Goal: Task Accomplishment & Management: Manage account settings

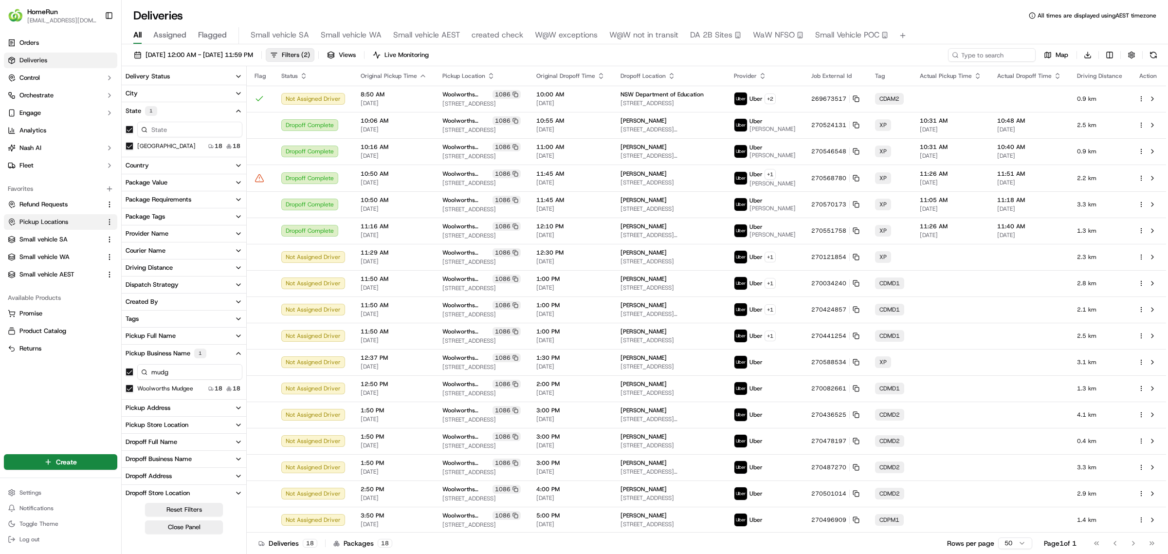
click at [28, 216] on button "Pickup Locations" at bounding box center [60, 222] width 113 height 16
click at [108, 221] on html "HomeRun [EMAIL_ADDRESS][DOMAIN_NAME] Toggle Sidebar Orders Deliveries Control O…" at bounding box center [584, 277] width 1168 height 554
click at [44, 218] on html "HomeRun [EMAIL_ADDRESS][DOMAIN_NAME] Toggle Sidebar Orders Deliveries Control O…" at bounding box center [584, 277] width 1168 height 554
click at [27, 219] on span "Pickup Locations" at bounding box center [43, 221] width 49 height 9
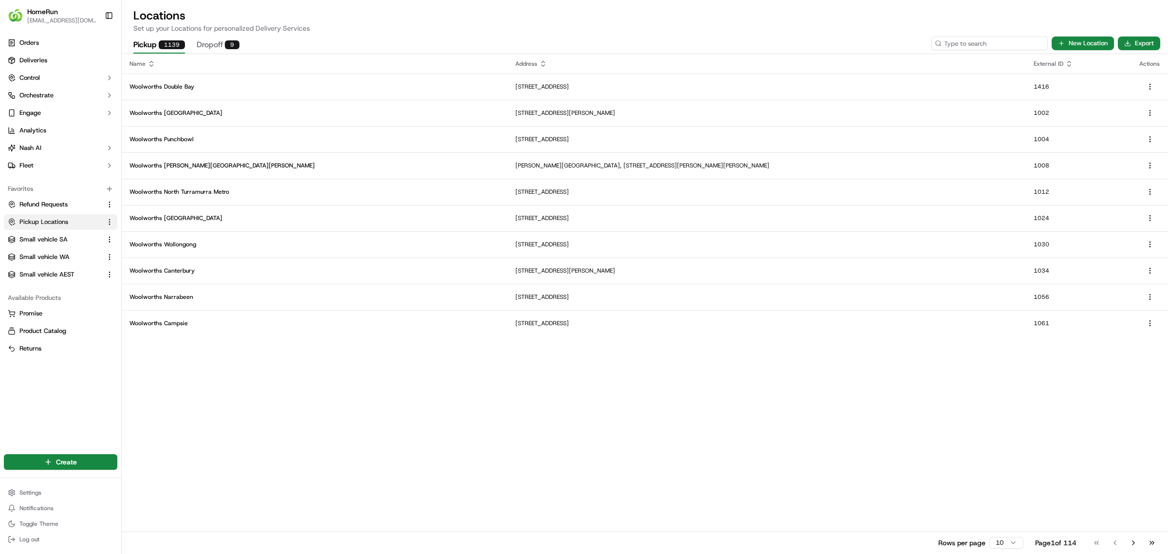
click at [981, 42] on input at bounding box center [989, 43] width 117 height 14
type input "4049"
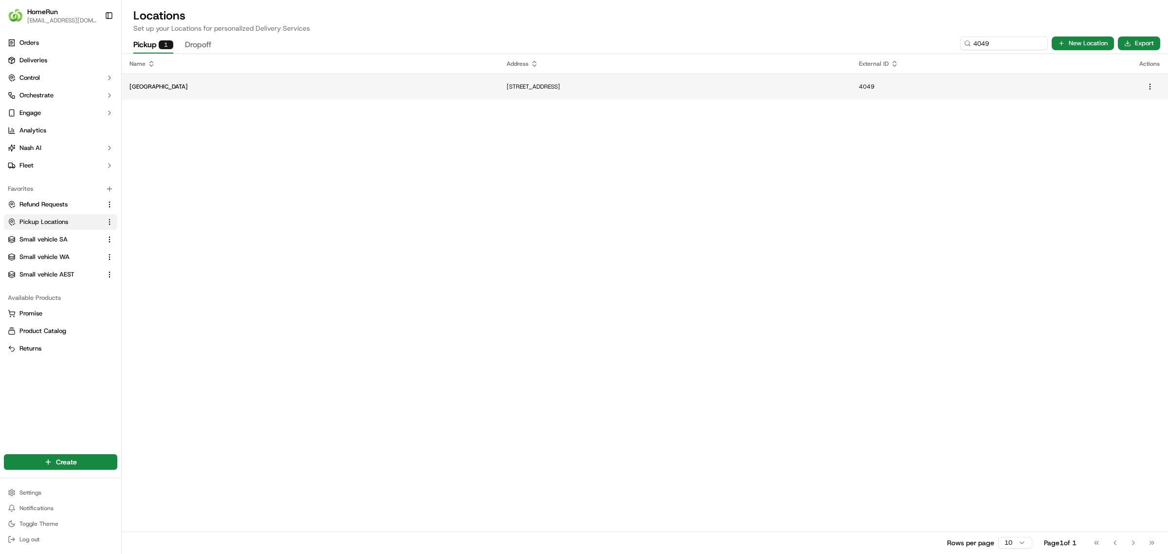
click at [506, 86] on p "[STREET_ADDRESS]" at bounding box center [674, 87] width 337 height 8
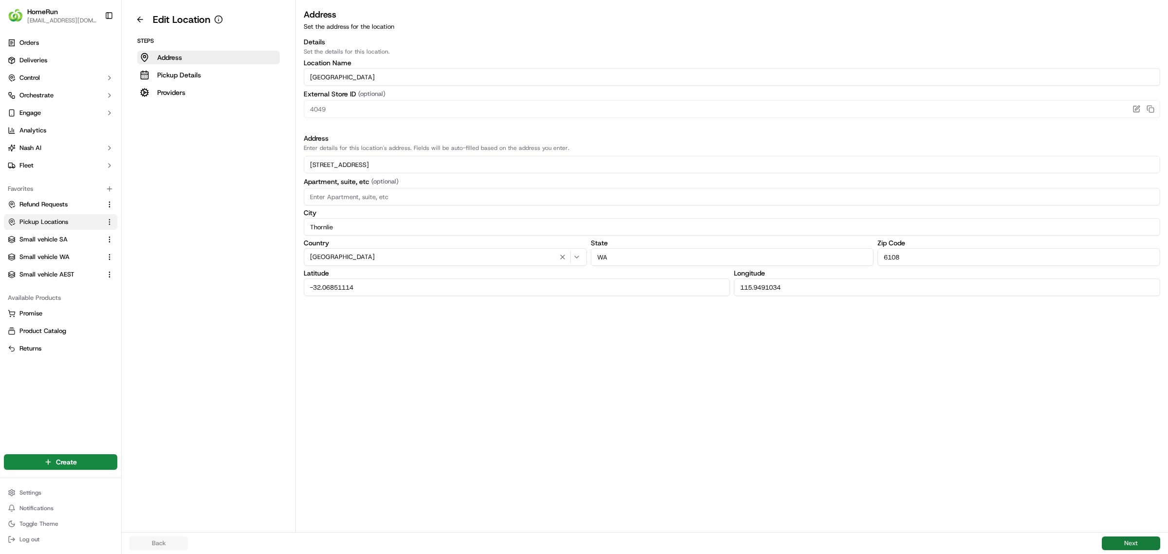
click at [1125, 541] on button "Next" at bounding box center [1131, 543] width 58 height 14
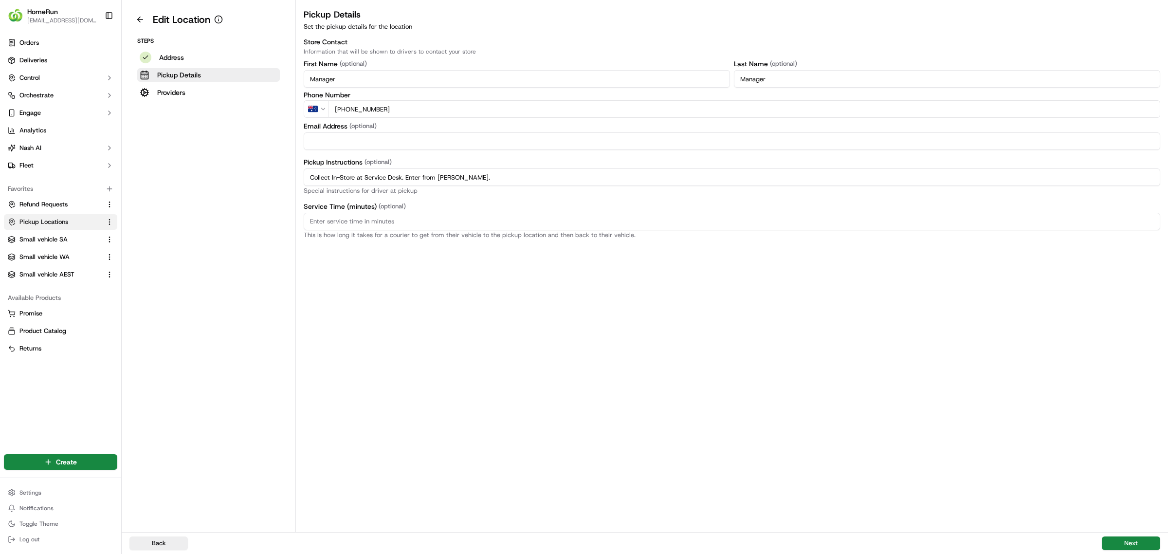
drag, startPoint x: 494, startPoint y: 176, endPoint x: 314, endPoint y: 174, distance: 180.0
click at [277, 174] on div "Edit Location Steps Address Pickup Details Providers Pickup Details Set the pic…" at bounding box center [645, 266] width 1046 height 532
paste input "Pickup from instore collection point. Enter from [PERSON_NAME]. Scan Delivery P…"
type input "Pickup from instore collection point. Enter from [PERSON_NAME]. Scan Delivery P…"
click at [1127, 539] on button "Next" at bounding box center [1131, 543] width 58 height 14
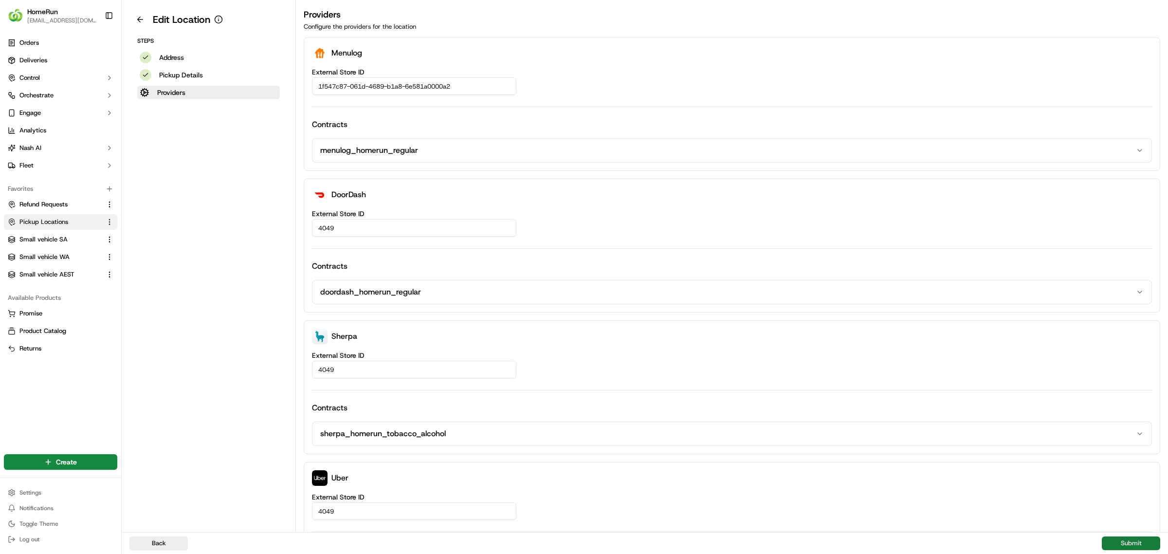
click at [1127, 539] on button "Submit" at bounding box center [1131, 543] width 58 height 14
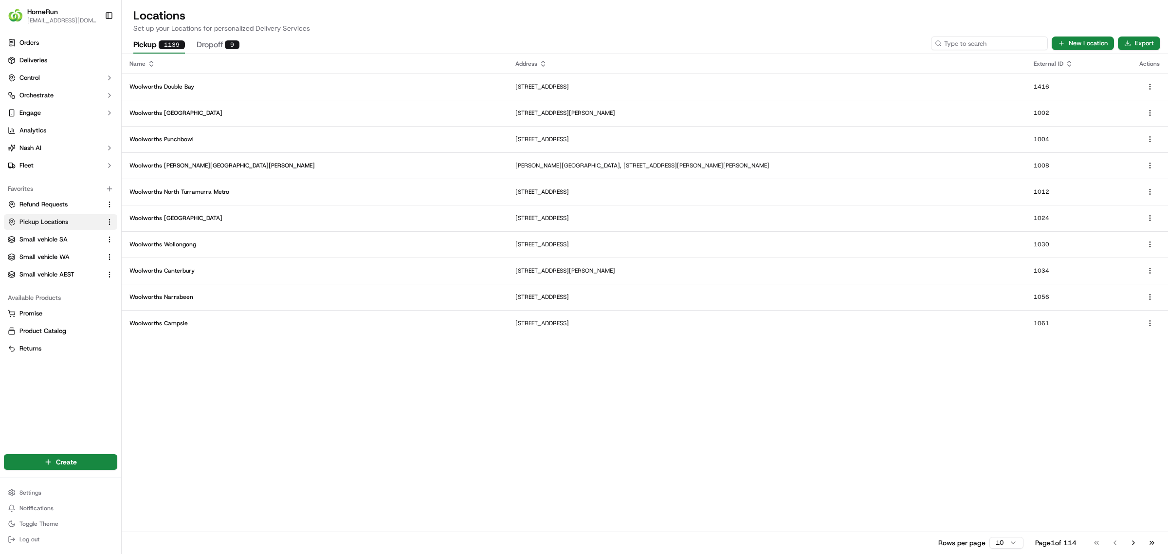
click at [1000, 41] on input at bounding box center [989, 43] width 117 height 14
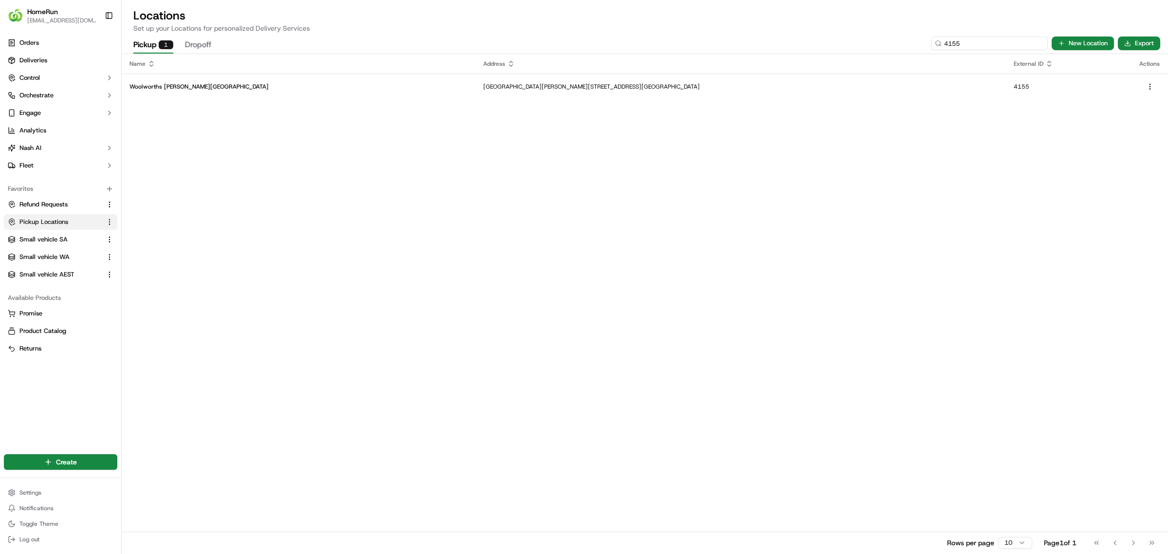
type input "4155"
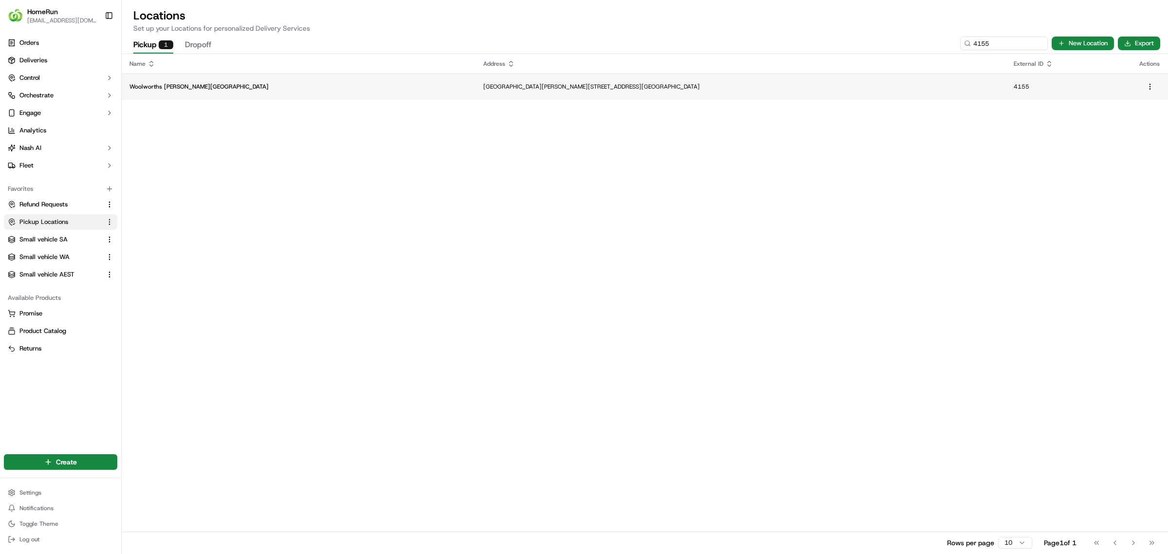
click at [483, 83] on p "[GEOGRAPHIC_DATA][PERSON_NAME][STREET_ADDRESS][GEOGRAPHIC_DATA]" at bounding box center [740, 87] width 515 height 8
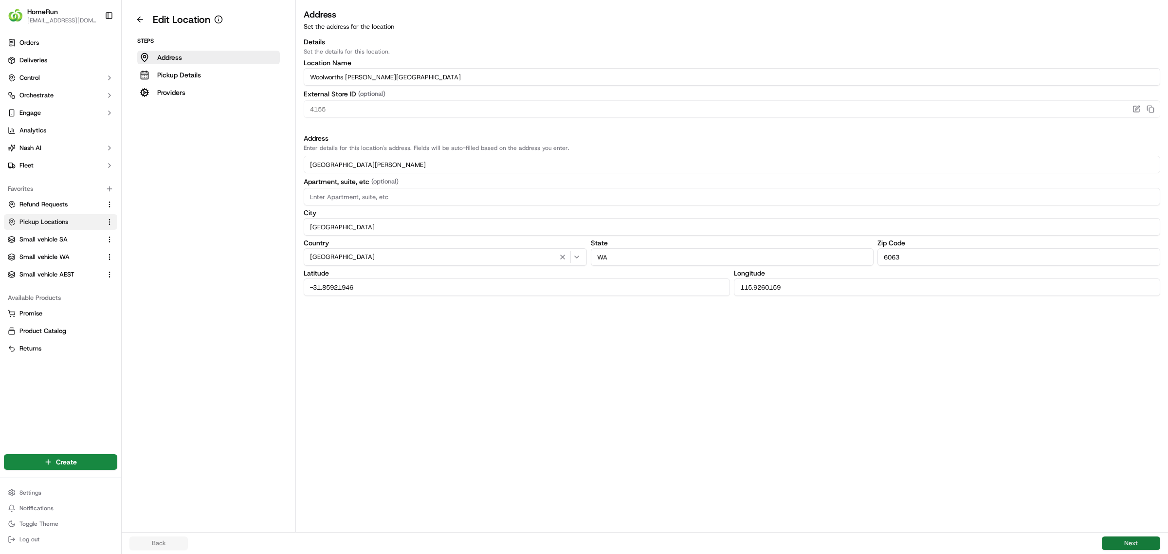
click at [1129, 540] on button "Next" at bounding box center [1131, 543] width 58 height 14
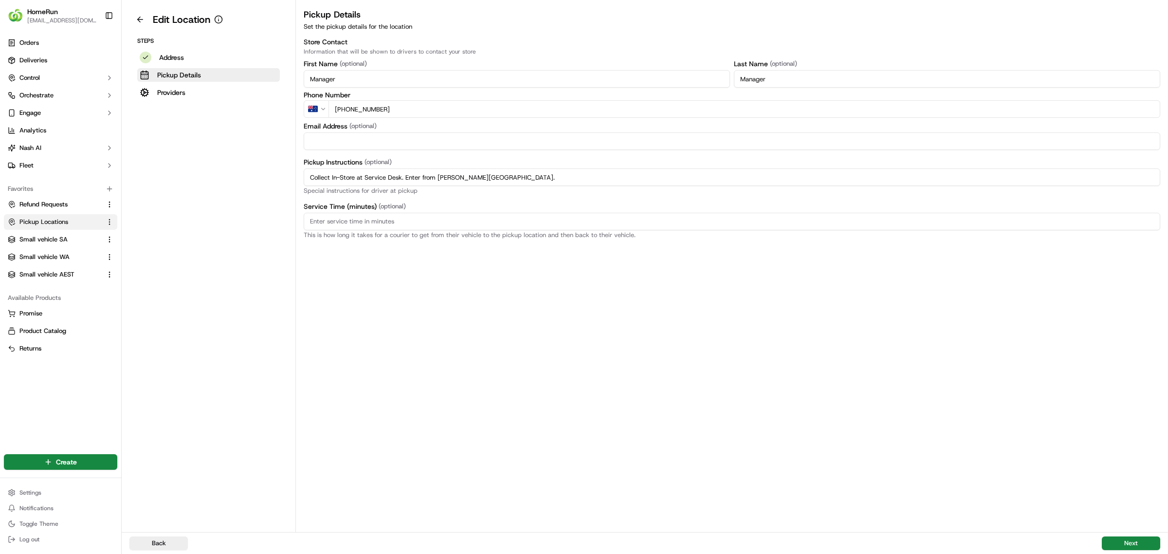
drag, startPoint x: 498, startPoint y: 173, endPoint x: 279, endPoint y: 162, distance: 219.2
click at [251, 159] on div "Edit Location Steps Address Pickup Details Providers Pickup Details Set the pic…" at bounding box center [645, 266] width 1046 height 532
paste input "Pickup from instore collection point. Enter from [PERSON_NAME] Dr. Scan Deliver…"
type input "Pickup from instore collection point. Enter from [PERSON_NAME] Dr. Scan Deliver…"
click at [1134, 539] on button "Next" at bounding box center [1131, 543] width 58 height 14
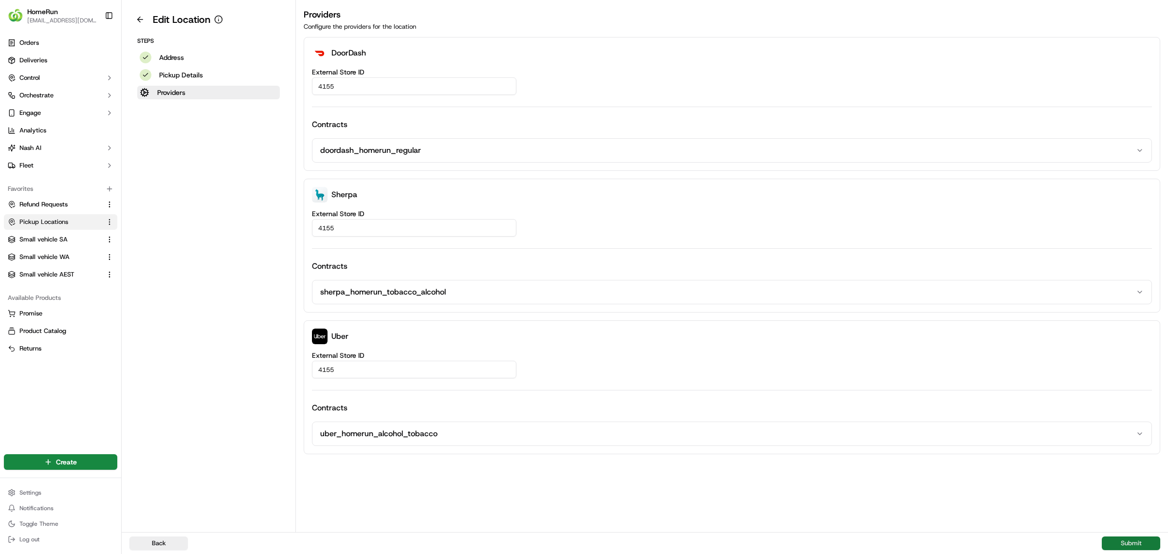
click at [1133, 541] on button "Submit" at bounding box center [1131, 543] width 58 height 14
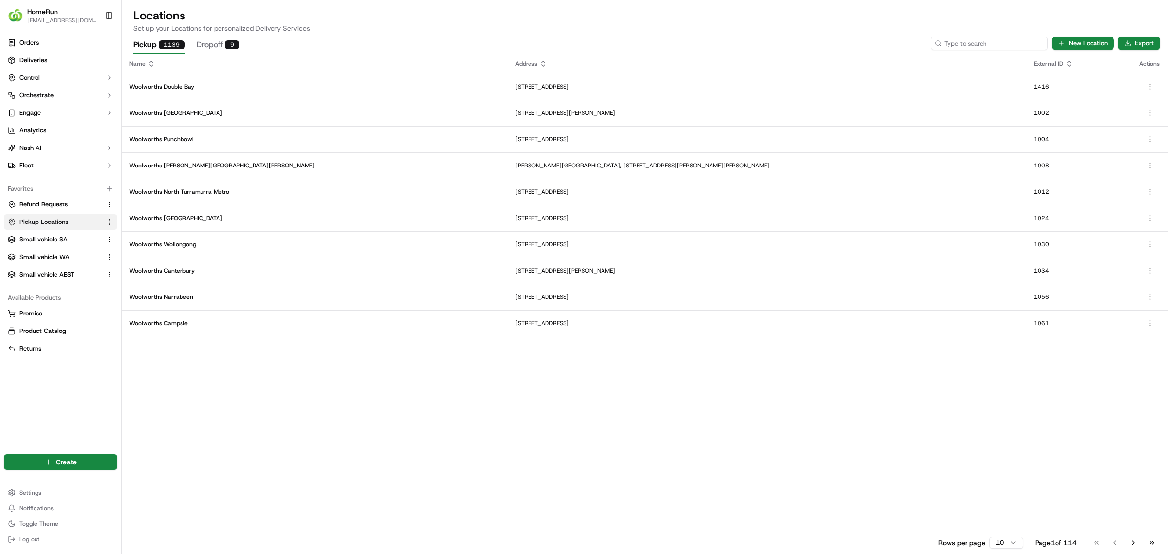
click at [983, 39] on input at bounding box center [989, 43] width 117 height 14
type input "5"
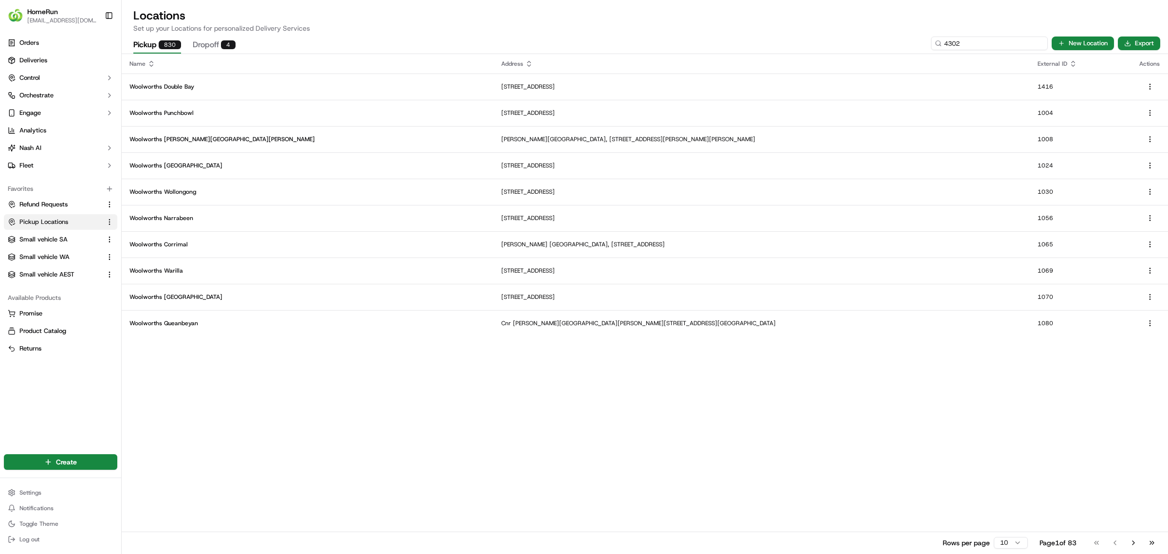
type input "4302"
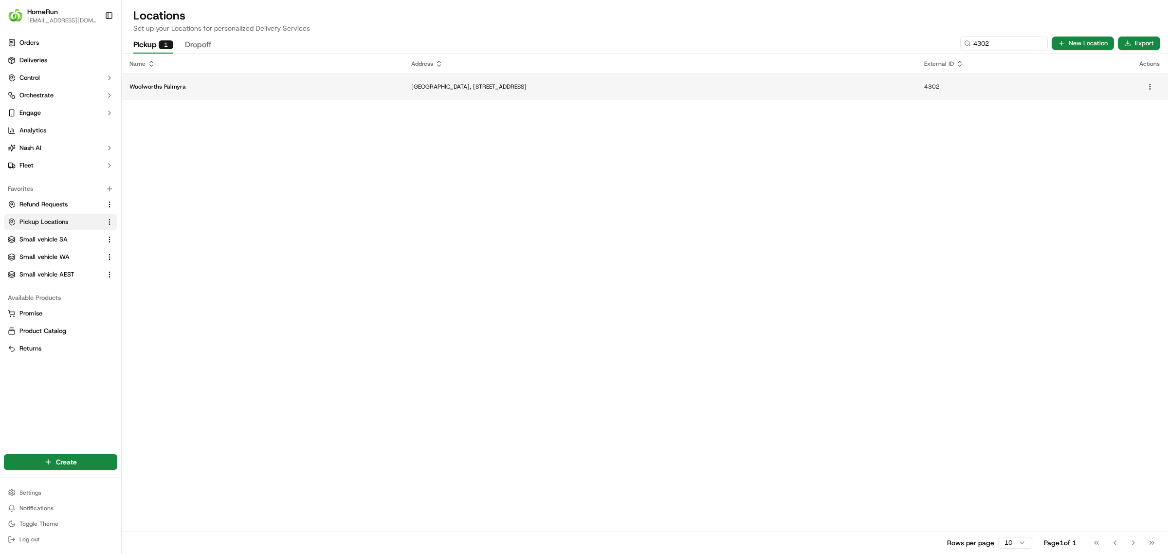
click at [470, 80] on td "[GEOGRAPHIC_DATA], [STREET_ADDRESS]" at bounding box center [659, 86] width 512 height 26
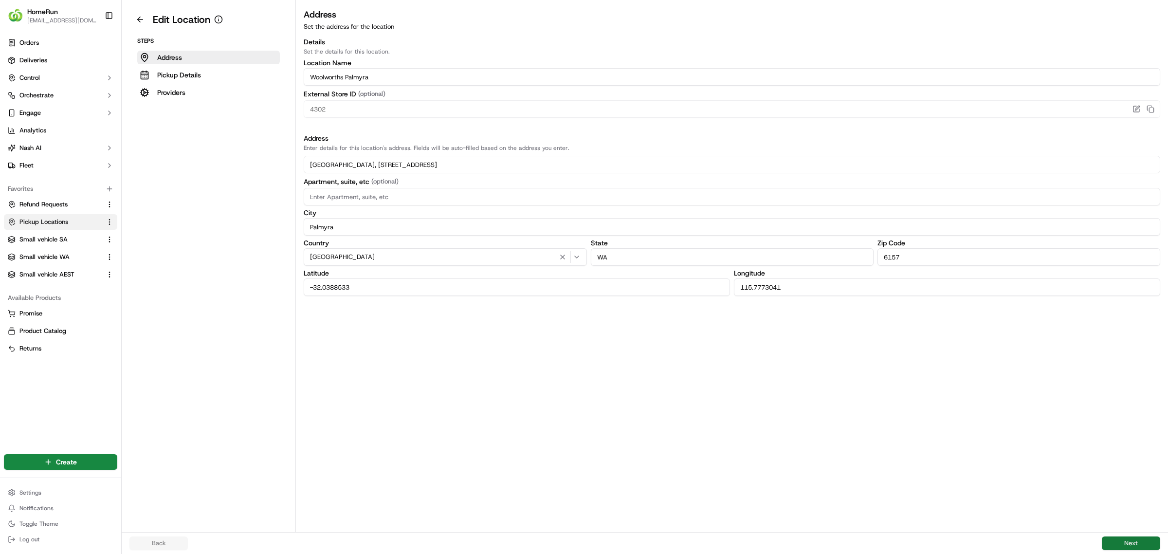
click at [1127, 540] on button "Next" at bounding box center [1131, 543] width 58 height 14
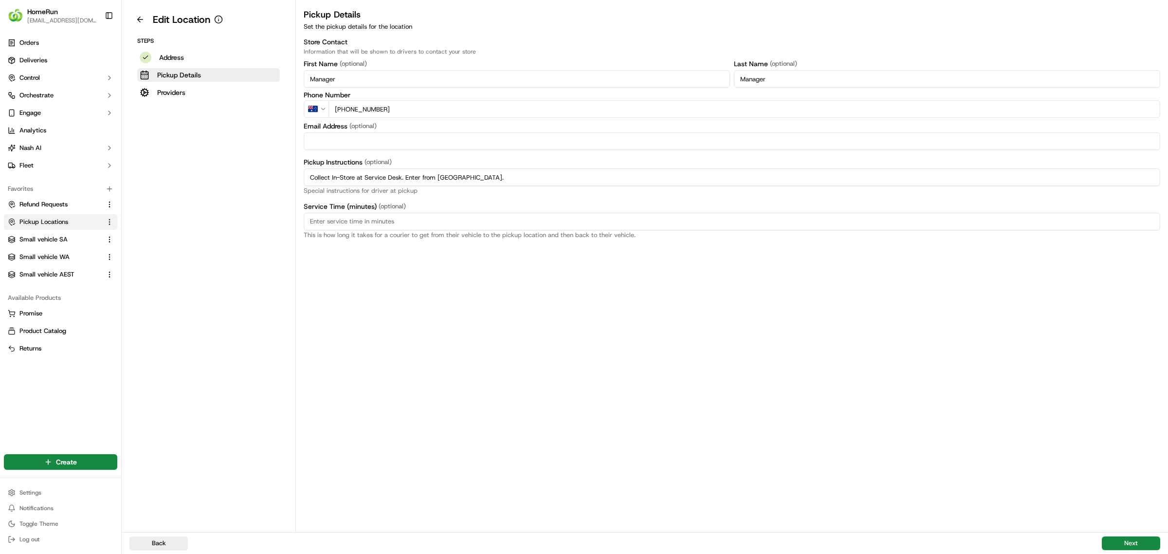
drag, startPoint x: 412, startPoint y: 176, endPoint x: 286, endPoint y: 173, distance: 125.6
click at [286, 173] on div "Edit Location Steps Address Pickup Details Providers Pickup Details Set the pic…" at bounding box center [645, 266] width 1046 height 532
paste input "Pickup from instore collection point. Enter from Hammad St. Scan Delivery Partn…"
type input "Pickup from instore collection point. Enter from Hammad St. Scan Delivery Partn…"
click at [1132, 541] on button "Next" at bounding box center [1131, 543] width 58 height 14
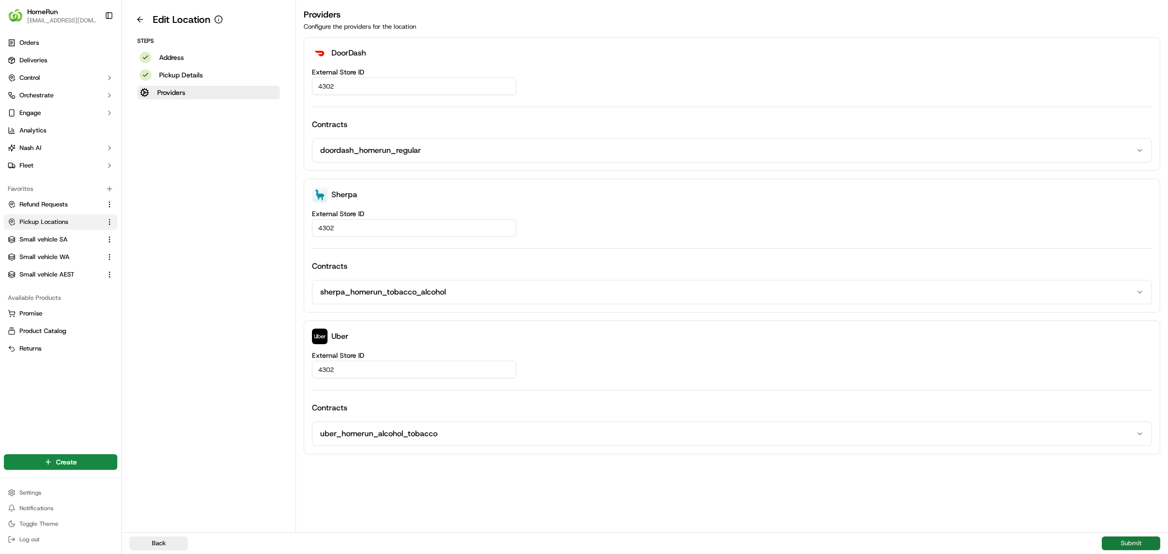
click at [1130, 538] on button "Submit" at bounding box center [1131, 543] width 58 height 14
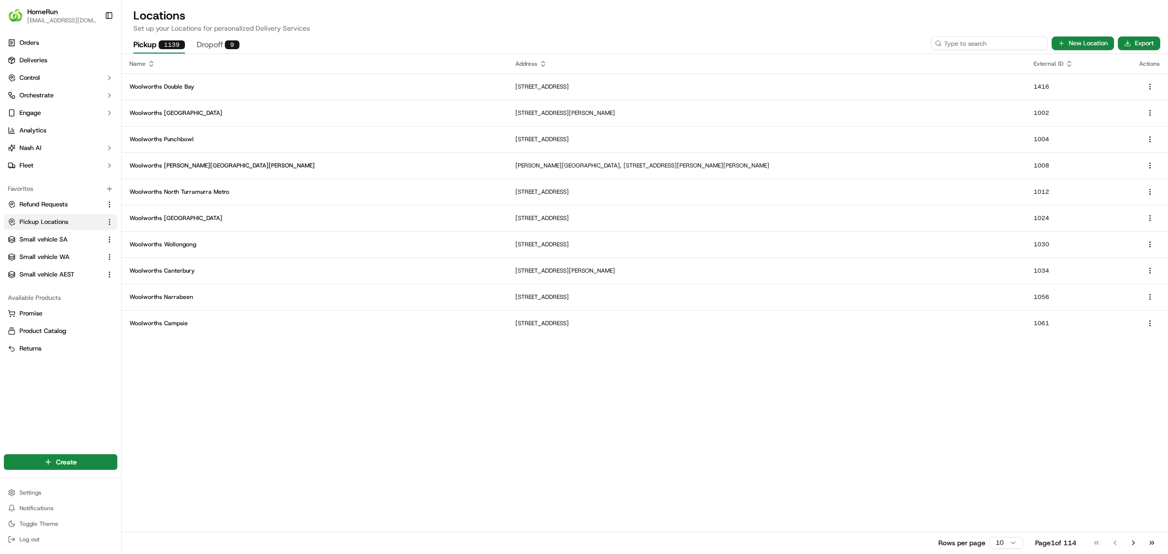
click at [996, 47] on input at bounding box center [989, 43] width 117 height 14
type input "4310"
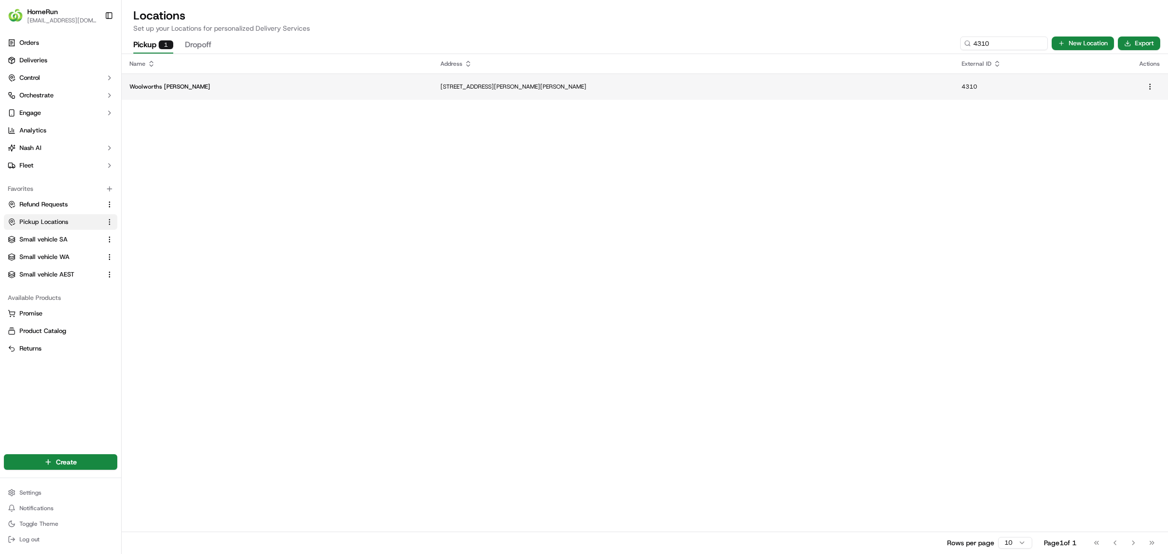
click at [791, 86] on p "[STREET_ADDRESS][PERSON_NAME][PERSON_NAME]" at bounding box center [693, 87] width 506 height 8
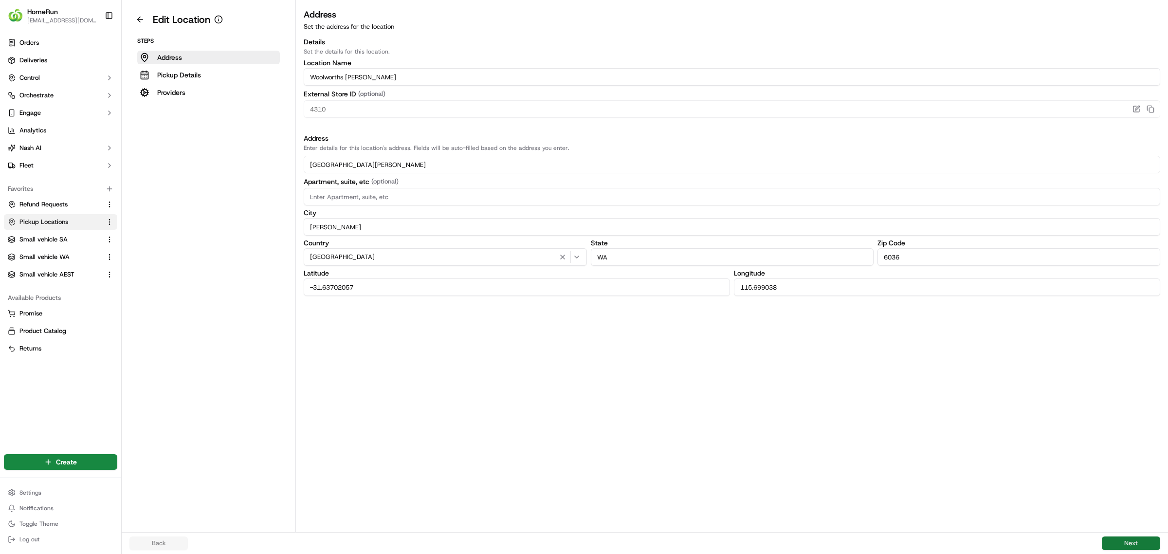
click at [1116, 543] on button "Next" at bounding box center [1131, 543] width 58 height 14
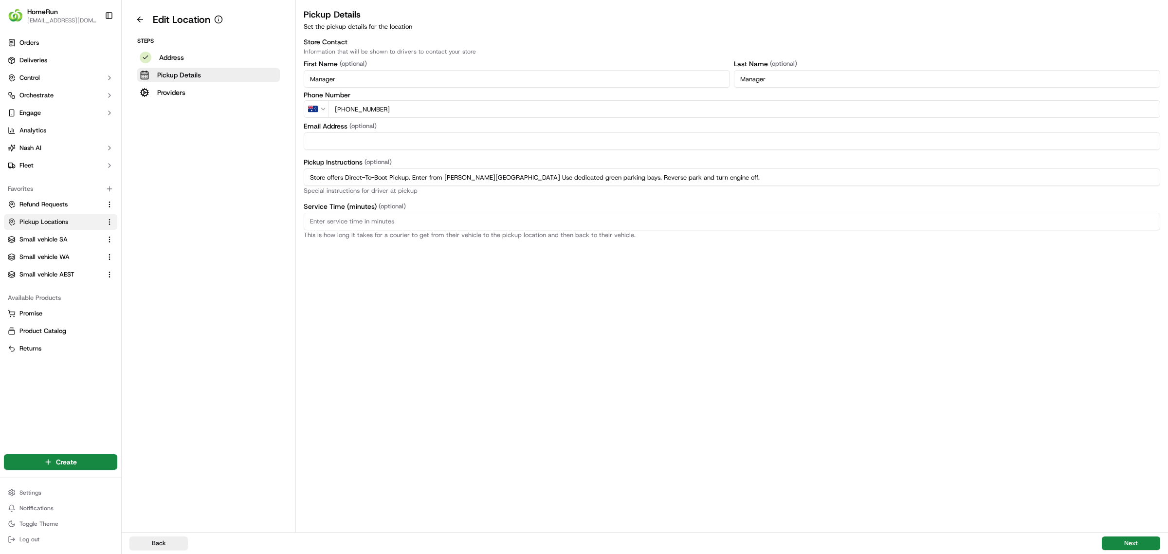
drag, startPoint x: 715, startPoint y: 176, endPoint x: 283, endPoint y: 173, distance: 432.1
click at [239, 173] on div "Edit Location Steps Address Pickup Details Providers Pickup Details Set the pic…" at bounding box center [645, 266] width 1046 height 532
click at [507, 338] on div "Pickup Details Set the pickup details for the location Store Contact Informatio…" at bounding box center [732, 270] width 872 height 524
click at [164, 54] on p "Address" at bounding box center [171, 58] width 25 height 10
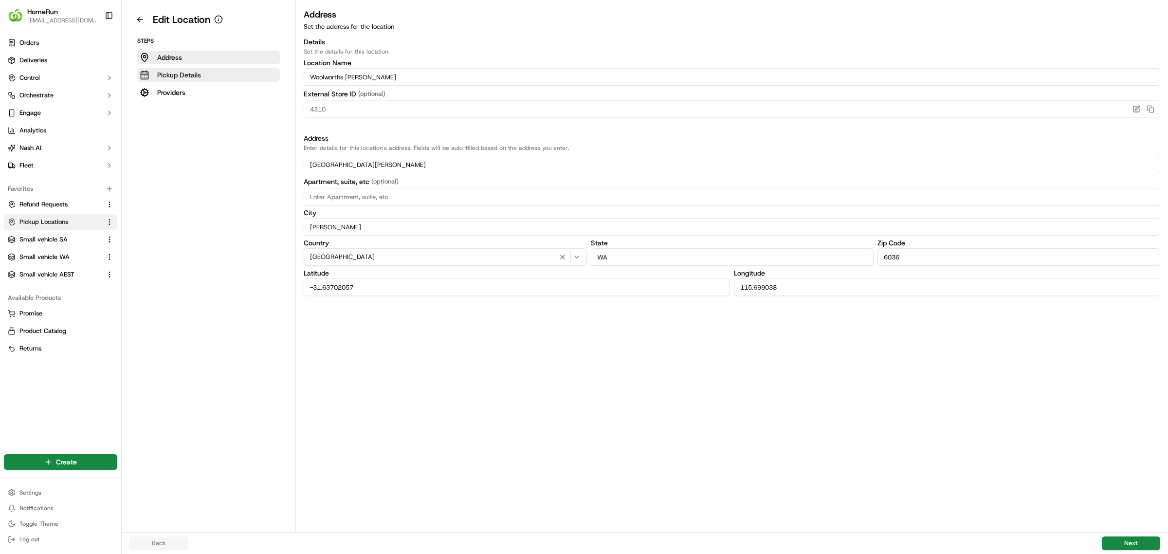
click at [176, 73] on p "Pickup Details" at bounding box center [179, 75] width 44 height 10
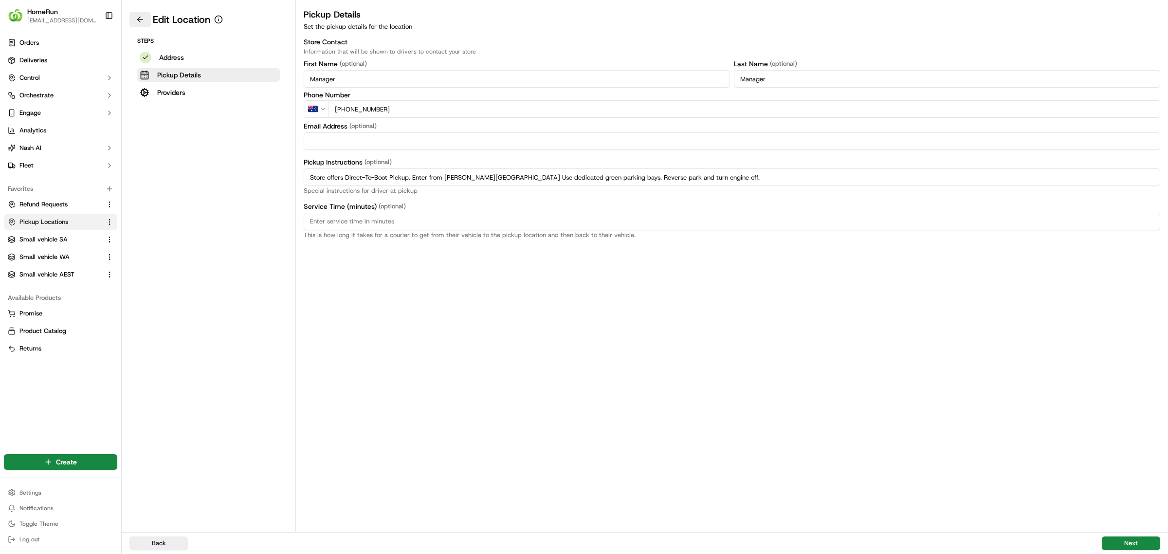
click at [141, 20] on button at bounding box center [139, 20] width 21 height 16
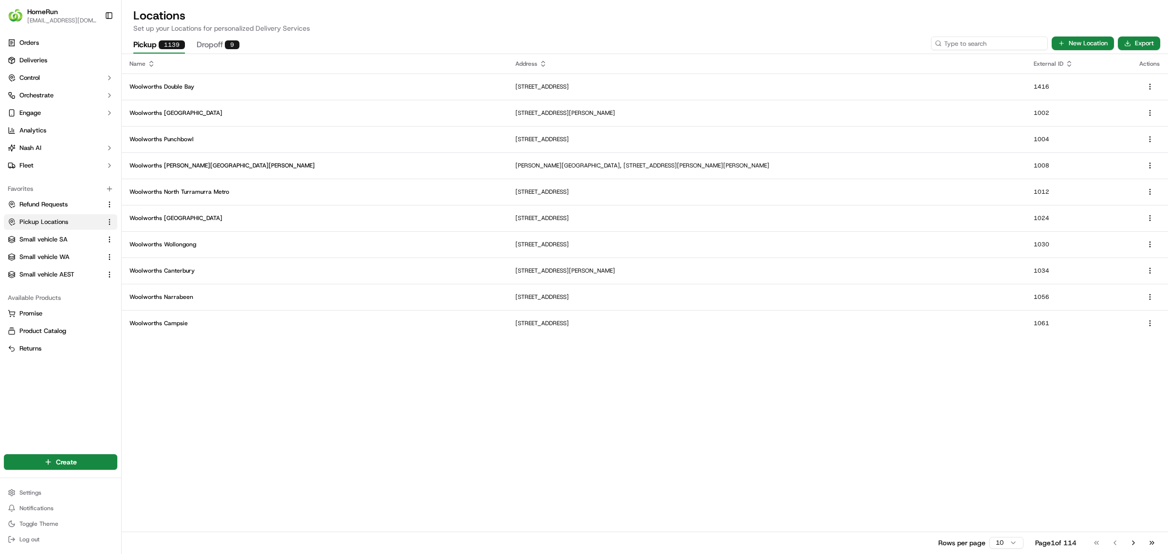
click at [988, 39] on input at bounding box center [989, 43] width 117 height 14
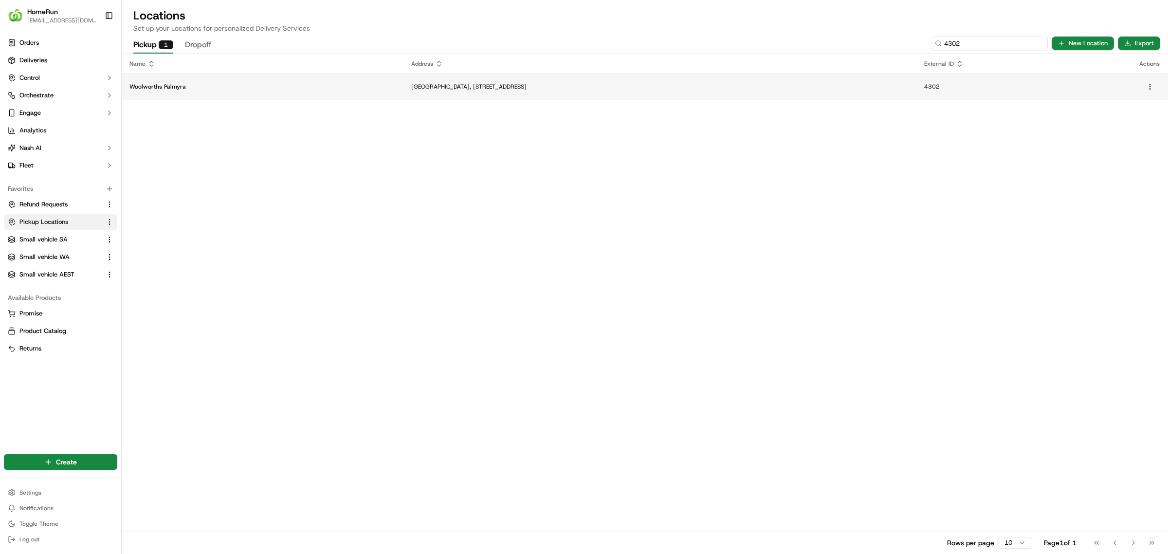
type input "4302"
click at [452, 78] on td "[GEOGRAPHIC_DATA], [STREET_ADDRESS]" at bounding box center [659, 86] width 512 height 26
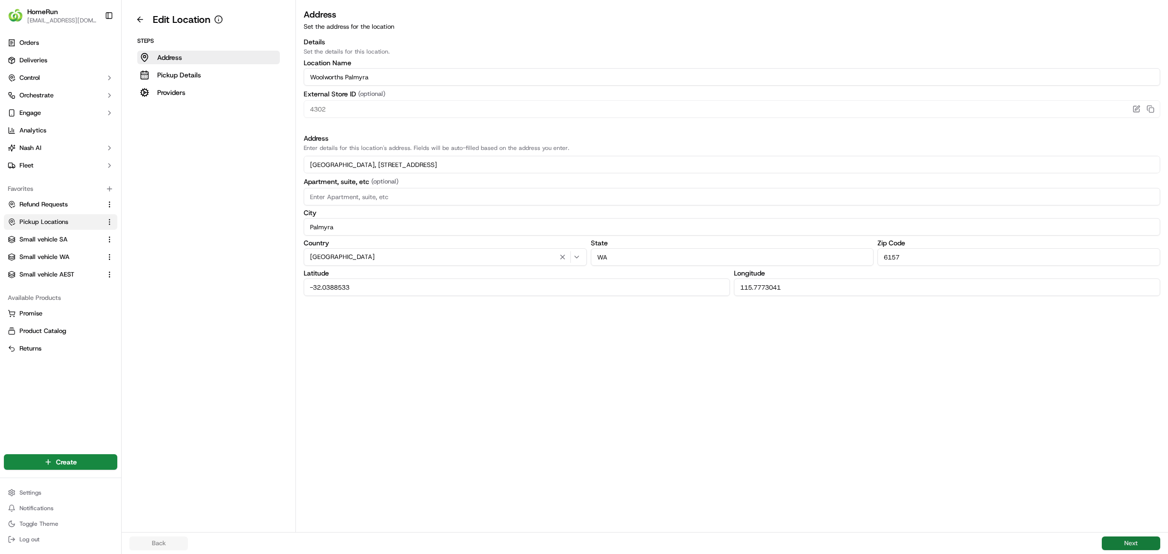
click at [1129, 538] on button "Next" at bounding box center [1131, 543] width 58 height 14
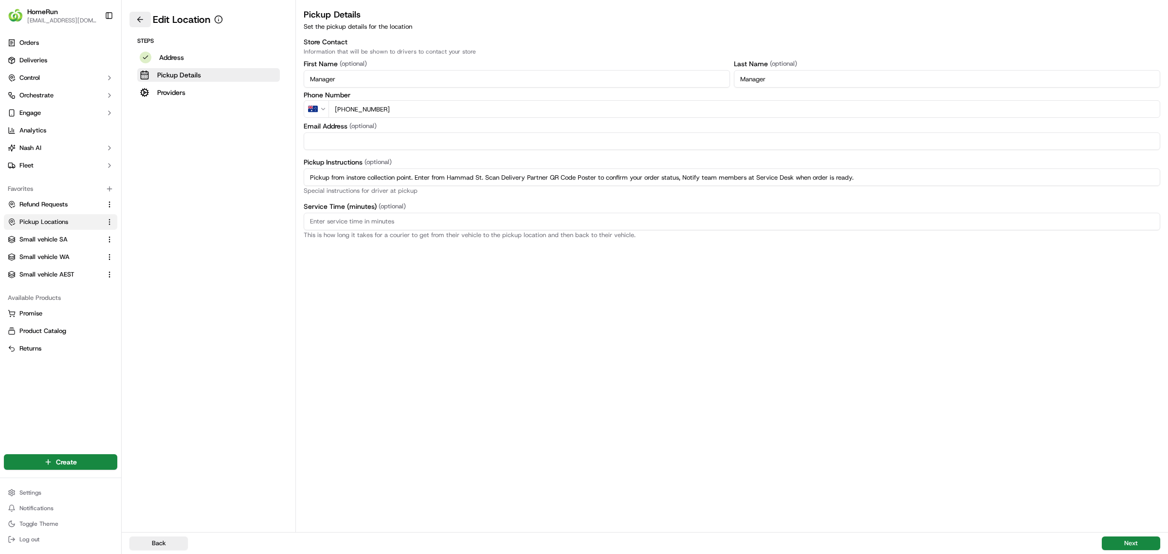
click at [144, 18] on button at bounding box center [139, 20] width 21 height 16
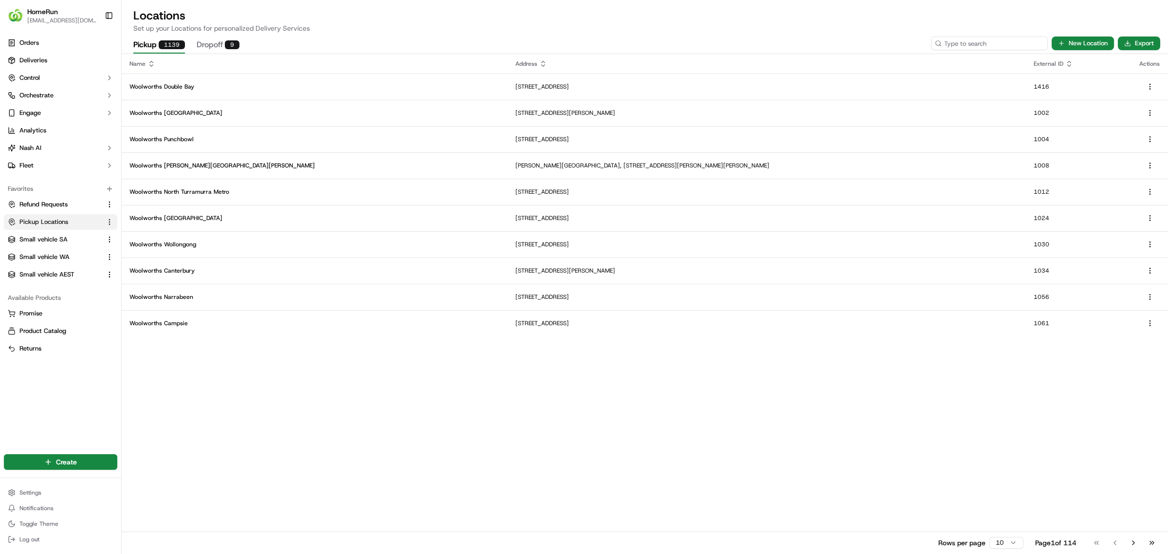
click at [988, 42] on input at bounding box center [989, 43] width 117 height 14
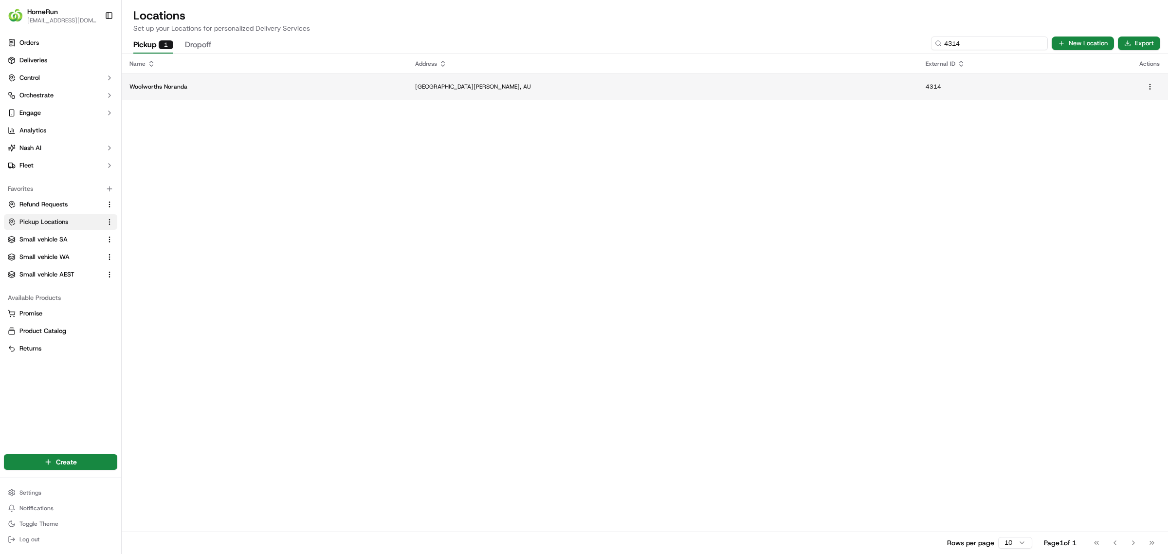
type input "4314"
click at [507, 83] on p "[GEOGRAPHIC_DATA][PERSON_NAME], AU" at bounding box center [662, 87] width 495 height 8
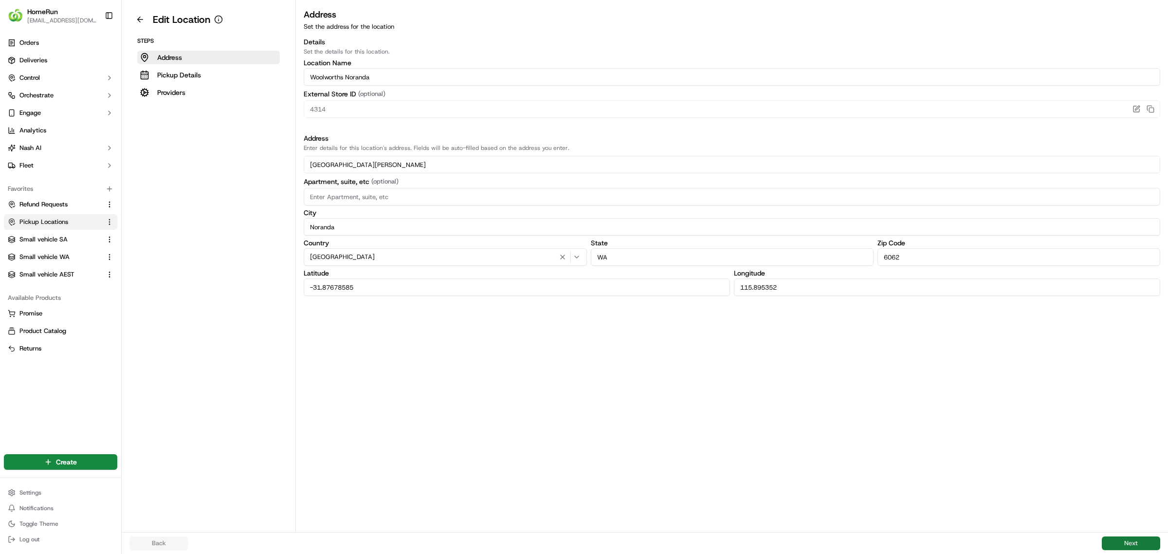
click at [1127, 538] on button "Next" at bounding box center [1131, 543] width 58 height 14
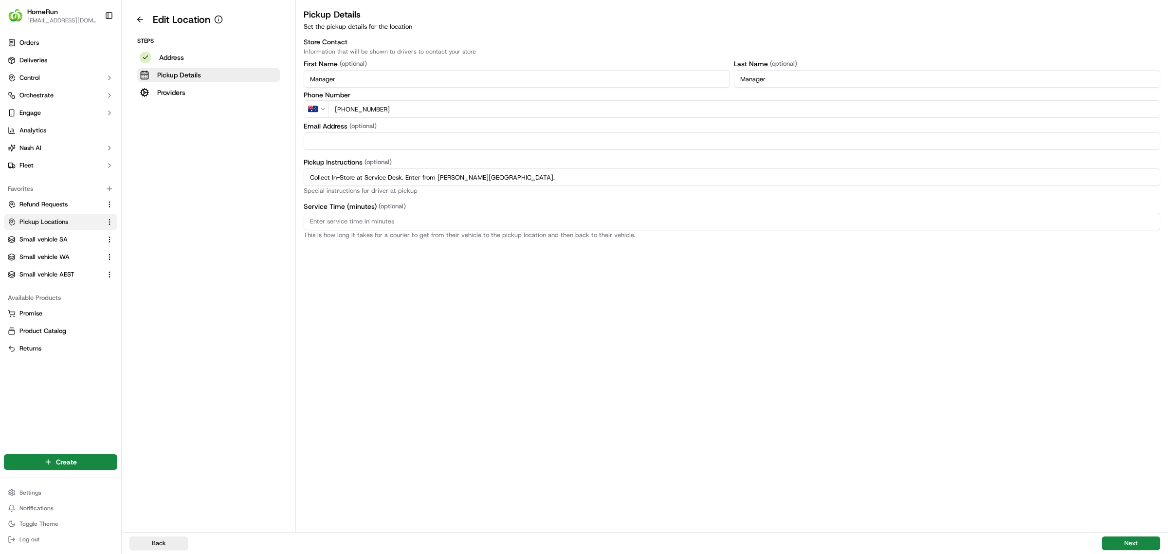
drag, startPoint x: 504, startPoint y: 176, endPoint x: 295, endPoint y: 164, distance: 209.0
click at [252, 164] on div "Edit Location Steps Address Pickup Details Providers Pickup Details Set the pic…" at bounding box center [645, 266] width 1046 height 532
paste input "Pickup from instore collection point. Enter from [PERSON_NAME][GEOGRAPHIC_DATA]…"
type input "Pickup from instore collection point. Enter from [PERSON_NAME][GEOGRAPHIC_DATA]…"
click at [1135, 540] on button "Next" at bounding box center [1131, 543] width 58 height 14
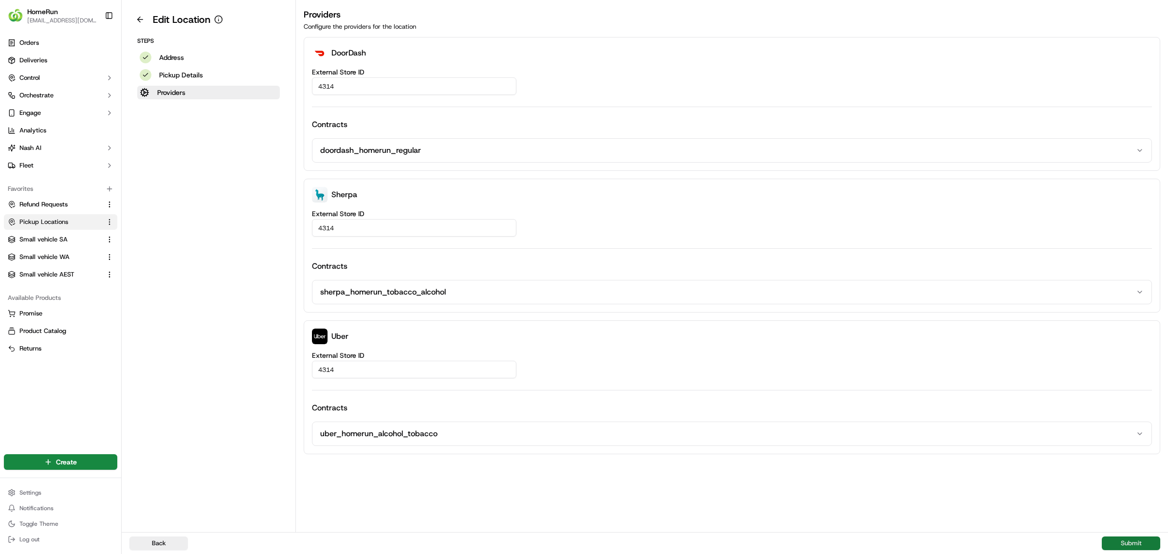
click at [1133, 542] on button "Submit" at bounding box center [1131, 543] width 58 height 14
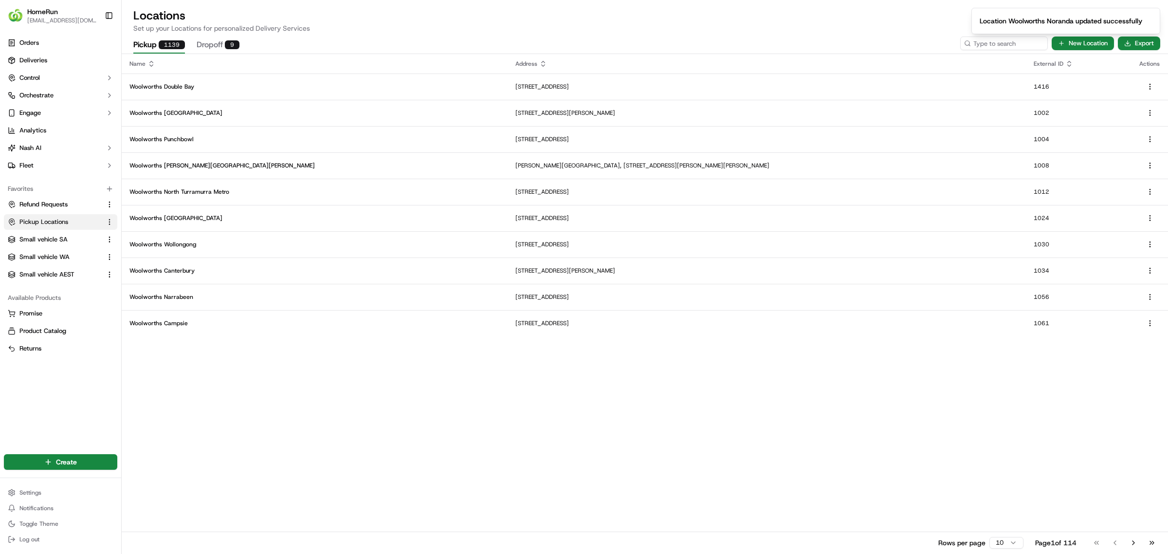
click at [989, 42] on ol "Location Woolworths Noranda updated successfully" at bounding box center [1065, 21] width 204 height 42
click at [979, 44] on input at bounding box center [989, 43] width 117 height 14
type input "4321"
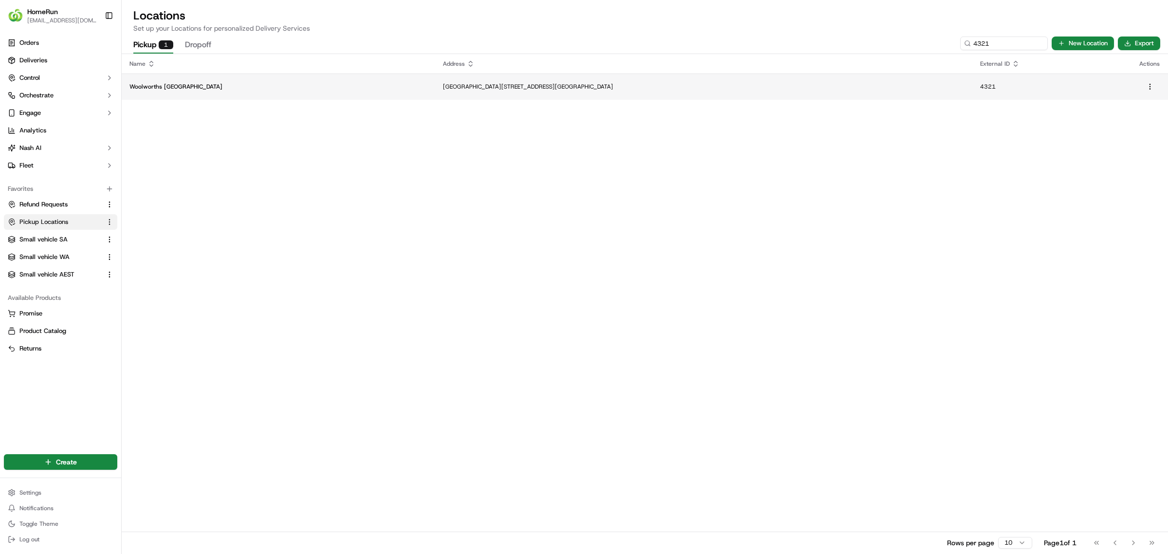
click at [528, 83] on p "[GEOGRAPHIC_DATA][STREET_ADDRESS][GEOGRAPHIC_DATA]" at bounding box center [704, 87] width 522 height 8
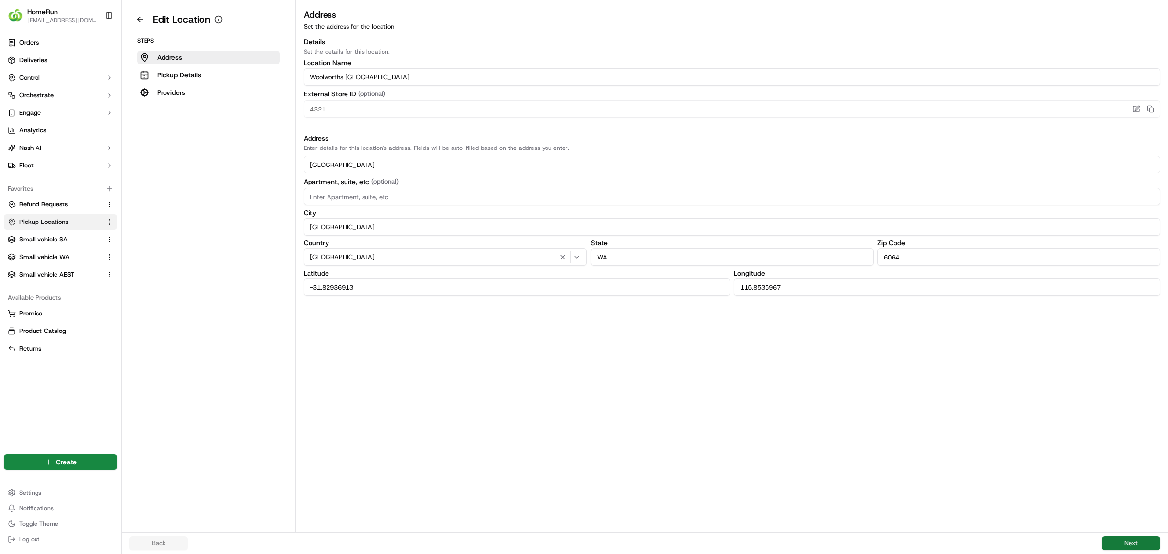
click at [1129, 542] on button "Next" at bounding box center [1131, 543] width 58 height 14
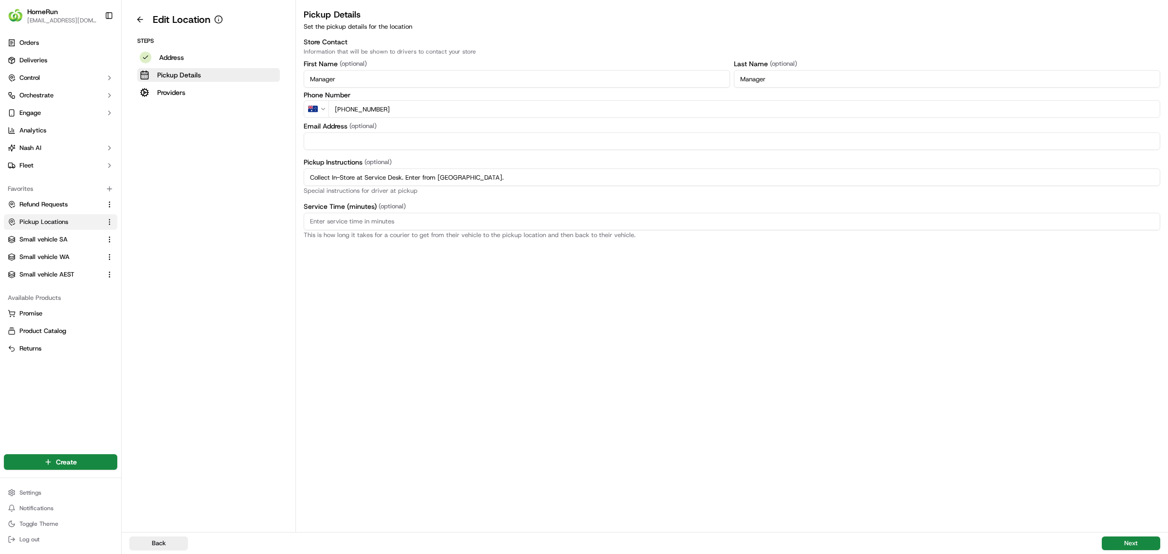
drag, startPoint x: 533, startPoint y: 179, endPoint x: 269, endPoint y: 174, distance: 264.2
click at [269, 174] on div "Edit Location Steps Address Pickup Details Providers Pickup Details Set the pic…" at bounding box center [645, 266] width 1046 height 532
paste input "Pickup from instore collection point. Enter from [GEOGRAPHIC_DATA]. Scan Delive…"
type input "Pickup from instore collection point. Enter from [GEOGRAPHIC_DATA]. Scan Delive…"
click at [1132, 540] on button "Next" at bounding box center [1131, 543] width 58 height 14
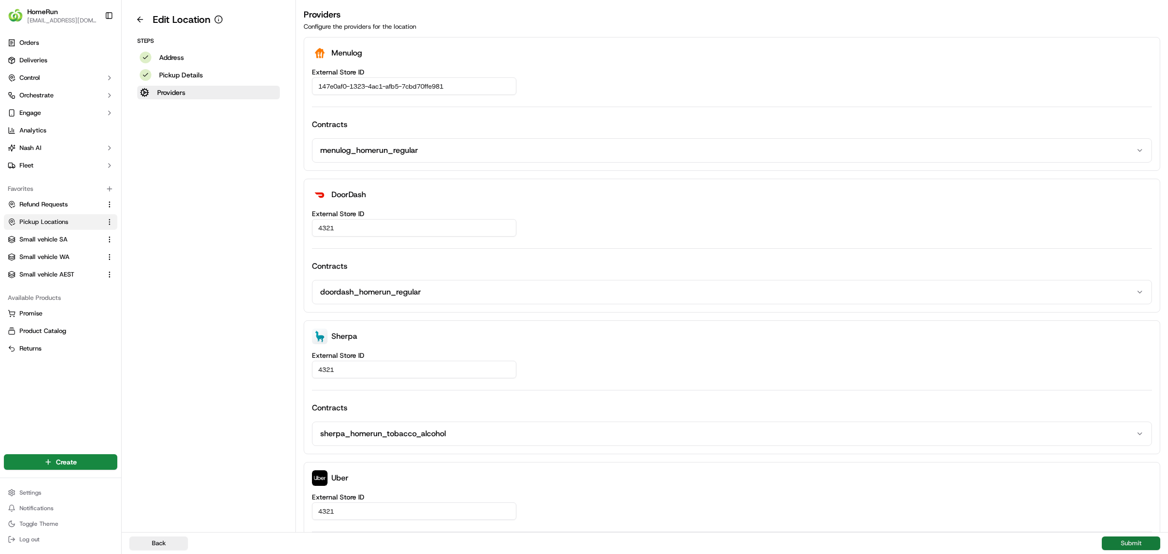
click at [1131, 539] on button "Submit" at bounding box center [1131, 543] width 58 height 14
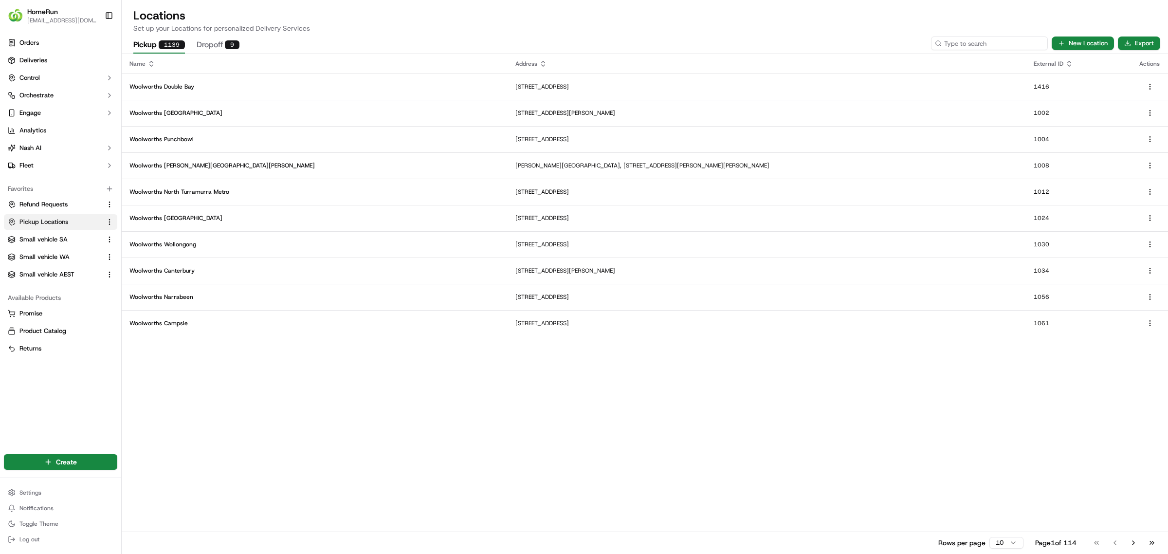
click at [986, 43] on input at bounding box center [989, 43] width 117 height 14
type input "4325"
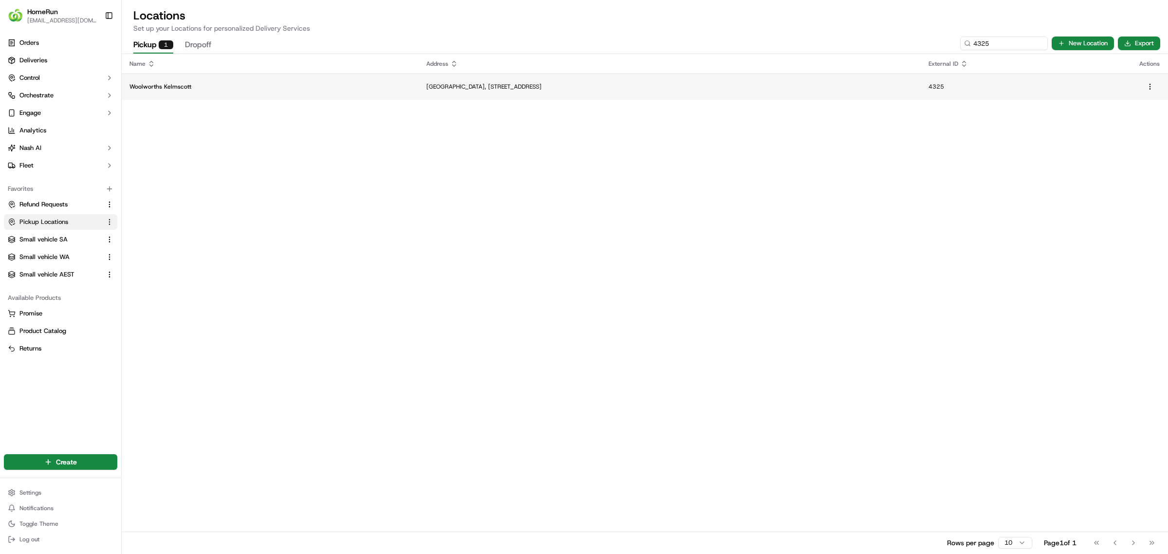
click at [531, 84] on p "[GEOGRAPHIC_DATA], [STREET_ADDRESS]" at bounding box center [669, 87] width 487 height 8
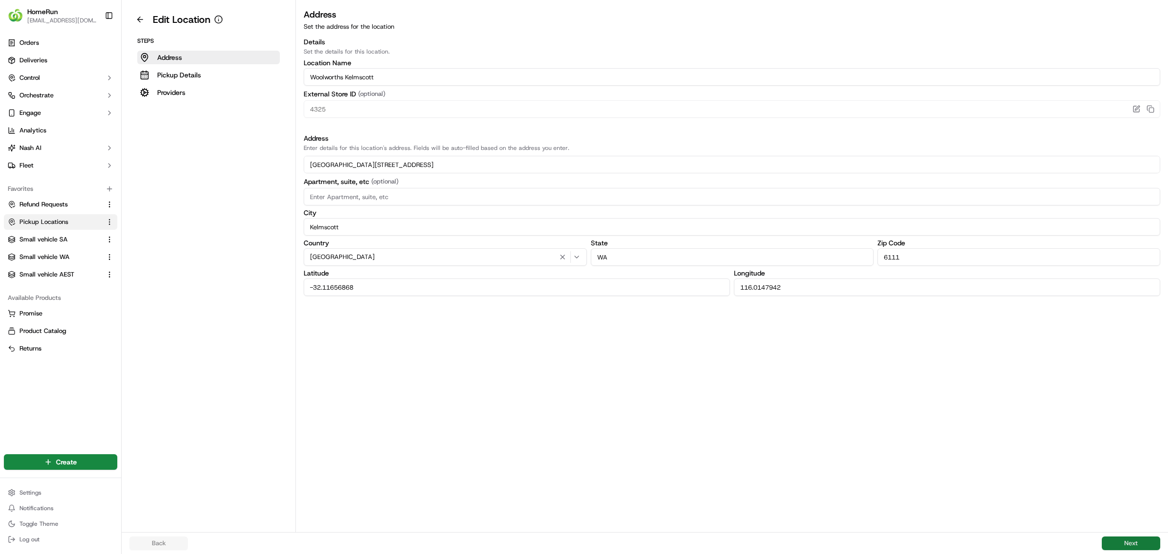
click at [1132, 539] on button "Next" at bounding box center [1131, 543] width 58 height 14
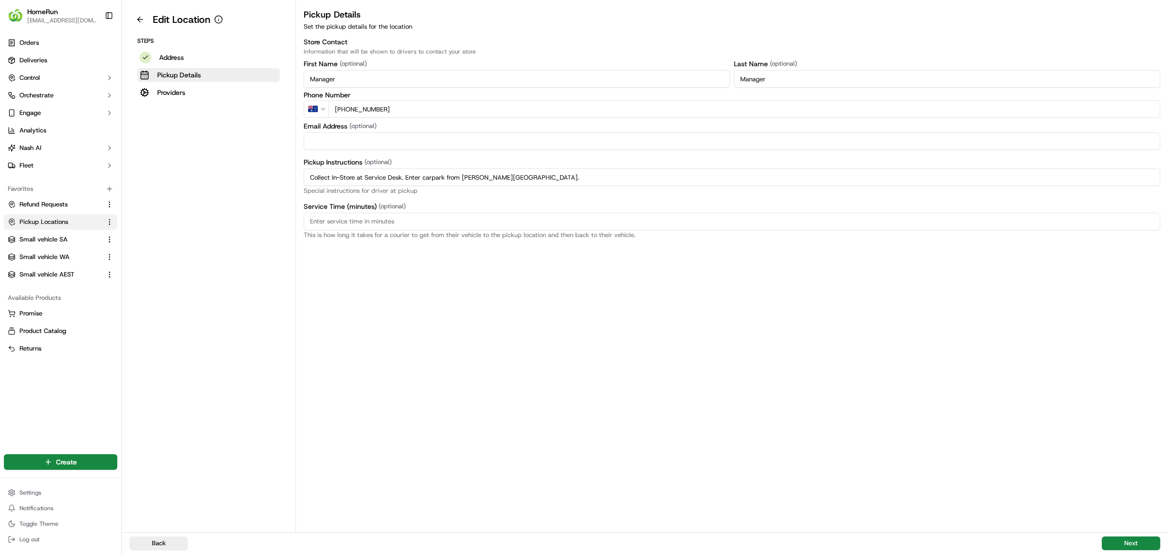
drag, startPoint x: 426, startPoint y: 180, endPoint x: 237, endPoint y: 173, distance: 188.9
click at [229, 176] on div "Edit Location Steps Address Pickup Details Providers Pickup Details Set the pic…" at bounding box center [645, 266] width 1046 height 532
paste input "Pickup from instore collection point. Enter carpark from [PERSON_NAME][GEOGRAPH…"
type input "Pickup from instore collection point. Enter carpark from [PERSON_NAME][GEOGRAPH…"
click at [1133, 539] on button "Next" at bounding box center [1131, 543] width 58 height 14
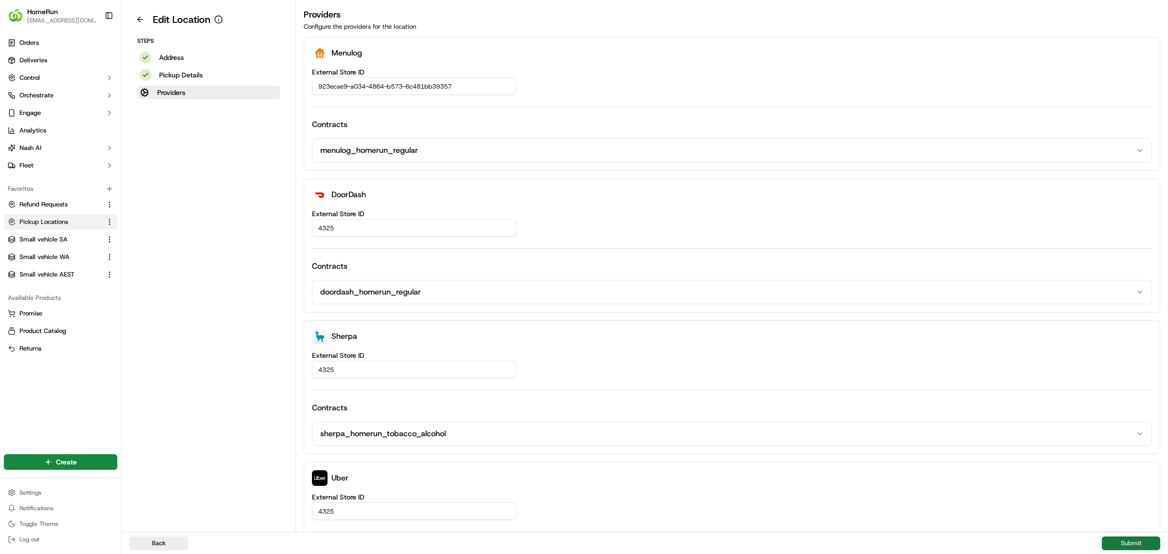
click at [1121, 539] on button "Submit" at bounding box center [1131, 543] width 58 height 14
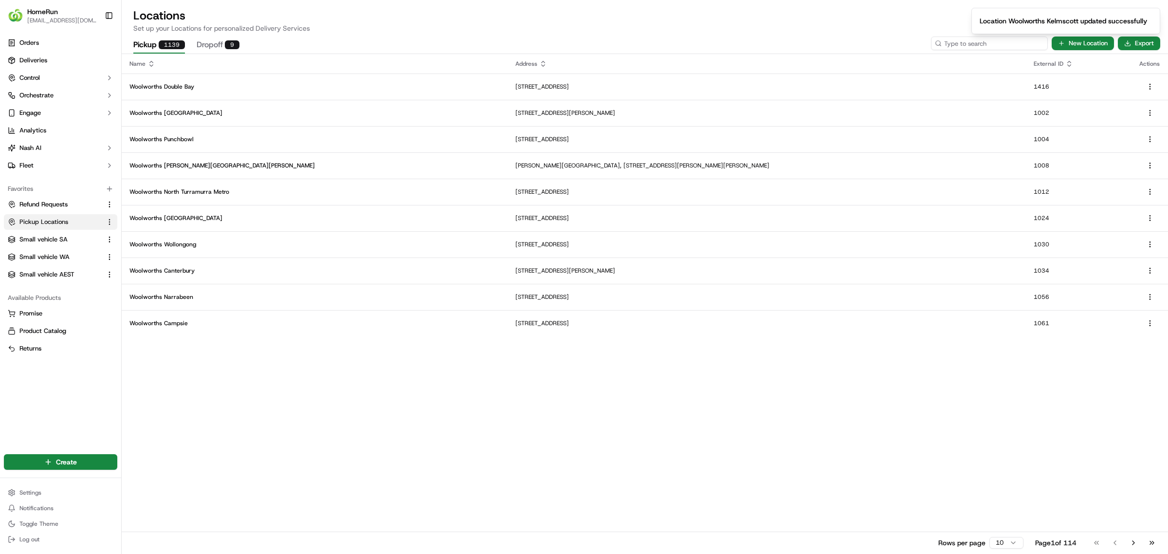
click at [984, 43] on input at bounding box center [989, 43] width 117 height 14
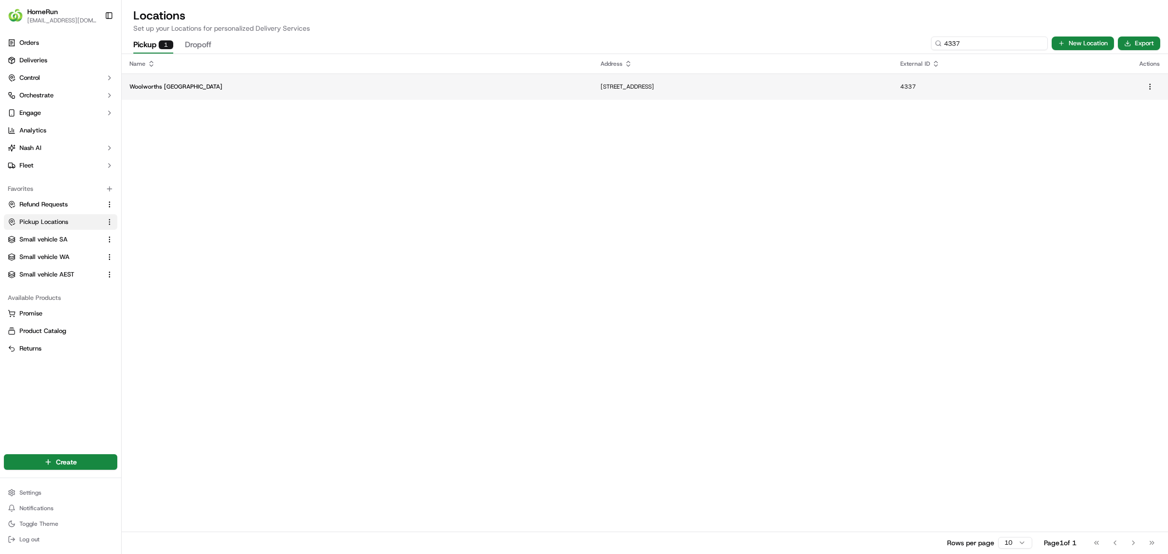
type input "4337"
click at [600, 89] on p "[STREET_ADDRESS]" at bounding box center [742, 87] width 284 height 8
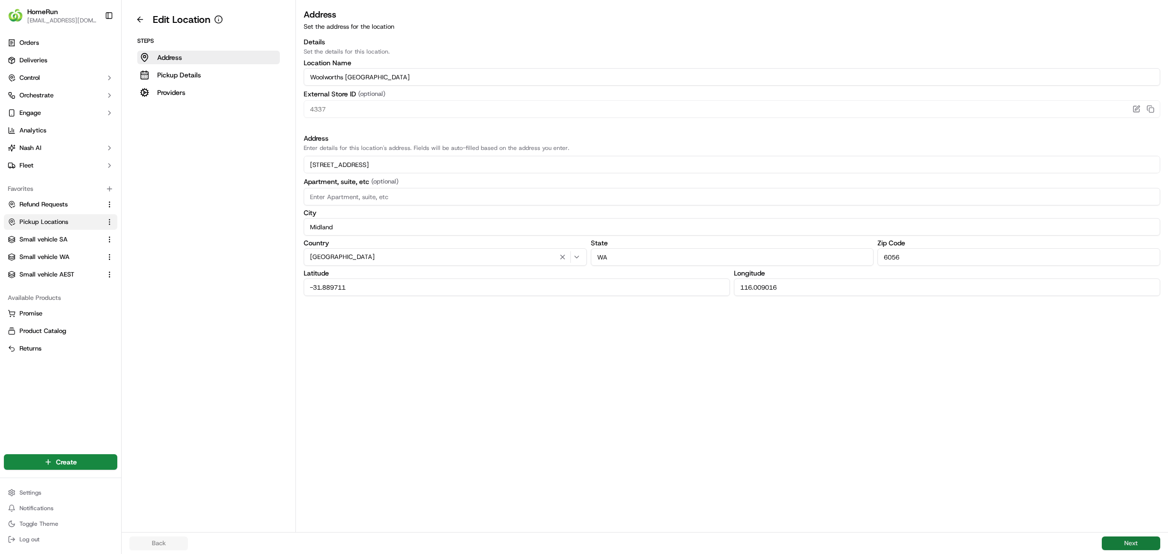
click at [1134, 538] on button "Next" at bounding box center [1131, 543] width 58 height 14
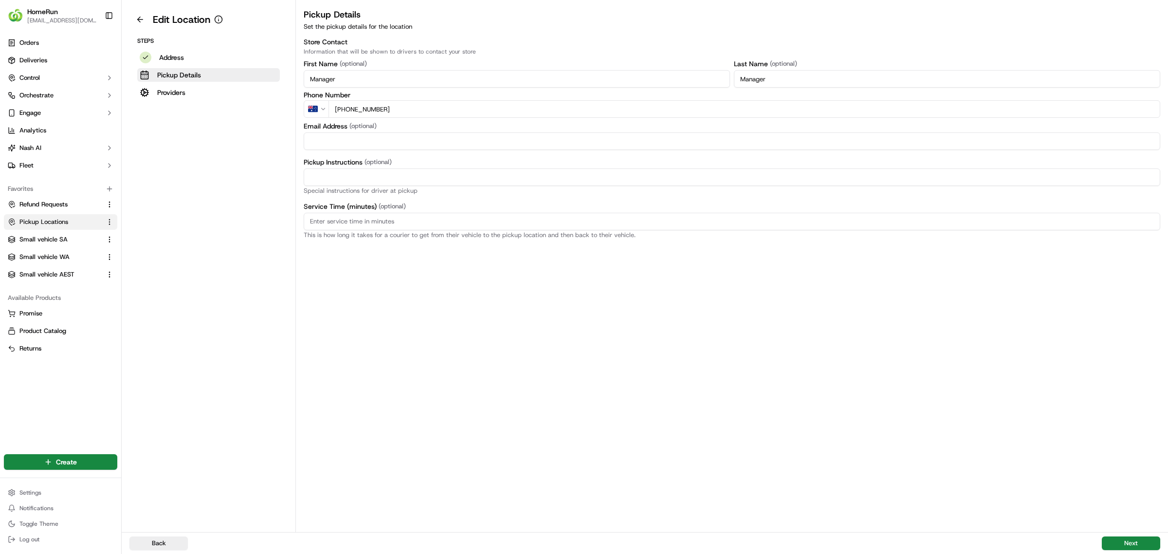
click at [376, 170] on input "Pickup Instructions (optional)" at bounding box center [732, 177] width 856 height 18
paste input "Pickup from instore collection point. Scan Delivery Partner QR Code Poster to c…"
type input "Pickup from instore collection point. Scan Delivery Partner QR Code Poster to c…"
click at [1131, 538] on button "Next" at bounding box center [1131, 543] width 58 height 14
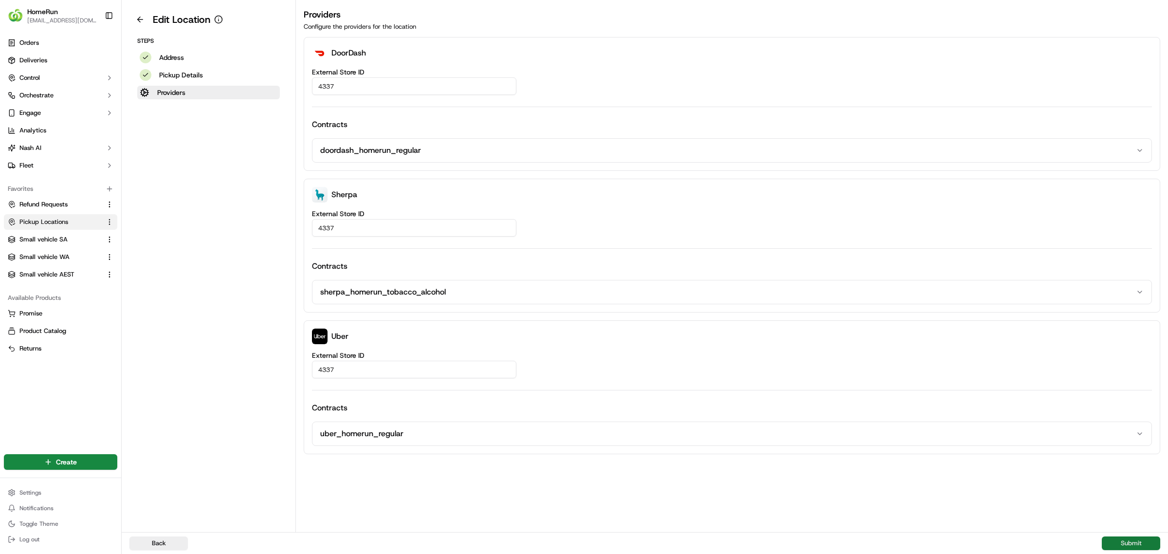
click at [1133, 542] on button "Submit" at bounding box center [1131, 543] width 58 height 14
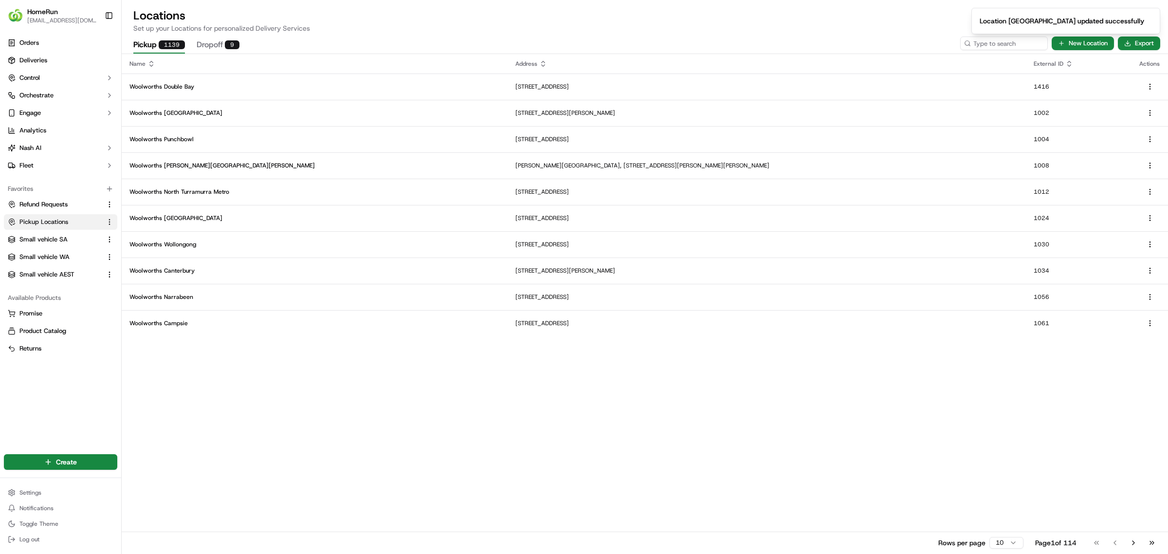
click at [901, 22] on h2 "Locations" at bounding box center [644, 16] width 1023 height 16
click at [988, 40] on input at bounding box center [989, 43] width 117 height 14
type input "4339"
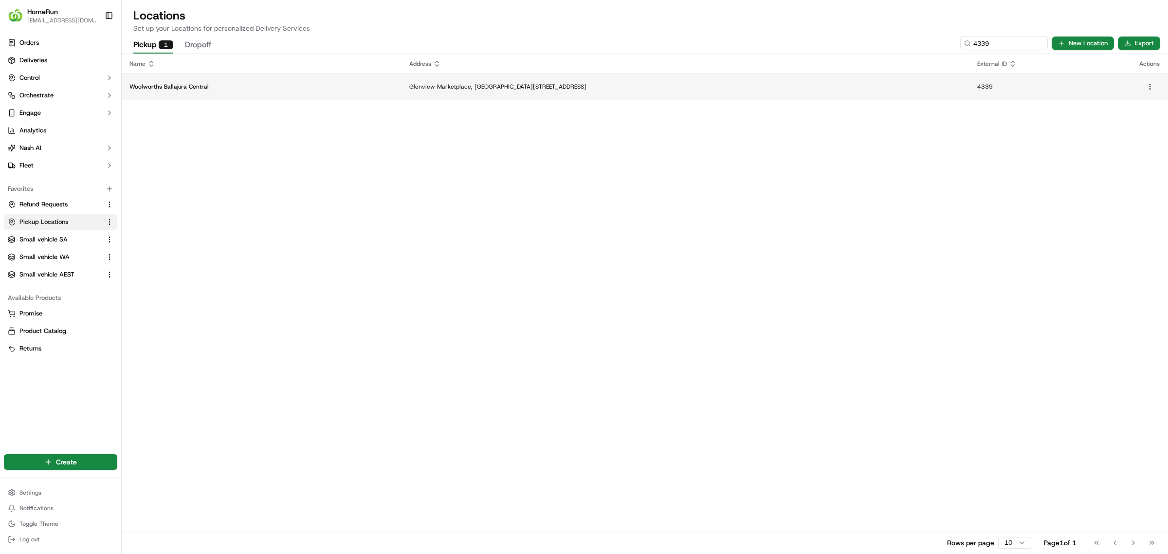
click at [505, 80] on td "Glenview Marketplace, [GEOGRAPHIC_DATA][STREET_ADDRESS]" at bounding box center [685, 86] width 568 height 26
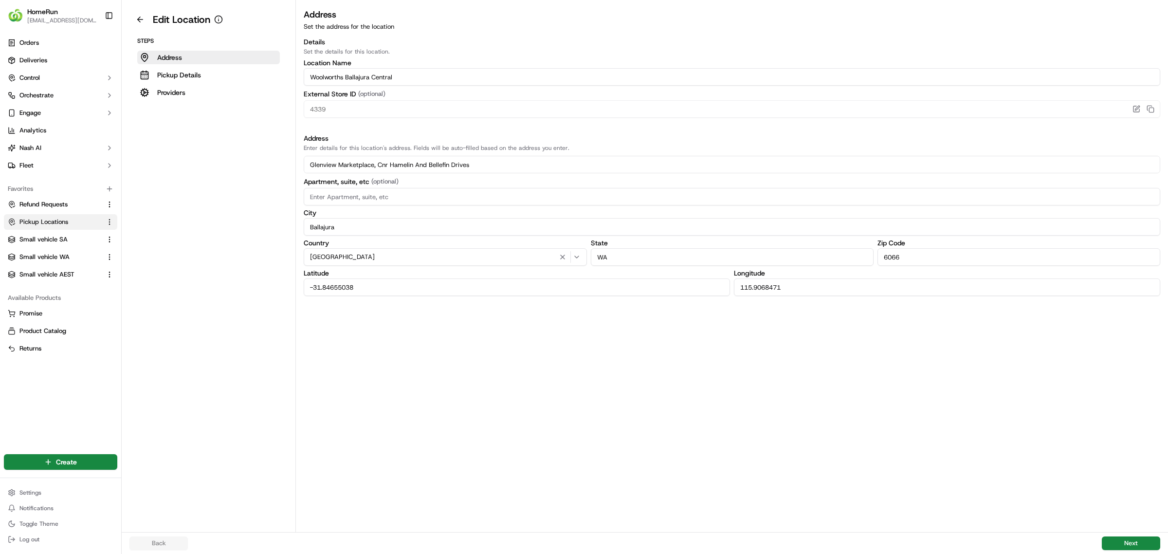
drag, startPoint x: 1139, startPoint y: 538, endPoint x: 1082, endPoint y: 517, distance: 61.6
click at [1136, 537] on button "Next" at bounding box center [1131, 543] width 58 height 14
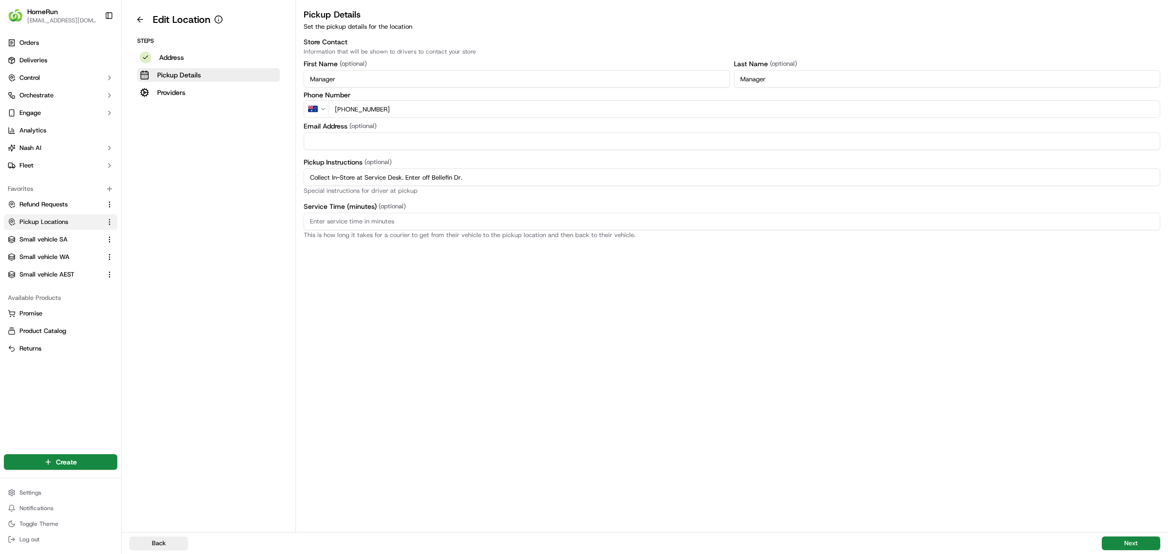
drag, startPoint x: 486, startPoint y: 174, endPoint x: 225, endPoint y: 161, distance: 260.6
click at [151, 162] on div "Edit Location Steps Address Pickup Details Providers Pickup Details Set the pic…" at bounding box center [645, 266] width 1046 height 532
paste input "Pickup from instore collection point. Enter off Bellefin Dr. Scan Delivery Part…"
type input "Pickup from instore collection point. Enter off Bellefin Dr. Scan Delivery Part…"
click at [1132, 543] on button "Next" at bounding box center [1131, 543] width 58 height 14
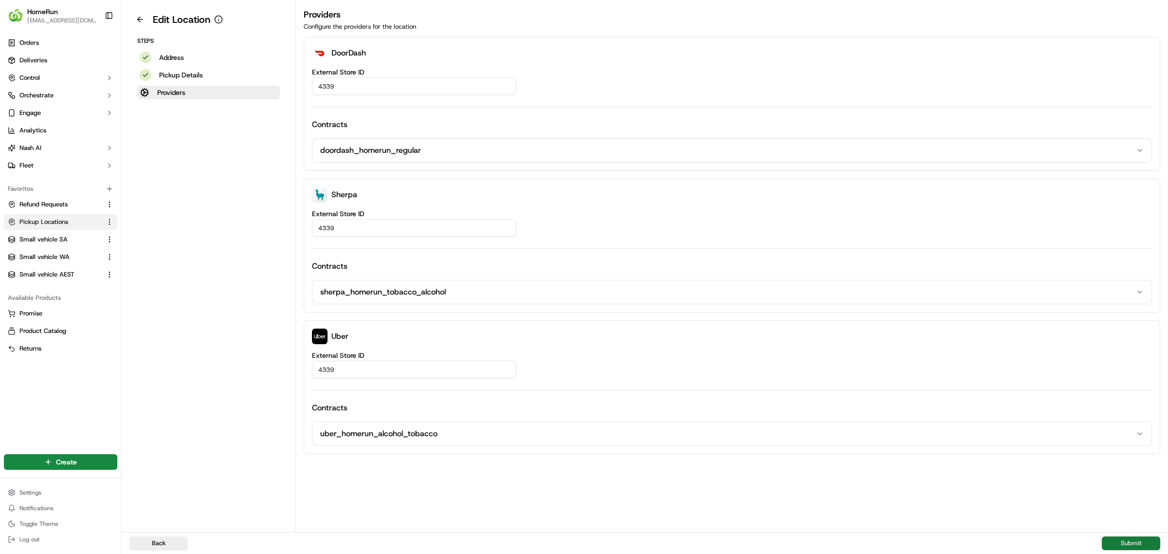
click at [1132, 538] on button "Submit" at bounding box center [1131, 543] width 58 height 14
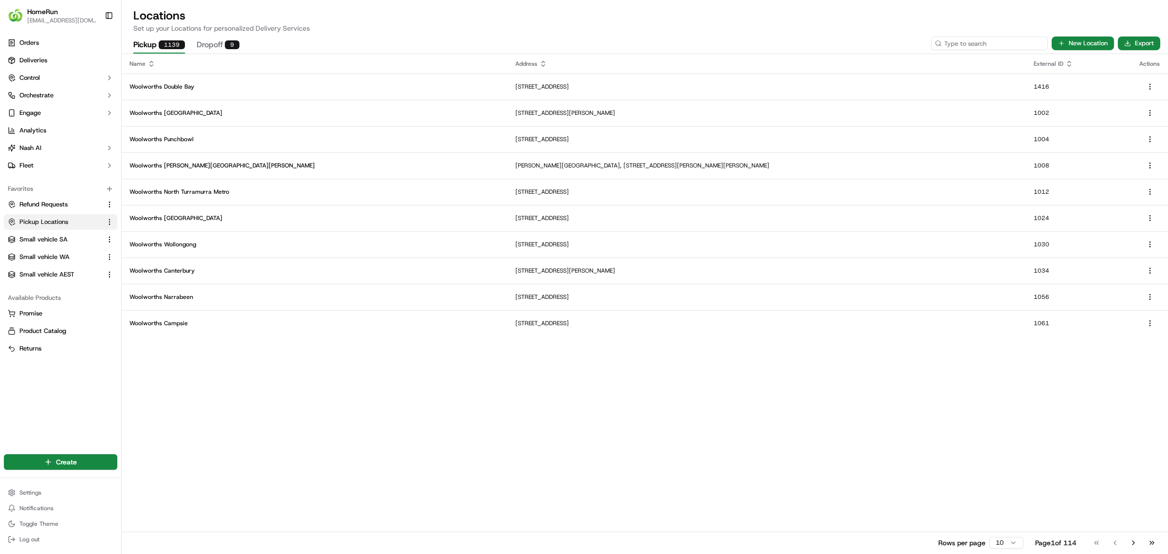
click at [992, 44] on input at bounding box center [989, 43] width 117 height 14
type input "4340"
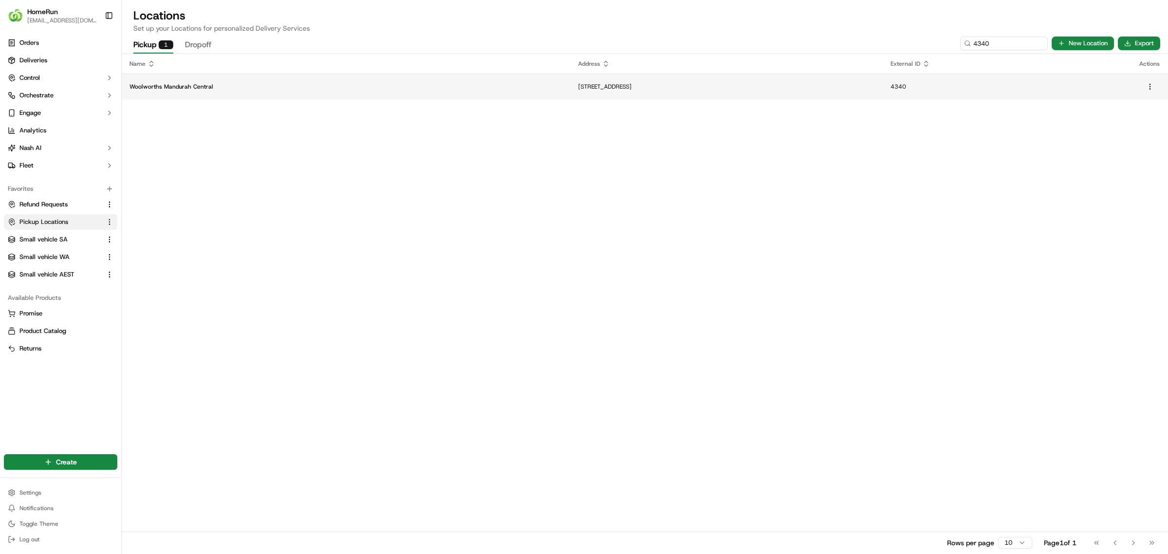
click at [570, 81] on td "[STREET_ADDRESS]" at bounding box center [726, 86] width 312 height 26
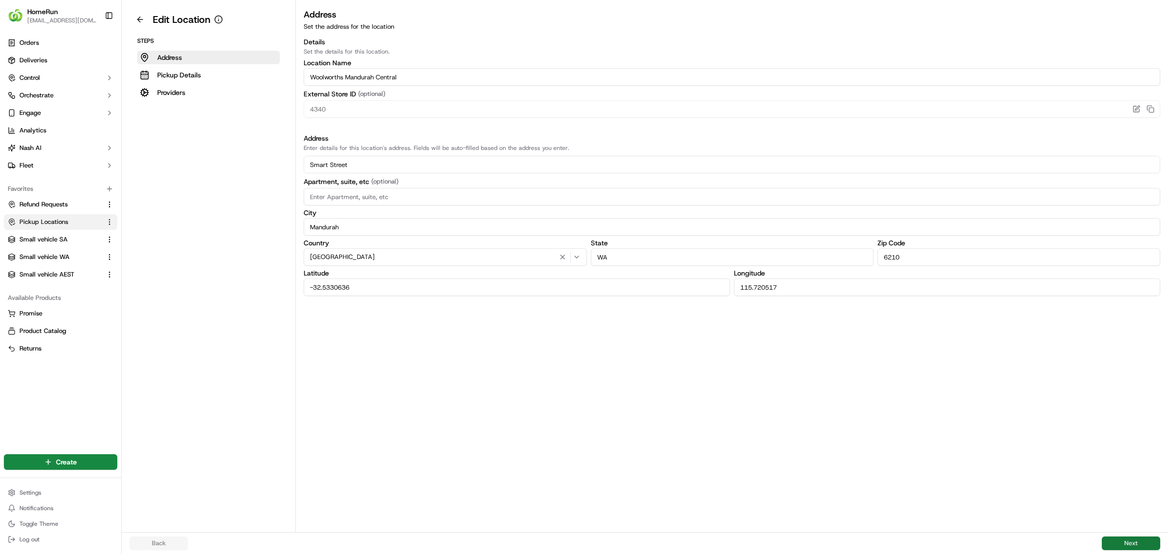
click at [1129, 537] on button "Next" at bounding box center [1131, 543] width 58 height 14
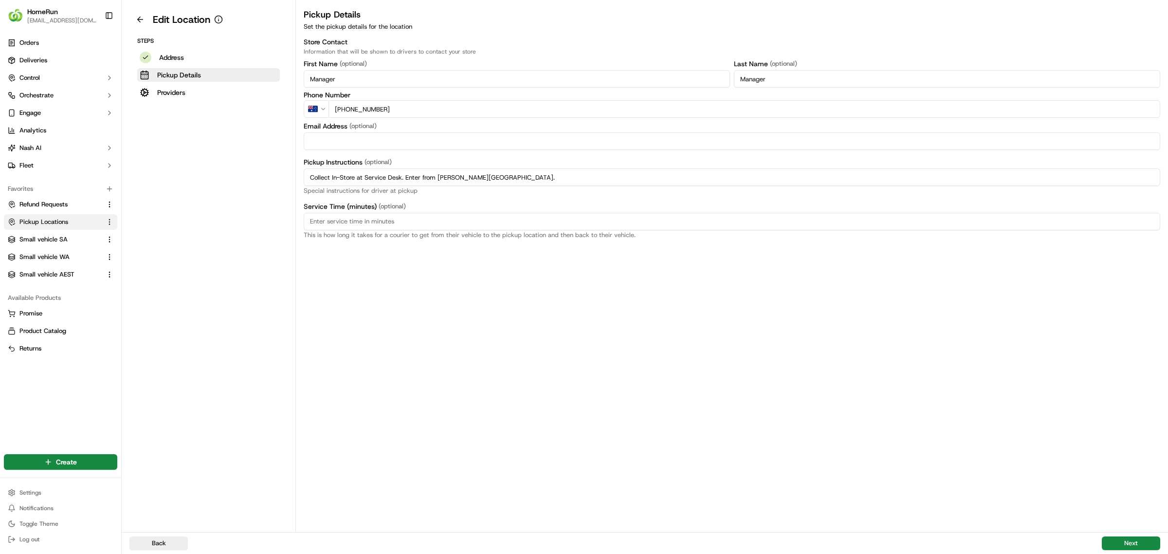
drag, startPoint x: 475, startPoint y: 176, endPoint x: 269, endPoint y: 171, distance: 206.4
click at [266, 171] on div "Edit Location Steps Address Pickup Details Providers Pickup Details Set the pic…" at bounding box center [645, 266] width 1046 height 532
paste input "Pickup from instore collection point. Enter from [PERSON_NAME] St. Scan Deliver…"
type input "Pickup from instore collection point. Enter from [PERSON_NAME] St. Scan Deliver…"
click at [1123, 540] on button "Next" at bounding box center [1131, 543] width 58 height 14
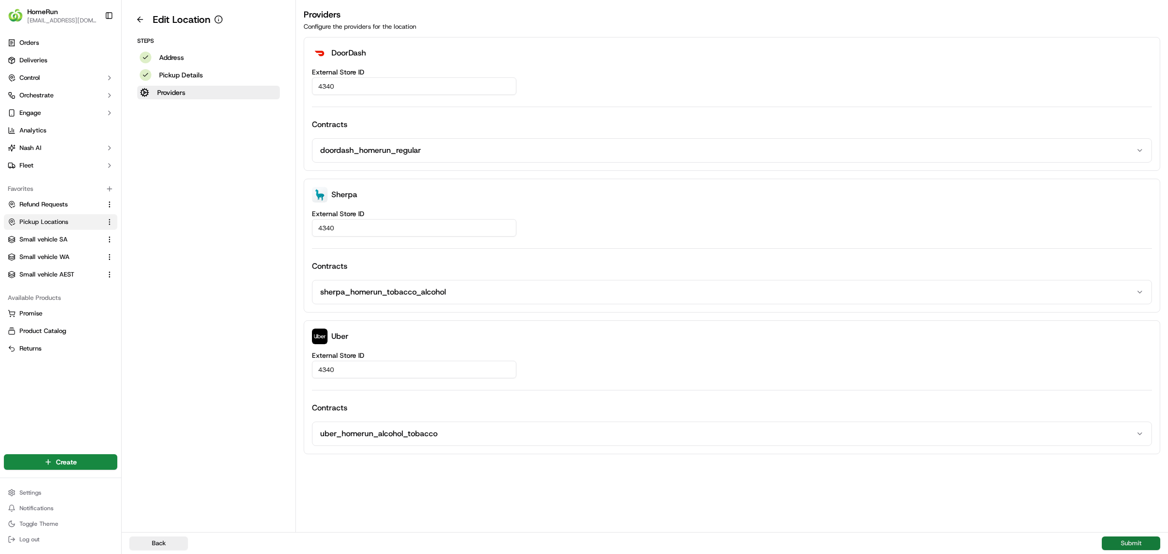
click at [1125, 538] on button "Submit" at bounding box center [1131, 543] width 58 height 14
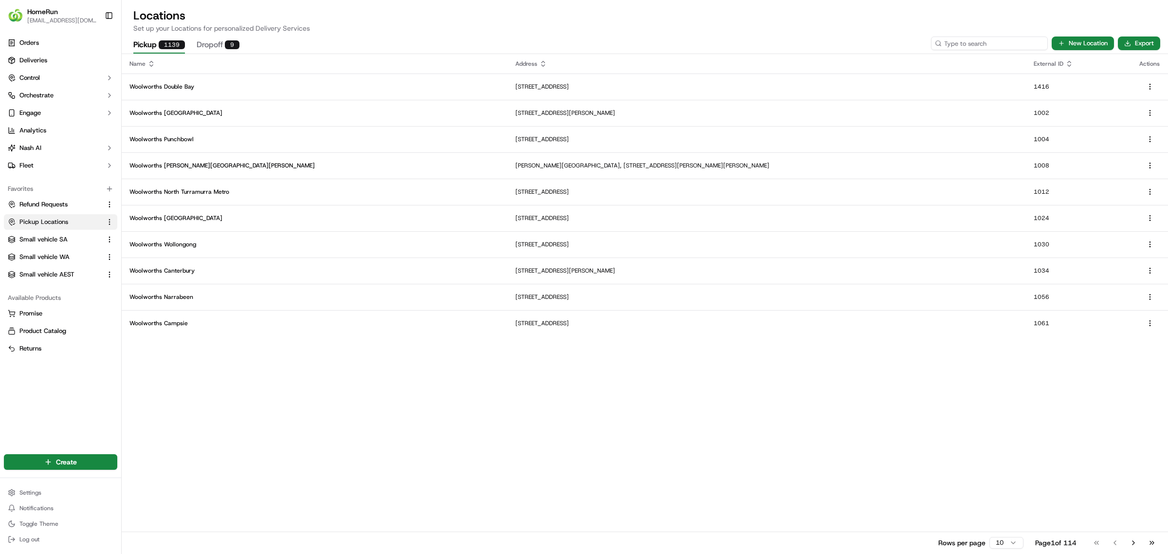
click at [990, 45] on input at bounding box center [989, 43] width 117 height 14
type input "4342"
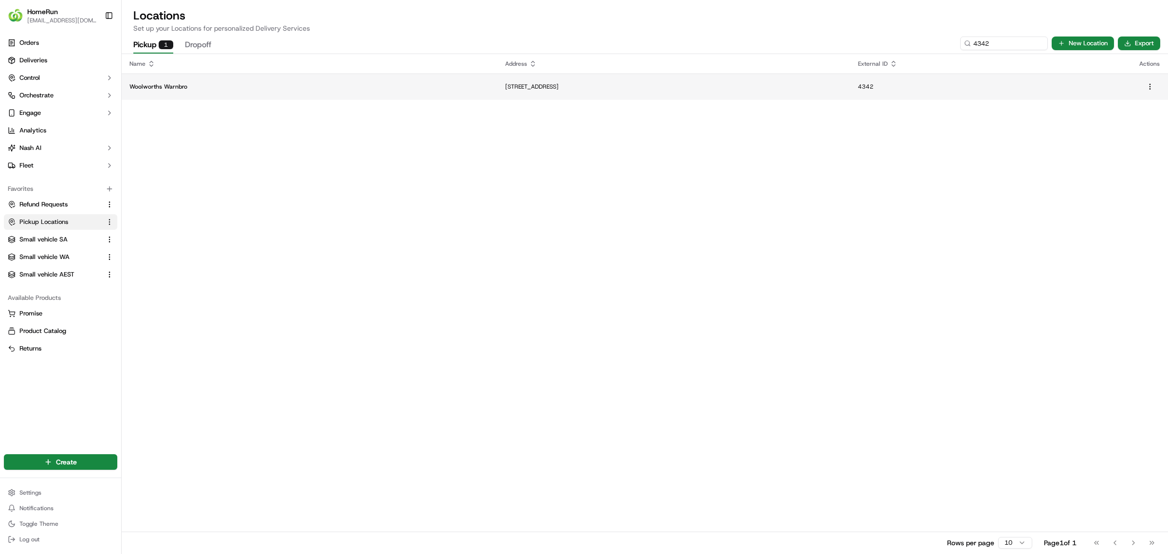
click at [669, 86] on p "[STREET_ADDRESS]" at bounding box center [674, 87] width 338 height 8
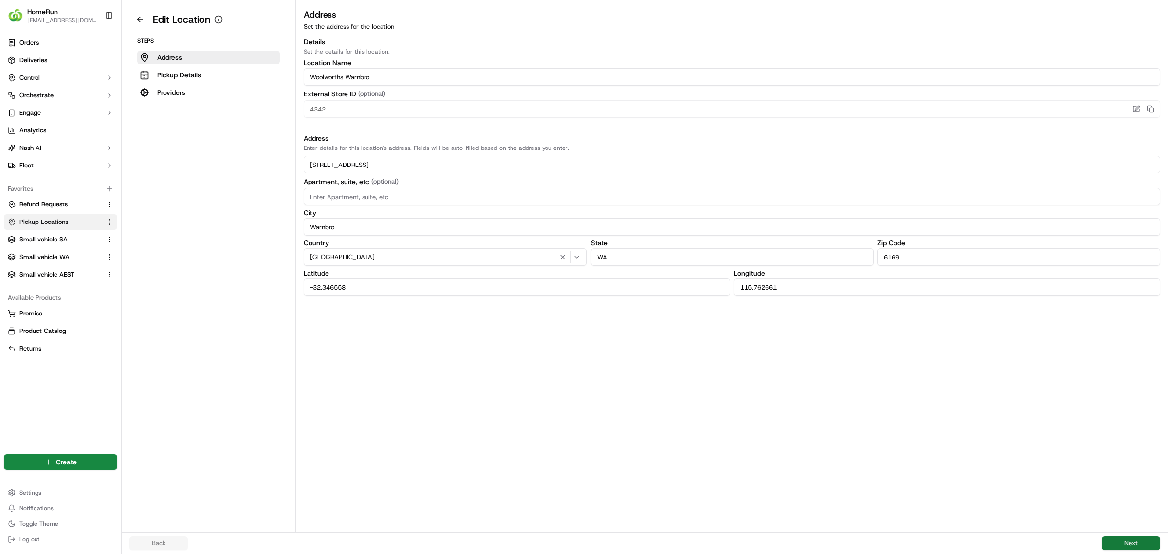
click at [1125, 539] on button "Next" at bounding box center [1131, 543] width 58 height 14
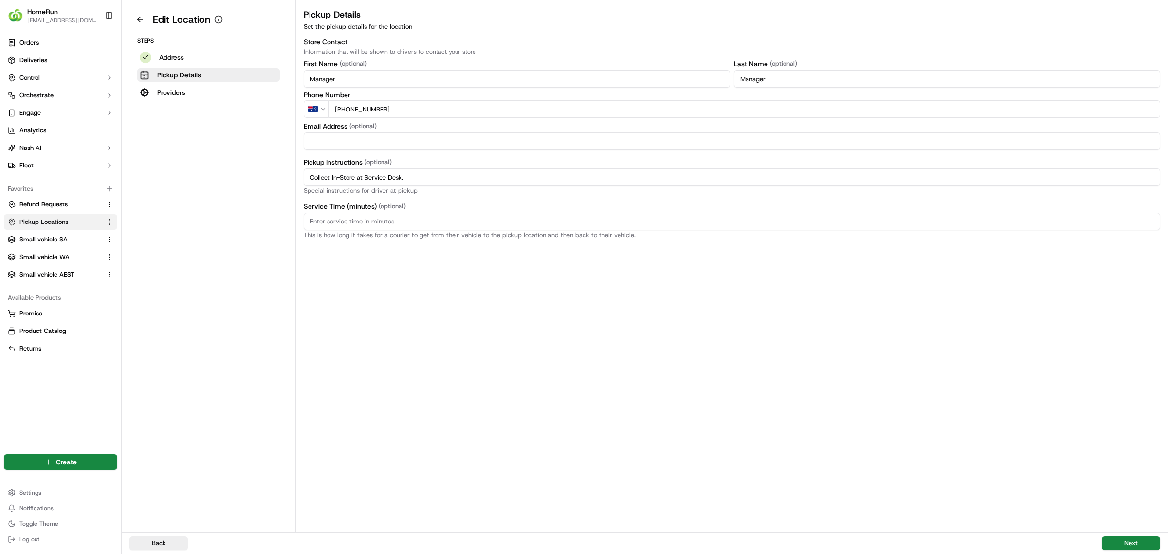
drag, startPoint x: 432, startPoint y: 179, endPoint x: 261, endPoint y: 163, distance: 171.0
click at [244, 166] on div "Edit Location Steps Address Pickup Details Providers Pickup Details Set the pic…" at bounding box center [645, 266] width 1046 height 532
paste input "Pickup from instore collection point. Scan Delivery Partner QR Code Poster to c…"
type input "Pickup from instore collection point. Scan Delivery Partner QR Code Poster to c…"
click at [1121, 539] on button "Next" at bounding box center [1131, 543] width 58 height 14
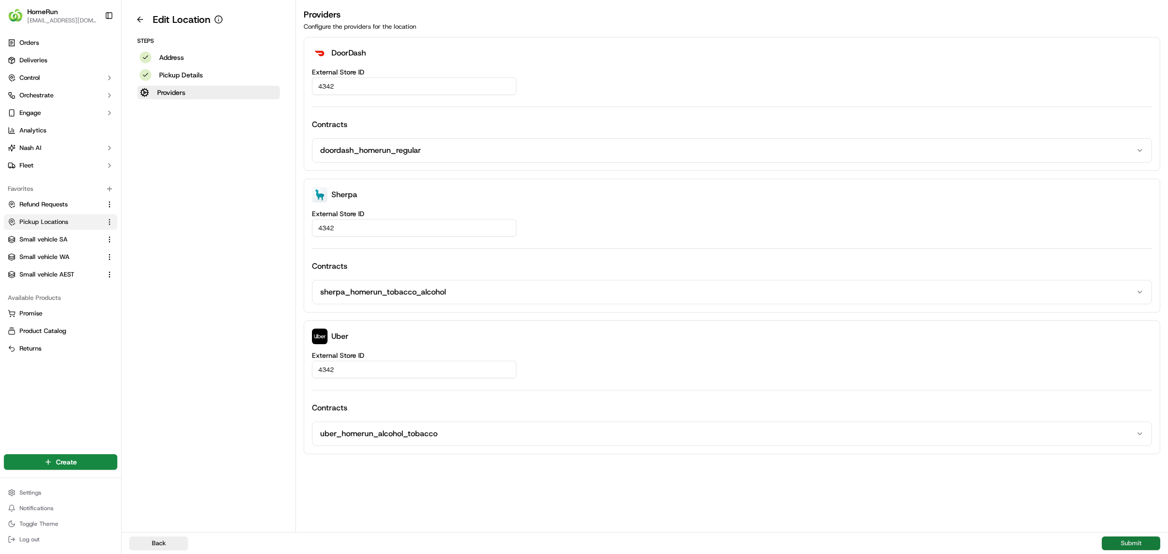
click at [1125, 542] on button "Submit" at bounding box center [1131, 543] width 58 height 14
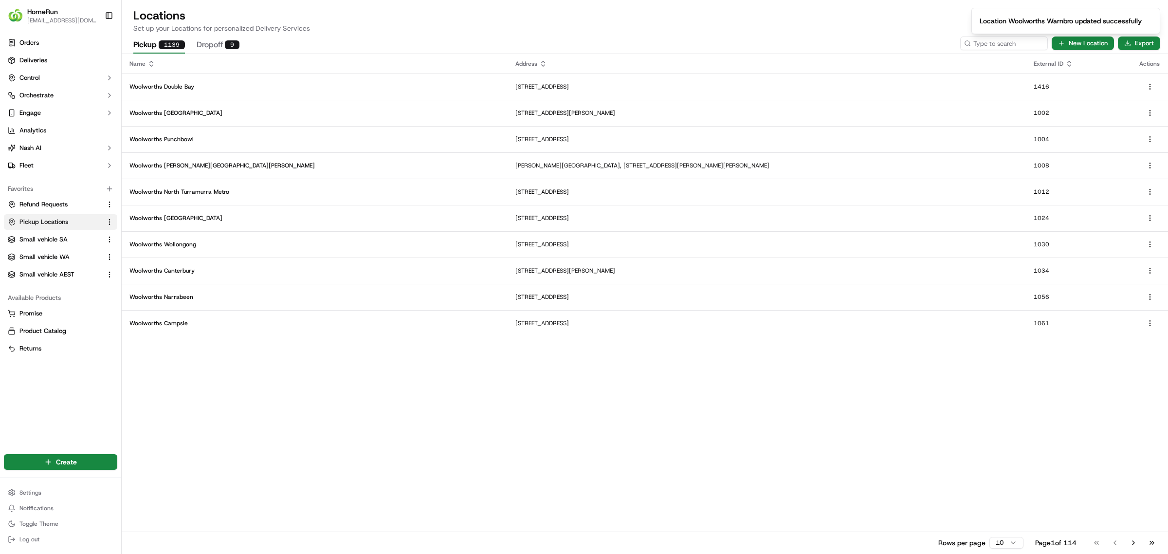
click at [994, 41] on ol "Location Woolworths Warnbro updated successfully" at bounding box center [1065, 21] width 204 height 42
click at [973, 42] on input at bounding box center [989, 43] width 117 height 14
type input "4343"
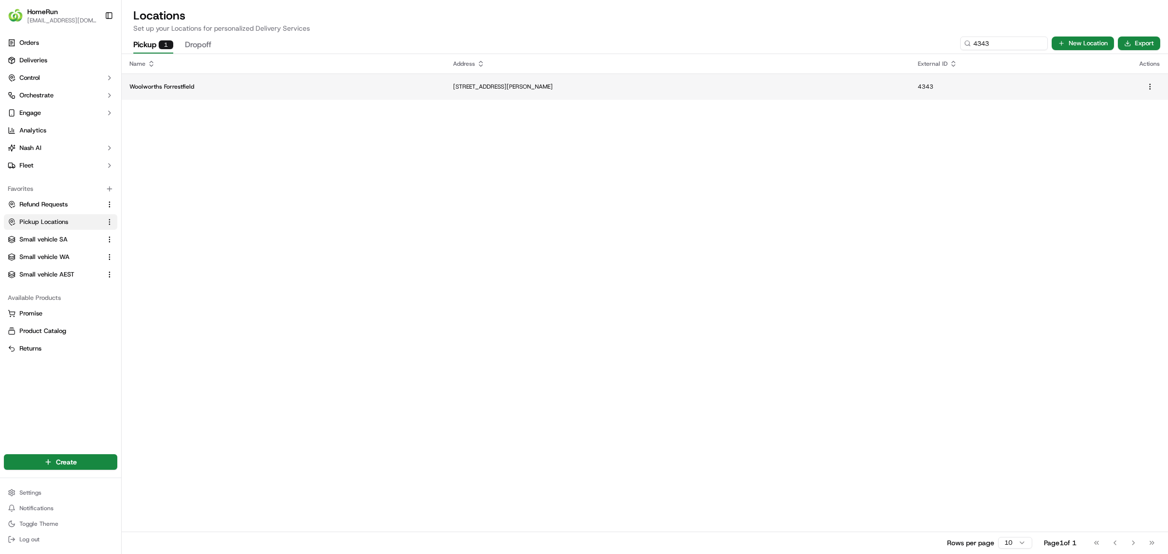
click at [453, 86] on p "[STREET_ADDRESS][PERSON_NAME]" at bounding box center [677, 87] width 449 height 8
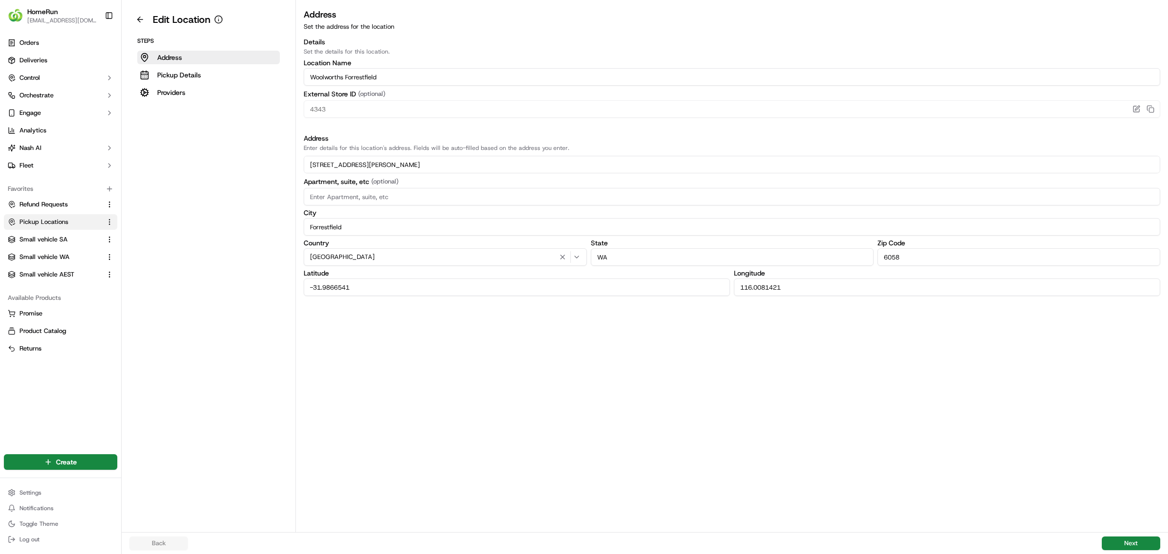
drag, startPoint x: 1129, startPoint y: 541, endPoint x: 1043, endPoint y: 502, distance: 95.0
click at [1127, 539] on button "Next" at bounding box center [1131, 543] width 58 height 14
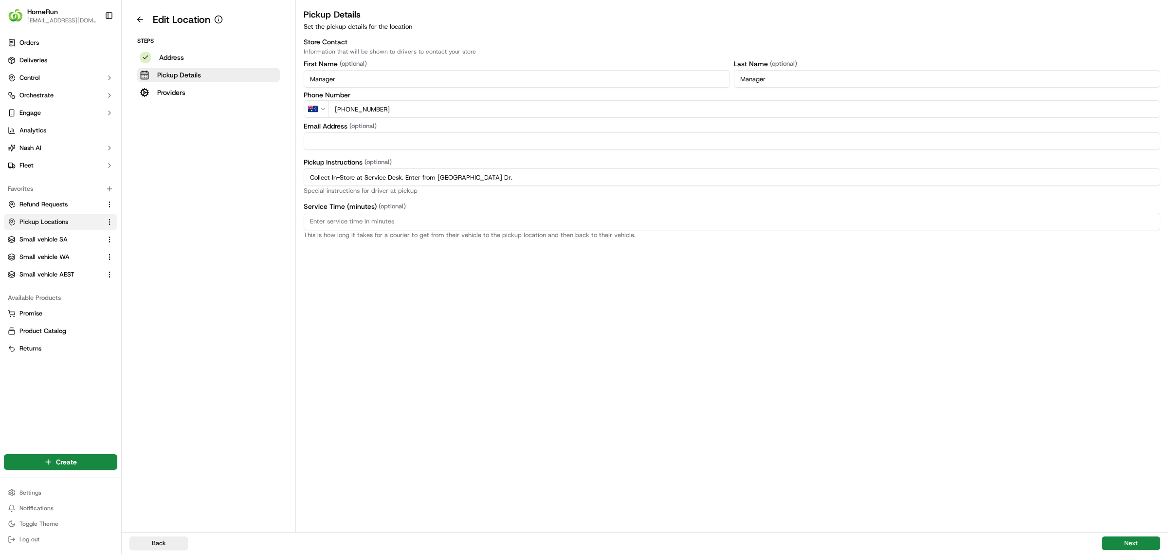
drag, startPoint x: 521, startPoint y: 179, endPoint x: 264, endPoint y: 178, distance: 256.9
click at [264, 178] on div "Edit Location Steps Address Pickup Details Providers Pickup Details Set the pic…" at bounding box center [645, 266] width 1046 height 532
paste input "Pickup from instore collection point. Enter from Woolworths Dr. Scan Delivery P…"
type input "Pickup from instore collection point. Enter from Woolworths Dr. Scan Delivery P…"
click at [1132, 539] on button "Next" at bounding box center [1131, 543] width 58 height 14
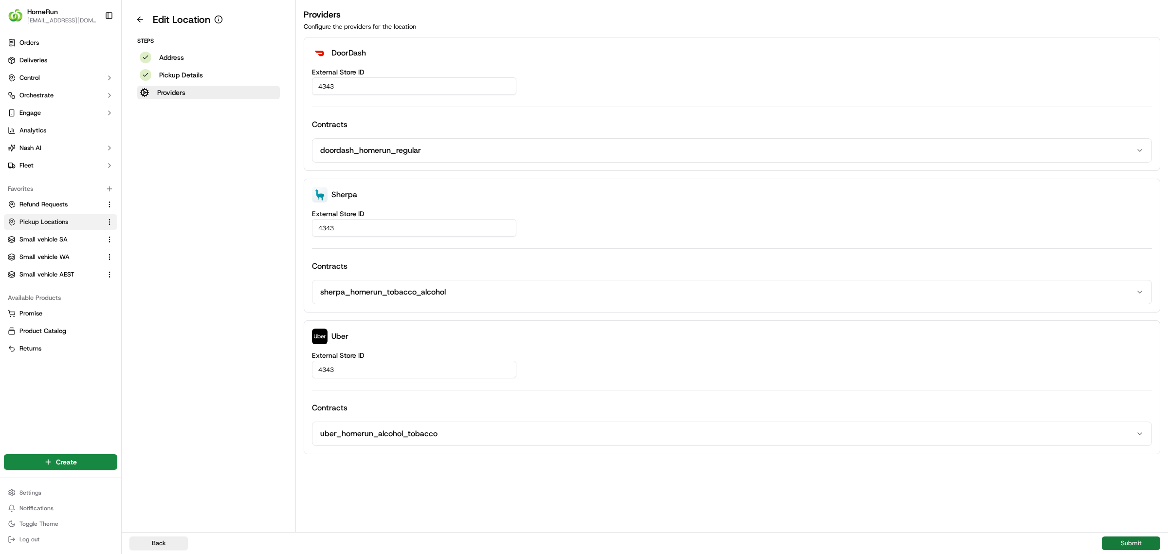
click at [1130, 540] on button "Submit" at bounding box center [1131, 543] width 58 height 14
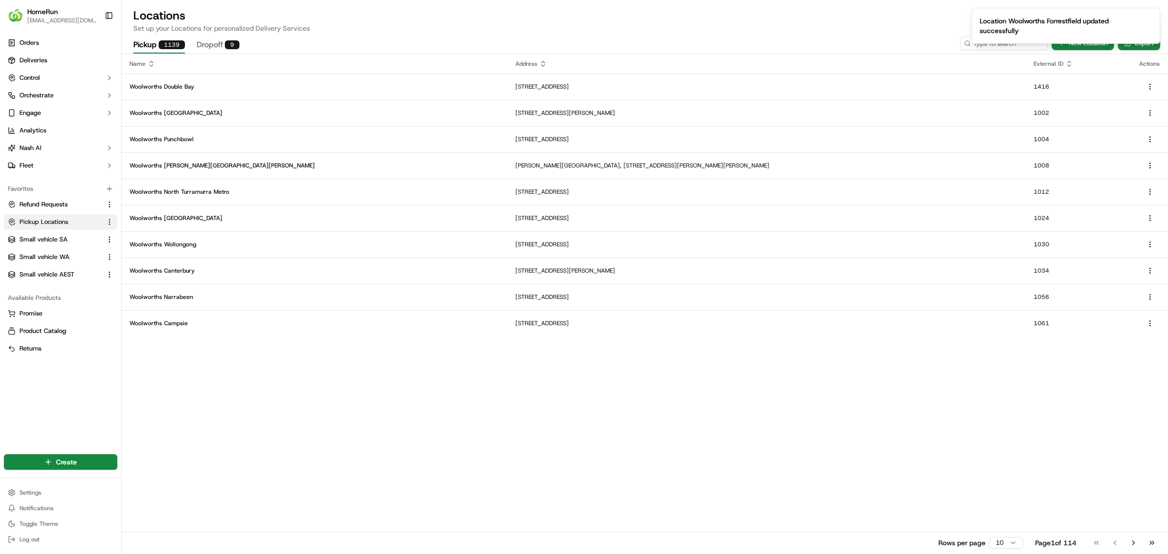
click at [971, 47] on ol "Location Woolworths Forrestfield updated successfully" at bounding box center [1065, 26] width 204 height 52
click at [927, 18] on h2 "Locations" at bounding box center [644, 16] width 1023 height 16
click at [980, 41] on input at bounding box center [989, 43] width 117 height 14
type input "4345"
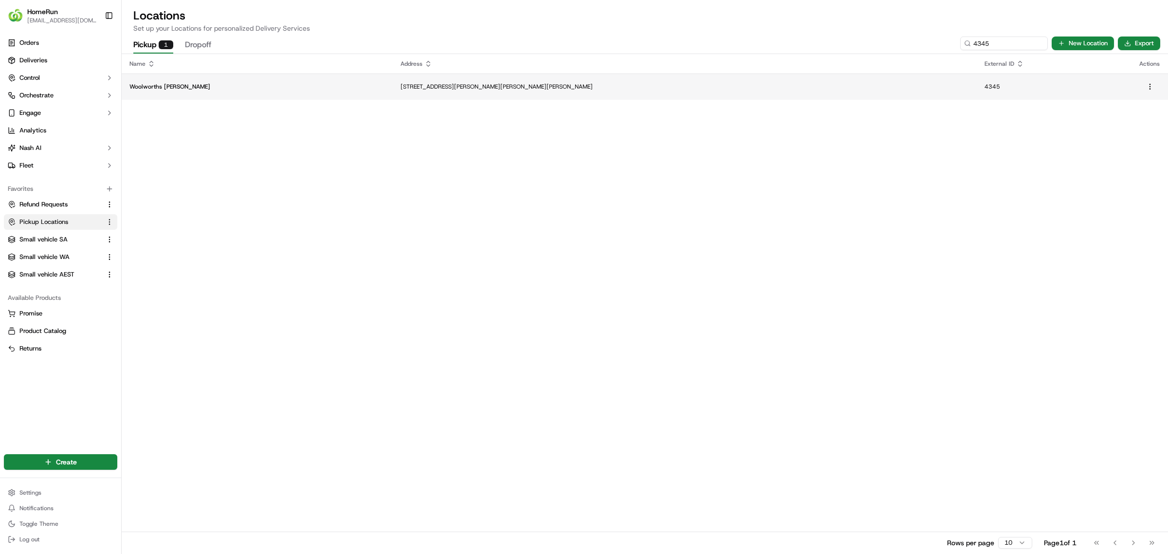
click at [826, 86] on p "[STREET_ADDRESS][PERSON_NAME][PERSON_NAME][PERSON_NAME]" at bounding box center [684, 87] width 569 height 8
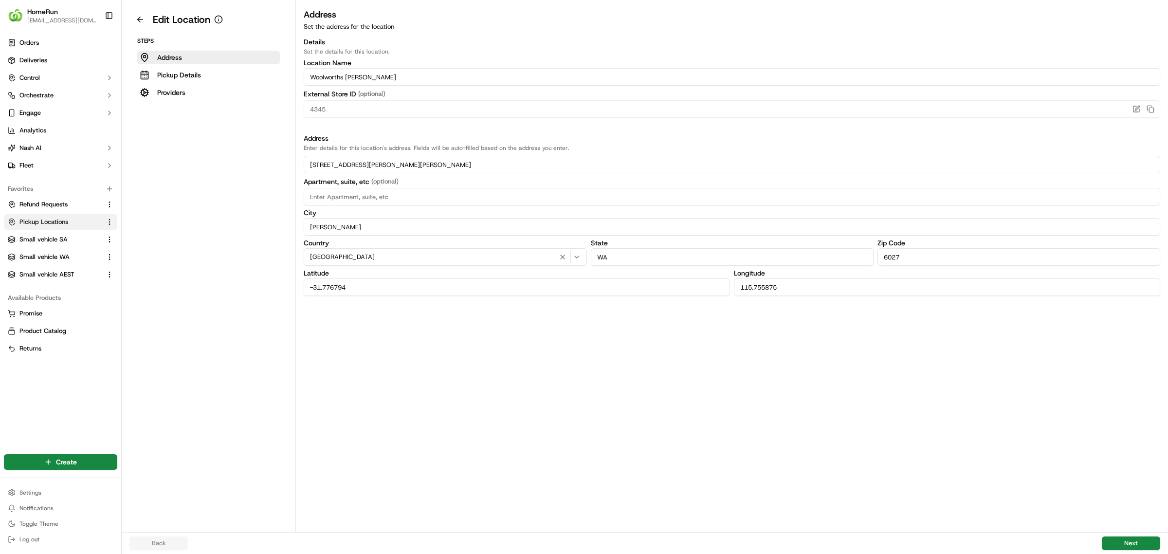
drag, startPoint x: 1135, startPoint y: 541, endPoint x: 1112, endPoint y: 533, distance: 24.6
click at [1133, 539] on button "Next" at bounding box center [1131, 543] width 58 height 14
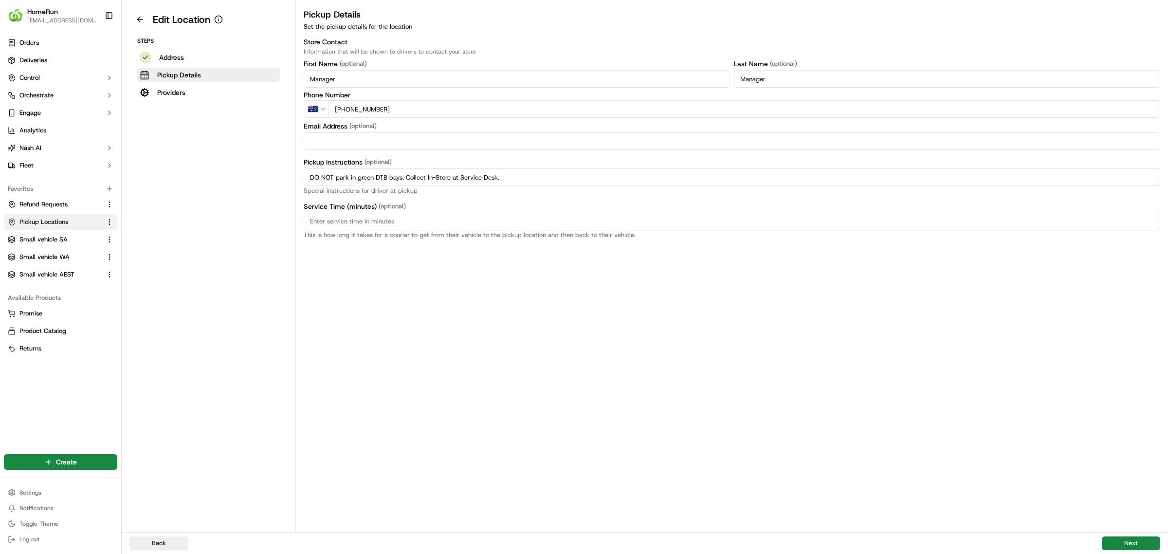
drag, startPoint x: 521, startPoint y: 176, endPoint x: 251, endPoint y: 169, distance: 270.1
click at [251, 169] on div "Edit Location Steps Address Pickup Details Providers Pickup Details Set the pic…" at bounding box center [645, 266] width 1046 height 532
paste input "Pickup from instore collection point. Enter from [PERSON_NAME]. Scan Delivery P…"
type input "Pickup from instore collection point. Enter from [PERSON_NAME]. Scan Delivery P…"
click at [1130, 542] on button "Next" at bounding box center [1131, 543] width 58 height 14
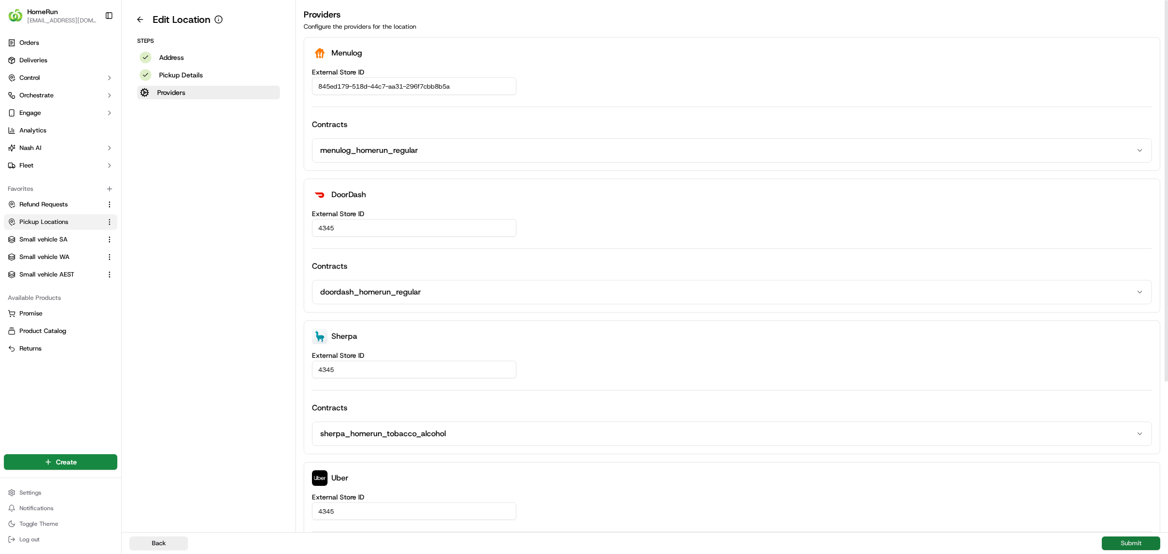
click at [1140, 542] on button "Submit" at bounding box center [1131, 543] width 58 height 14
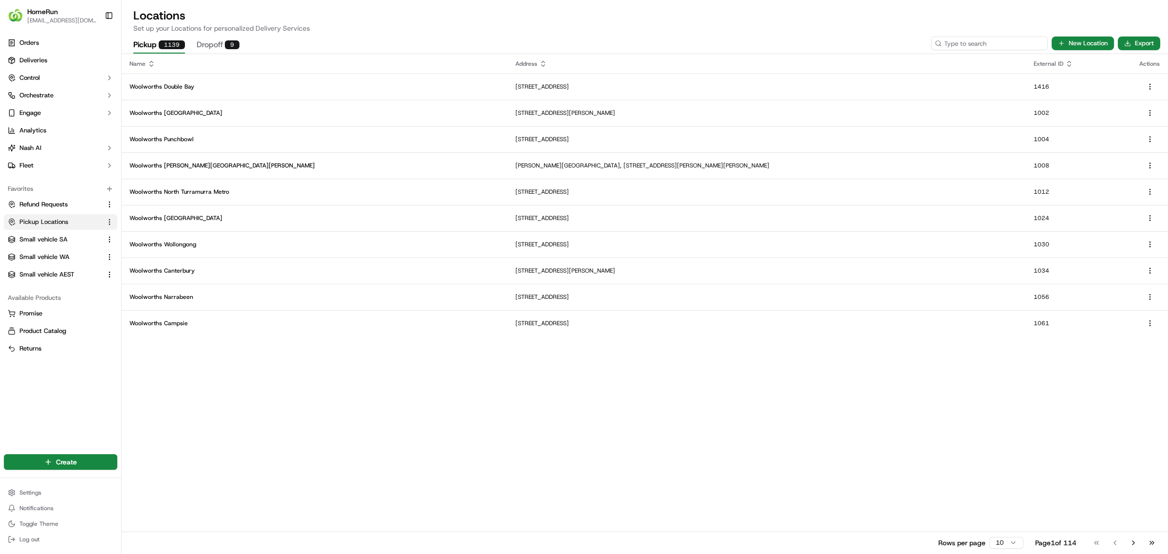
click at [984, 44] on input at bounding box center [989, 43] width 117 height 14
type input "4346"
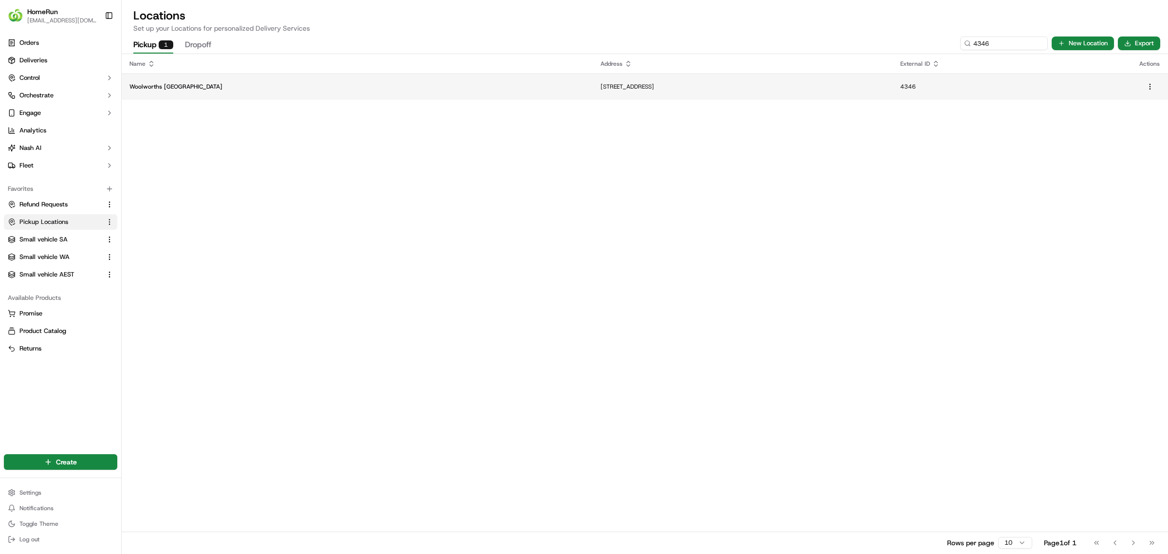
click at [747, 84] on p "[STREET_ADDRESS]" at bounding box center [742, 87] width 284 height 8
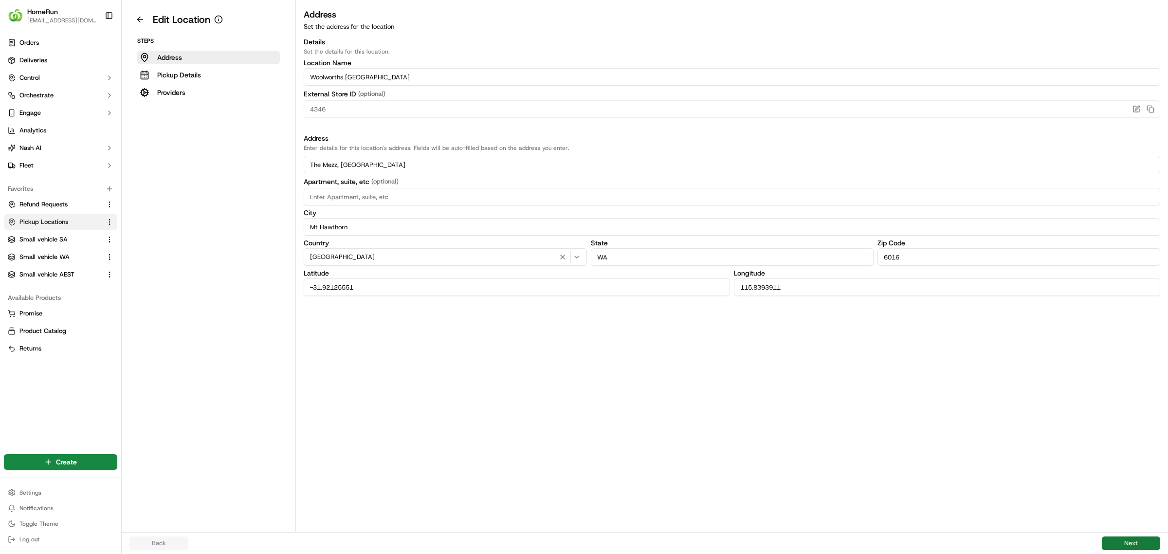
click at [1132, 540] on button "Next" at bounding box center [1131, 543] width 58 height 14
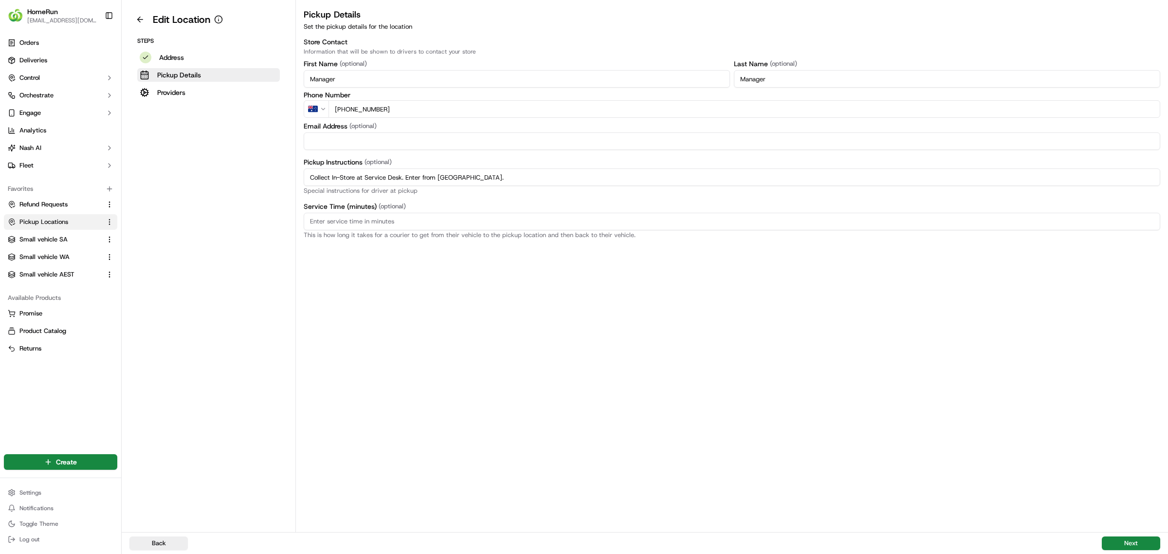
drag, startPoint x: 473, startPoint y: 174, endPoint x: 228, endPoint y: 169, distance: 245.3
click at [228, 169] on div "Edit Location Steps Address Pickup Details Providers Pickup Details Set the pic…" at bounding box center [645, 266] width 1046 height 532
paste input "Pickup from instore collection point. Enter from Flinders St. Scan Delivery Par…"
type input "Pickup from instore collection point. Enter from Flinders St. Scan Delivery Par…"
click at [1135, 538] on button "Next" at bounding box center [1131, 543] width 58 height 14
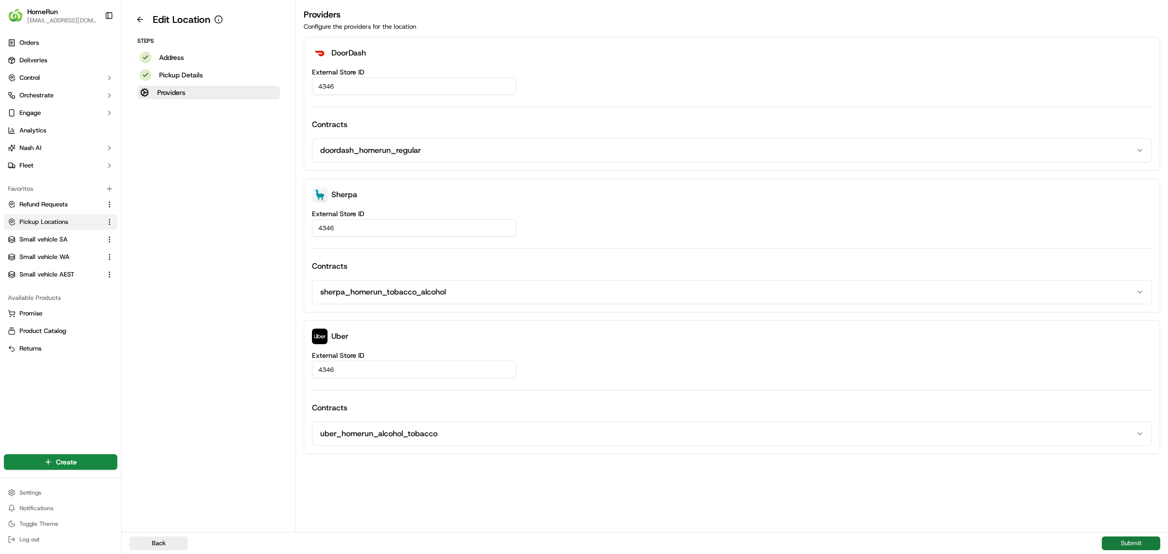
click at [1125, 539] on button "Submit" at bounding box center [1131, 543] width 58 height 14
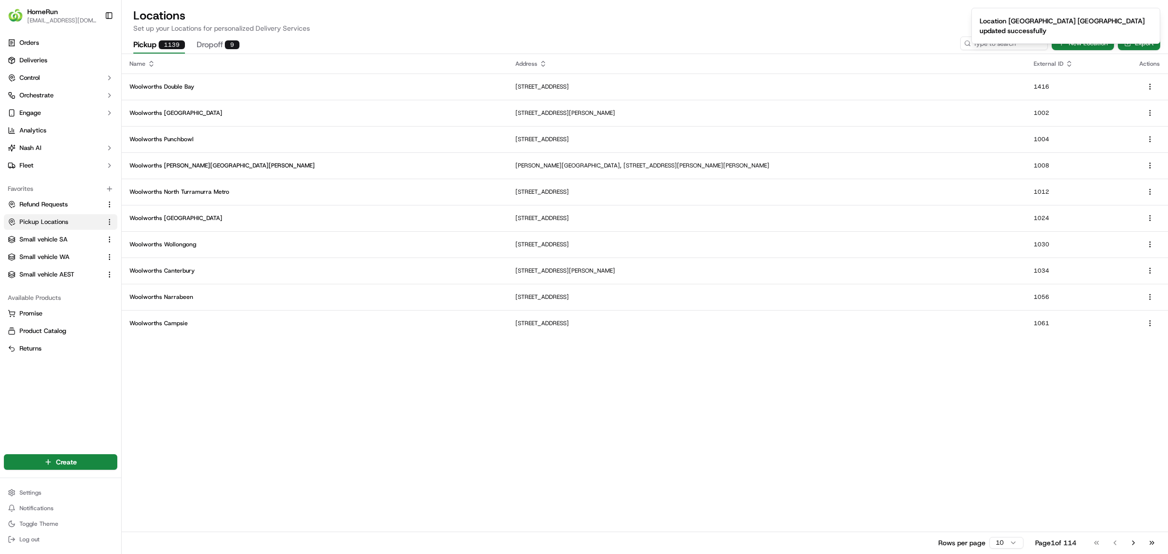
click at [972, 46] on ol "Location [GEOGRAPHIC_DATA] [GEOGRAPHIC_DATA] updated successfully" at bounding box center [1065, 26] width 204 height 52
click at [929, 18] on h2 "Locations" at bounding box center [644, 16] width 1023 height 16
click at [984, 44] on input at bounding box center [989, 43] width 117 height 14
type input "4360"
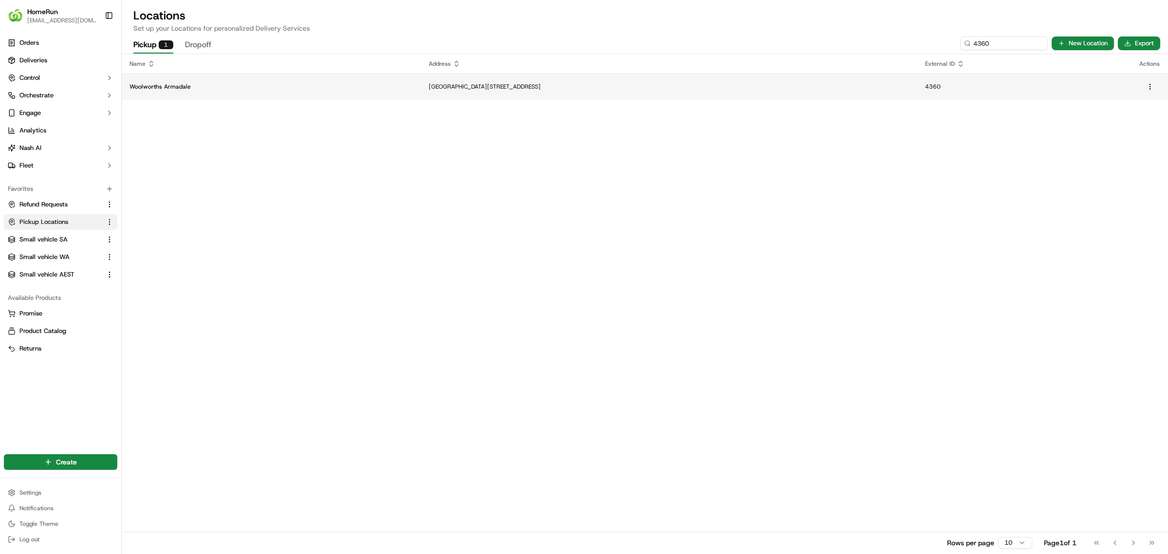
click at [909, 84] on p "[GEOGRAPHIC_DATA][STREET_ADDRESS]" at bounding box center [669, 87] width 481 height 8
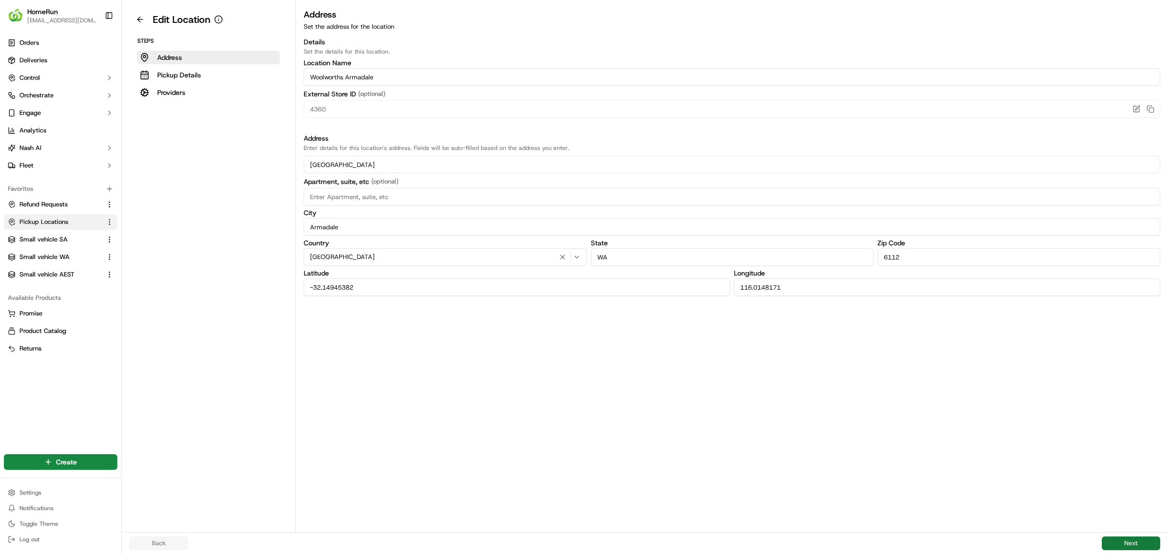
click at [1129, 539] on button "Next" at bounding box center [1131, 543] width 58 height 14
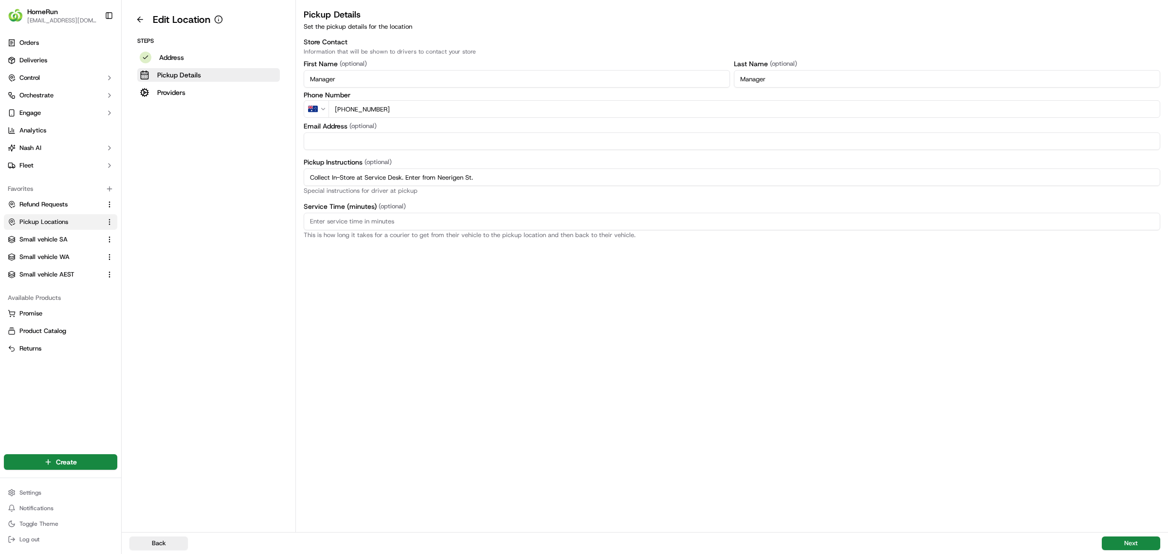
drag, startPoint x: 502, startPoint y: 175, endPoint x: 313, endPoint y: 174, distance: 189.3
click at [313, 174] on input "Collect In-Store at Service Desk. Enter from Neerigen St." at bounding box center [732, 177] width 856 height 18
type input "C"
paste input "Pickup from instore collection point. Enter from Neerigen St. Scan Delivery Par…"
type input "Pickup from instore collection point. Enter from Neerigen St. Scan Delivery Par…"
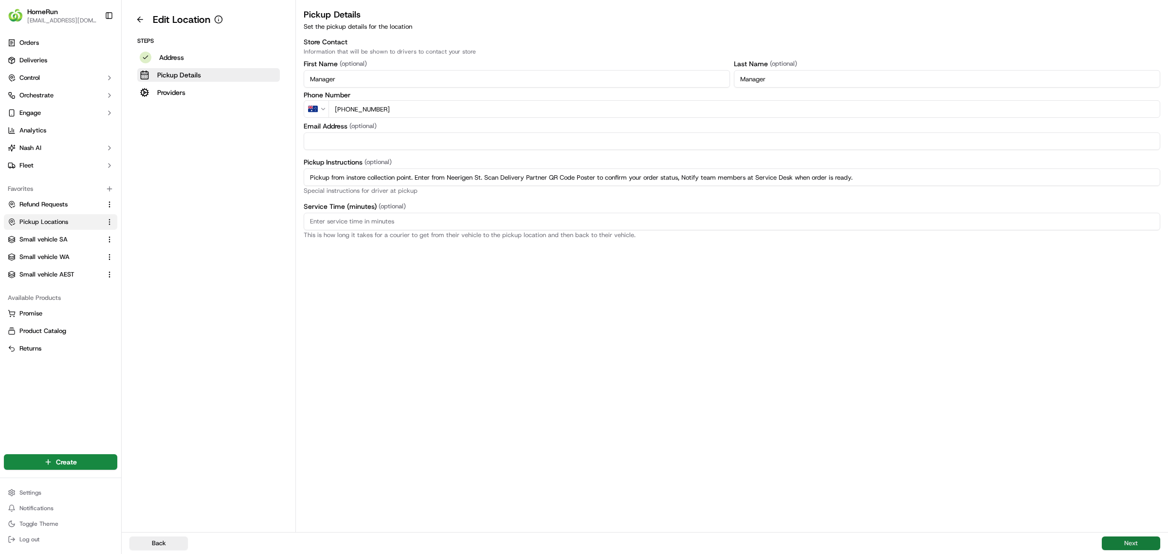
click at [1127, 540] on button "Next" at bounding box center [1131, 543] width 58 height 14
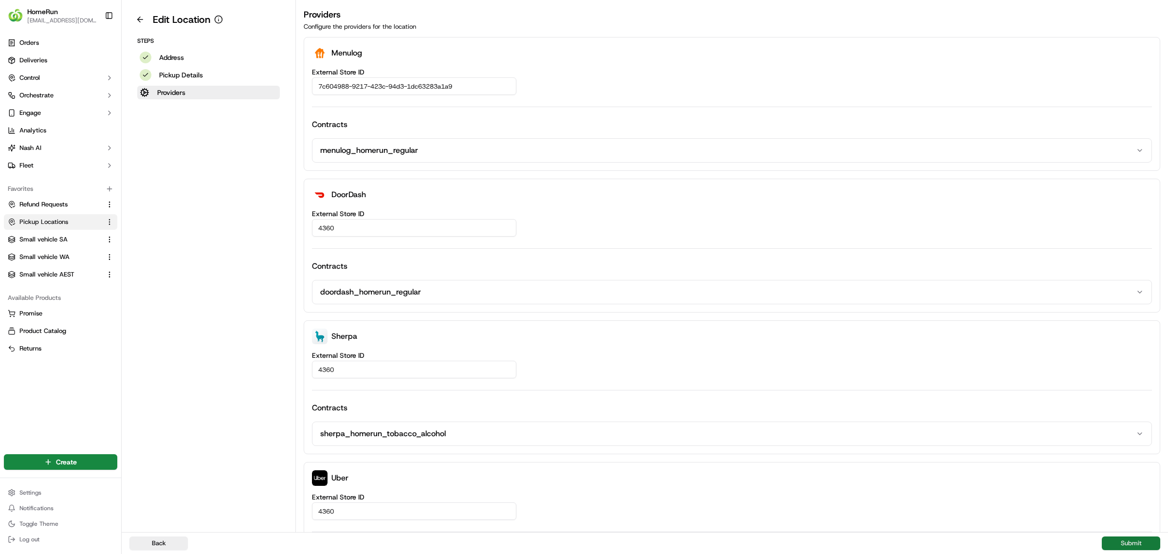
click at [1124, 543] on button "Submit" at bounding box center [1131, 543] width 58 height 14
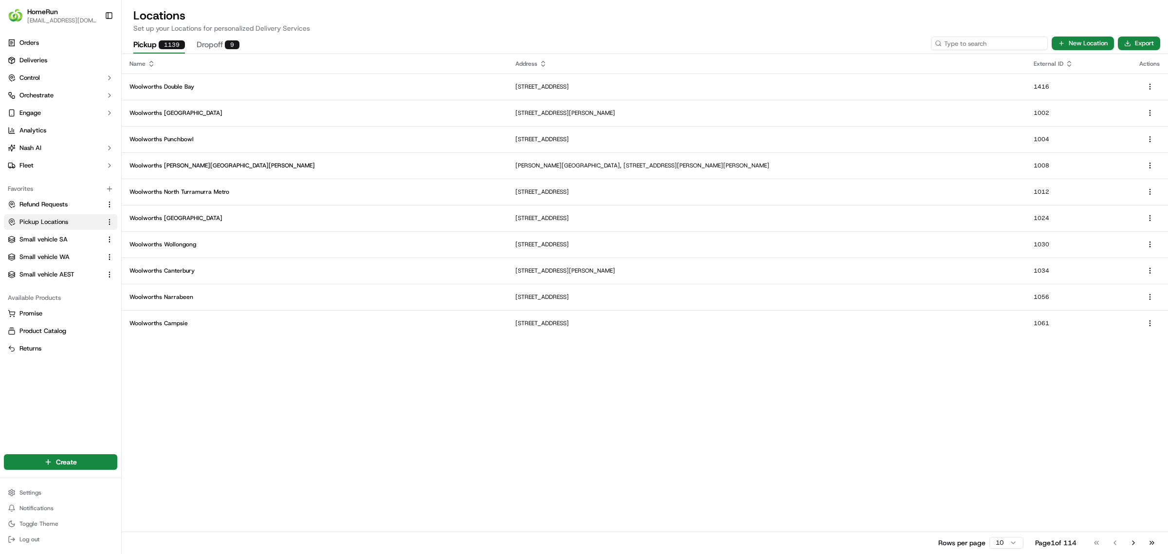
click at [974, 44] on input at bounding box center [989, 43] width 117 height 14
type input "4368"
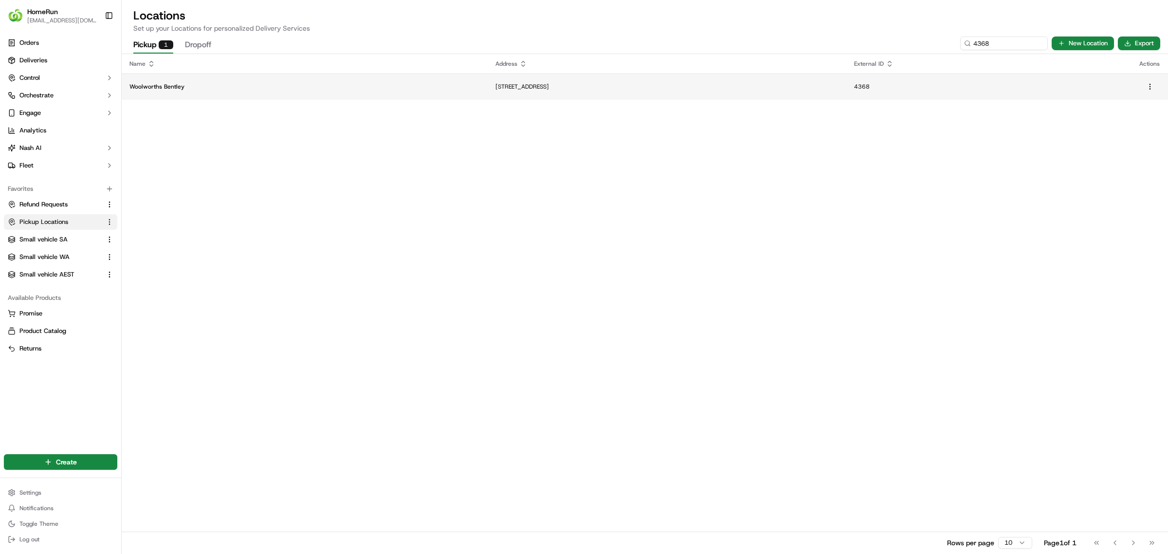
click at [783, 84] on p "[STREET_ADDRESS]" at bounding box center [666, 87] width 343 height 8
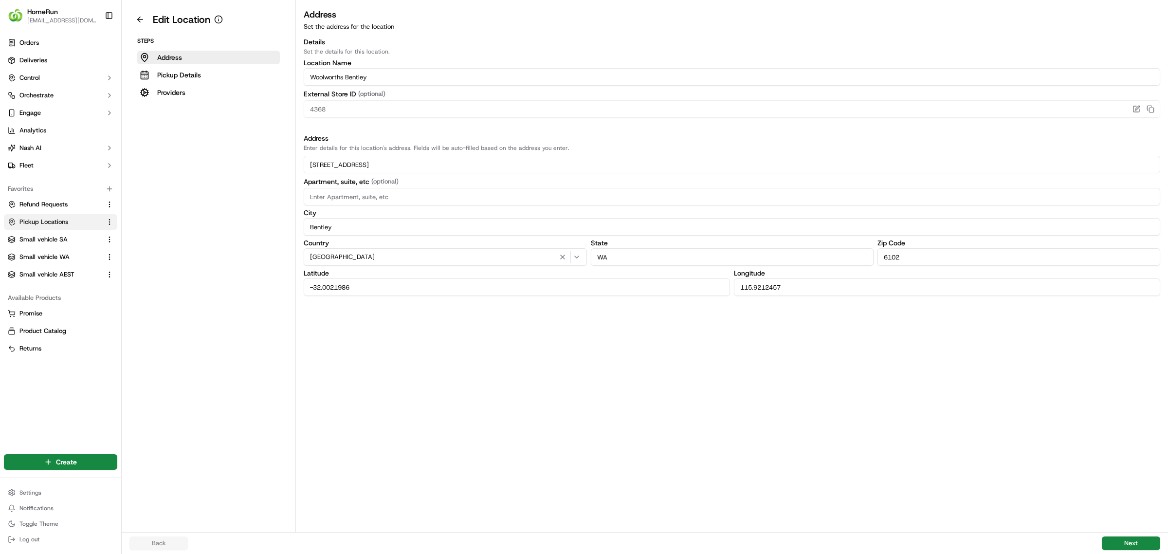
drag, startPoint x: 1130, startPoint y: 541, endPoint x: 1090, endPoint y: 526, distance: 42.3
click at [1128, 541] on button "Next" at bounding box center [1131, 543] width 58 height 14
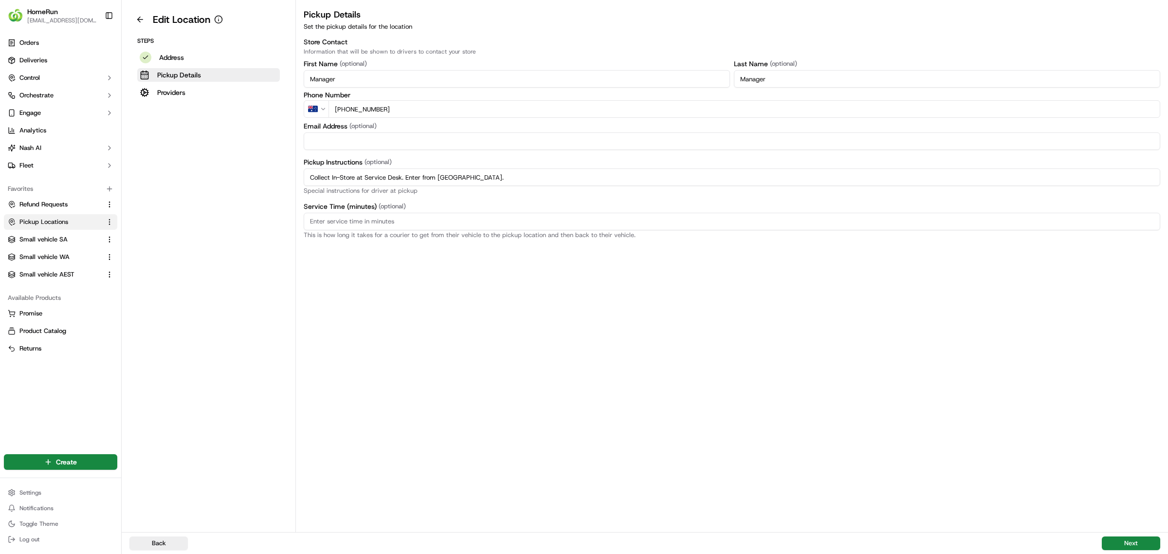
drag, startPoint x: 499, startPoint y: 175, endPoint x: 200, endPoint y: 177, distance: 298.7
click at [200, 177] on div "Edit Location Steps Address Pickup Details Providers Pickup Details Set the pic…" at bounding box center [645, 266] width 1046 height 532
paste input "Pickup from instore collection point. Enter from [GEOGRAPHIC_DATA]. Scan Delive…"
type input "Pickup from instore collection point. Enter from [GEOGRAPHIC_DATA]. Scan Delive…"
click at [1139, 546] on button "Next" at bounding box center [1131, 543] width 58 height 14
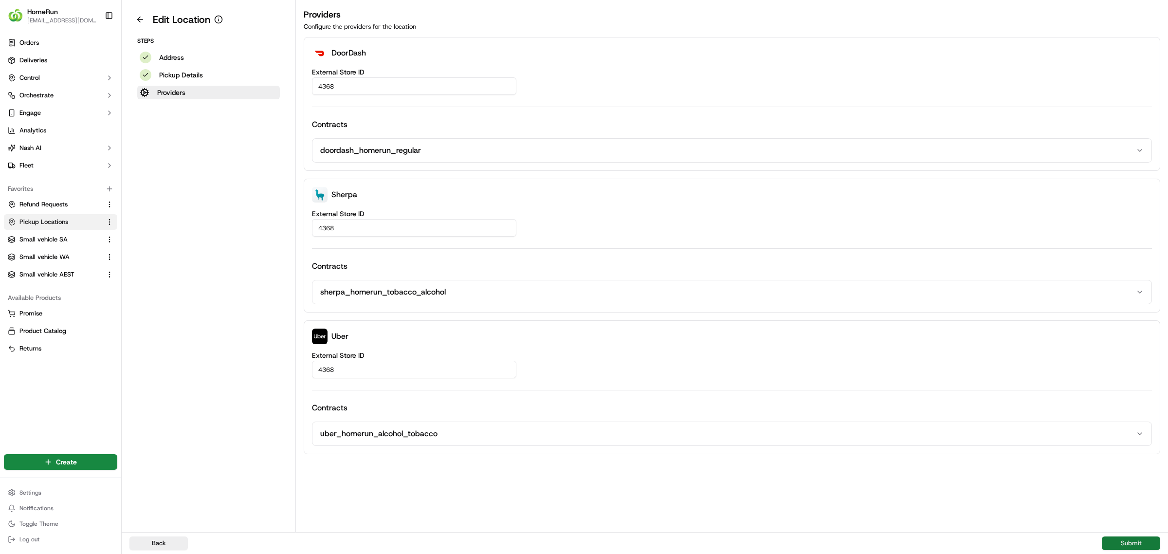
click at [1124, 539] on button "Submit" at bounding box center [1131, 543] width 58 height 14
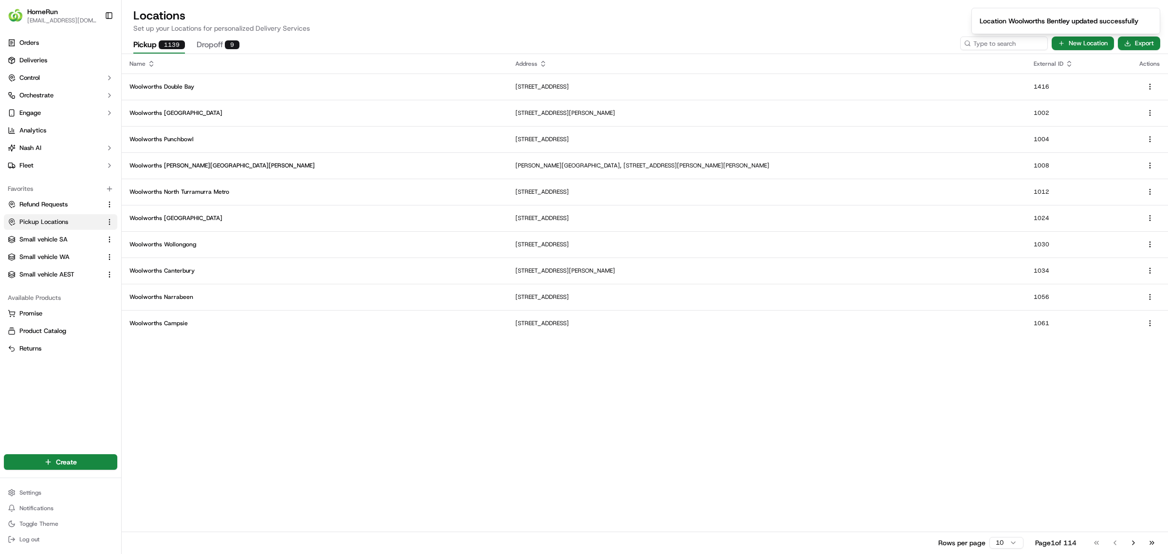
click at [983, 41] on ol "Location Woolworths Bentley updated successfully" at bounding box center [1065, 21] width 204 height 42
click at [976, 45] on input at bounding box center [989, 43] width 117 height 14
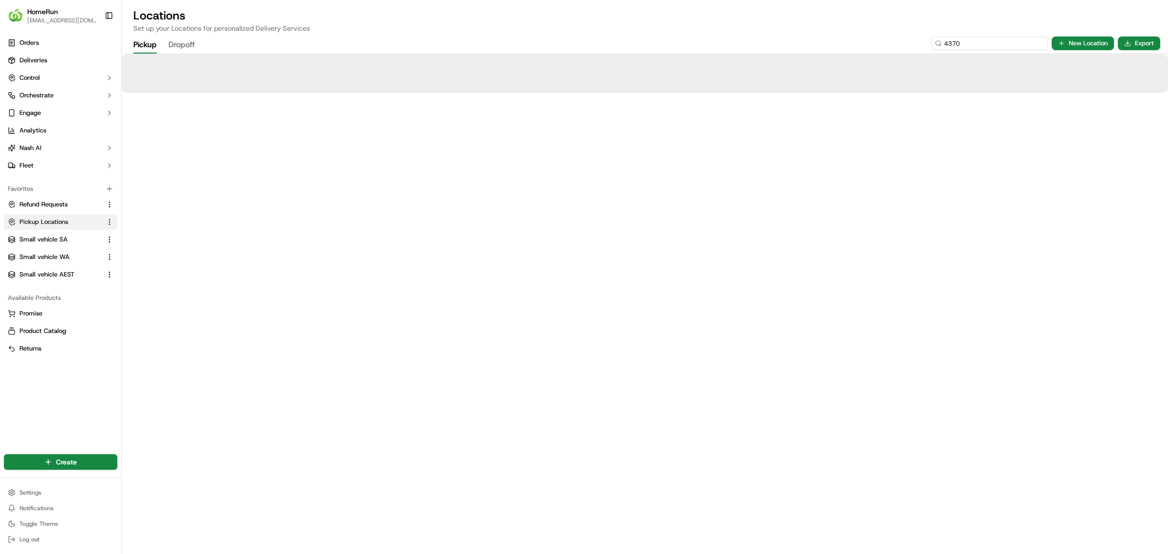
type input "4370"
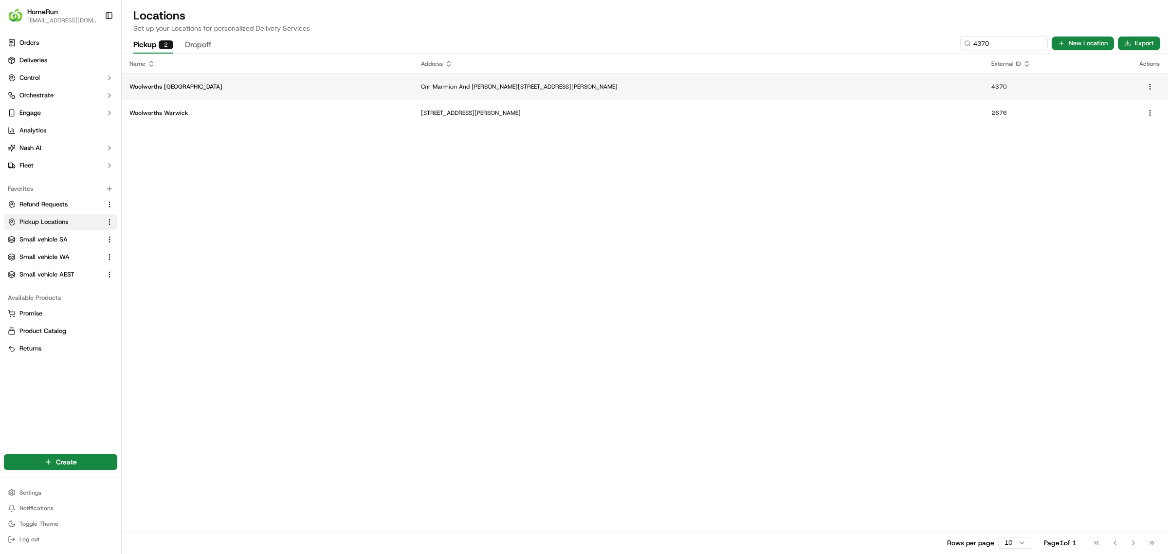
click at [557, 83] on p "Cnr Marmion And [PERSON_NAME][STREET_ADDRESS][PERSON_NAME]" at bounding box center [698, 87] width 555 height 8
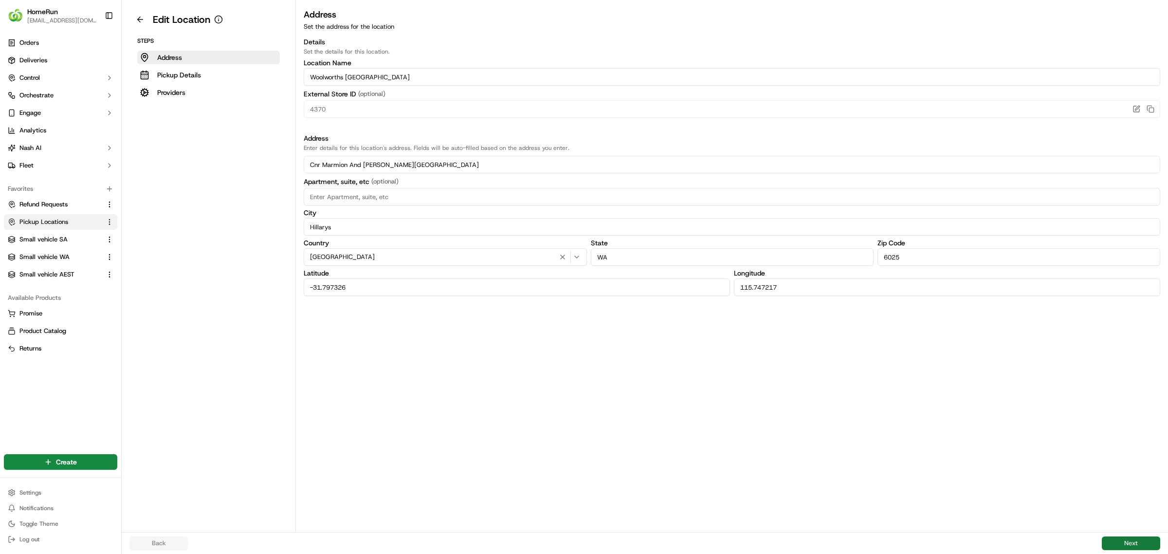
click at [1130, 538] on button "Next" at bounding box center [1131, 543] width 58 height 14
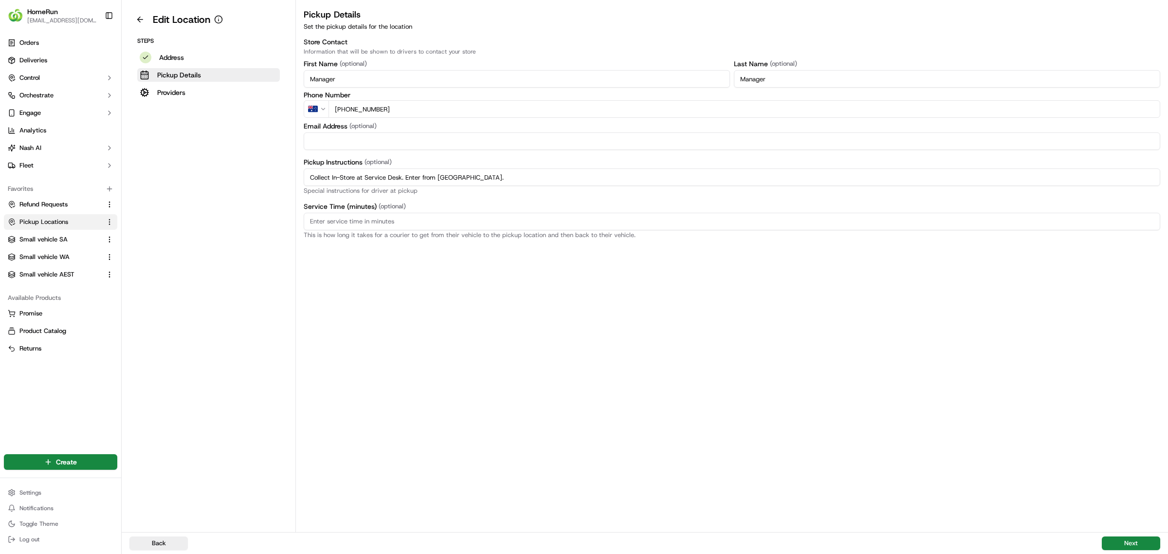
drag, startPoint x: 488, startPoint y: 180, endPoint x: 342, endPoint y: 191, distance: 145.9
click at [236, 178] on div "Edit Location Steps Address Pickup Details Providers Pickup Details Set the pic…" at bounding box center [645, 266] width 1046 height 532
paste input "Pickup from instore collection point. Enter from [GEOGRAPHIC_DATA]. Scan Delive…"
type input "Pickup from instore collection point. Enter from [GEOGRAPHIC_DATA]. Scan Delive…"
click at [1119, 540] on button "Next" at bounding box center [1131, 543] width 58 height 14
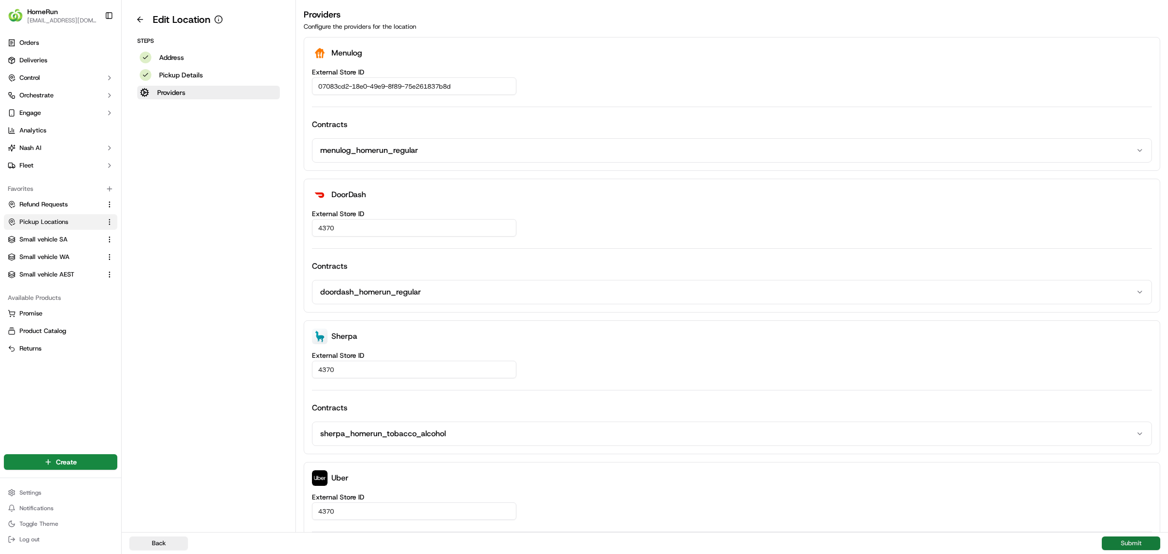
click at [1125, 540] on button "Submit" at bounding box center [1131, 543] width 58 height 14
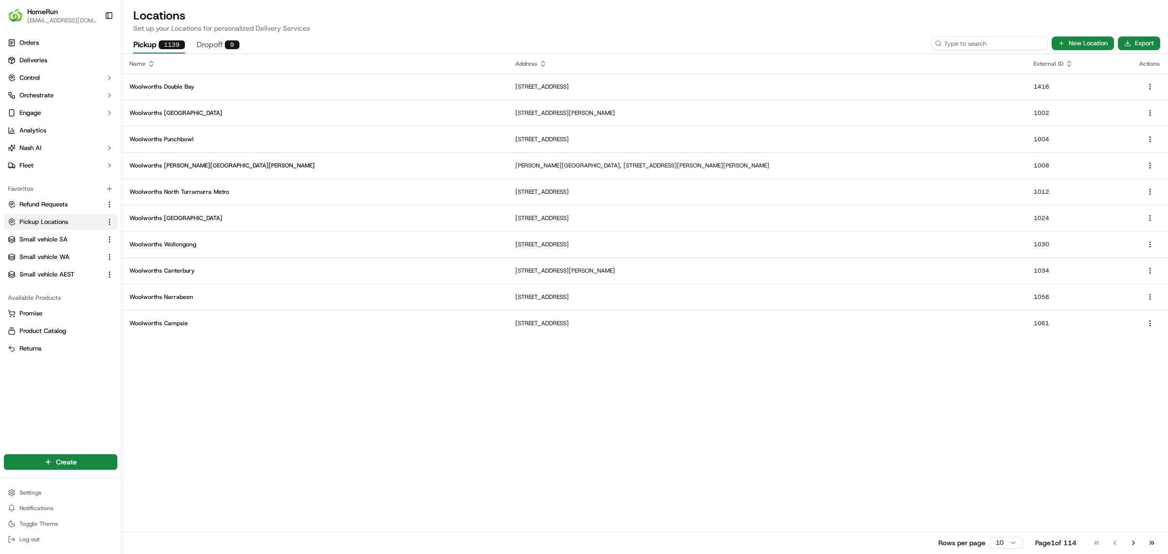
click at [980, 43] on input at bounding box center [989, 43] width 117 height 14
type input "4371"
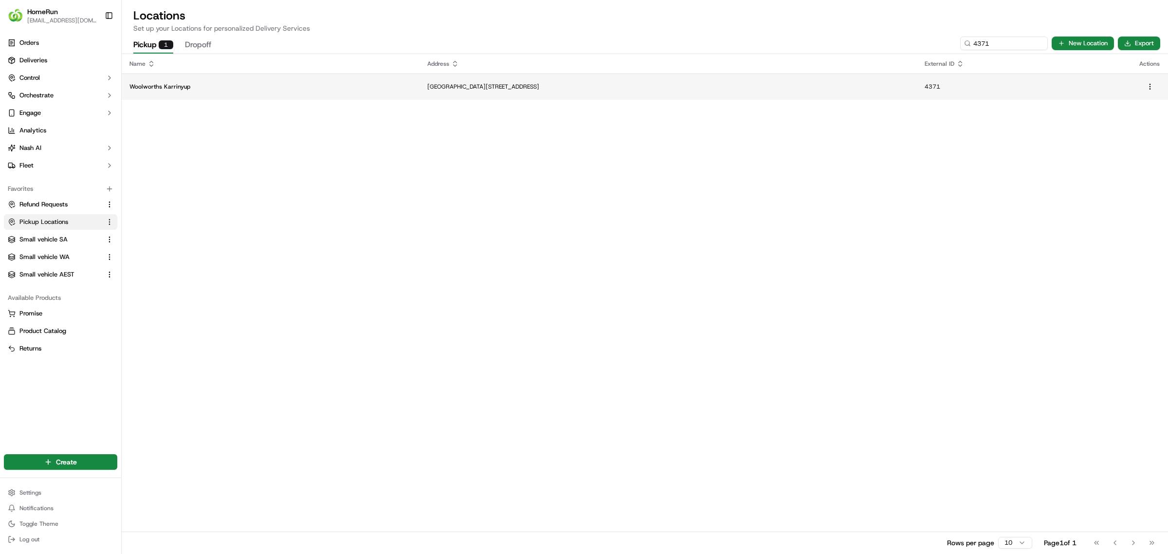
click at [419, 81] on td "[GEOGRAPHIC_DATA][STREET_ADDRESS]" at bounding box center [667, 86] width 497 height 26
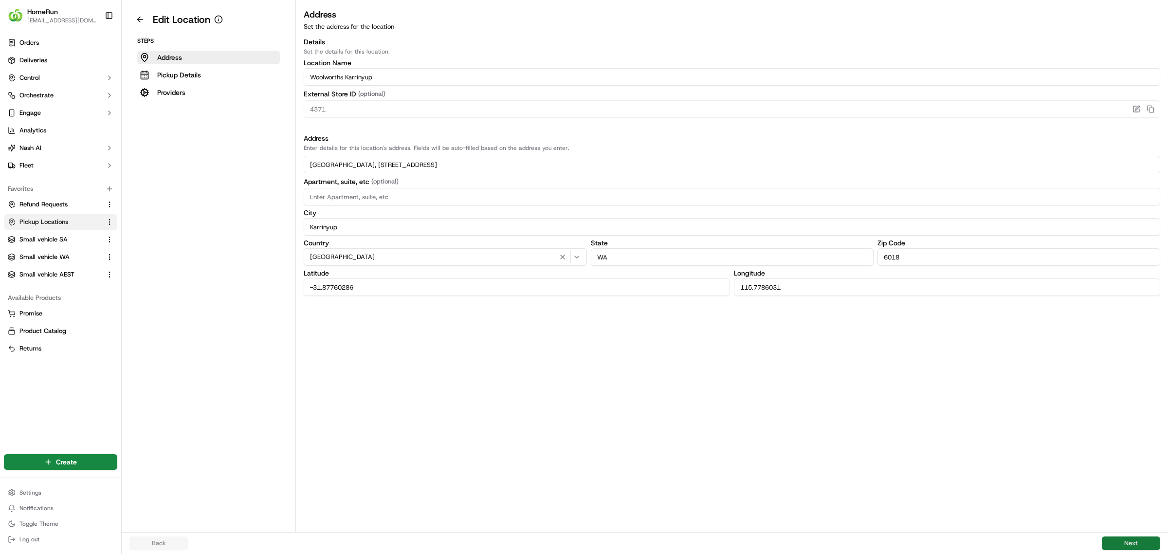
click at [1132, 538] on button "Next" at bounding box center [1131, 543] width 58 height 14
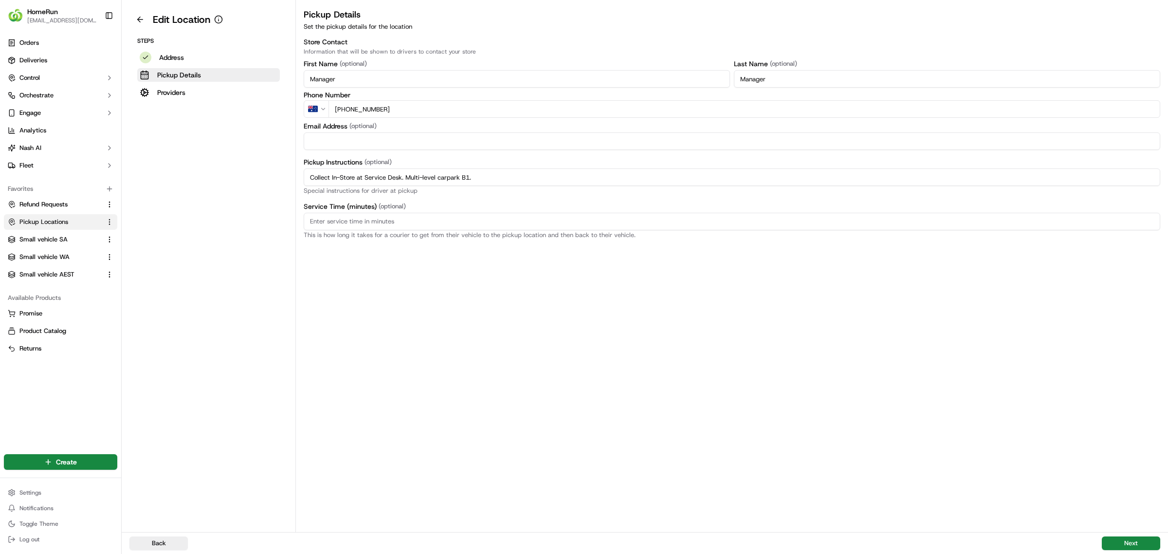
drag, startPoint x: 497, startPoint y: 180, endPoint x: 287, endPoint y: 180, distance: 209.7
click at [287, 180] on div "Edit Location Steps Address Pickup Details Providers Pickup Details Set the pic…" at bounding box center [645, 266] width 1046 height 532
paste input "Pickup from instore collection point. Enter from [GEOGRAPHIC_DATA]. Scan Delive…"
drag, startPoint x: 886, startPoint y: 181, endPoint x: 325, endPoint y: 174, distance: 561.0
click at [297, 176] on div "Pickup Details Set the pickup details for the location Store Contact Informatio…" at bounding box center [732, 123] width 872 height 231
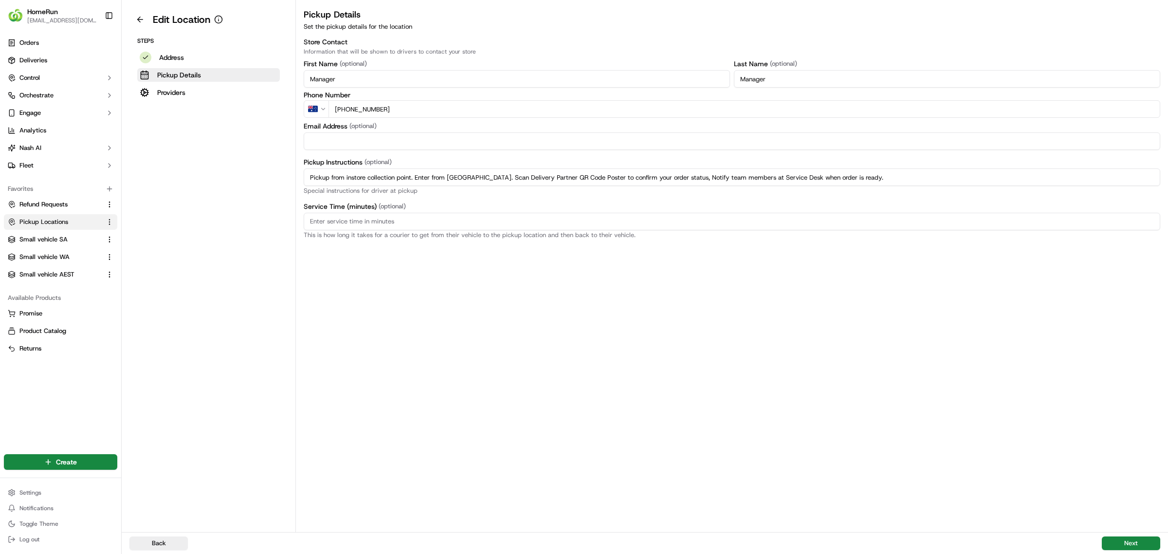
paste input "Multi-level carpark B1"
type input "Pickup from instore collection point. Multi-level carpark B1. Scan Delivery Par…"
click at [1129, 539] on button "Next" at bounding box center [1131, 543] width 58 height 14
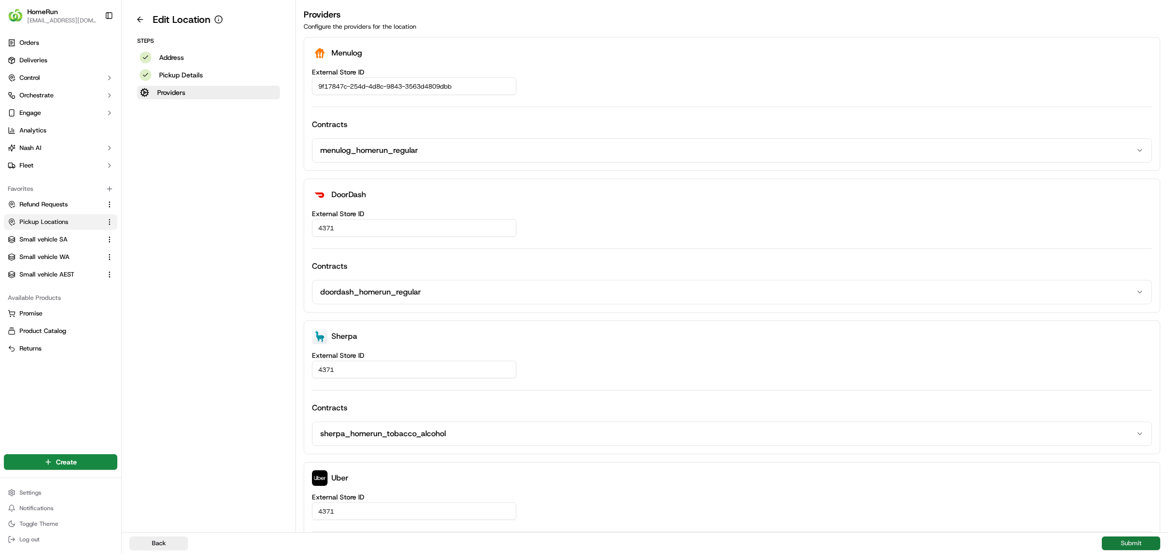
click at [1132, 541] on button "Submit" at bounding box center [1131, 543] width 58 height 14
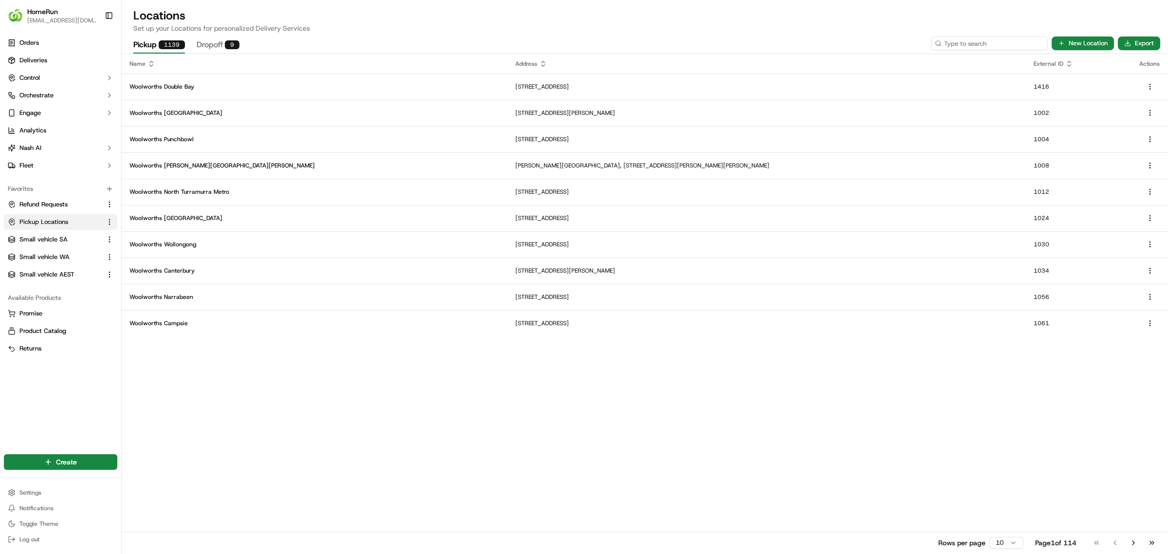
click at [986, 40] on input at bounding box center [989, 43] width 117 height 14
type input "4375"
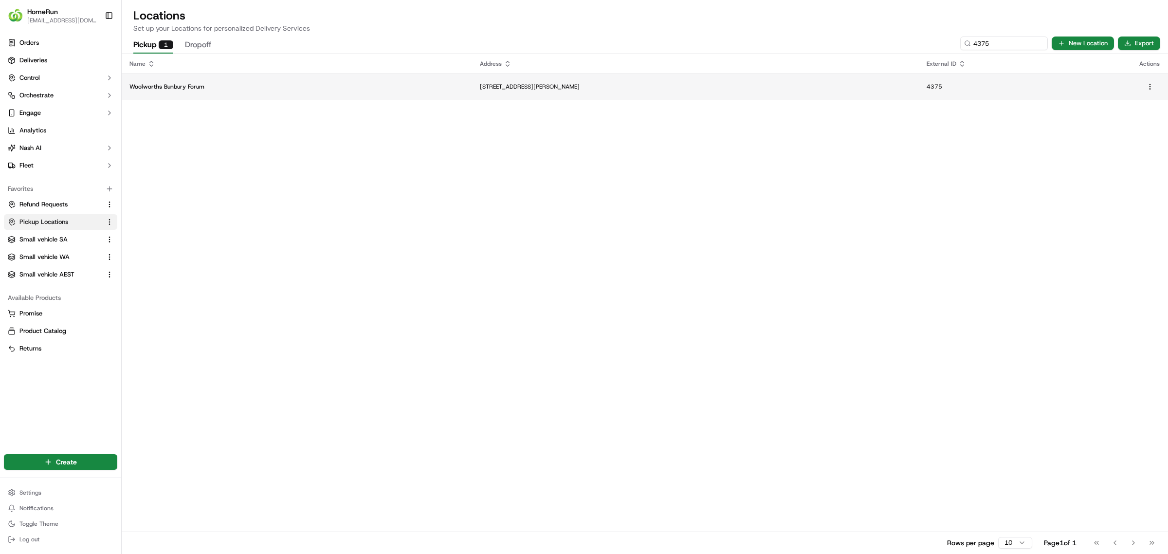
click at [910, 84] on p "[STREET_ADDRESS][PERSON_NAME]" at bounding box center [695, 87] width 431 height 8
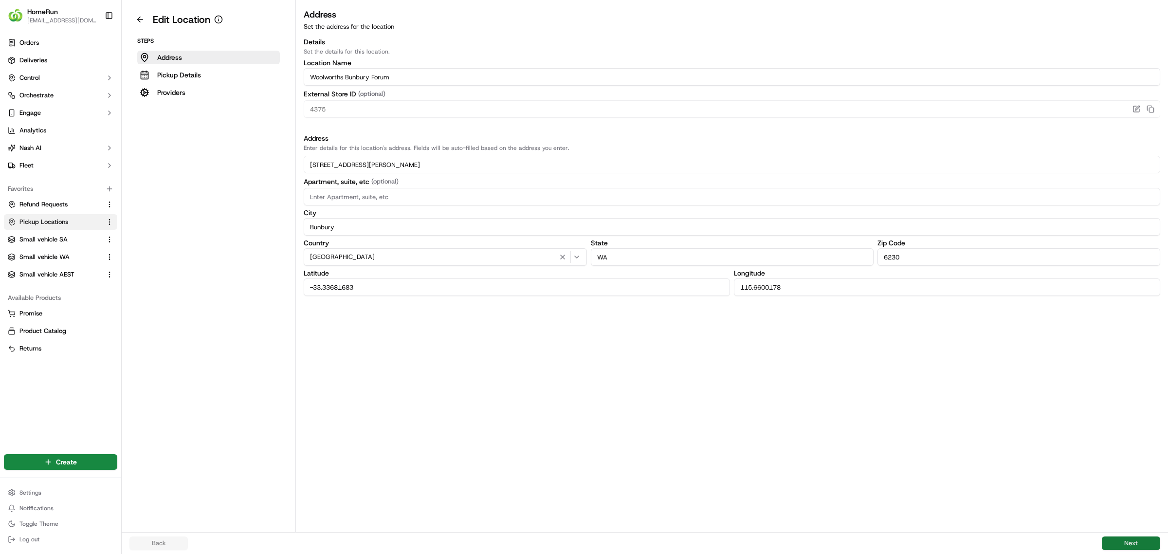
drag, startPoint x: 1125, startPoint y: 543, endPoint x: 1032, endPoint y: 497, distance: 103.6
click at [1124, 542] on button "Next" at bounding box center [1131, 543] width 58 height 14
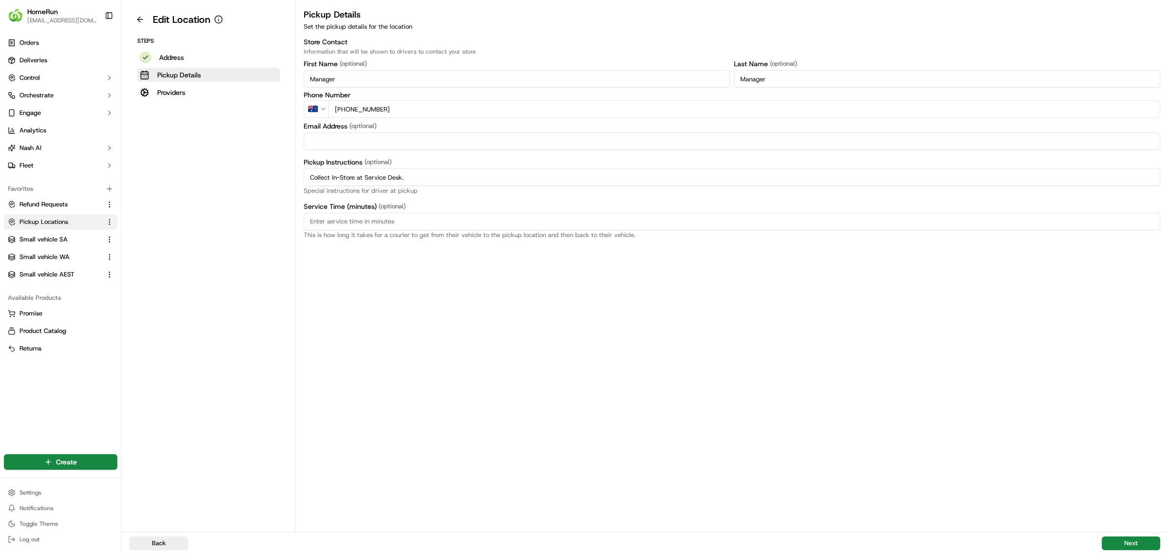
drag, startPoint x: 434, startPoint y: 175, endPoint x: 213, endPoint y: 166, distance: 221.6
click at [187, 166] on div "Edit Location Steps Address Pickup Details Providers Pickup Details Set the pic…" at bounding box center [645, 266] width 1046 height 532
paste input "Pickup from instore collection point. Scan Delivery Partner QR Code Poster to c…"
type input "Pickup from instore collection point. Scan Delivery Partner QR Code Poster to c…"
click at [1125, 542] on button "Next" at bounding box center [1131, 543] width 58 height 14
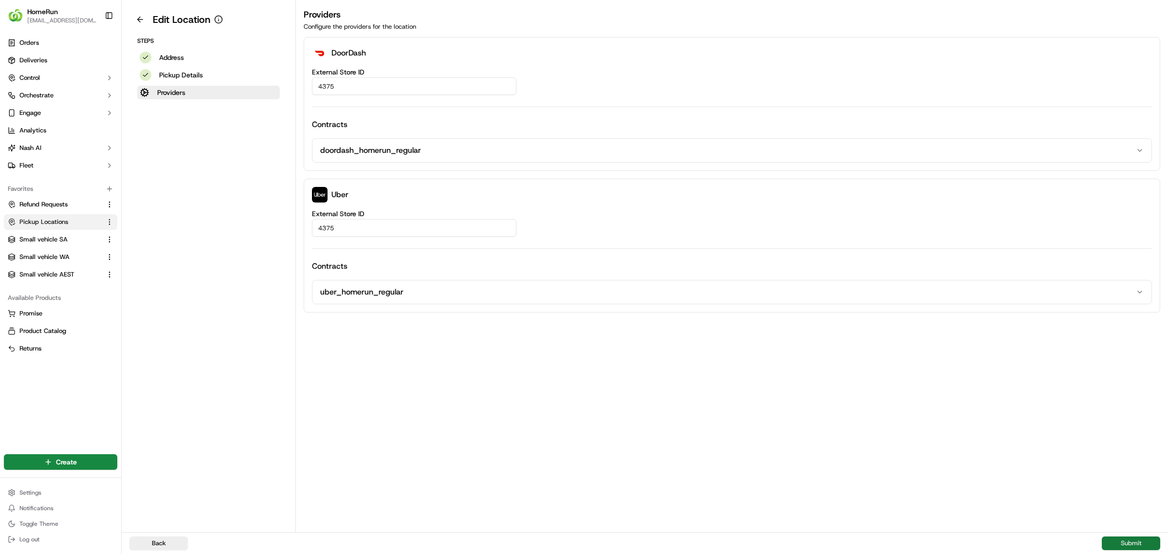
click at [1122, 542] on button "Submit" at bounding box center [1131, 543] width 58 height 14
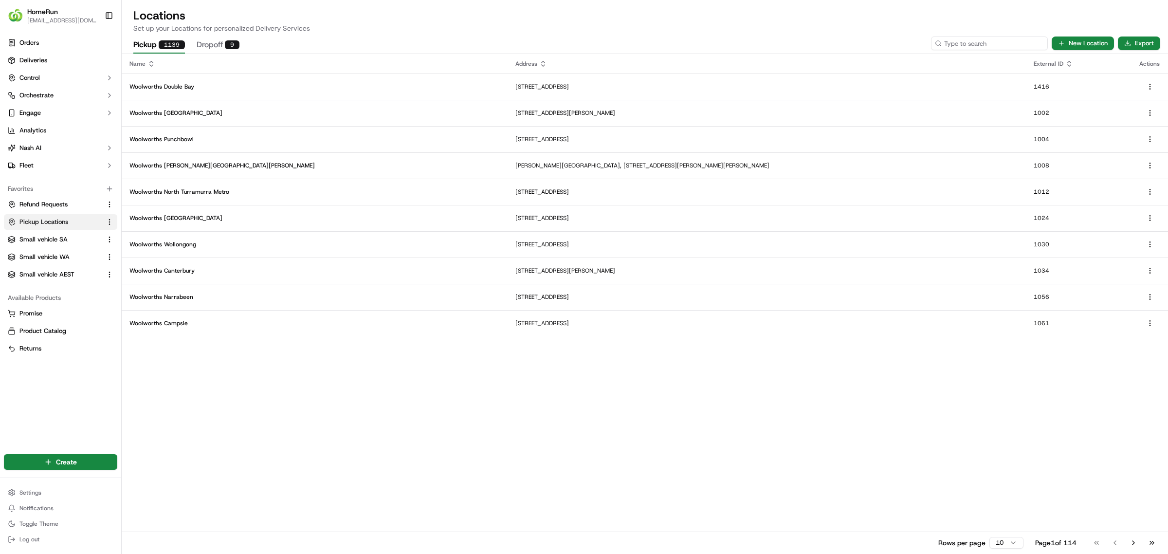
click at [980, 41] on input at bounding box center [989, 43] width 117 height 14
type input "4386"
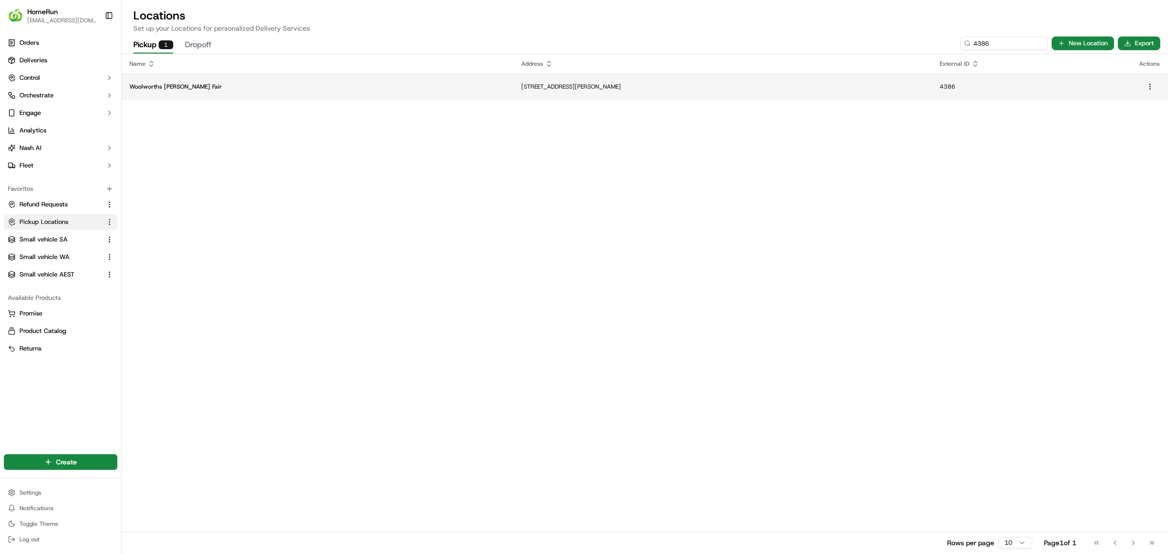
click at [665, 84] on p "[STREET_ADDRESS][PERSON_NAME]" at bounding box center [722, 87] width 403 height 8
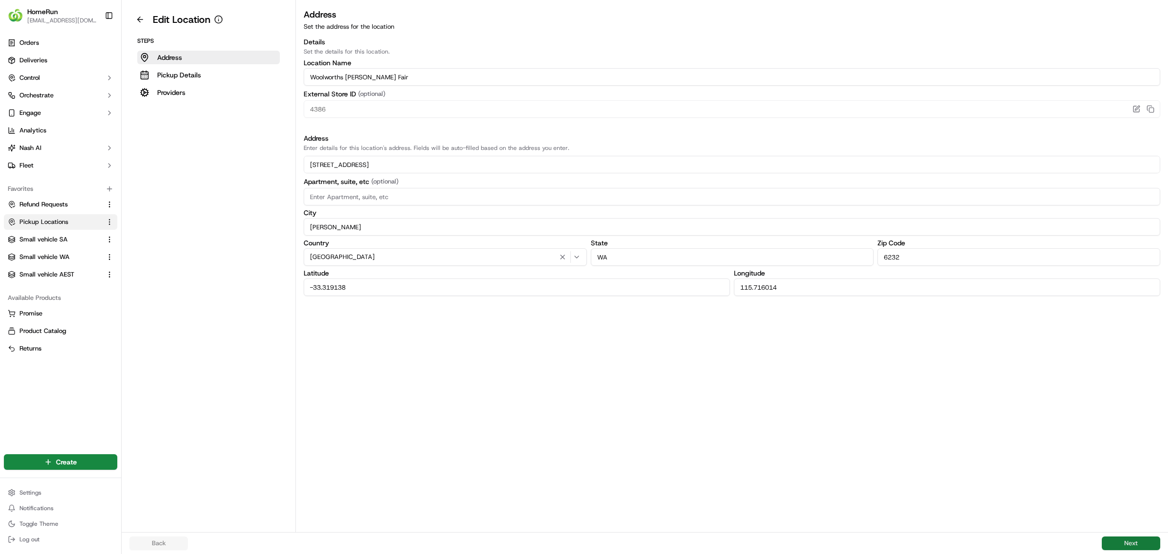
drag, startPoint x: 1128, startPoint y: 542, endPoint x: 1112, endPoint y: 539, distance: 15.8
click at [1127, 542] on button "Next" at bounding box center [1131, 543] width 58 height 14
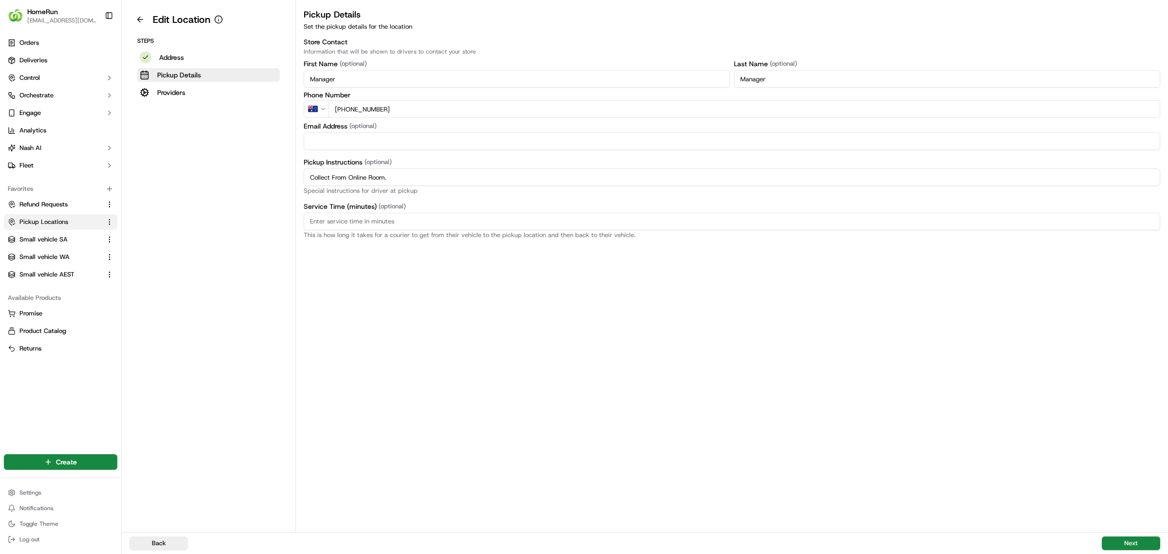
drag, startPoint x: 413, startPoint y: 180, endPoint x: 259, endPoint y: 173, distance: 153.9
click at [259, 173] on div "Edit Location Steps Address Pickup Details Providers Pickup Details Set the pic…" at bounding box center [645, 266] width 1046 height 532
paste input "Scan Delivery Partner QR Code Poster to confirm your order status, Notify team …"
type input "Collect From Online Room. Scan Delivery Partner QR Code Poster to confirm your …"
click at [1125, 539] on button "Next" at bounding box center [1131, 543] width 58 height 14
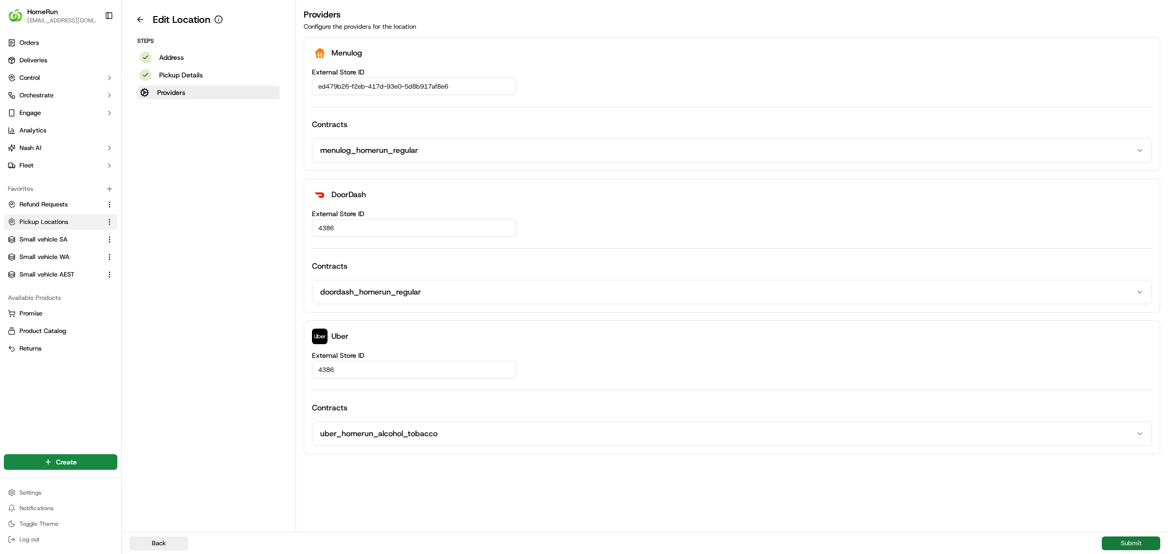
click at [1124, 541] on button "Submit" at bounding box center [1131, 543] width 58 height 14
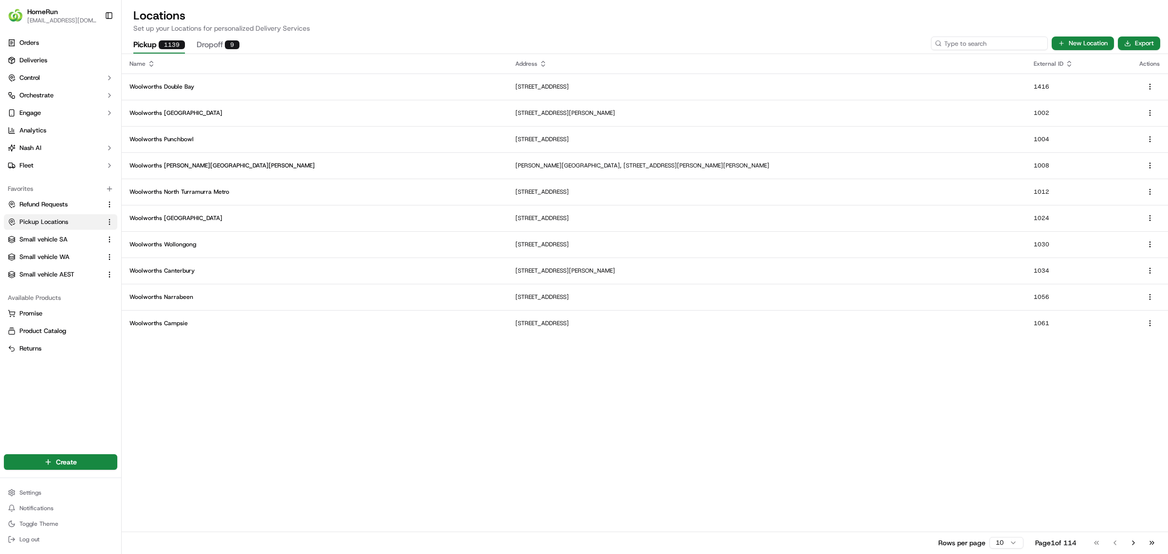
click at [983, 40] on input at bounding box center [989, 43] width 117 height 14
type input "4387"
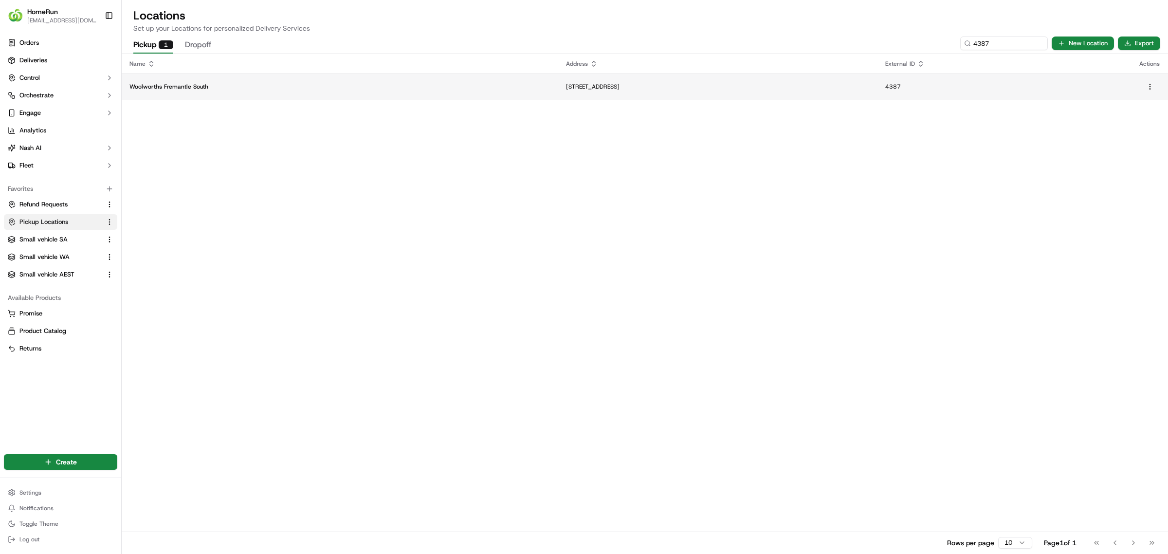
click at [869, 83] on p "[STREET_ADDRESS]" at bounding box center [718, 87] width 304 height 8
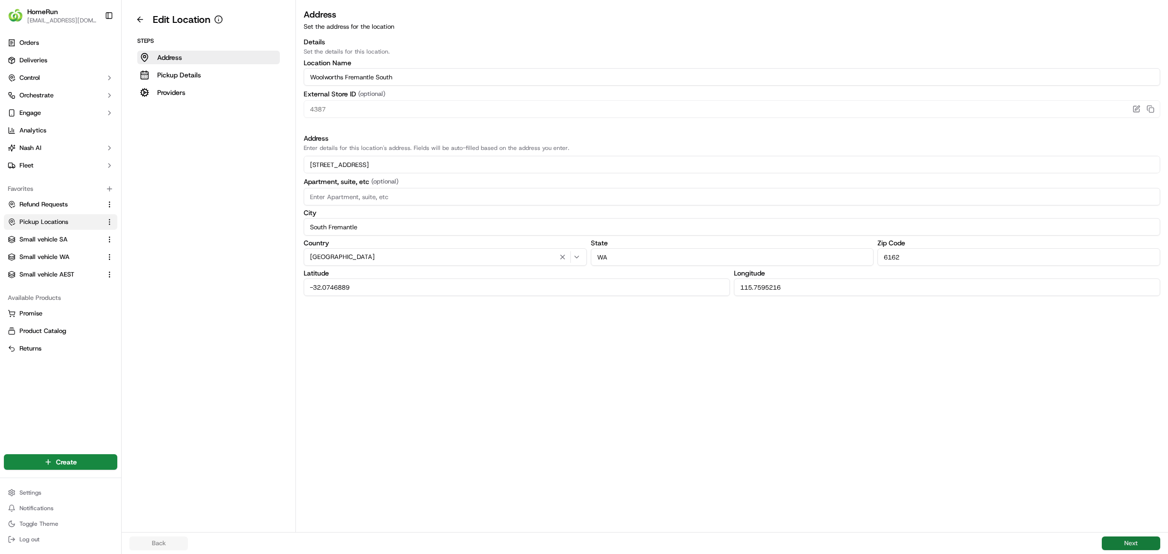
click at [1130, 545] on button "Next" at bounding box center [1131, 543] width 58 height 14
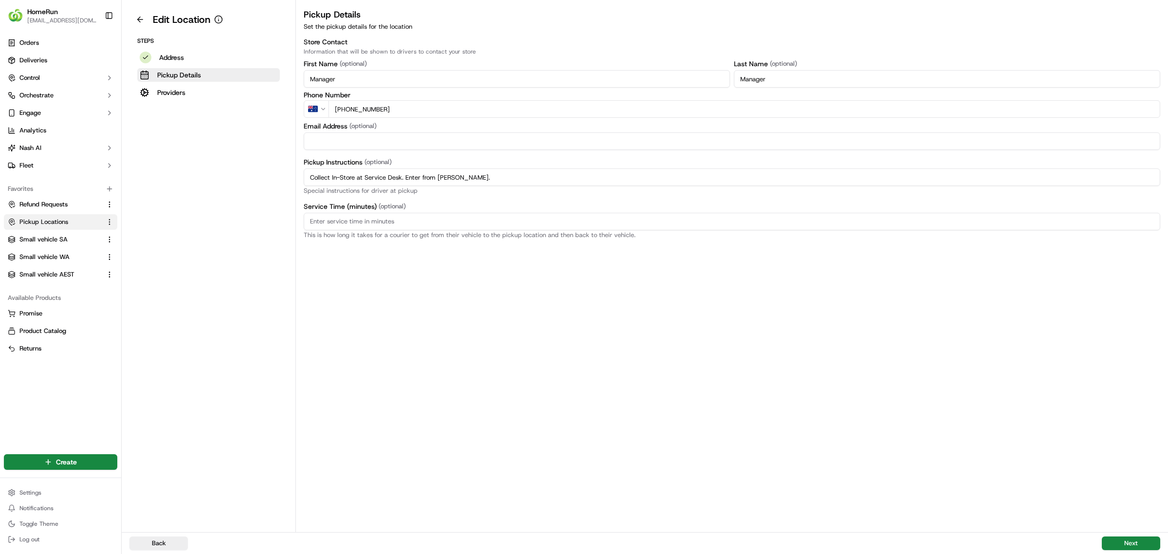
drag, startPoint x: 524, startPoint y: 181, endPoint x: 143, endPoint y: 166, distance: 381.7
click at [142, 166] on div "Edit Location Steps Address Pickup Details Providers Pickup Details Set the pic…" at bounding box center [645, 266] width 1046 height 532
paste input "Pickup from instore collection point. Enter from [PERSON_NAME]. Scan Delivery P…"
type input "Pickup from instore collection point. Enter from [PERSON_NAME]. Scan Delivery P…"
click at [1131, 539] on button "Next" at bounding box center [1131, 543] width 58 height 14
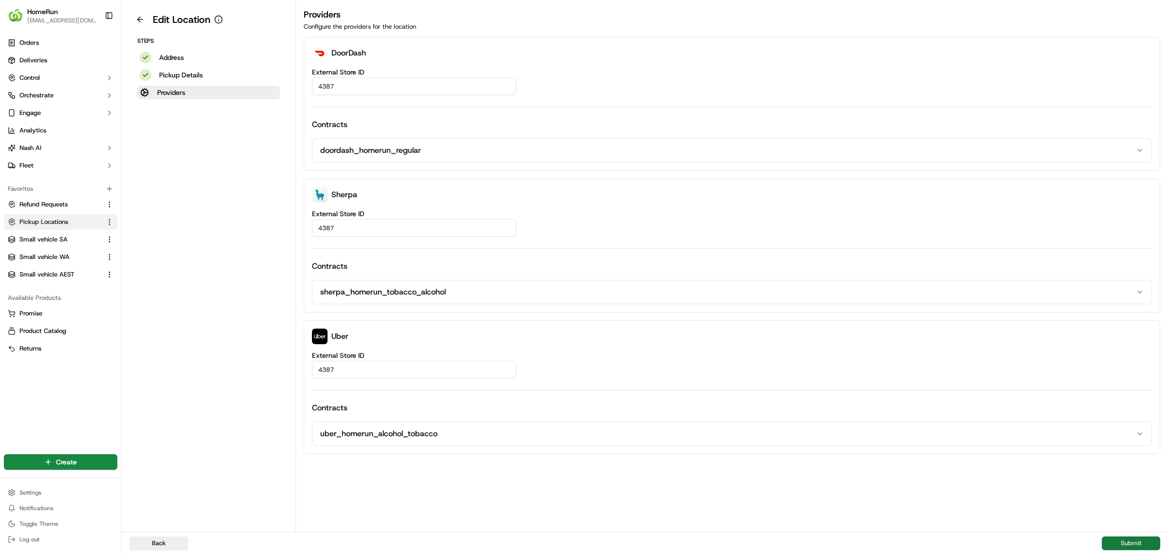
click at [1130, 539] on button "Submit" at bounding box center [1131, 543] width 58 height 14
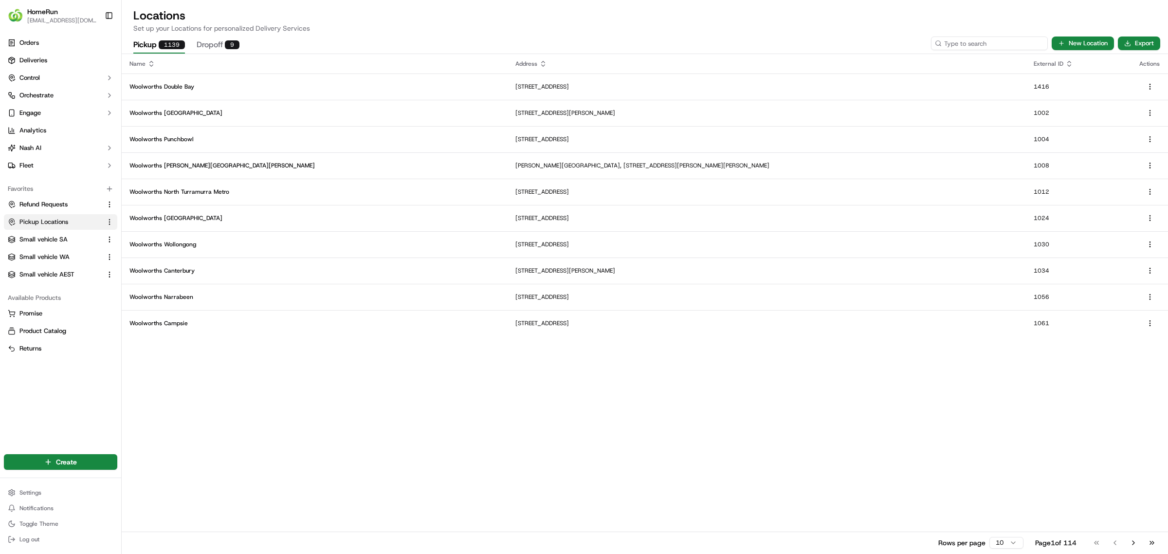
click at [985, 46] on input at bounding box center [989, 43] width 117 height 14
type input "4390"
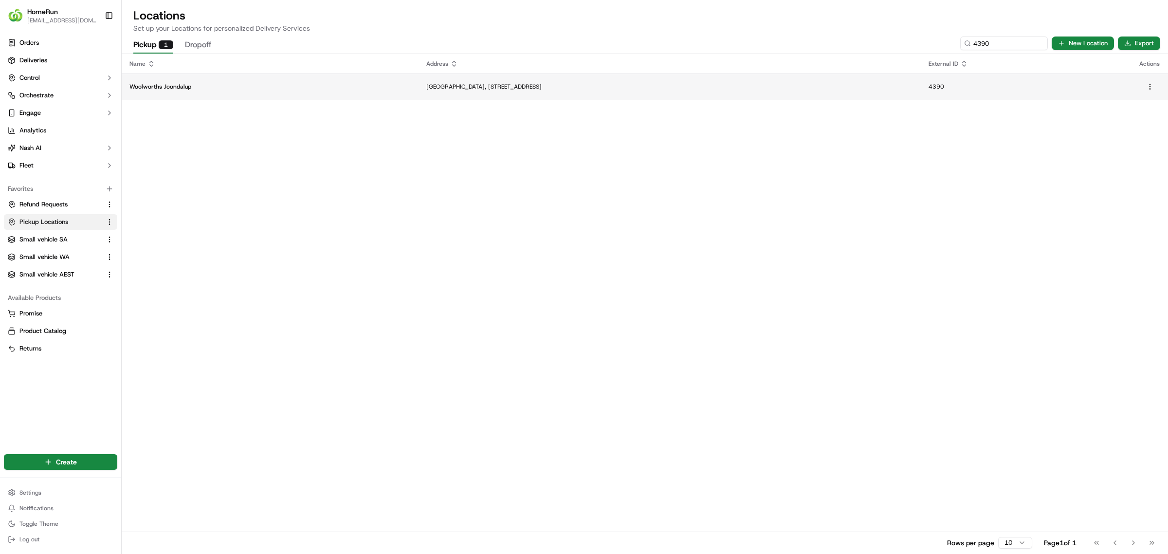
click at [448, 83] on p "[GEOGRAPHIC_DATA], [STREET_ADDRESS]" at bounding box center [669, 87] width 487 height 8
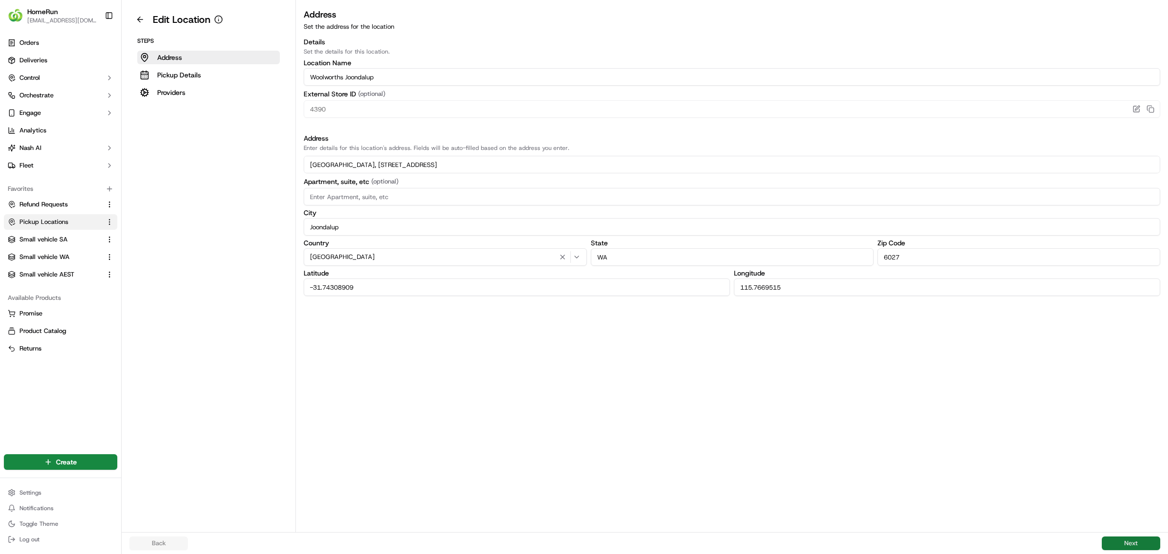
click at [1137, 542] on button "Next" at bounding box center [1131, 543] width 58 height 14
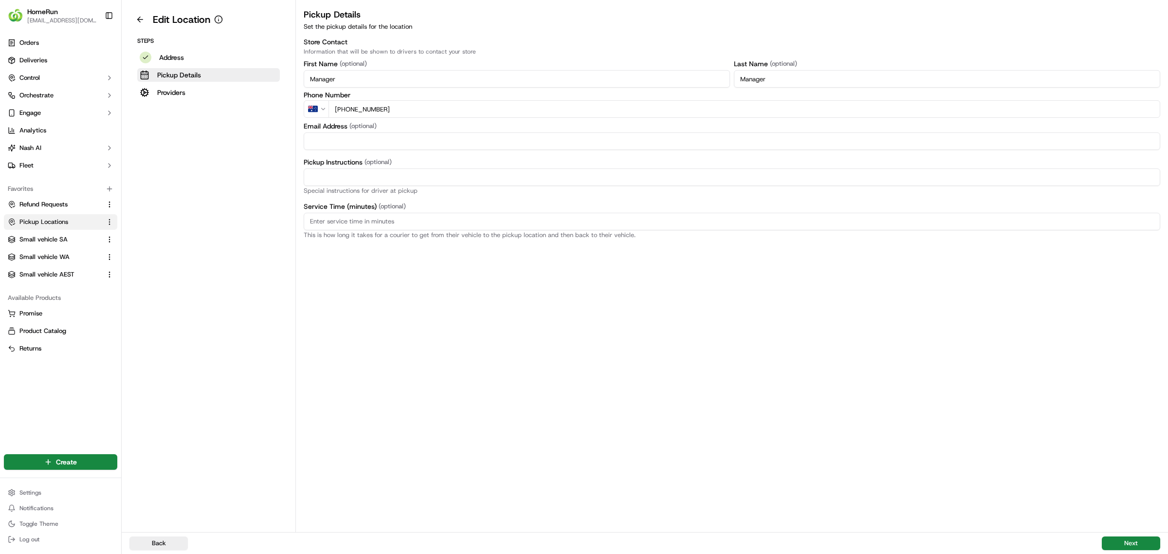
paste input "Pickup from instore collection point. Scan Delivery Partner QR Code Poster to c…"
type input "Pickup from instore collection point. Scan Delivery Partner QR Code Poster to c…"
click at [1132, 537] on button "Next" at bounding box center [1131, 543] width 58 height 14
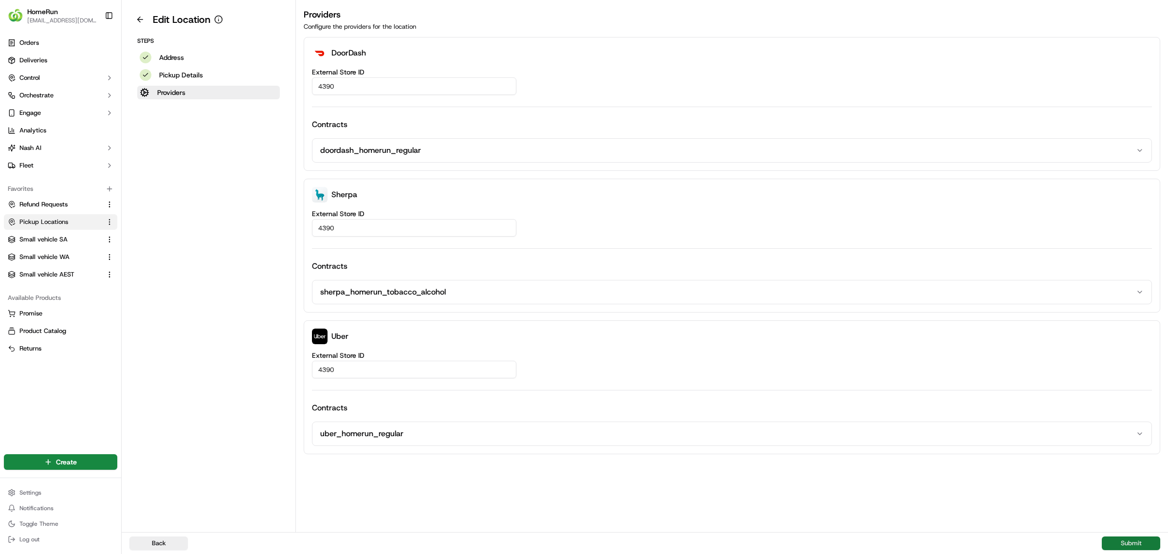
click at [1133, 539] on button "Submit" at bounding box center [1131, 543] width 58 height 14
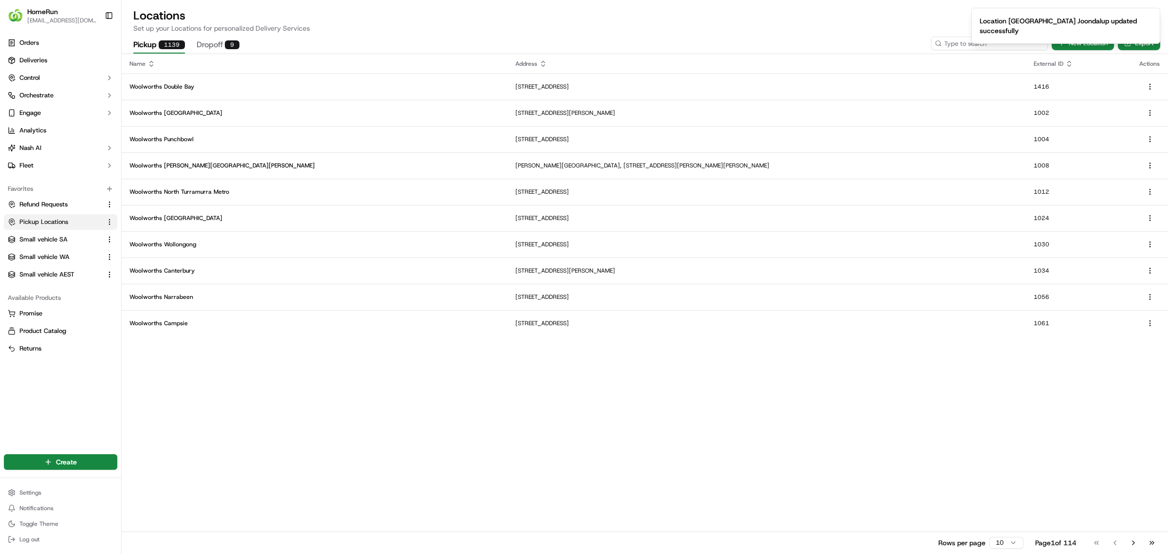
click at [991, 44] on input at bounding box center [989, 43] width 117 height 14
type input "4392"
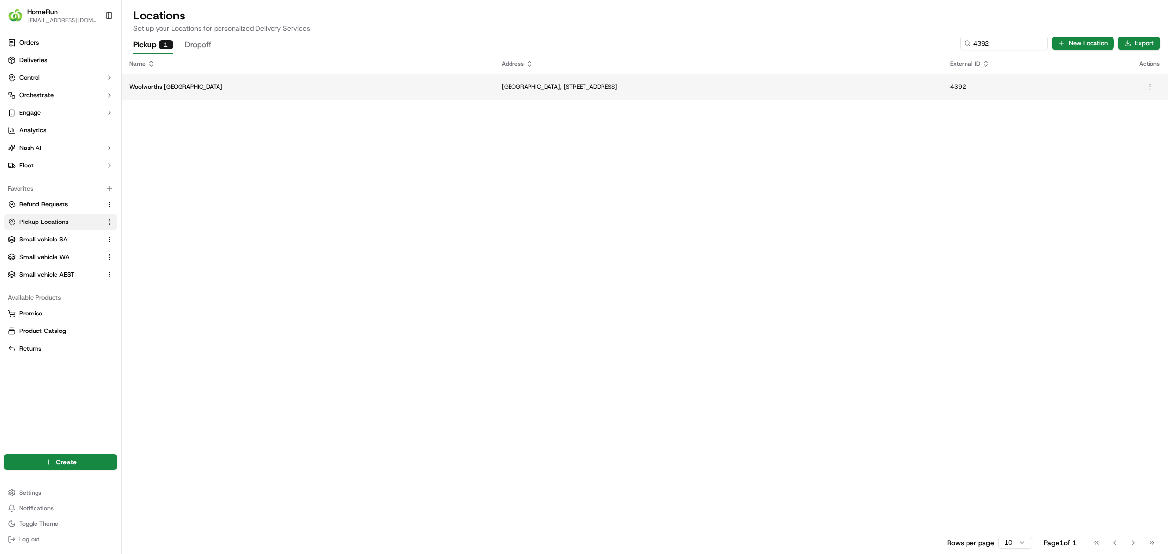
click at [502, 84] on p "[GEOGRAPHIC_DATA], [STREET_ADDRESS]" at bounding box center [719, 87] width 434 height 8
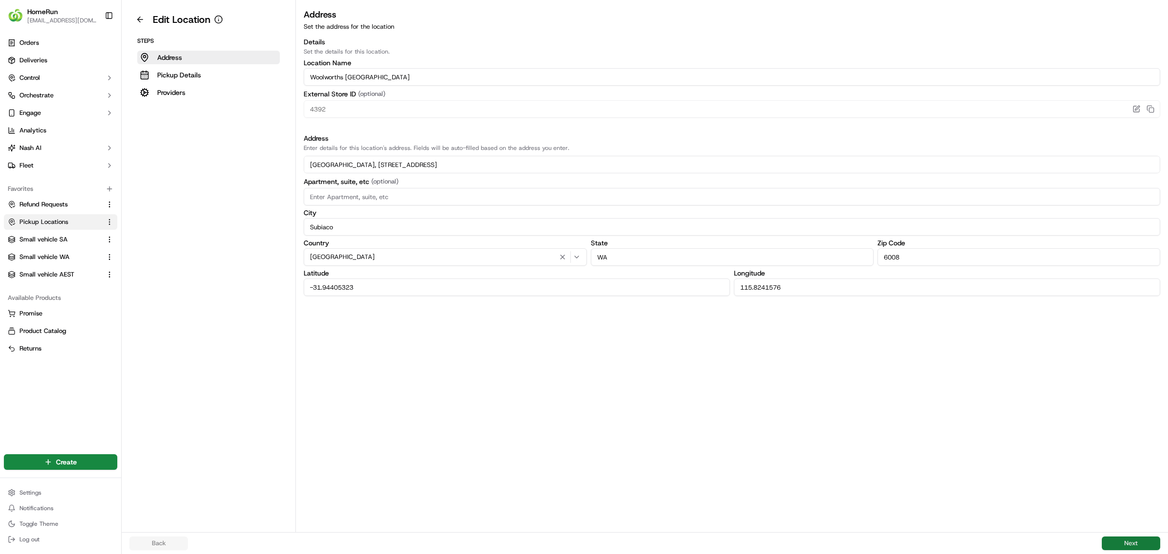
click at [1127, 538] on button "Next" at bounding box center [1131, 543] width 58 height 14
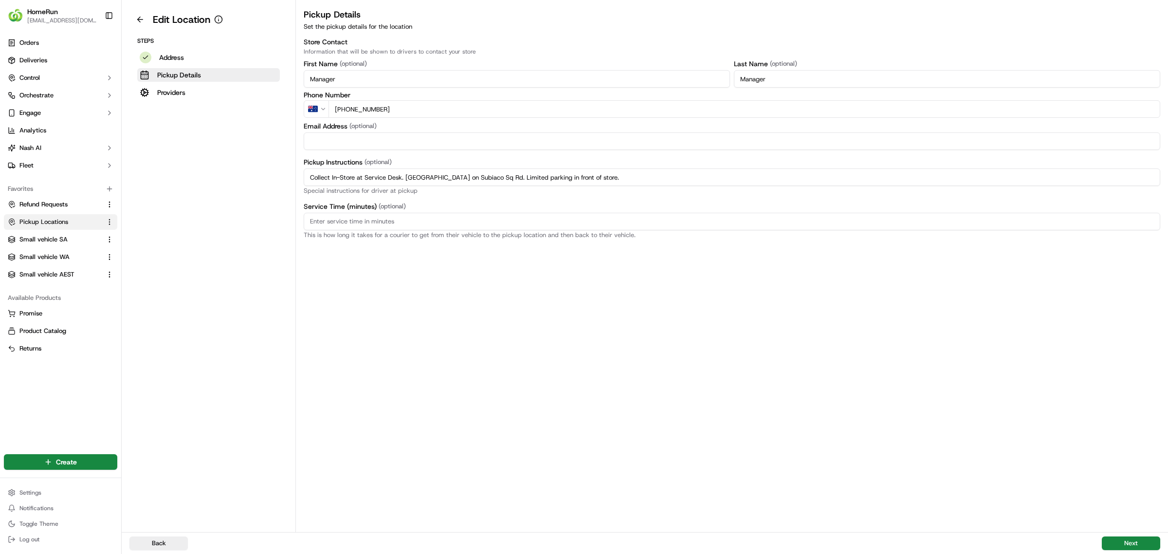
drag, startPoint x: 496, startPoint y: 174, endPoint x: 324, endPoint y: 184, distance: 173.0
click at [268, 181] on div "Edit Location Steps Address Pickup Details Providers Pickup Details Set the pic…" at bounding box center [645, 266] width 1046 height 532
paste input "Pickup from instore collection point. Scan Delivery Partner QR Code Poster to c…"
type input "Pickup from instore collection point. Scan Delivery Partner QR Code Poster to c…"
click at [1130, 540] on button "Next" at bounding box center [1131, 543] width 58 height 14
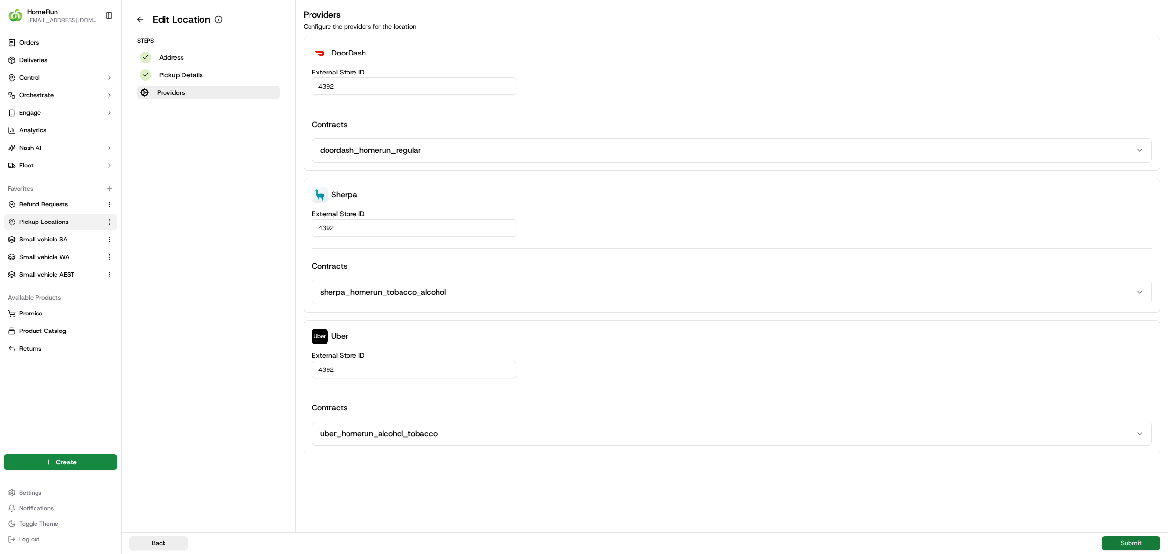
click at [1130, 541] on button "Submit" at bounding box center [1131, 543] width 58 height 14
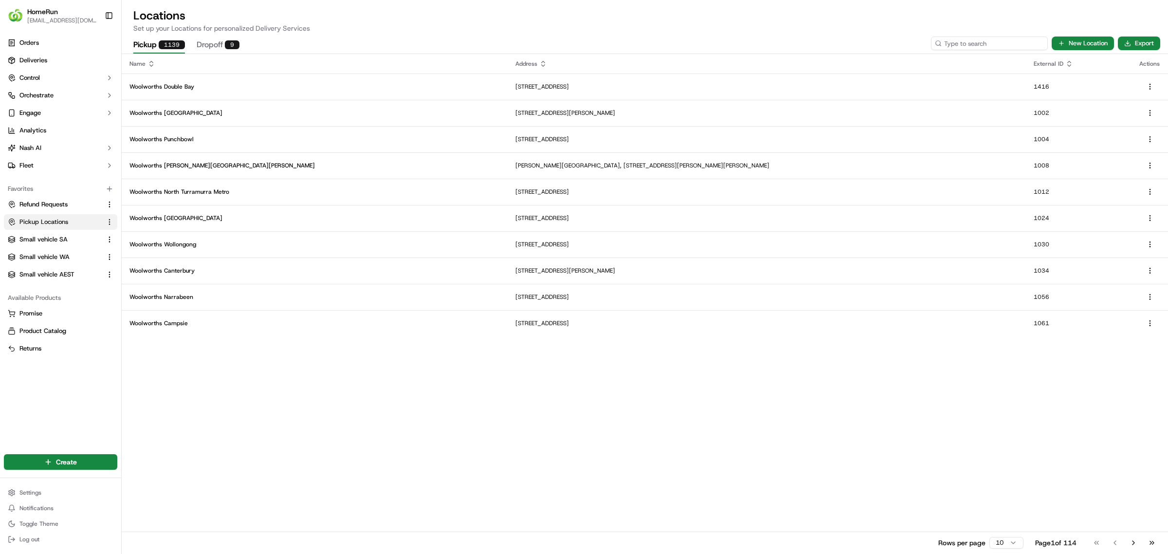
click at [992, 44] on input at bounding box center [989, 43] width 117 height 14
type input "4398"
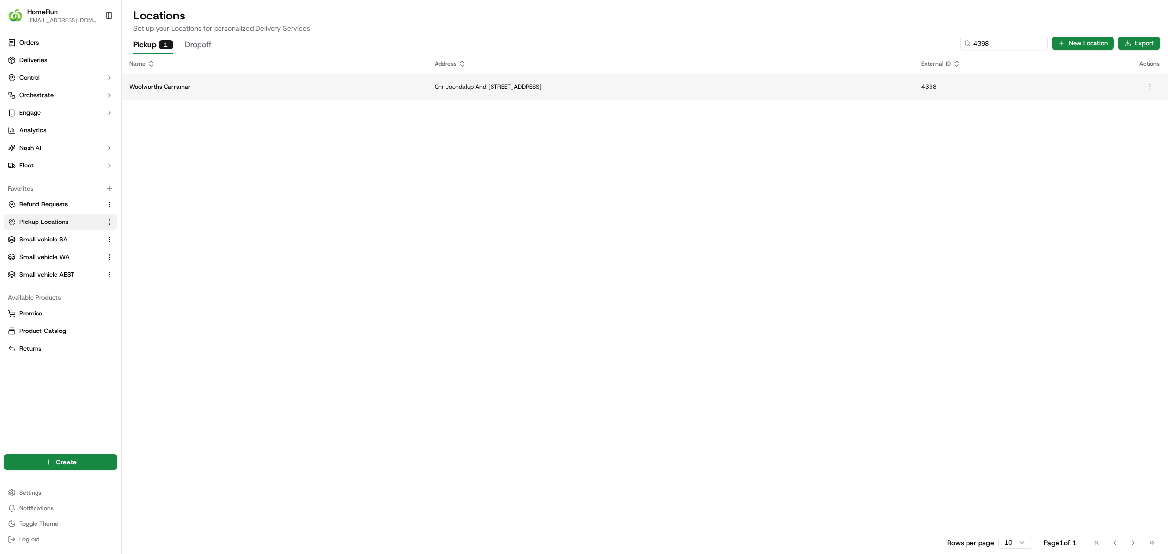
click at [808, 81] on td "Cnr Joondalup And [STREET_ADDRESS]" at bounding box center [670, 86] width 487 height 26
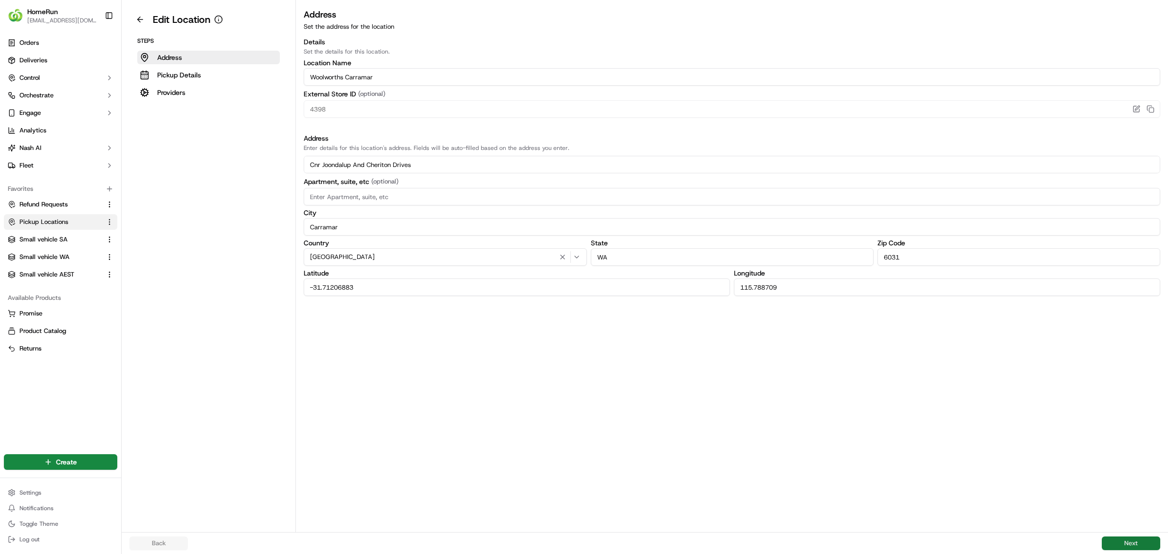
click at [1134, 541] on button "Next" at bounding box center [1131, 543] width 58 height 14
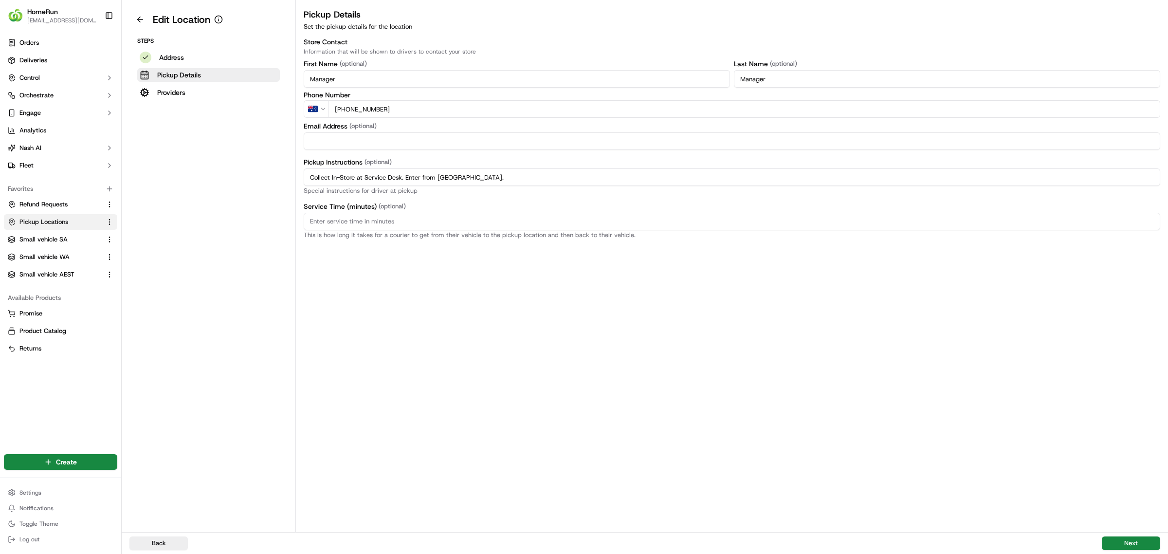
drag, startPoint x: 493, startPoint y: 177, endPoint x: 314, endPoint y: 187, distance: 179.4
click at [251, 180] on div "Edit Location Steps Address Pickup Details Providers Pickup Details Set the pic…" at bounding box center [645, 266] width 1046 height 532
paste input "Pickup from instore collection point. Enter from Cherriton Dr. Scan Delivery Pa…"
type input "Pickup from instore collection point. Enter from Cherriton Dr. Scan Delivery Pa…"
click at [1130, 541] on button "Next" at bounding box center [1131, 543] width 58 height 14
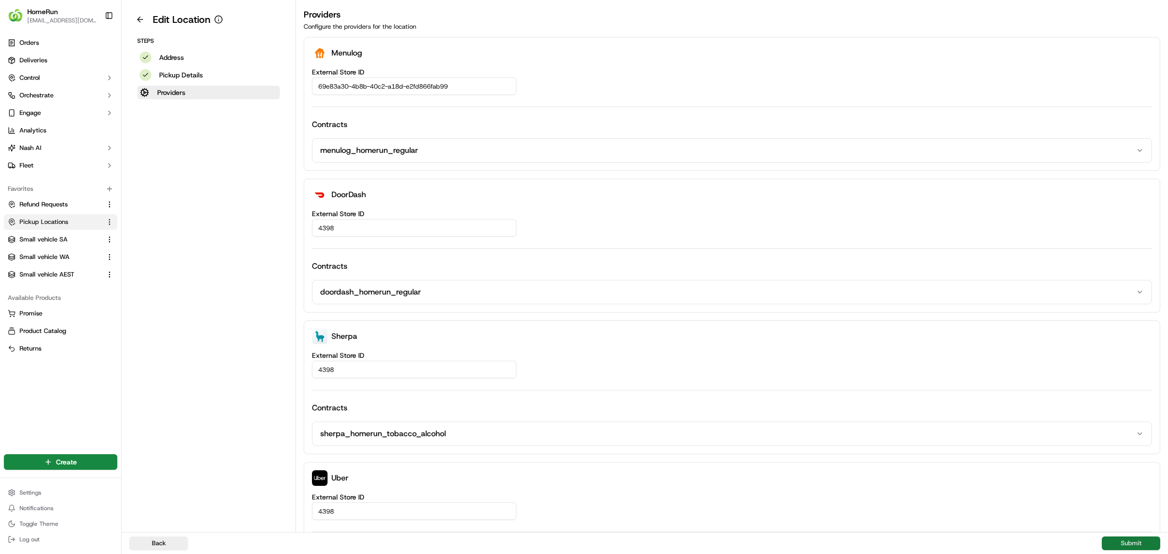
click at [1130, 540] on button "Submit" at bounding box center [1131, 543] width 58 height 14
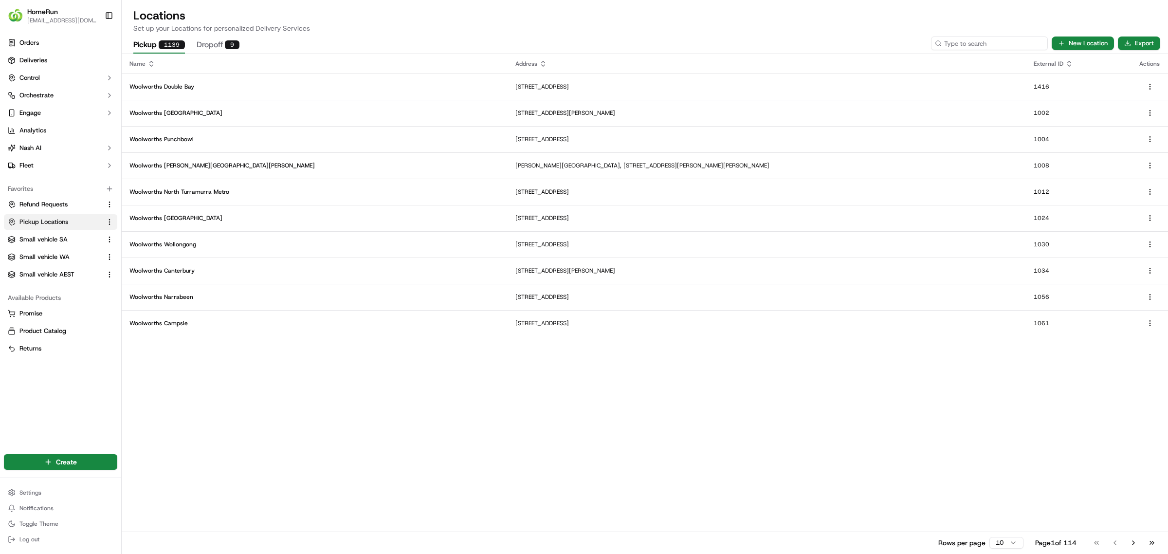
click at [1007, 44] on input at bounding box center [989, 43] width 117 height 14
type input "4416"
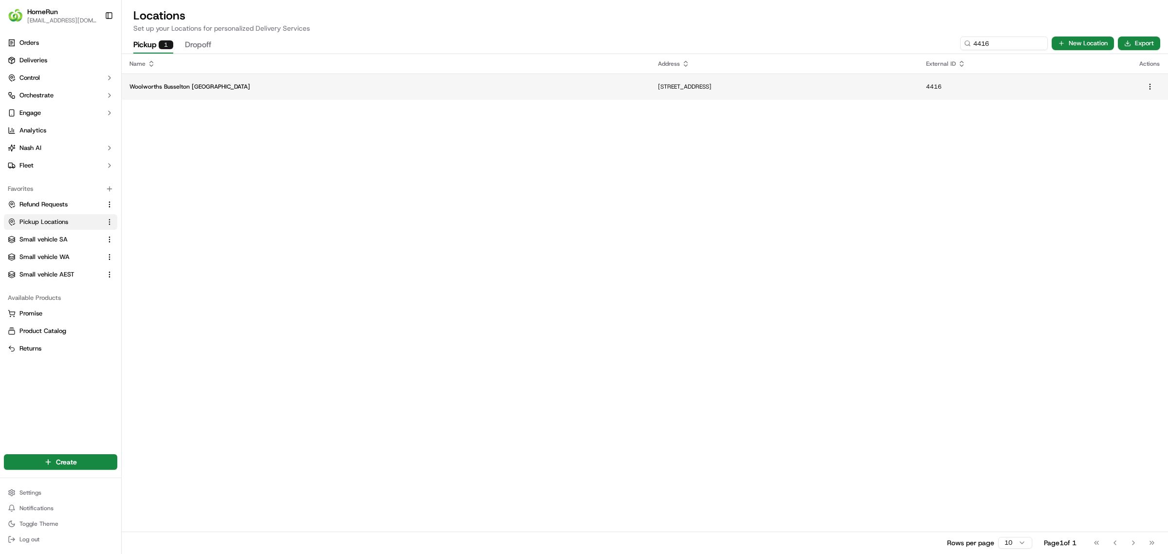
click at [936, 79] on td "4416" at bounding box center [1024, 86] width 213 height 26
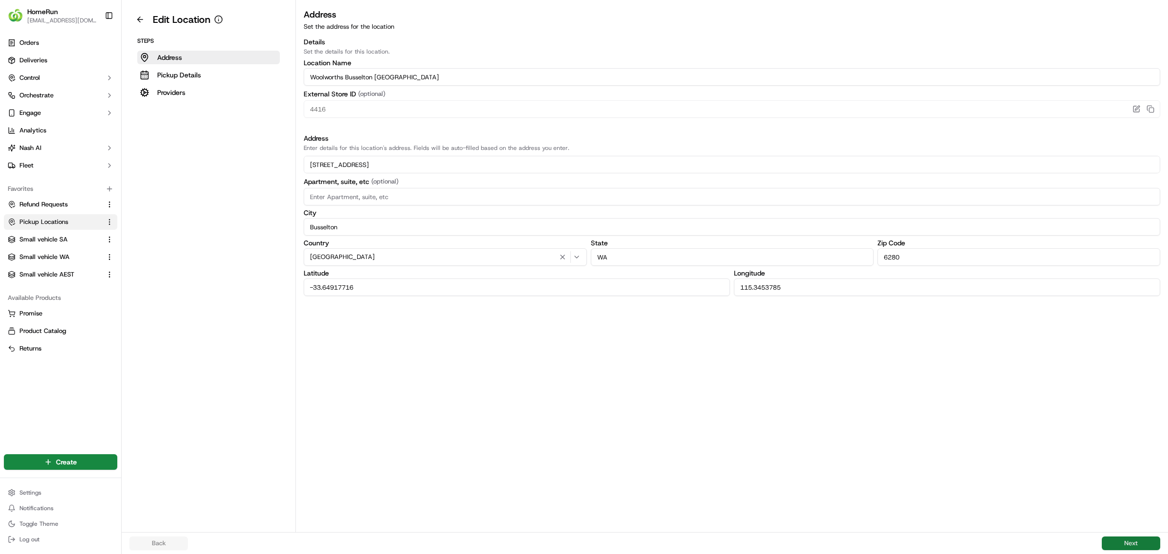
click at [1122, 538] on button "Next" at bounding box center [1131, 543] width 58 height 14
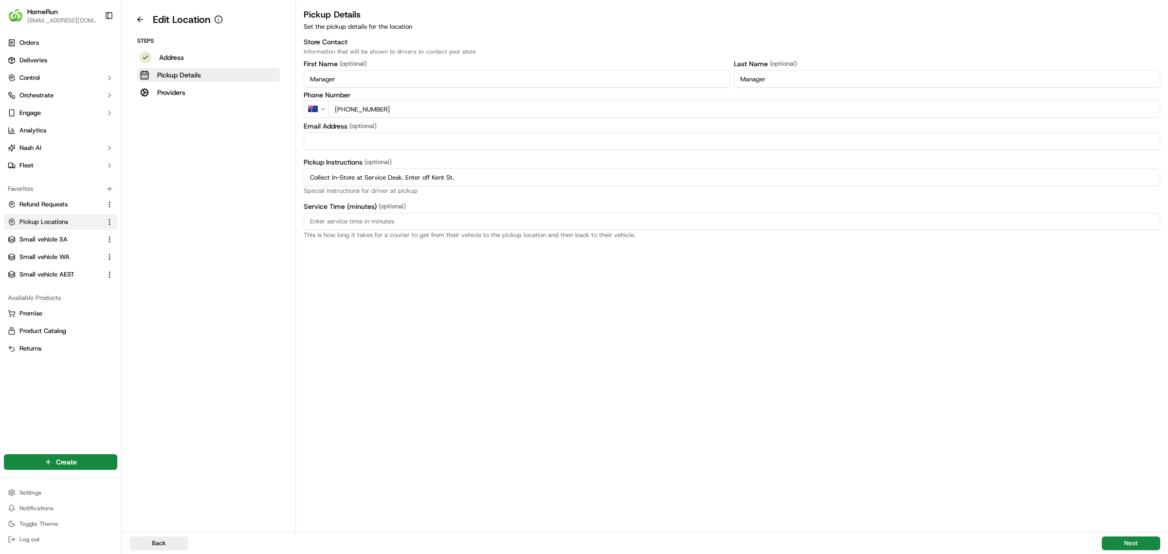
drag, startPoint x: 477, startPoint y: 177, endPoint x: 271, endPoint y: 174, distance: 205.3
click at [271, 174] on div "Edit Location Steps Address Pickup Details Providers Pickup Details Set the pic…" at bounding box center [645, 266] width 1046 height 532
paste input "Pickup from instore collection point. Enter off Kent St. Scan Delivery Partner …"
type input "Pickup from instore collection point. Enter off Kent St. Scan Delivery Partner …"
click at [1126, 539] on button "Next" at bounding box center [1131, 543] width 58 height 14
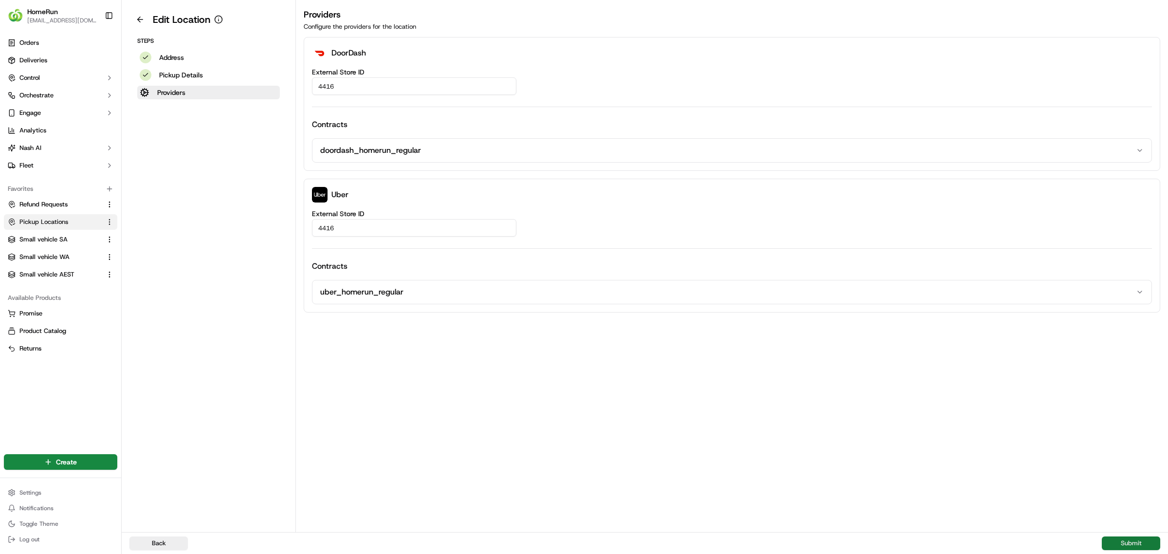
click at [1130, 539] on button "Submit" at bounding box center [1131, 543] width 58 height 14
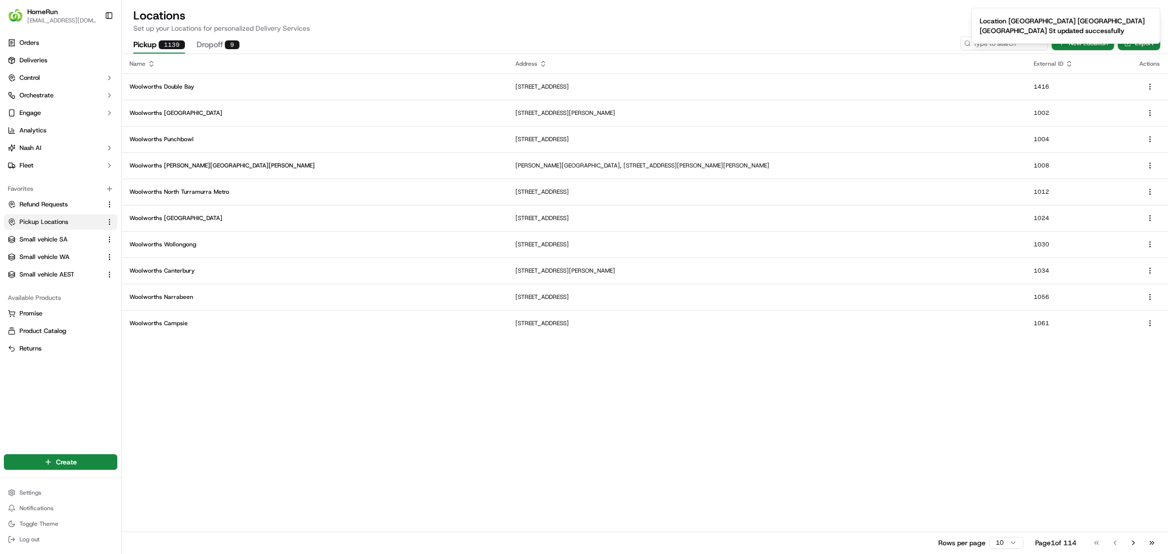
click at [976, 47] on ol "Location [GEOGRAPHIC_DATA] [GEOGRAPHIC_DATA] [GEOGRAPHIC_DATA] St updated succe…" at bounding box center [1065, 26] width 204 height 52
click at [881, 25] on p "Set up your Locations for personalized Delivery Services" at bounding box center [644, 28] width 1023 height 10
click at [981, 44] on input at bounding box center [989, 43] width 117 height 14
type input "4418"
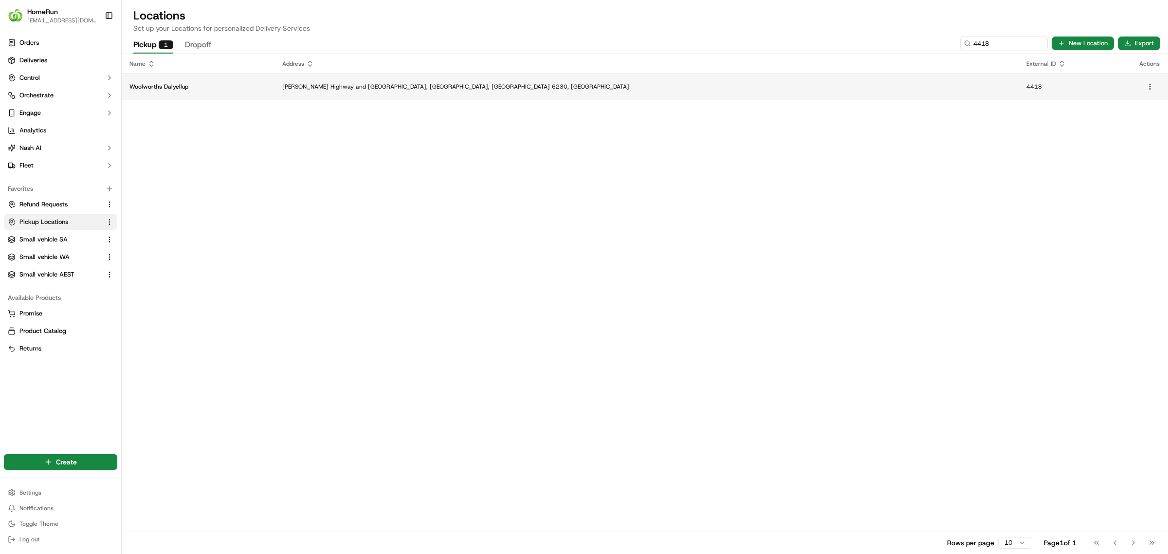
click at [456, 83] on p "[PERSON_NAME] Highway and [GEOGRAPHIC_DATA], [GEOGRAPHIC_DATA], [GEOGRAPHIC_DAT…" at bounding box center [646, 87] width 728 height 8
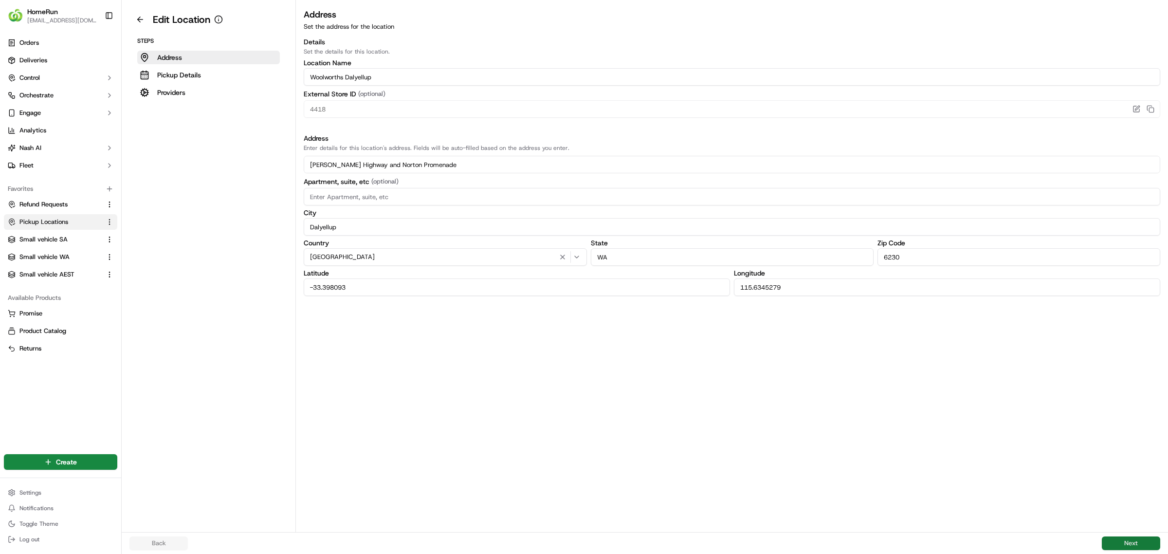
click at [1126, 542] on button "Next" at bounding box center [1131, 543] width 58 height 14
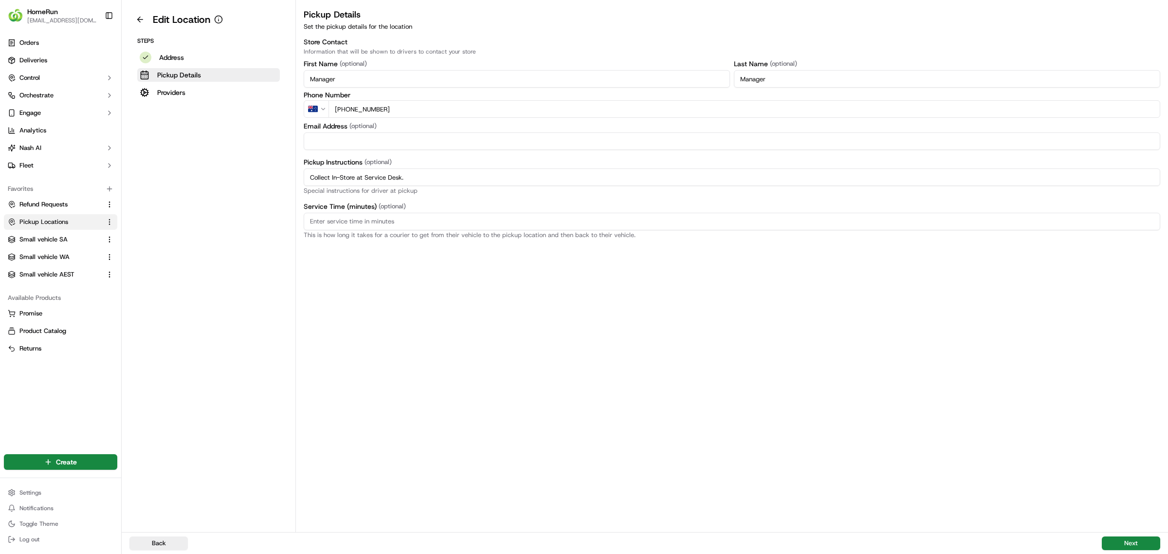
drag, startPoint x: 488, startPoint y: 182, endPoint x: 247, endPoint y: 174, distance: 241.0
click at [247, 174] on div "Edit Location Steps Address Pickup Details Providers Pickup Details Set the pic…" at bounding box center [645, 266] width 1046 height 532
paste input "Pickup from instore collection point. Scan Delivery Partner QR Code Poster to c…"
type input "Pickup from instore collection point. Scan Delivery Partner QR Code Poster to c…"
click at [1134, 541] on button "Next" at bounding box center [1131, 543] width 58 height 14
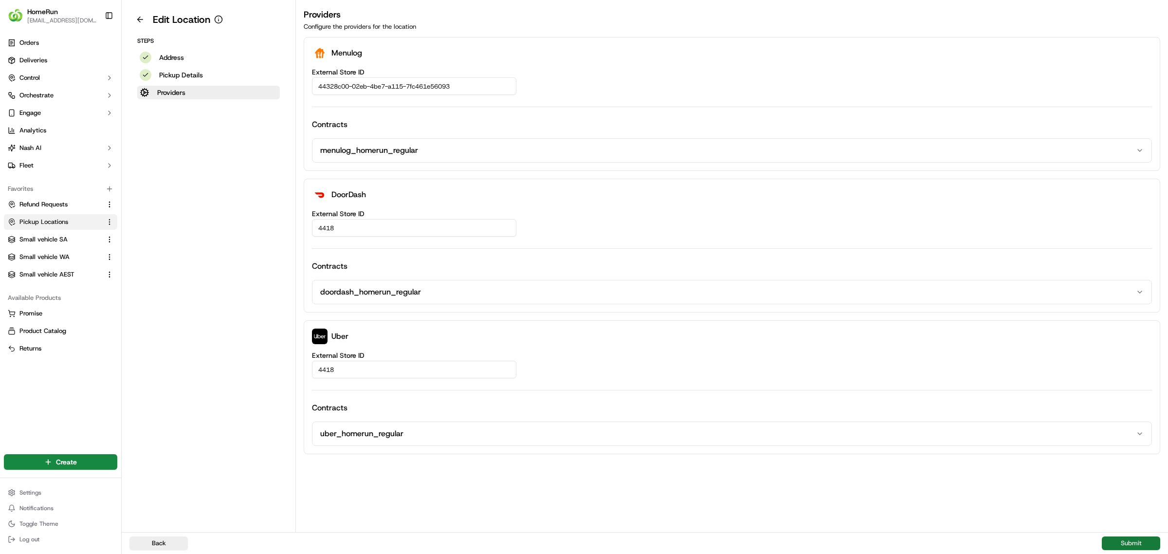
click at [1127, 541] on button "Submit" at bounding box center [1131, 543] width 58 height 14
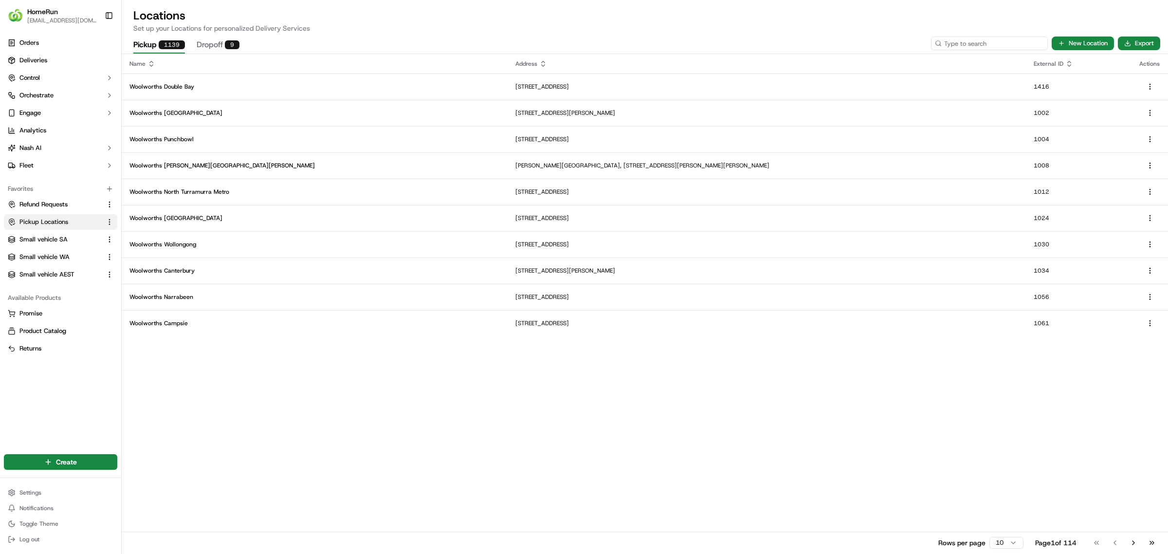
click at [981, 40] on input at bounding box center [989, 43] width 117 height 14
type input "4604"
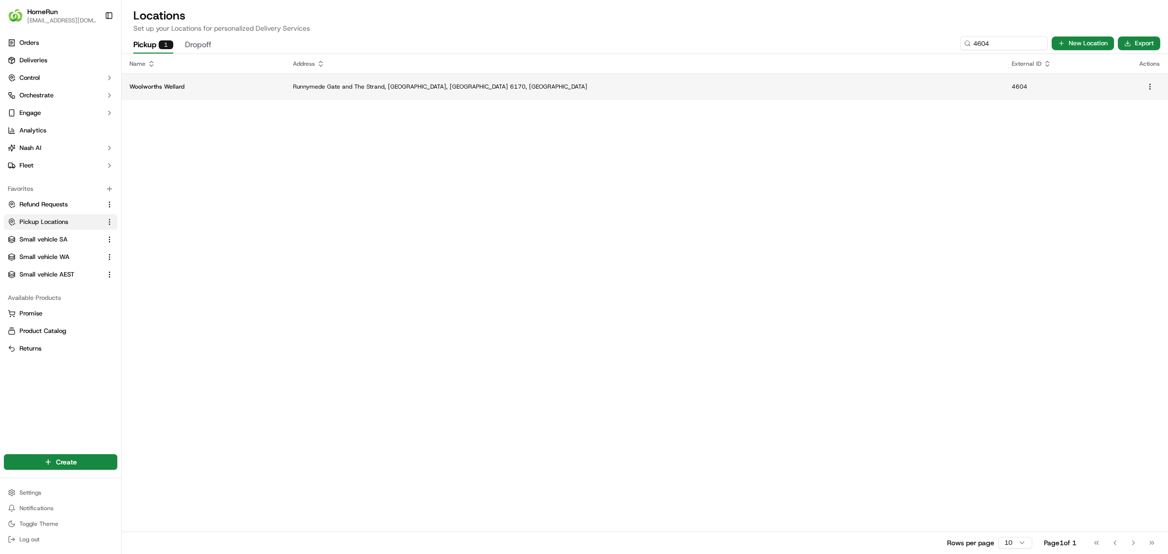
click at [606, 83] on p "Runnymede Gate and The Strand, [GEOGRAPHIC_DATA], [GEOGRAPHIC_DATA] 6170, [GEOG…" at bounding box center [644, 87] width 703 height 8
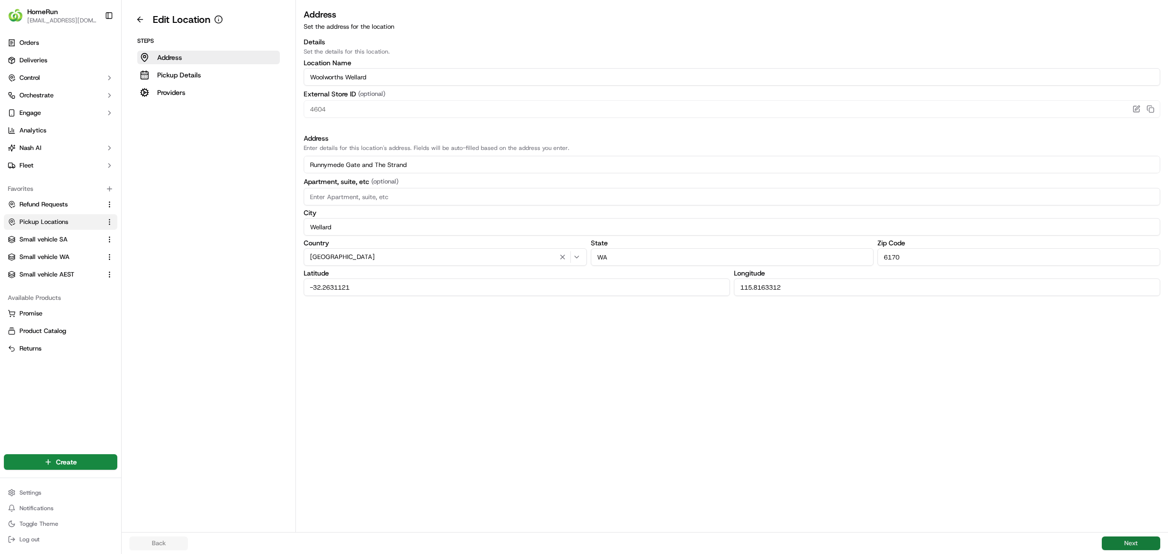
click at [1135, 537] on button "Next" at bounding box center [1131, 543] width 58 height 14
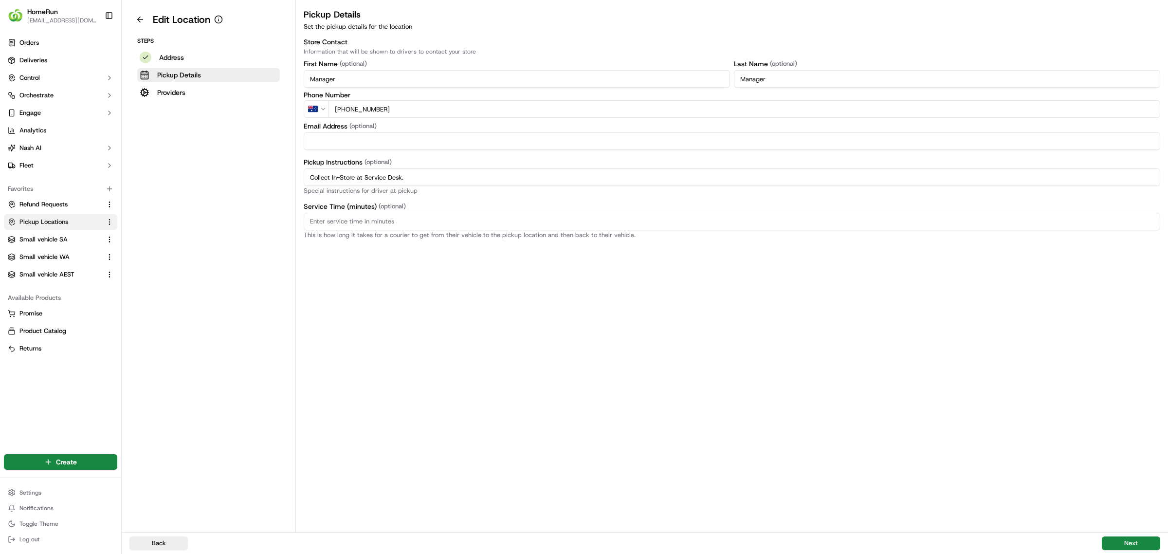
click at [326, 178] on input "Collect In-Store at Service Desk." at bounding box center [732, 177] width 856 height 18
drag, startPoint x: 450, startPoint y: 179, endPoint x: 266, endPoint y: 178, distance: 183.9
click at [255, 178] on div "Edit Location Steps Address Pickup Details Providers Pickup Details Set the pic…" at bounding box center [645, 266] width 1046 height 532
paste input "Pickup from instore collection point. Scan Delivery Partner QR Code Poster to c…"
type input "Pickup from instore collection point. Scan Delivery Partner QR Code Poster to c…"
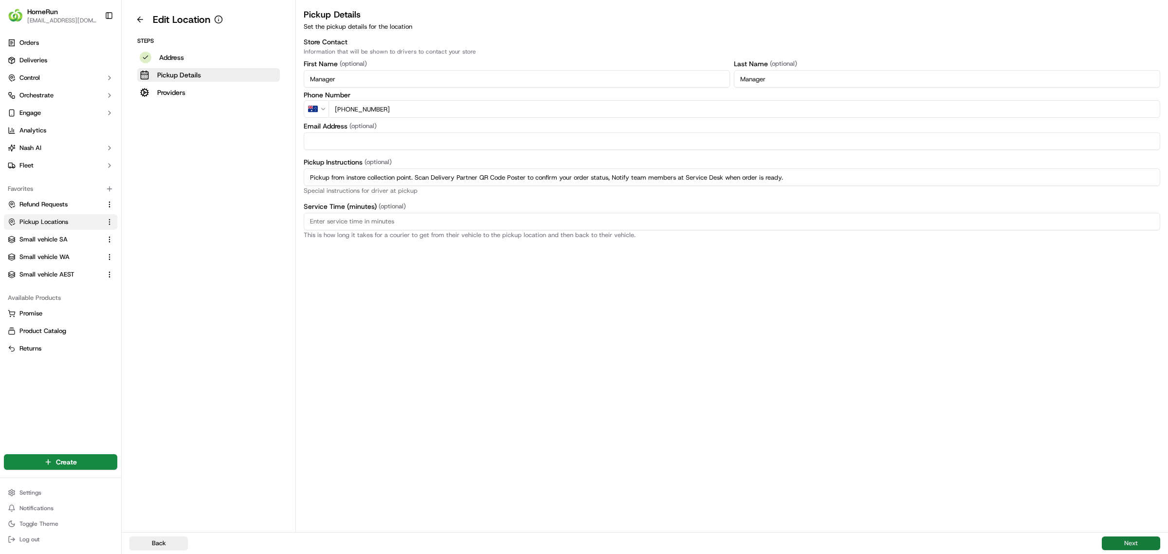
click at [1127, 539] on button "Next" at bounding box center [1131, 543] width 58 height 14
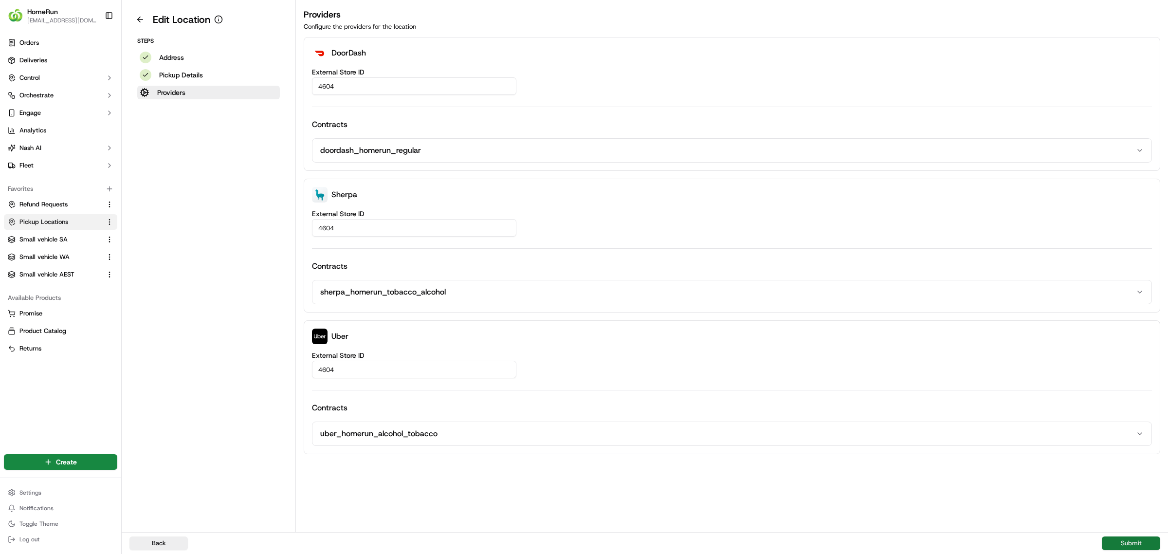
click at [1132, 542] on button "Submit" at bounding box center [1131, 543] width 58 height 14
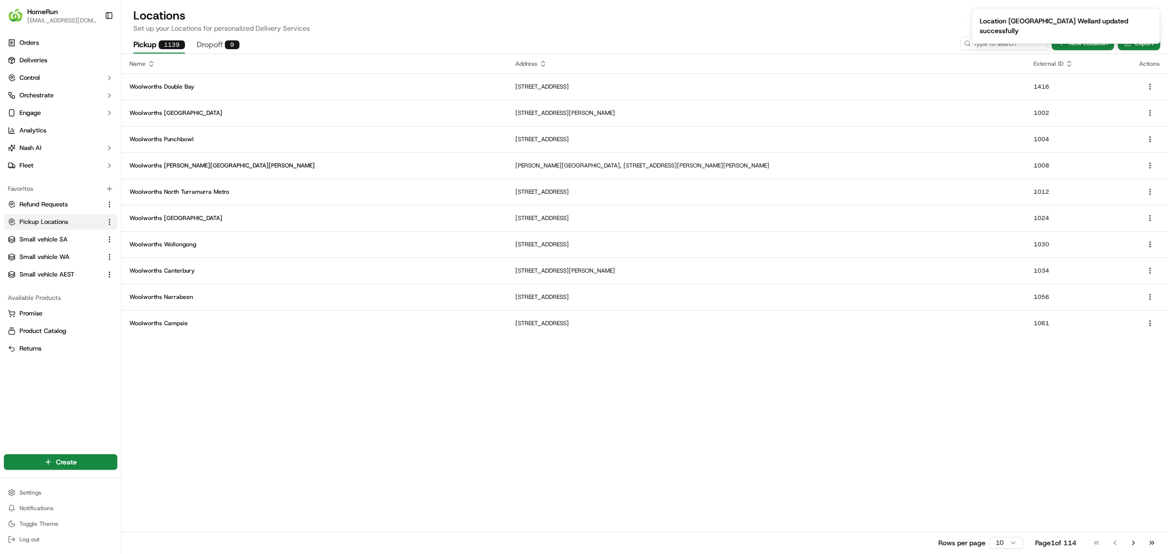
click at [979, 41] on ol "Location [GEOGRAPHIC_DATA] Wellard updated successfully" at bounding box center [1065, 26] width 204 height 52
click at [976, 42] on input at bounding box center [989, 43] width 117 height 14
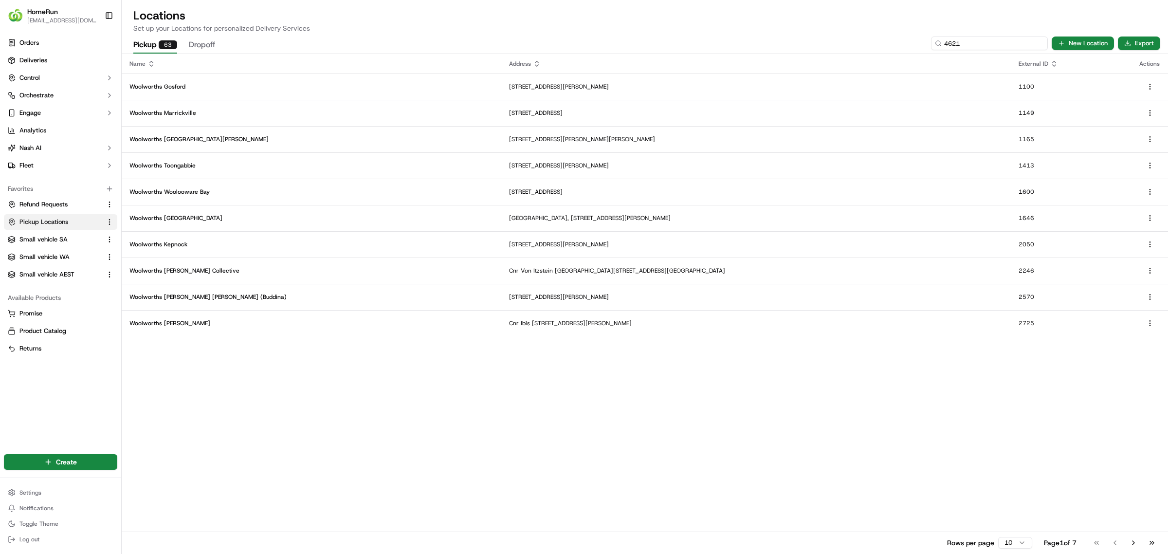
type input "4621"
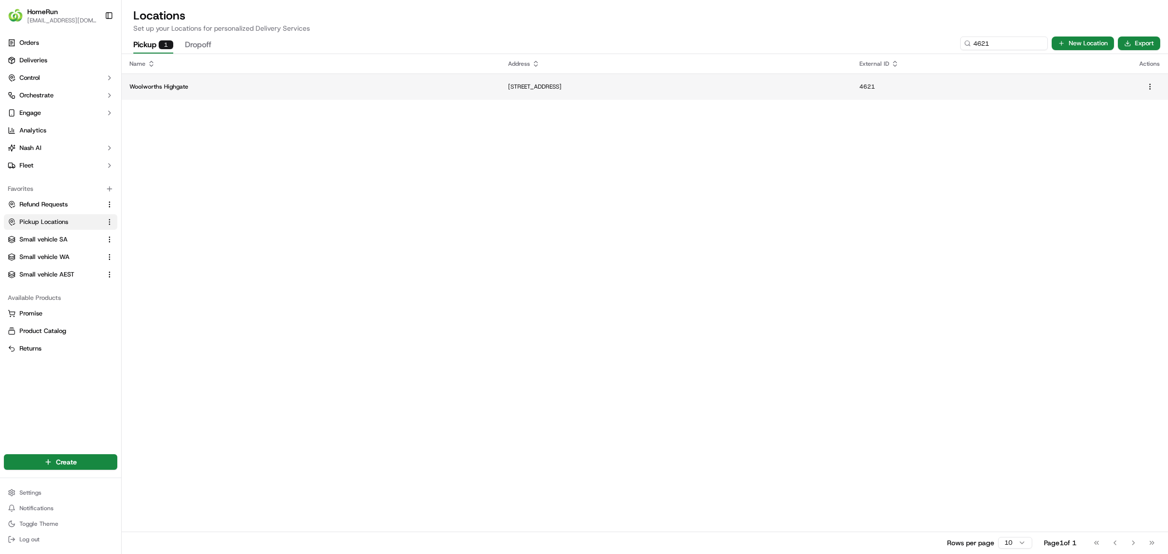
click at [670, 85] on p "[STREET_ADDRESS]" at bounding box center [676, 87] width 336 height 8
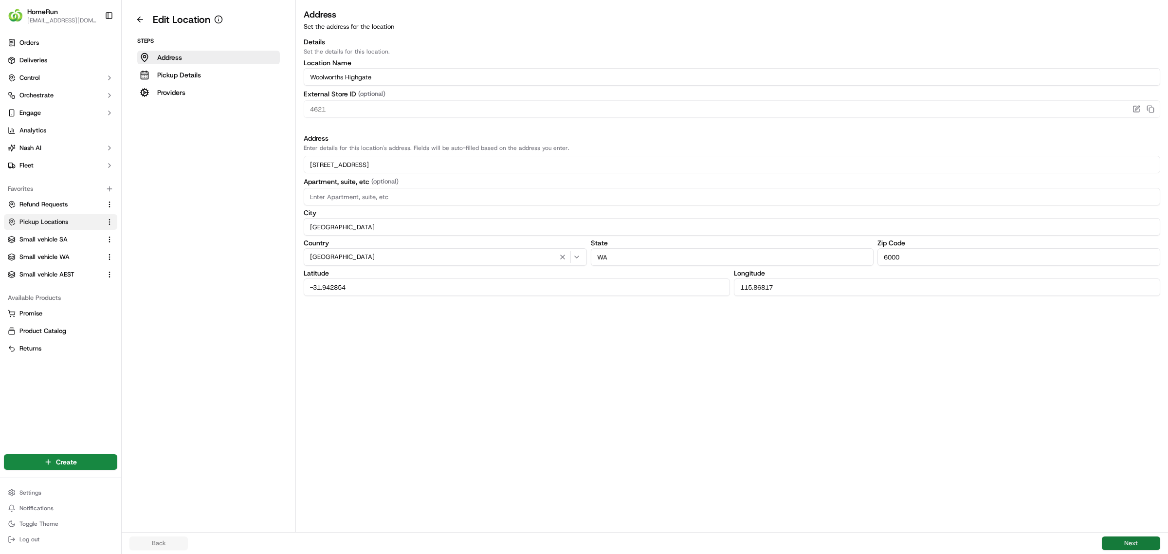
click at [1129, 540] on button "Next" at bounding box center [1131, 543] width 58 height 14
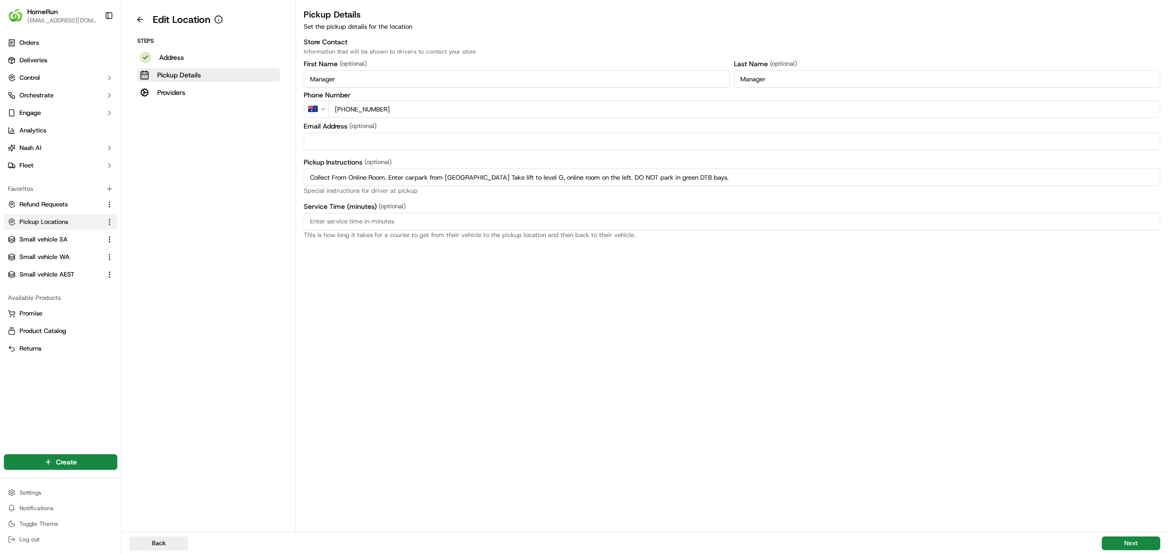
drag, startPoint x: 740, startPoint y: 181, endPoint x: 278, endPoint y: 178, distance: 461.7
click at [286, 178] on div "Edit Location Steps Address Pickup Details Providers Pickup Details Set the pic…" at bounding box center [645, 266] width 1046 height 532
paste input "Take lift to level G, online room on the left. DO NOT park in green DTB bays.Sc…"
type input "Collect From Online Room. Take lift to level G, online room on the left. DO NOT…"
click at [1126, 538] on button "Next" at bounding box center [1131, 543] width 58 height 14
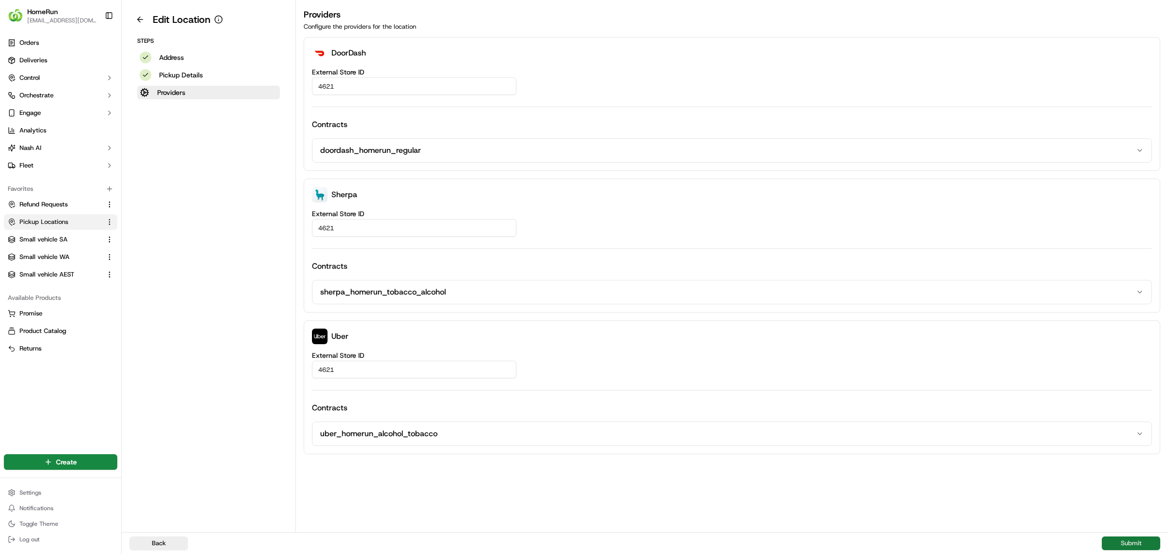
click at [1134, 541] on button "Submit" at bounding box center [1131, 543] width 58 height 14
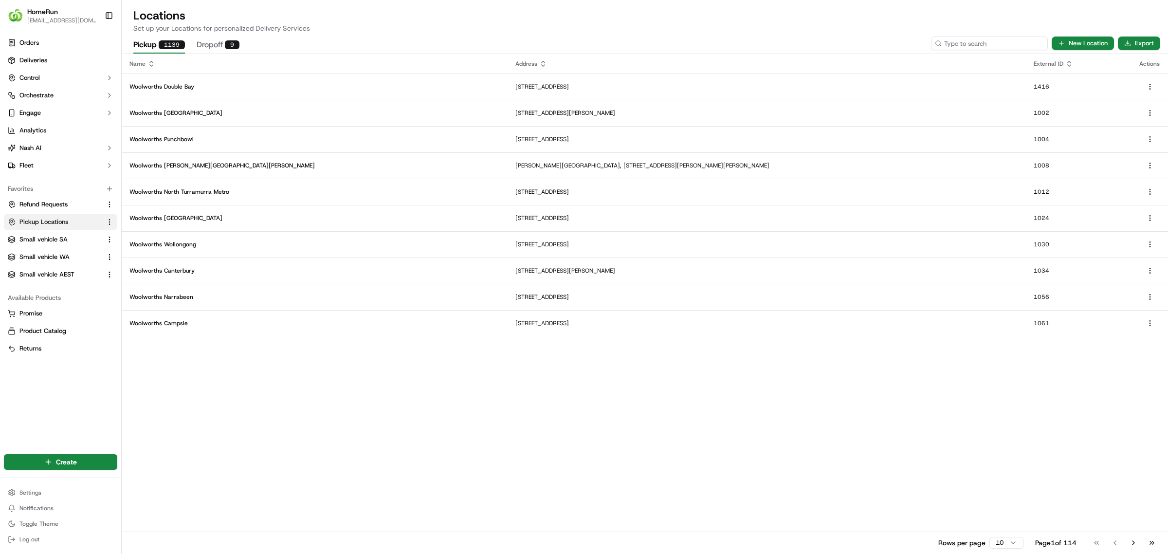
click at [989, 38] on input at bounding box center [989, 43] width 117 height 14
type input "4630"
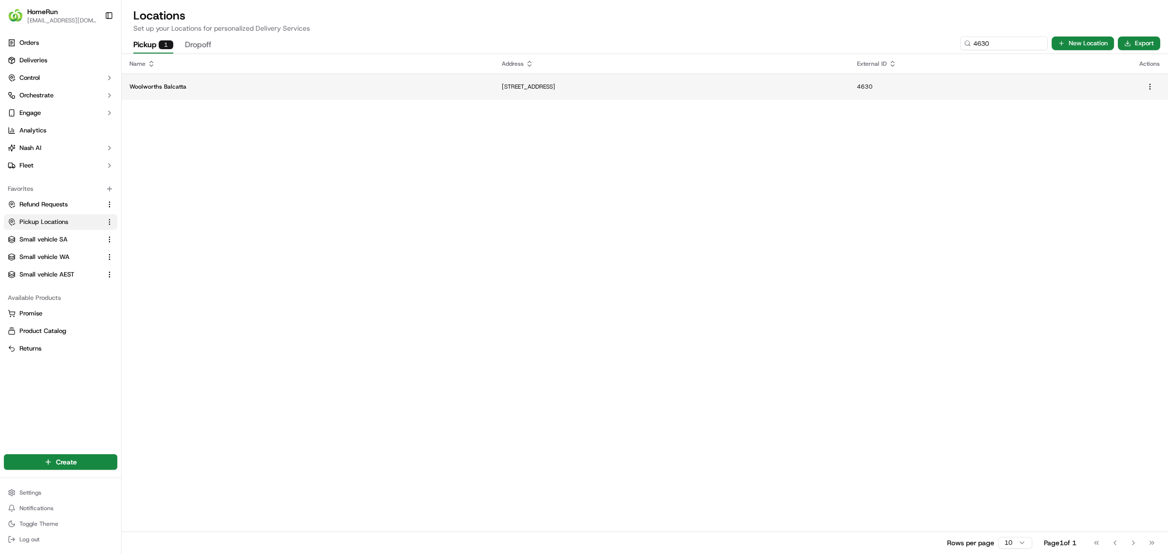
click at [604, 79] on td "[STREET_ADDRESS]" at bounding box center [671, 86] width 355 height 26
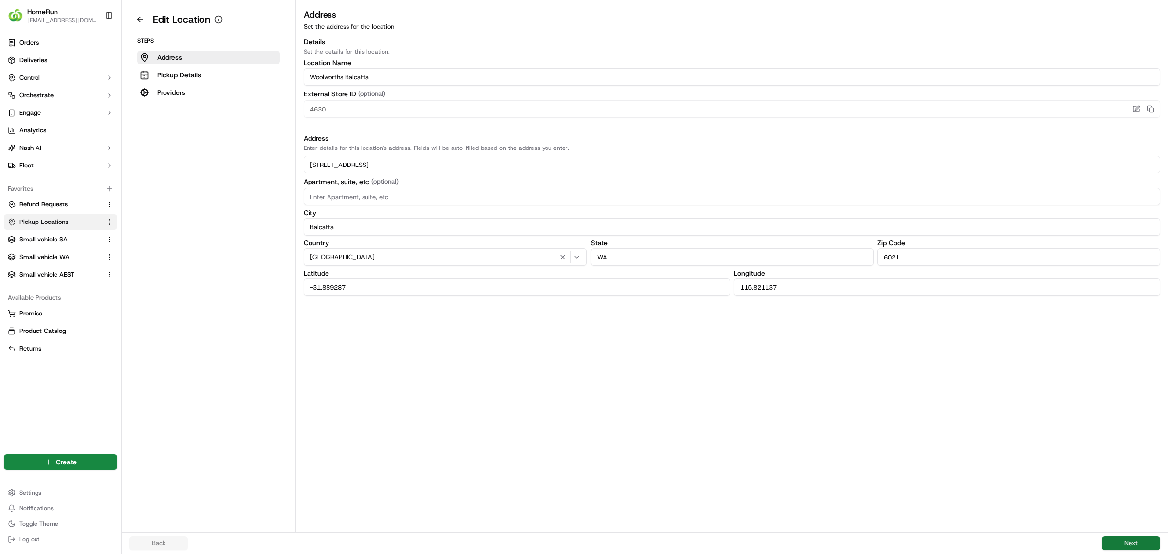
click at [1135, 539] on button "Next" at bounding box center [1131, 543] width 58 height 14
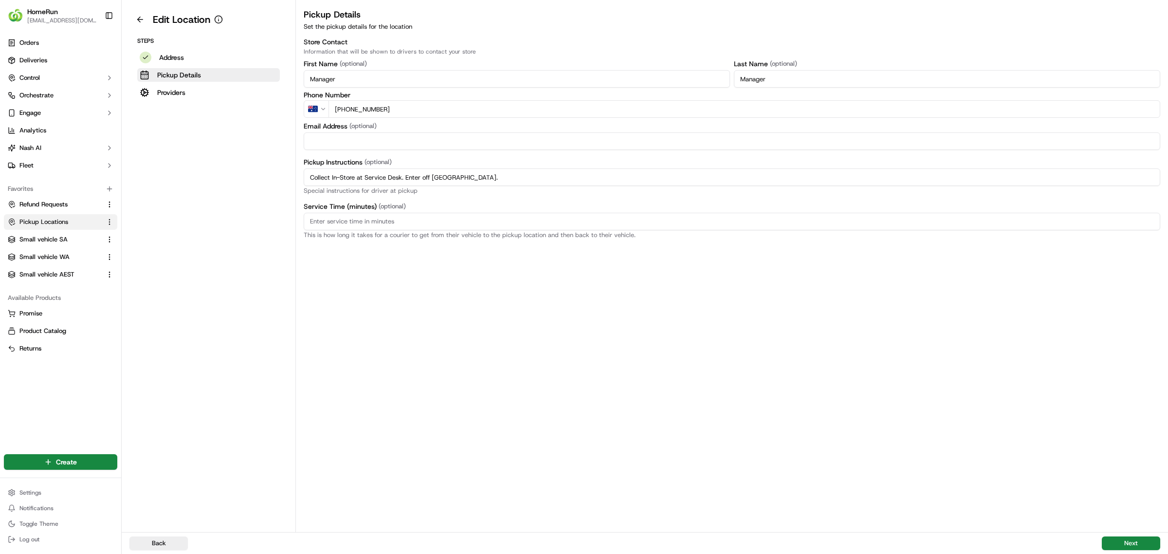
drag, startPoint x: 482, startPoint y: 180, endPoint x: 142, endPoint y: 173, distance: 340.2
click at [142, 173] on div "Edit Location Steps Address Pickup Details Providers Pickup Details Set the pic…" at bounding box center [645, 266] width 1046 height 532
paste input "Pickup from instore collection point. Enter off Market Ave.Scan Delivery Partne…"
type input "Pickup from instore collection point. Enter off Market Ave.Scan Delivery Partne…"
click at [1134, 539] on button "Next" at bounding box center [1131, 543] width 58 height 14
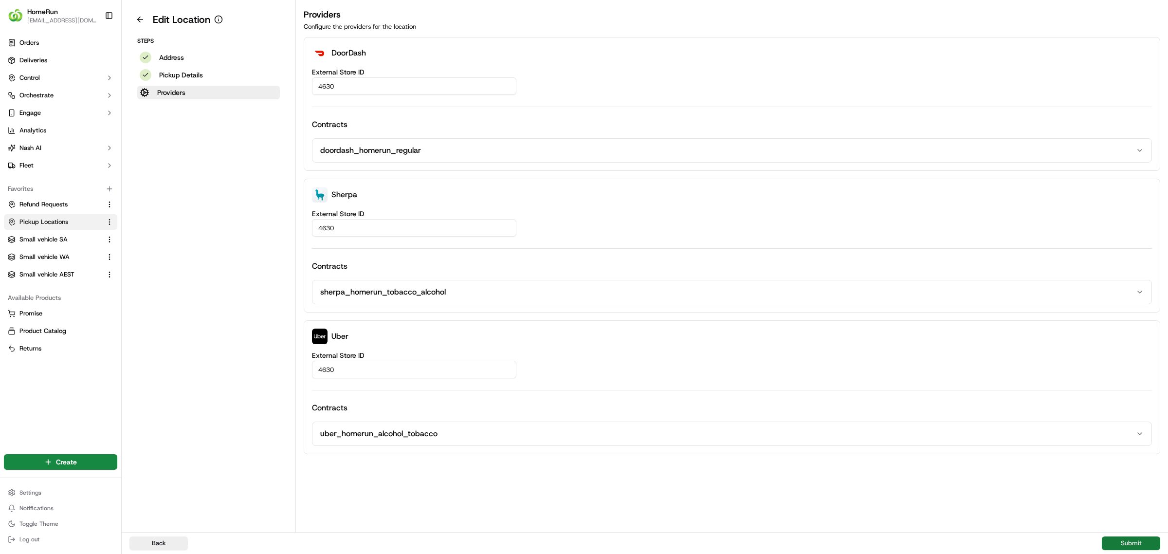
click at [1133, 544] on button "Submit" at bounding box center [1131, 543] width 58 height 14
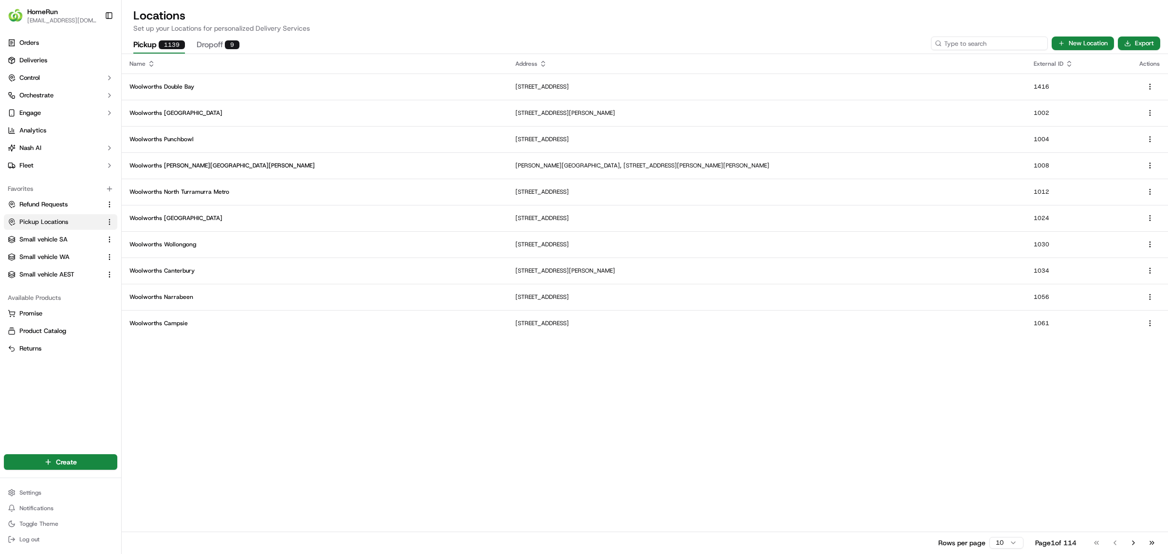
click at [999, 45] on input at bounding box center [989, 43] width 117 height 14
type input "4813"
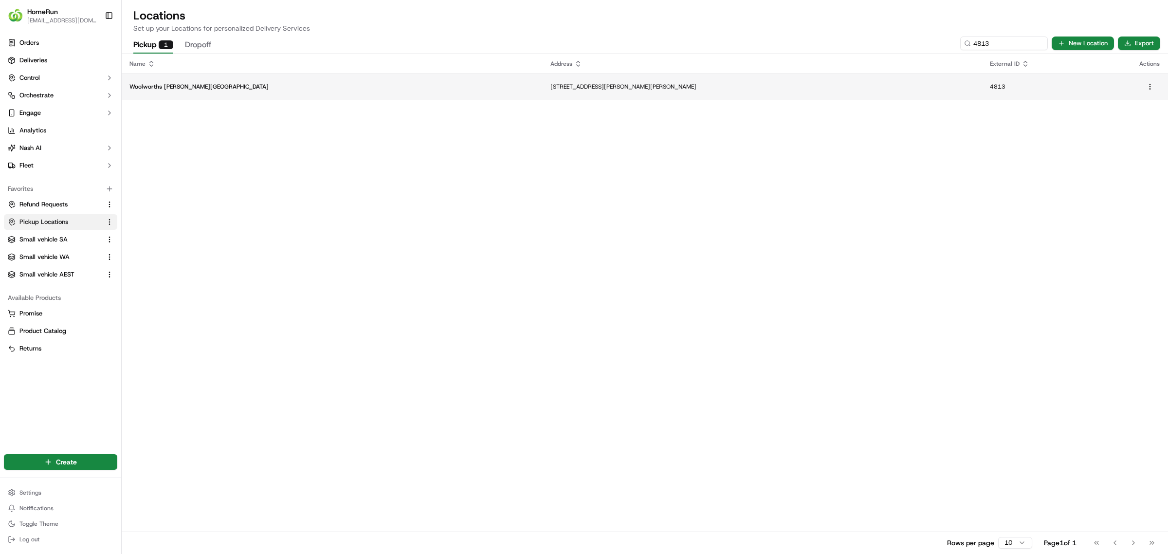
click at [550, 83] on p "[STREET_ADDRESS][PERSON_NAME][PERSON_NAME]" at bounding box center [762, 87] width 424 height 8
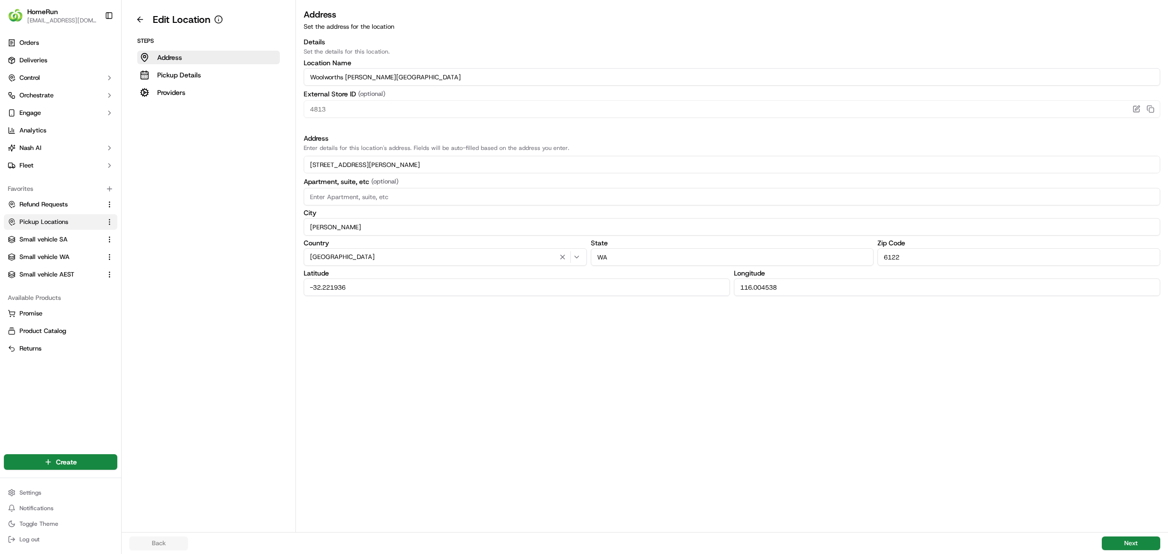
drag, startPoint x: 1134, startPoint y: 540, endPoint x: 1099, endPoint y: 525, distance: 38.4
click at [1131, 539] on button "Next" at bounding box center [1131, 543] width 58 height 14
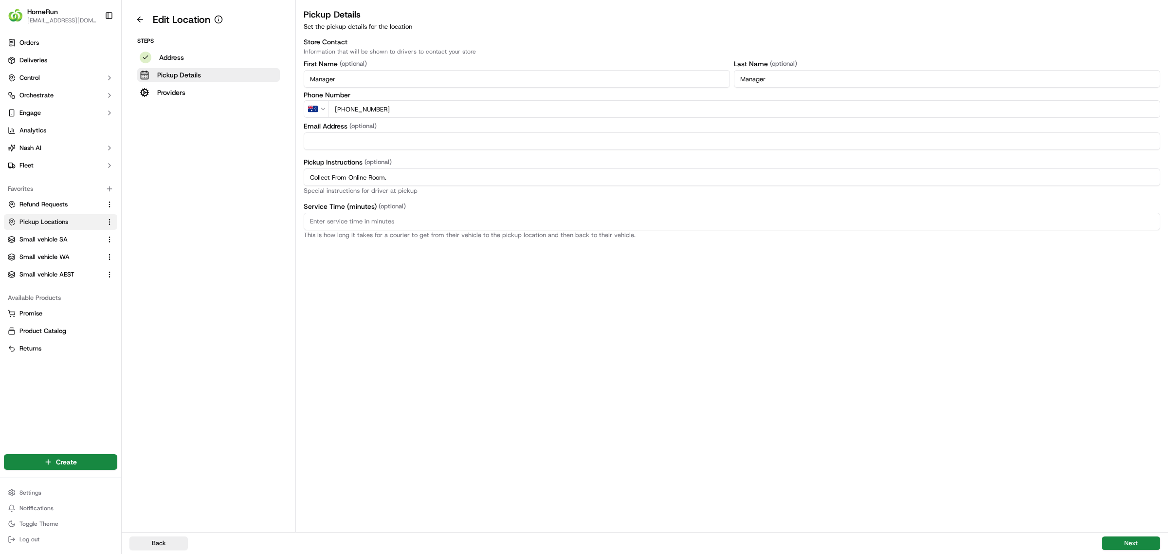
drag, startPoint x: 458, startPoint y: 178, endPoint x: 268, endPoint y: 174, distance: 190.3
click at [241, 174] on div "Edit Location Steps Address Pickup Details Providers Pickup Details Set the pic…" at bounding box center [645, 266] width 1046 height 532
paste input "Scan Delivery Partner QR Code Poster to confirm your order status, Notify team …"
type input "Collect From Online Room. Scan Delivery Partner QR Code Poster to confirm your …"
click at [1132, 540] on button "Next" at bounding box center [1131, 543] width 58 height 14
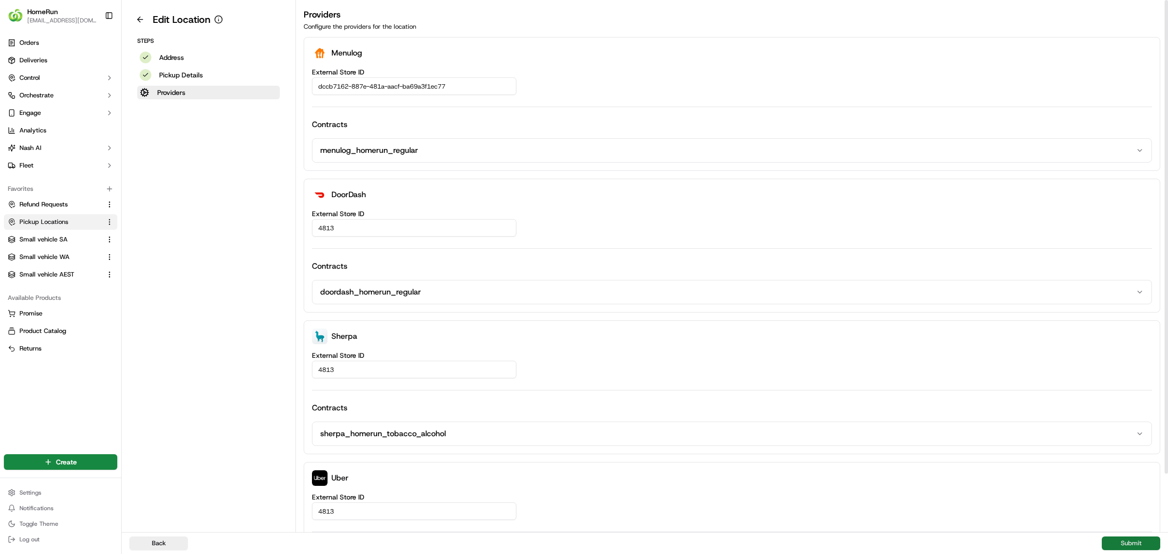
click at [1128, 543] on button "Submit" at bounding box center [1131, 543] width 58 height 14
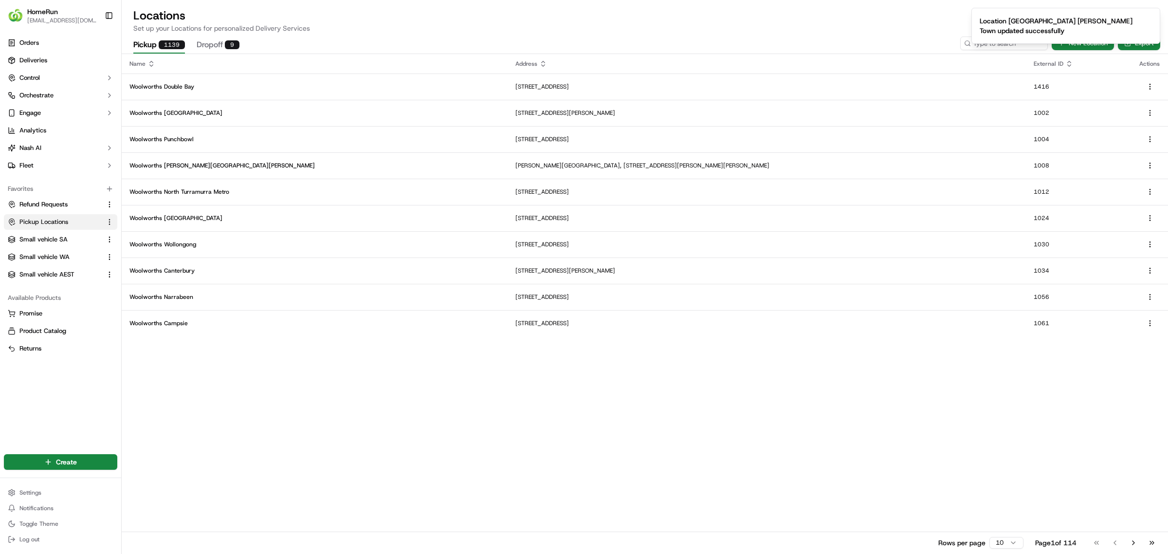
click at [979, 47] on ol "Location [GEOGRAPHIC_DATA] [PERSON_NAME] Town updated successfully" at bounding box center [1065, 26] width 204 height 52
click at [899, 27] on p "Set up your Locations for personalized Delivery Services" at bounding box center [644, 28] width 1023 height 10
click at [976, 45] on input at bounding box center [989, 43] width 117 height 14
type input "4995"
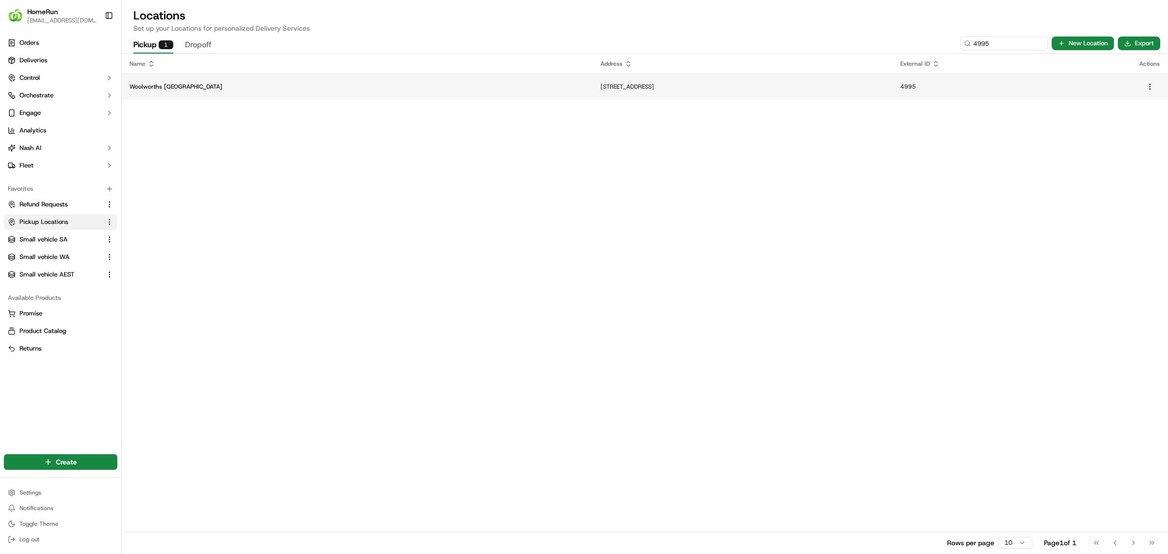
click at [600, 84] on p "[STREET_ADDRESS]" at bounding box center [742, 87] width 284 height 8
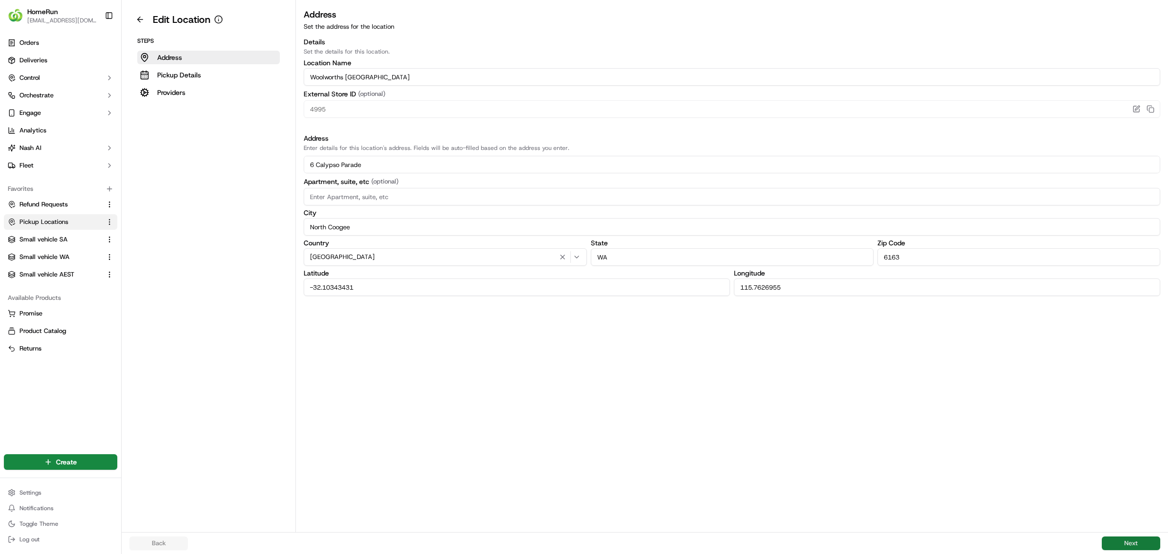
click at [1127, 538] on button "Next" at bounding box center [1131, 543] width 58 height 14
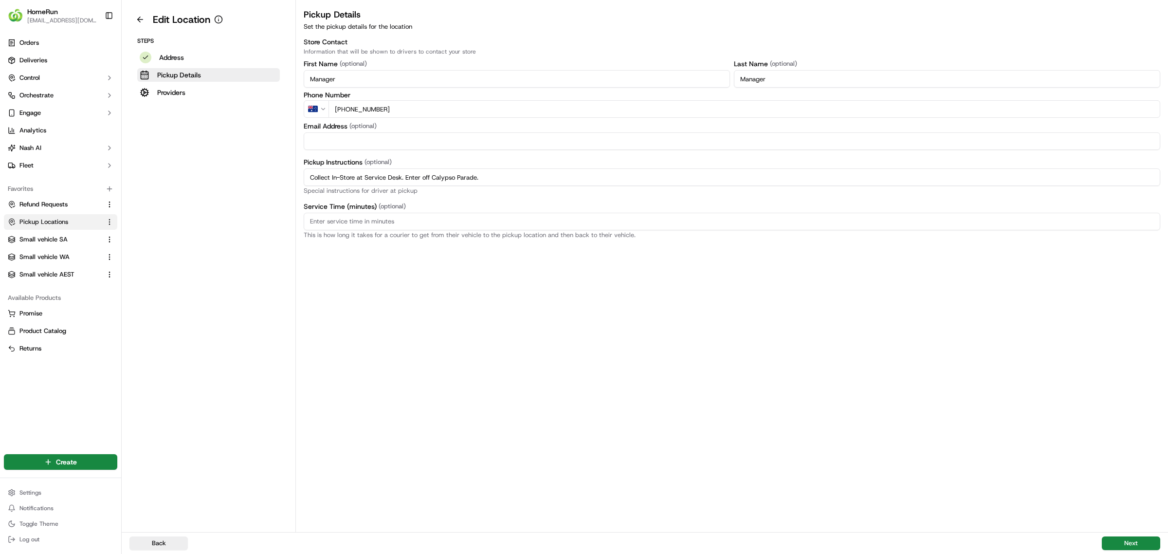
drag, startPoint x: 568, startPoint y: 178, endPoint x: 263, endPoint y: 178, distance: 305.6
click at [263, 178] on div "Edit Location Steps Address Pickup Details Providers Pickup Details Set the pic…" at bounding box center [645, 266] width 1046 height 532
paste input "Pickup from instore collection point. Enter off Calypso Parade. Scan Delivery P…"
type input "Pickup from instore collection point. Enter off Calypso Parade. Scan Delivery P…"
drag, startPoint x: 1132, startPoint y: 539, endPoint x: 791, endPoint y: 431, distance: 357.2
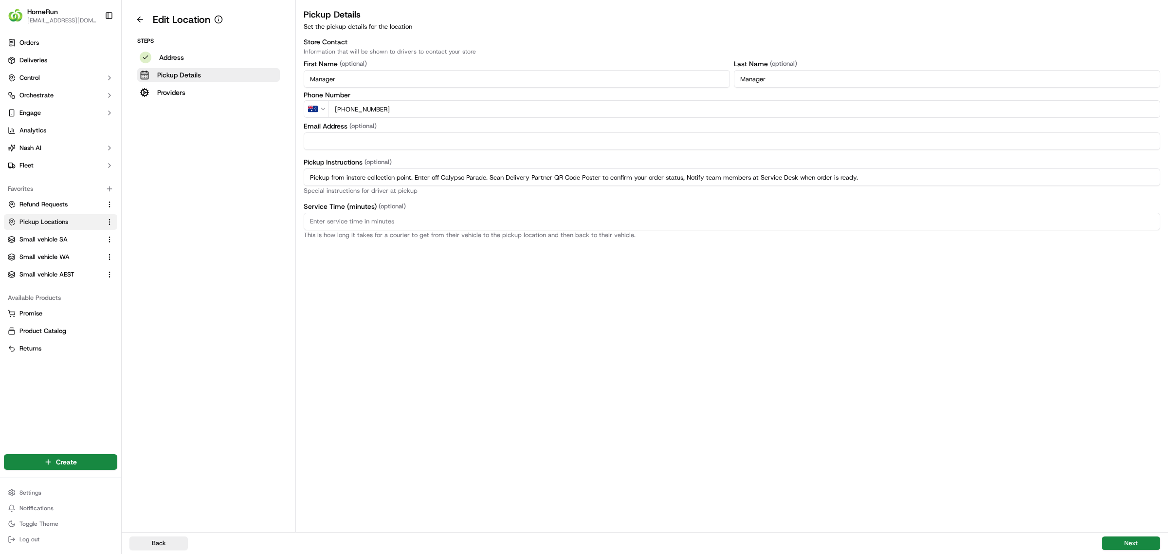
click at [1129, 538] on button "Next" at bounding box center [1131, 543] width 58 height 14
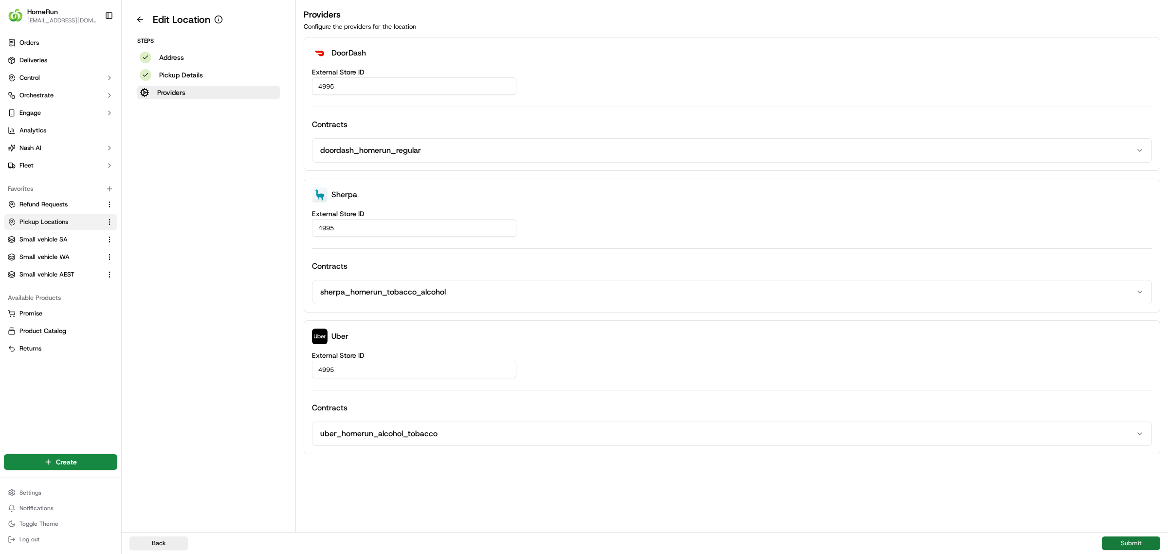
click at [1139, 541] on button "Submit" at bounding box center [1131, 543] width 58 height 14
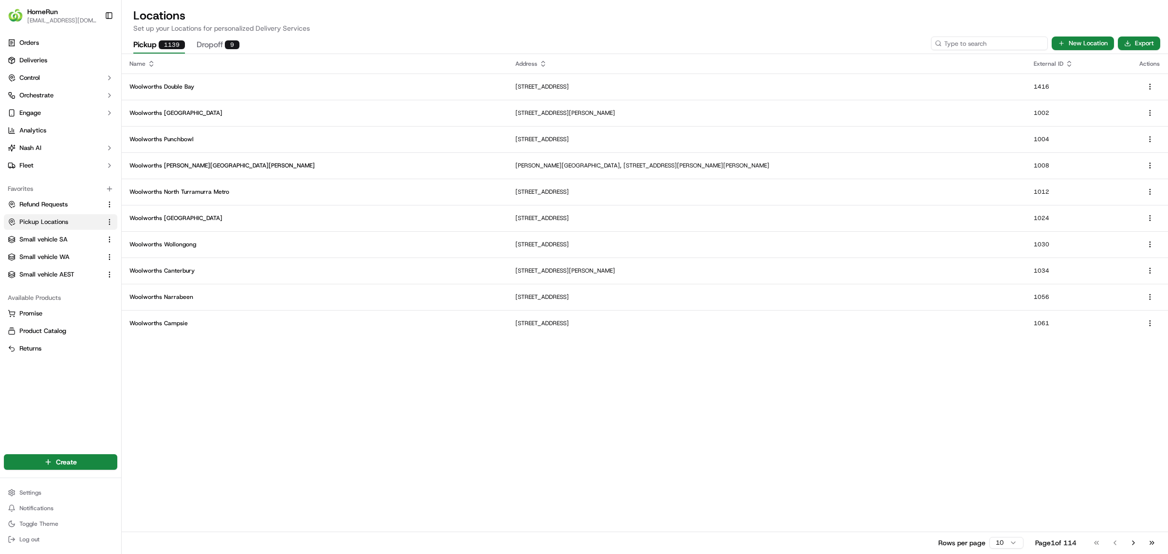
click at [990, 39] on input at bounding box center [989, 43] width 117 height 14
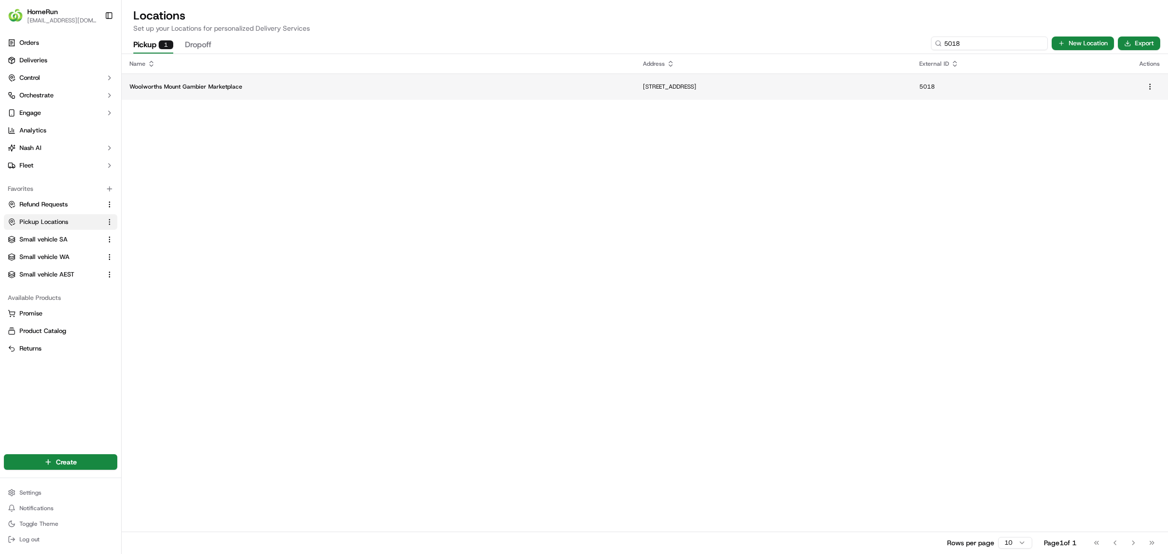
type input "5018"
click at [643, 84] on p "[STREET_ADDRESS]" at bounding box center [773, 87] width 261 height 8
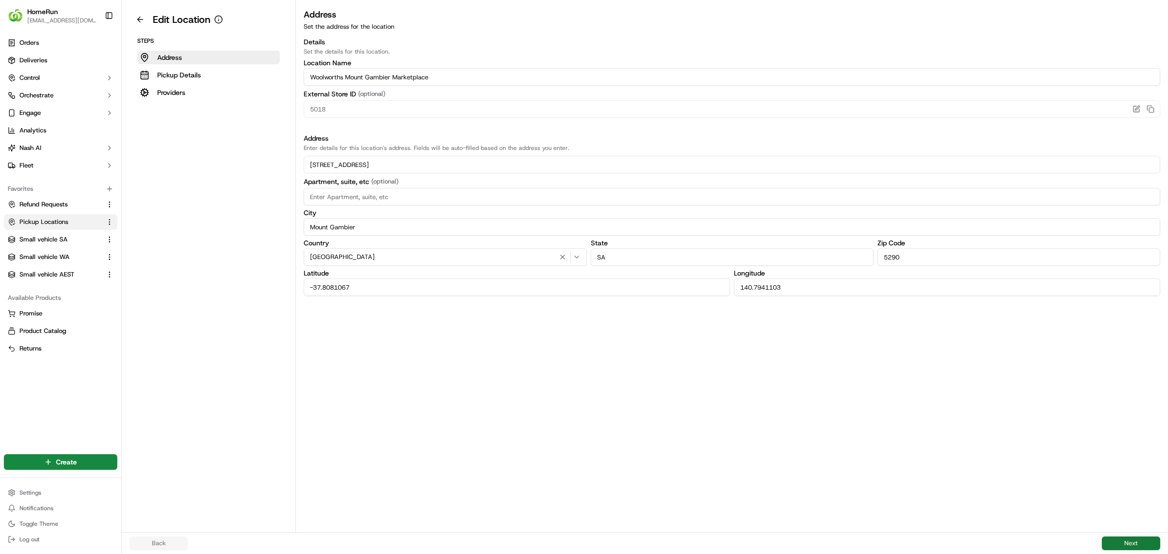
click at [1127, 541] on button "Next" at bounding box center [1131, 543] width 58 height 14
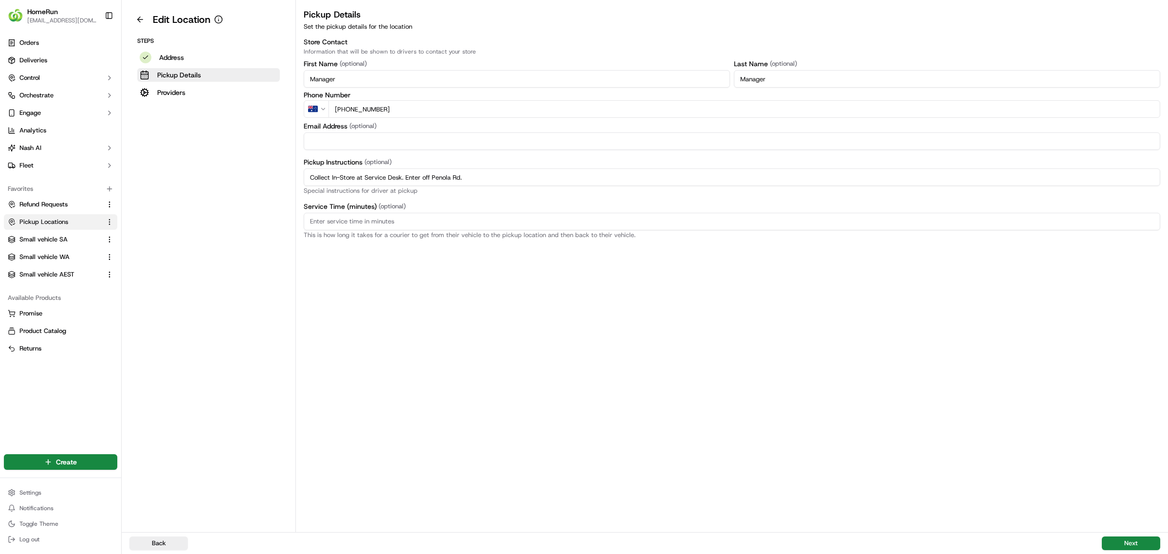
drag, startPoint x: 254, startPoint y: 169, endPoint x: 173, endPoint y: 166, distance: 81.3
click at [149, 165] on div "Edit Location Steps Address Pickup Details Providers Pickup Details Set the pic…" at bounding box center [645, 266] width 1046 height 532
paste input "Pickup from instore collection point. Enter off Penola Rd. Scan Delivery Partne…"
type input "Pickup from instore collection point. Enter off Penola Rd. Scan Delivery Partne…"
click at [1125, 538] on button "Next" at bounding box center [1131, 543] width 58 height 14
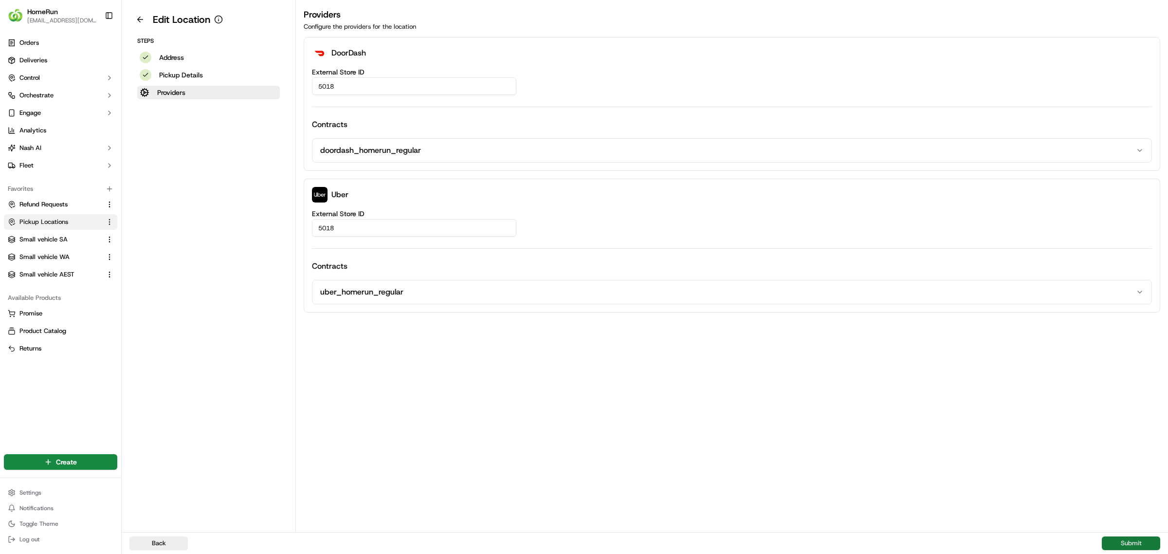
click at [1129, 541] on button "Submit" at bounding box center [1131, 543] width 58 height 14
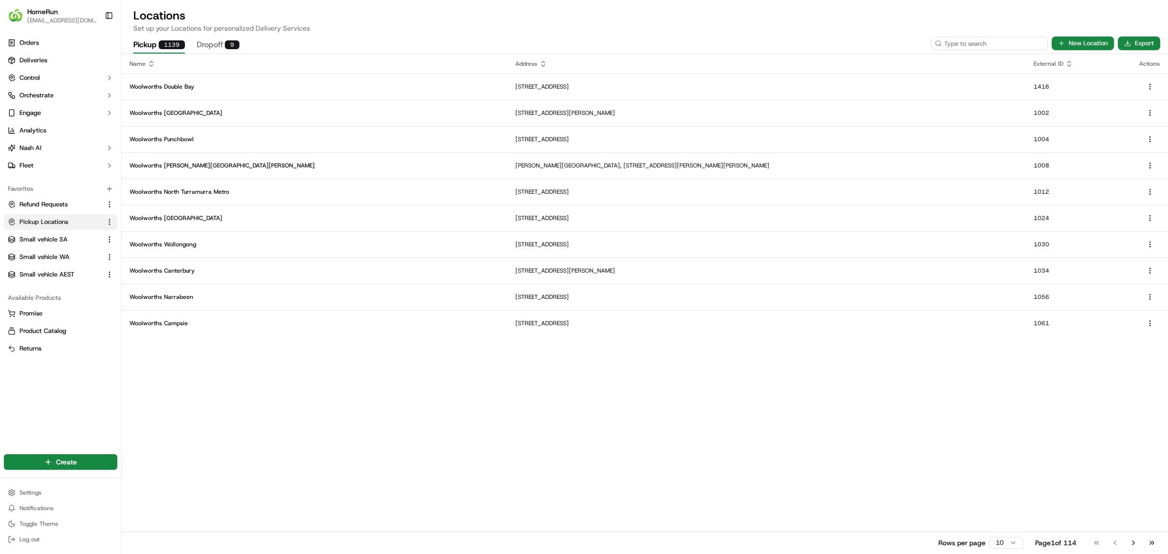
click at [981, 44] on input at bounding box center [989, 43] width 117 height 14
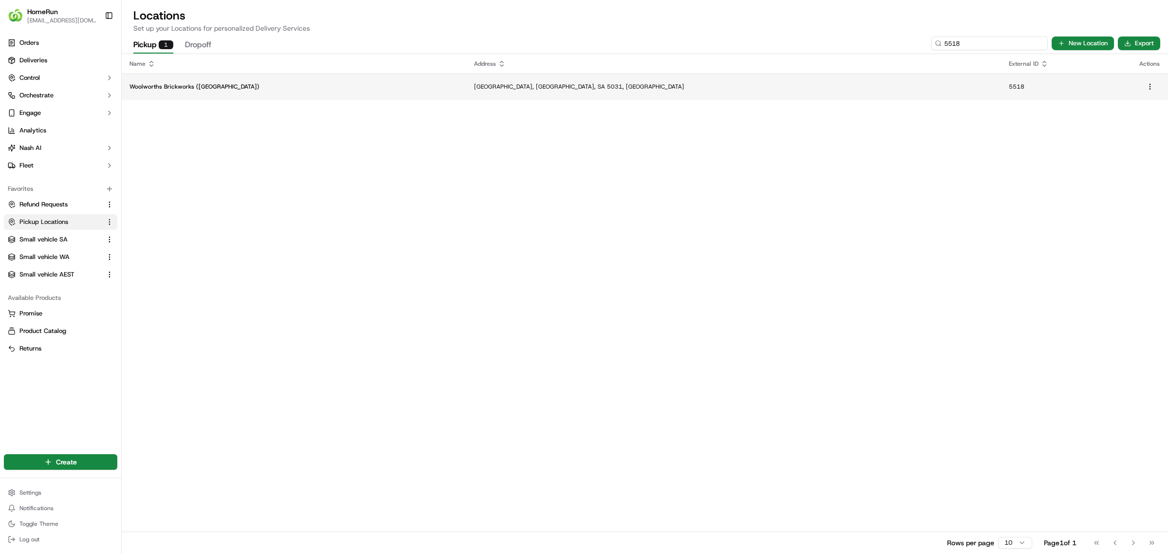
type input "5518"
click at [513, 84] on p "[GEOGRAPHIC_DATA], [GEOGRAPHIC_DATA], SA 5031, [GEOGRAPHIC_DATA]" at bounding box center [733, 87] width 519 height 8
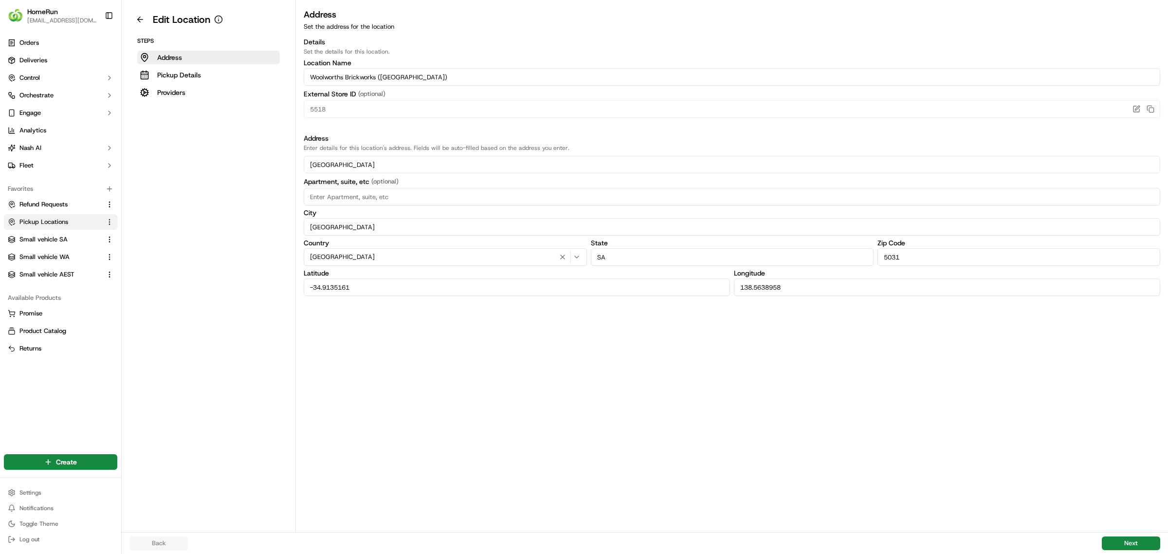
drag, startPoint x: 1132, startPoint y: 539, endPoint x: 1068, endPoint y: 521, distance: 66.4
click at [1132, 539] on button "Next" at bounding box center [1131, 543] width 58 height 14
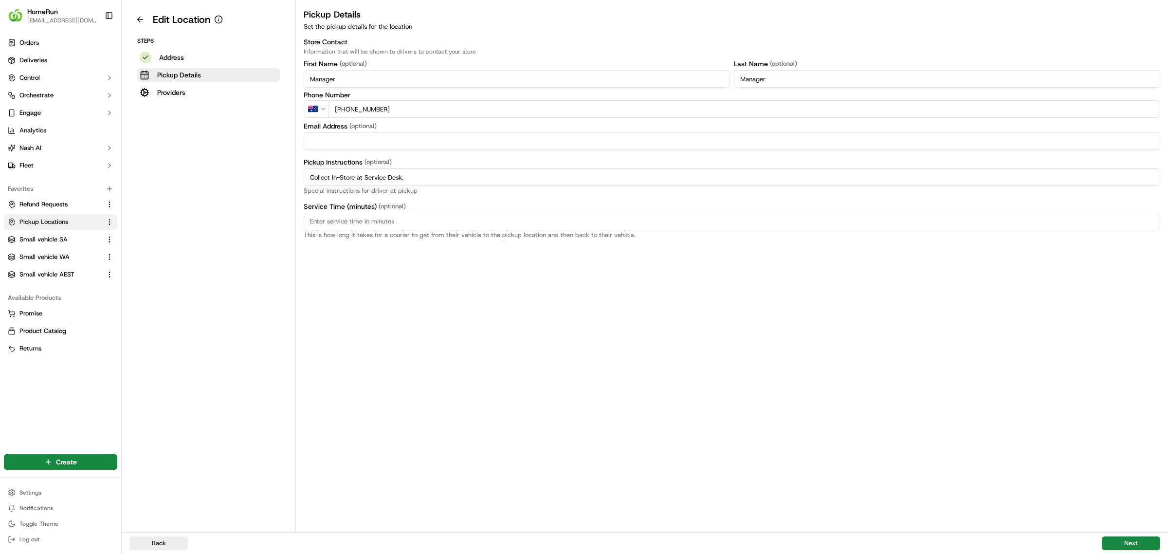
drag, startPoint x: 419, startPoint y: 171, endPoint x: 178, endPoint y: 174, distance: 241.8
click at [178, 174] on div "Edit Location Steps Address Pickup Details Providers Pickup Details Set the pic…" at bounding box center [645, 266] width 1046 height 532
paste input "Pickup from instore collection point. Scan Delivery Partner QR Code Poster to c…"
type input "Pickup from instore collection point. Scan Delivery Partner QR Code Poster to c…"
click at [1127, 539] on button "Next" at bounding box center [1131, 543] width 58 height 14
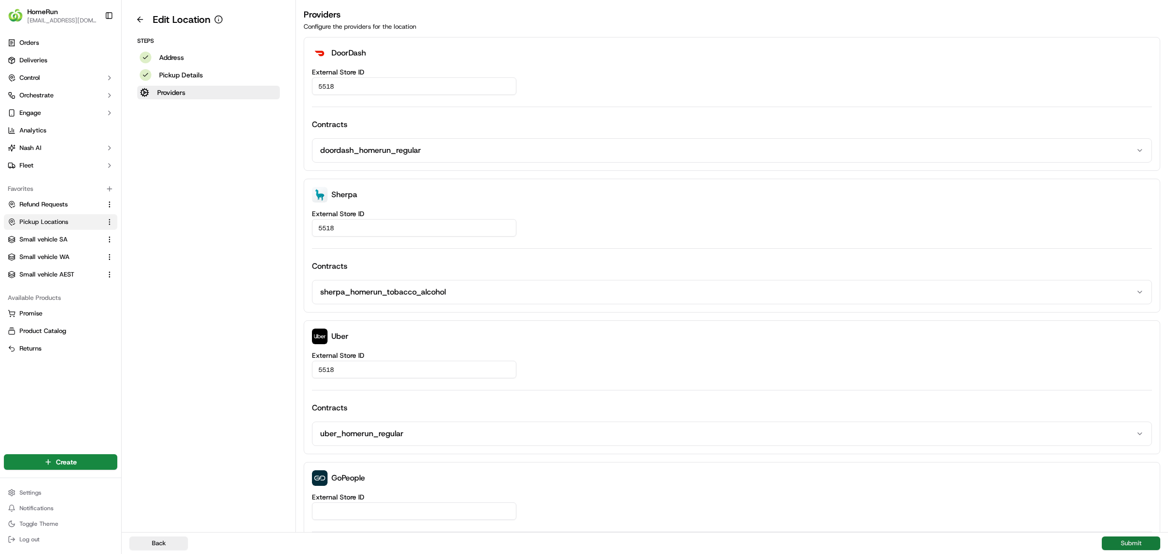
click at [1127, 539] on button "Submit" at bounding box center [1131, 543] width 58 height 14
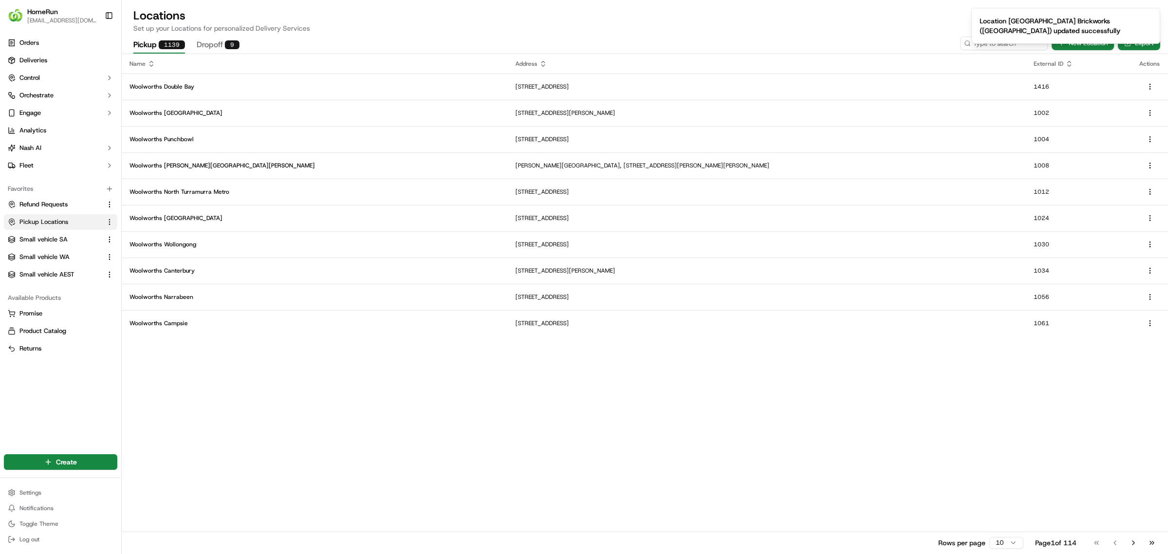
click at [928, 31] on p "Set up your Locations for personalized Delivery Services" at bounding box center [644, 28] width 1023 height 10
click at [981, 39] on input at bounding box center [989, 43] width 117 height 14
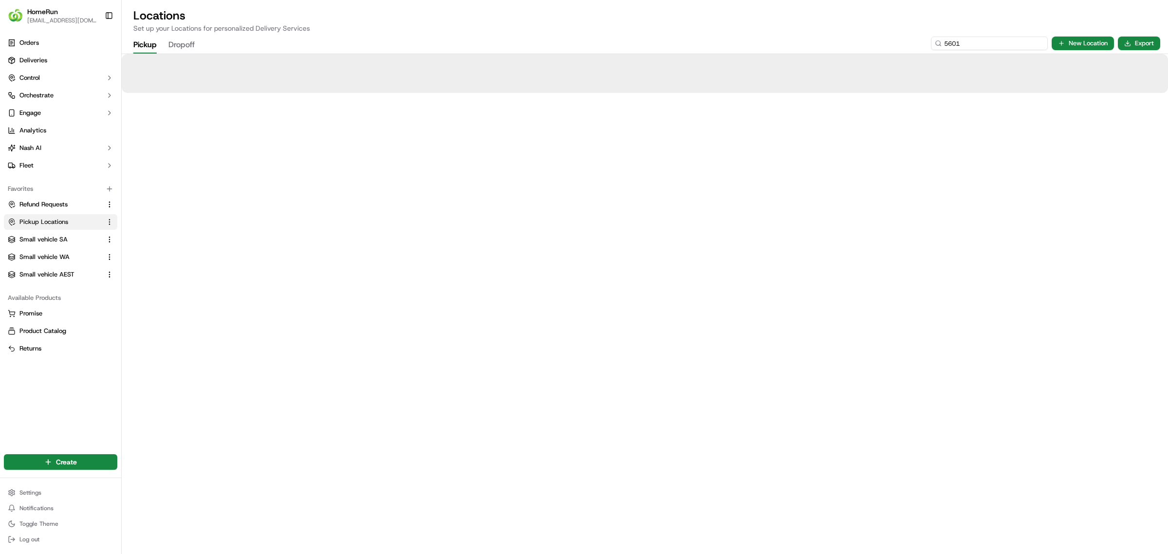
type input "5601"
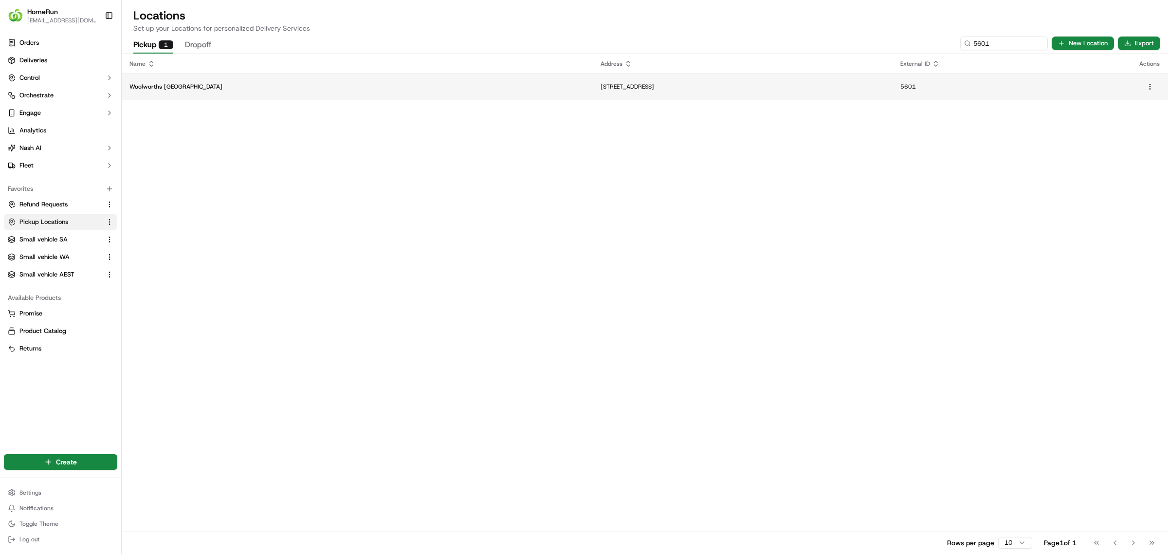
click at [885, 83] on p "[STREET_ADDRESS]" at bounding box center [742, 87] width 284 height 8
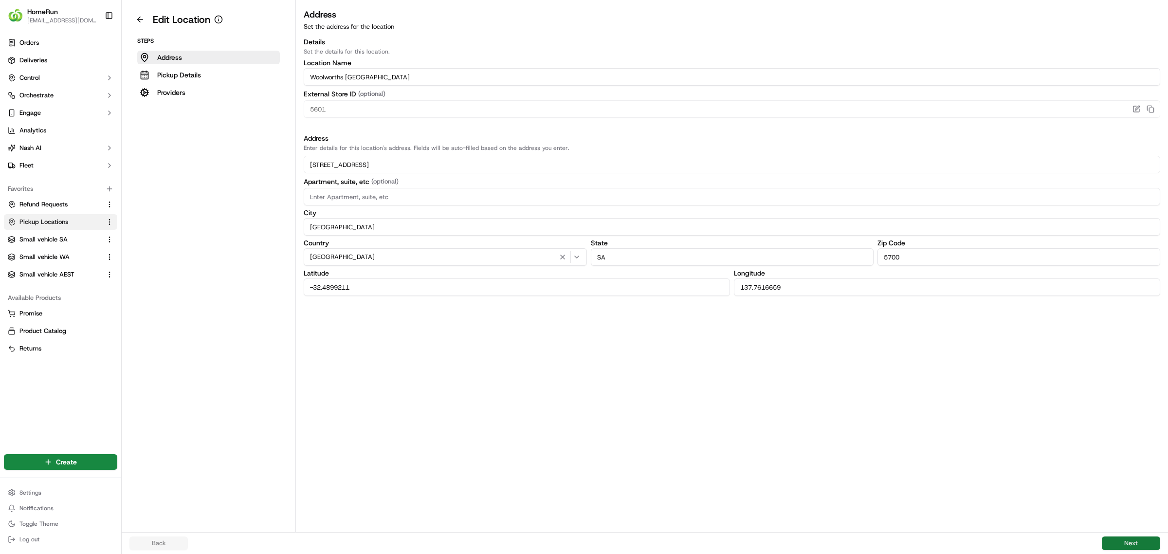
drag, startPoint x: 1128, startPoint y: 542, endPoint x: 701, endPoint y: 339, distance: 473.3
click at [1126, 542] on button "Next" at bounding box center [1131, 543] width 58 height 14
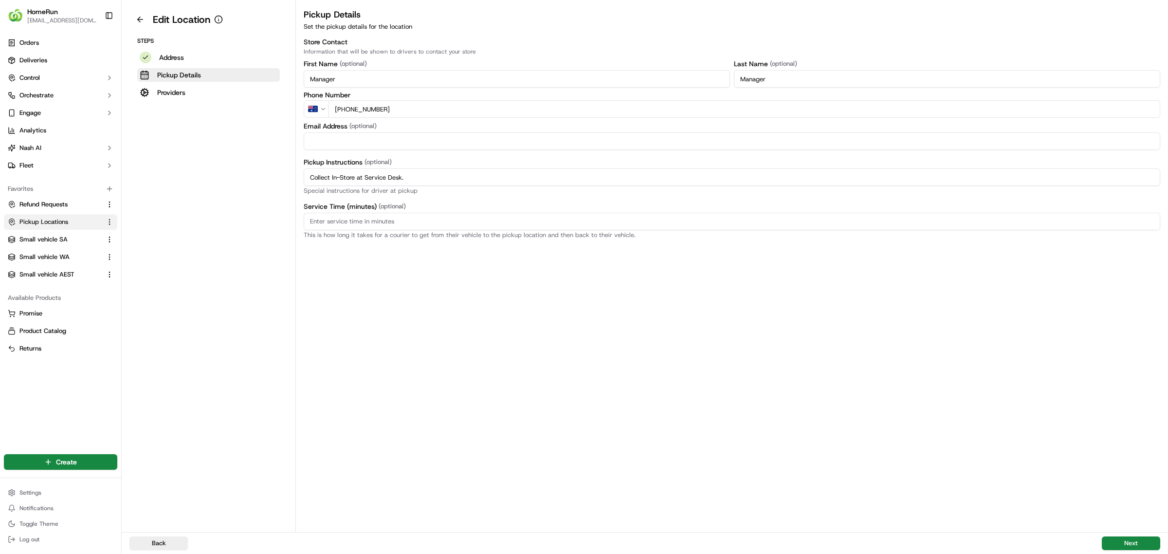
drag, startPoint x: 440, startPoint y: 183, endPoint x: 250, endPoint y: 181, distance: 190.7
click at [261, 181] on div "Edit Location Steps Address Pickup Details Providers Pickup Details Set the pic…" at bounding box center [645, 266] width 1046 height 532
paste input "Pickup from instore collection point. Scan Delivery Partner QR Code Poster to c…"
type input "Pickup from instore collection point. Scan Delivery Partner QR Code Poster to c…"
click at [1126, 541] on button "Next" at bounding box center [1131, 543] width 58 height 14
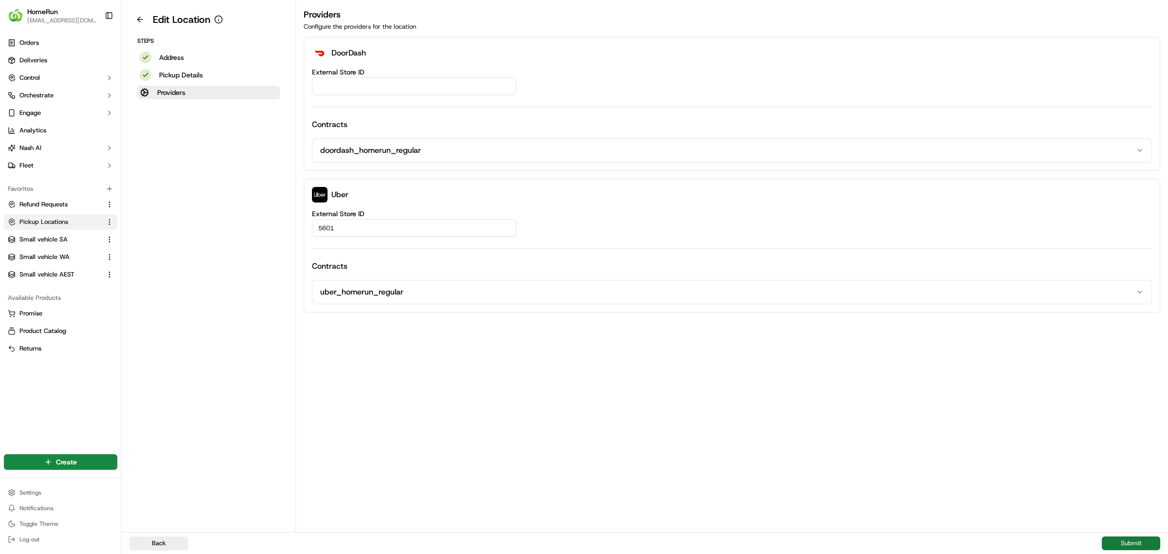
click at [1129, 540] on button "Submit" at bounding box center [1131, 543] width 58 height 14
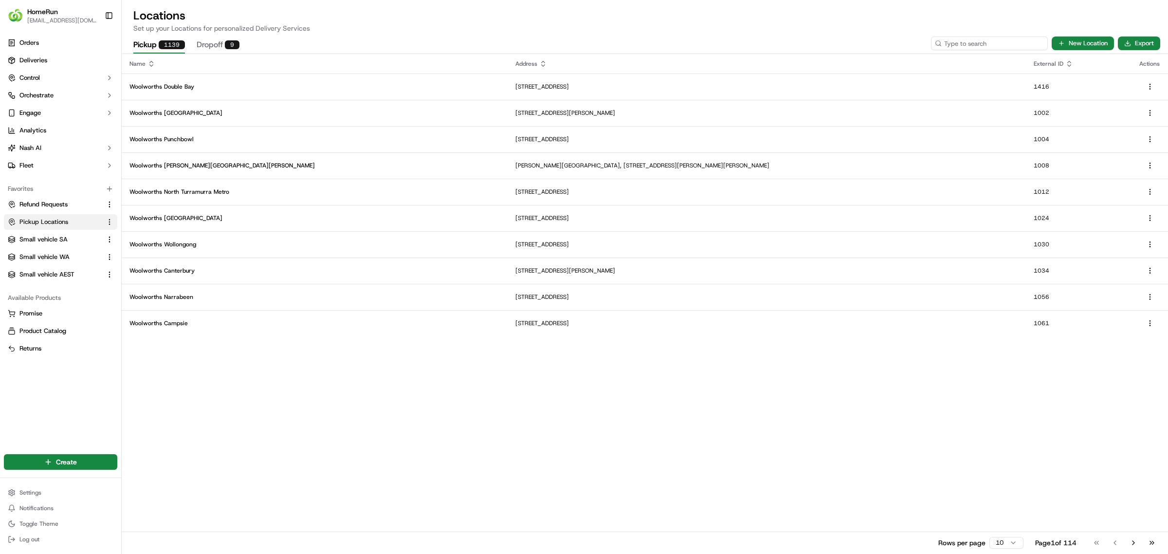
click at [975, 41] on input at bounding box center [989, 43] width 117 height 14
type input "5606"
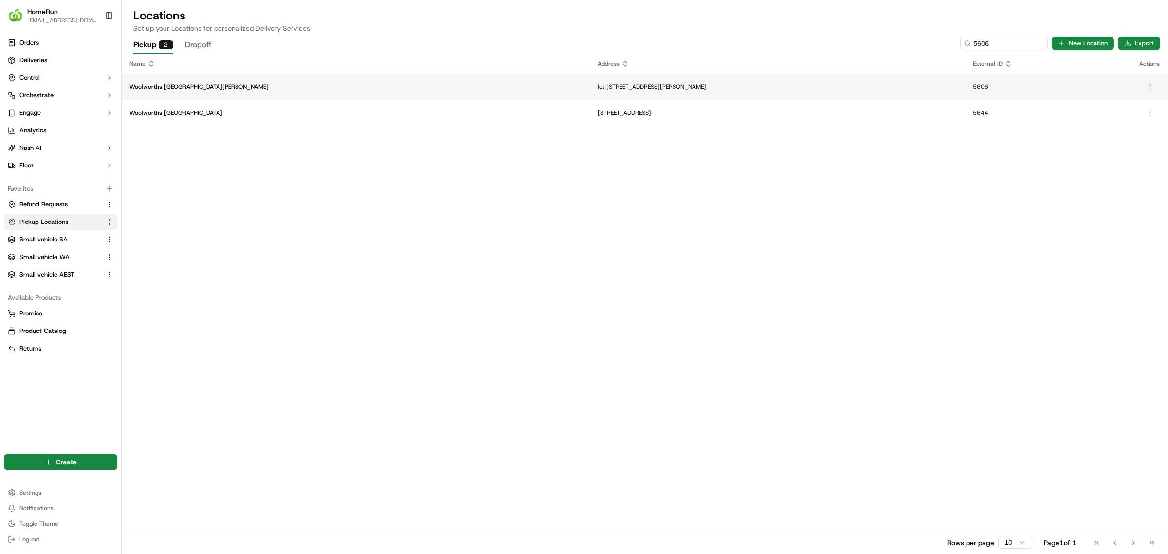
click at [350, 83] on p "Woolworths [GEOGRAPHIC_DATA][PERSON_NAME]" at bounding box center [355, 87] width 452 height 8
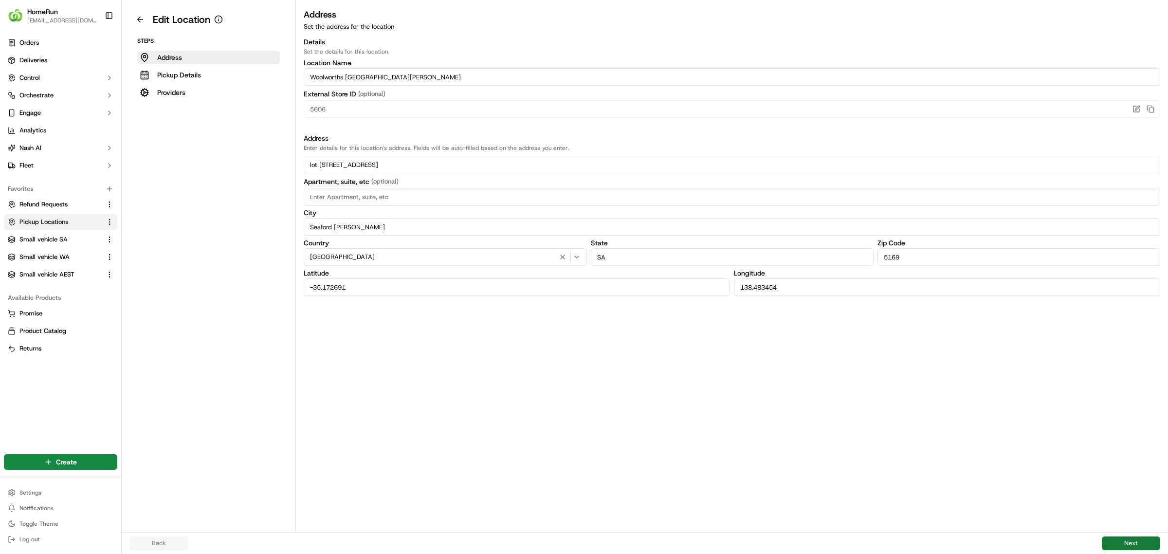
click at [1129, 541] on button "Next" at bounding box center [1131, 543] width 58 height 14
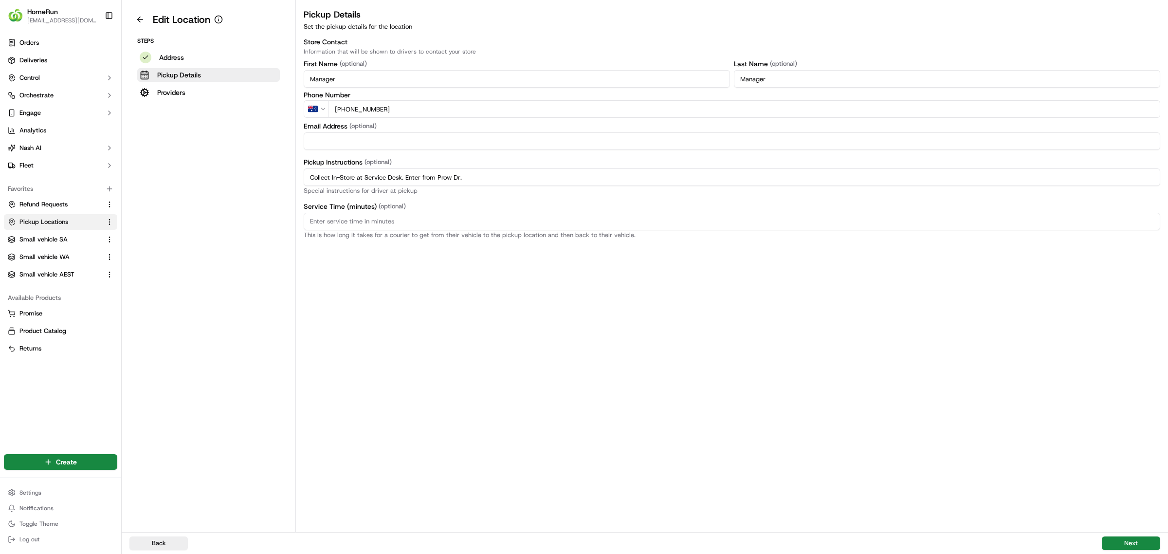
drag, startPoint x: 482, startPoint y: 175, endPoint x: 259, endPoint y: 163, distance: 222.7
click at [242, 171] on div "Edit Location Steps Address Pickup Details Providers Pickup Details Set the pic…" at bounding box center [645, 266] width 1046 height 532
paste input "Pickup from instore collection point. Enter from Prow Dr. Scan Delivery Partner…"
type input "Pickup from instore collection point. Enter from Prow Dr. Scan Delivery Partner…"
click at [1124, 540] on button "Next" at bounding box center [1131, 543] width 58 height 14
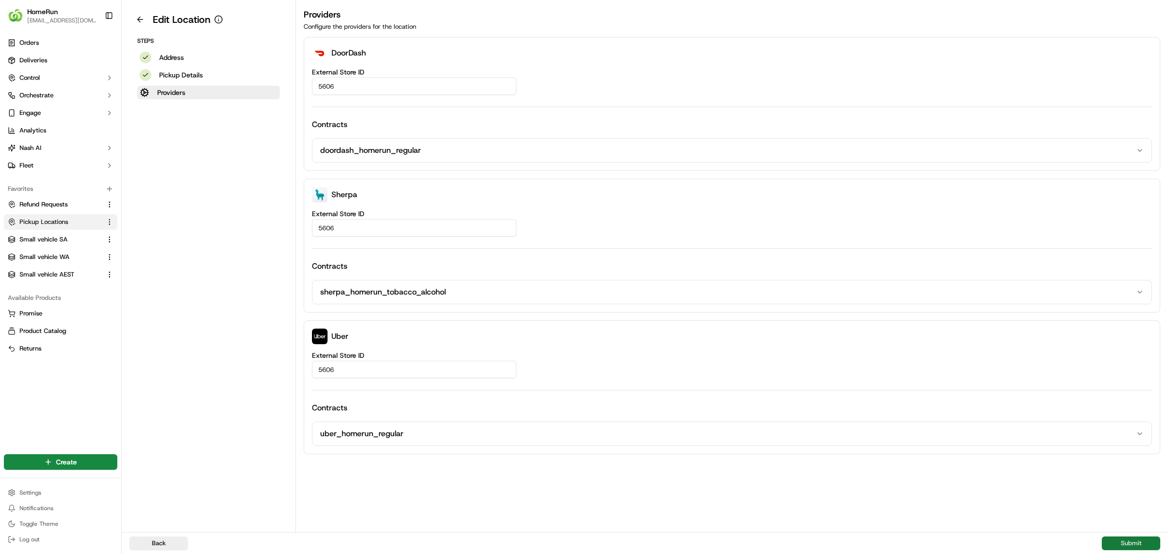
click at [1128, 541] on button "Submit" at bounding box center [1131, 543] width 58 height 14
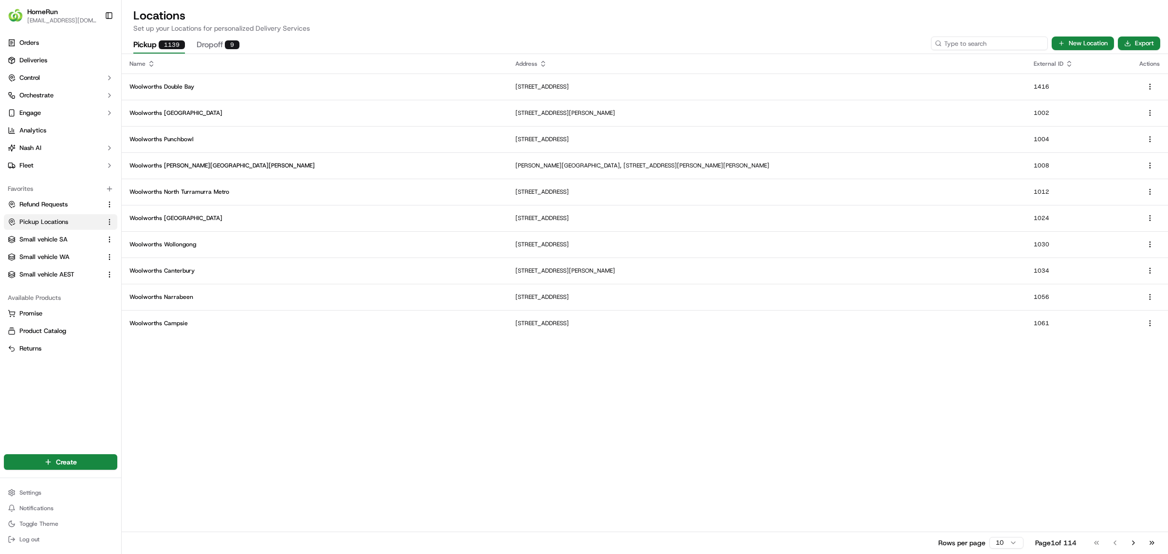
click at [1002, 43] on input at bounding box center [989, 43] width 117 height 14
type input "5612"
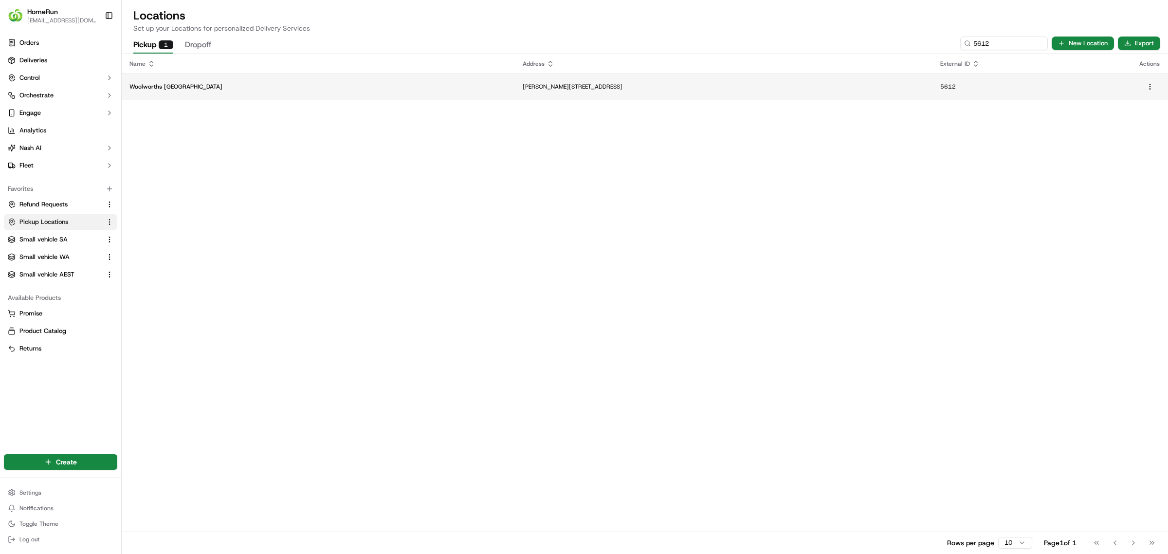
click at [547, 87] on p "[PERSON_NAME][STREET_ADDRESS]" at bounding box center [724, 87] width 402 height 8
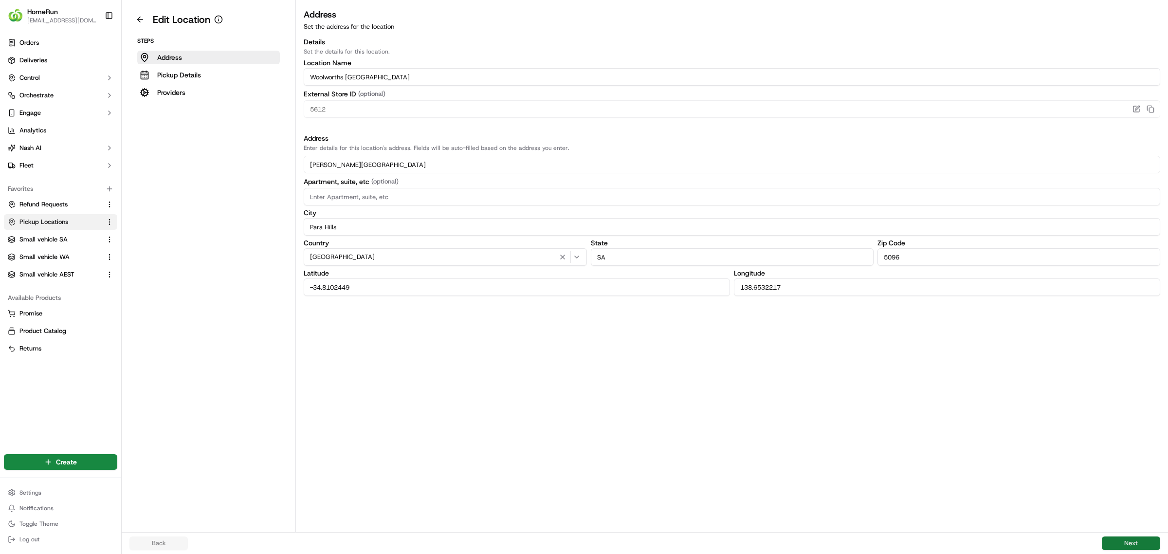
click at [1130, 542] on button "Next" at bounding box center [1131, 543] width 58 height 14
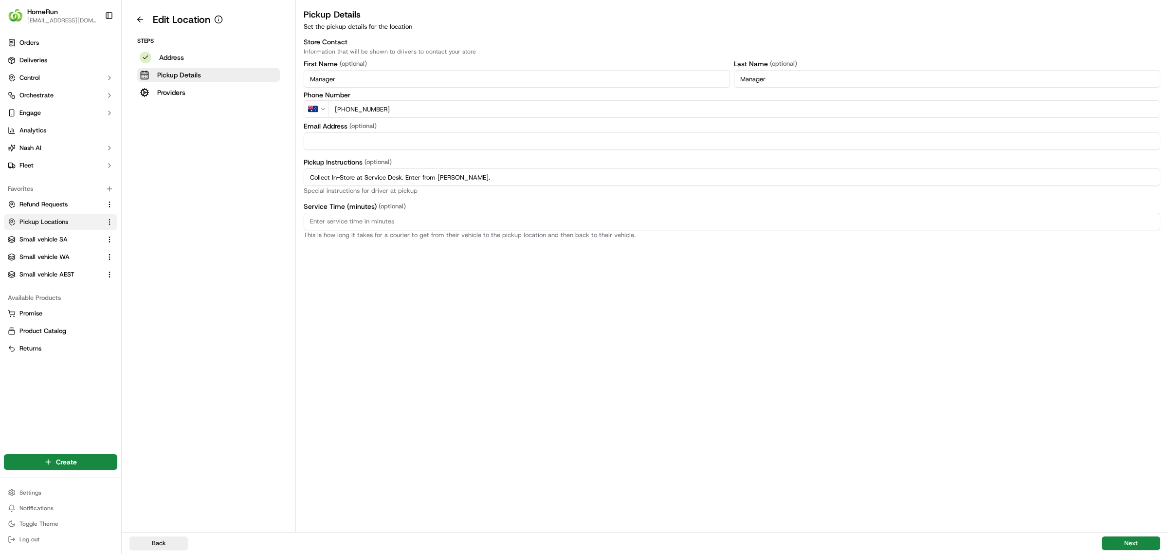
drag, startPoint x: 502, startPoint y: 178, endPoint x: 529, endPoint y: 129, distance: 55.8
click at [178, 166] on div "Edit Location Steps Address Pickup Details Providers Pickup Details Set the pic…" at bounding box center [645, 266] width 1046 height 532
paste input "Pickup from instore collection point. Enter from [PERSON_NAME]. Scan Delivery P…"
type input "Pickup from instore collection point. Enter from [PERSON_NAME]. Scan Delivery P…"
click at [1134, 542] on button "Next" at bounding box center [1131, 543] width 58 height 14
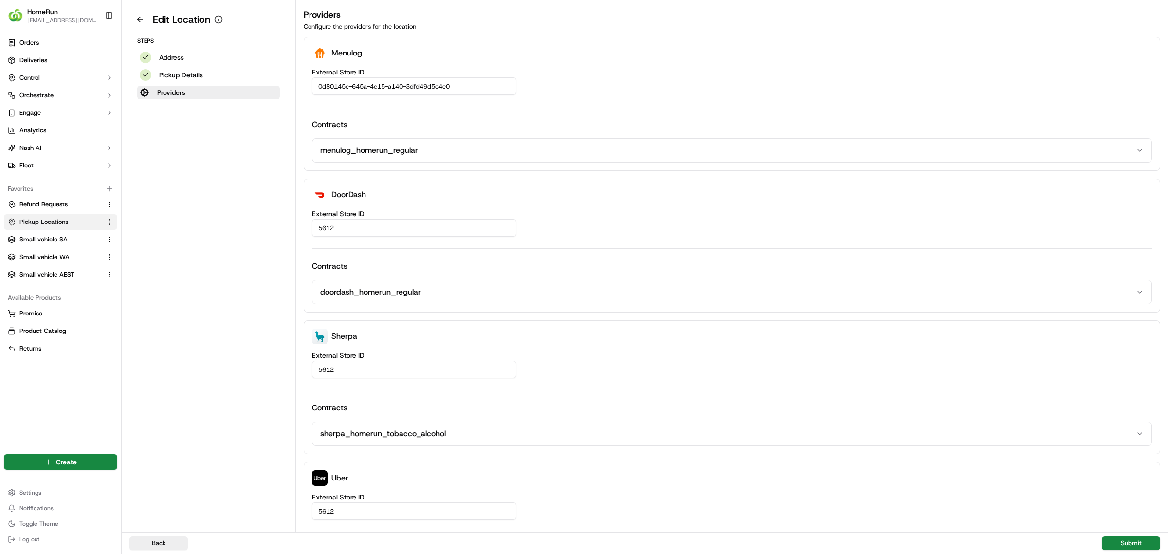
click at [1129, 536] on div "Back Submit" at bounding box center [645, 543] width 1046 height 22
click at [1129, 539] on button "Submit" at bounding box center [1131, 543] width 58 height 14
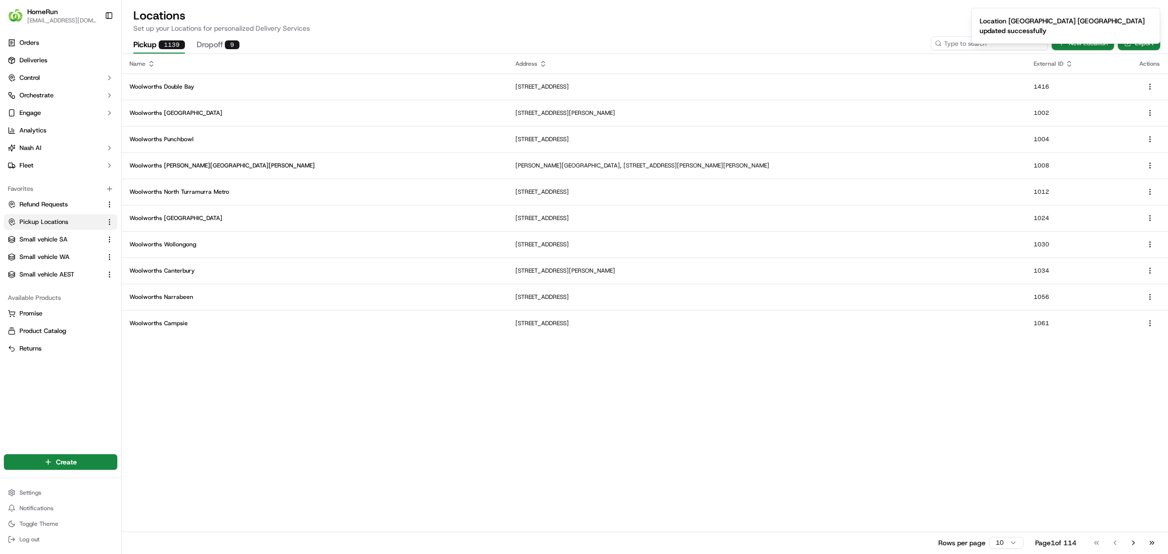
click at [986, 46] on input at bounding box center [989, 43] width 117 height 14
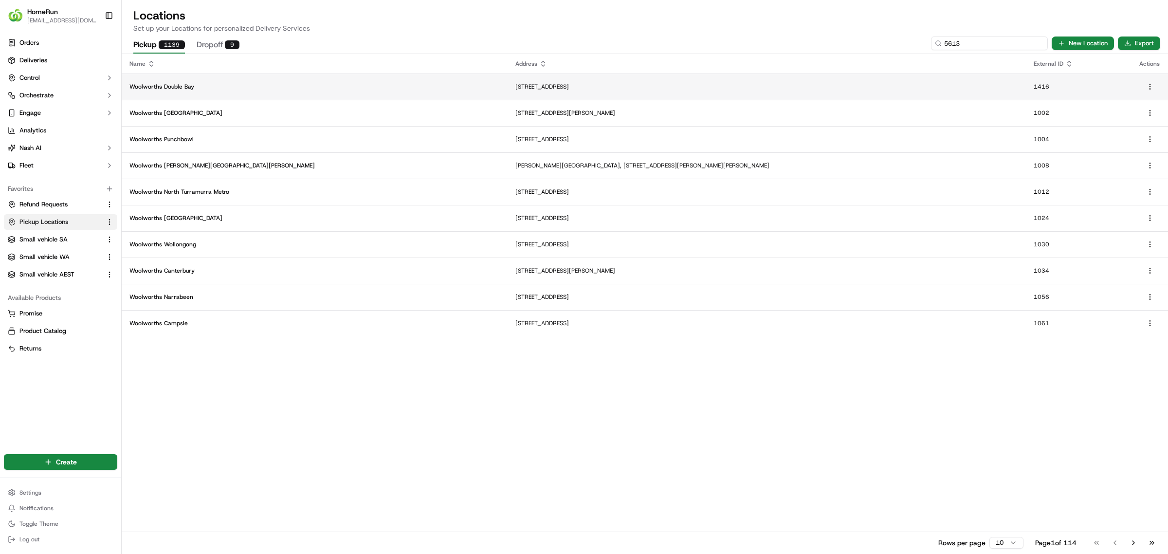
type input "5613"
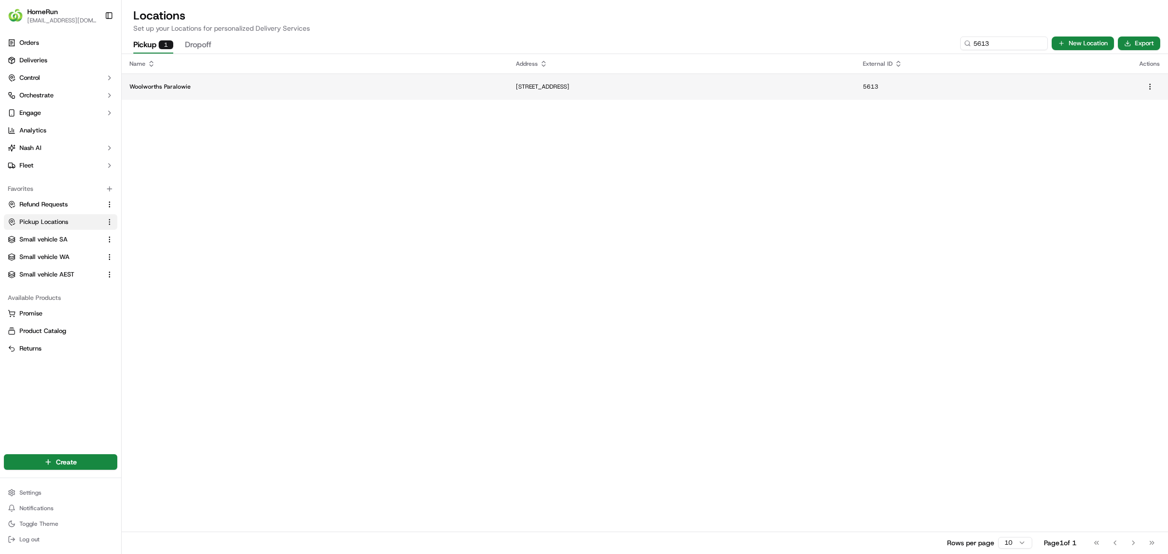
click at [847, 84] on p "[STREET_ADDRESS]" at bounding box center [681, 87] width 331 height 8
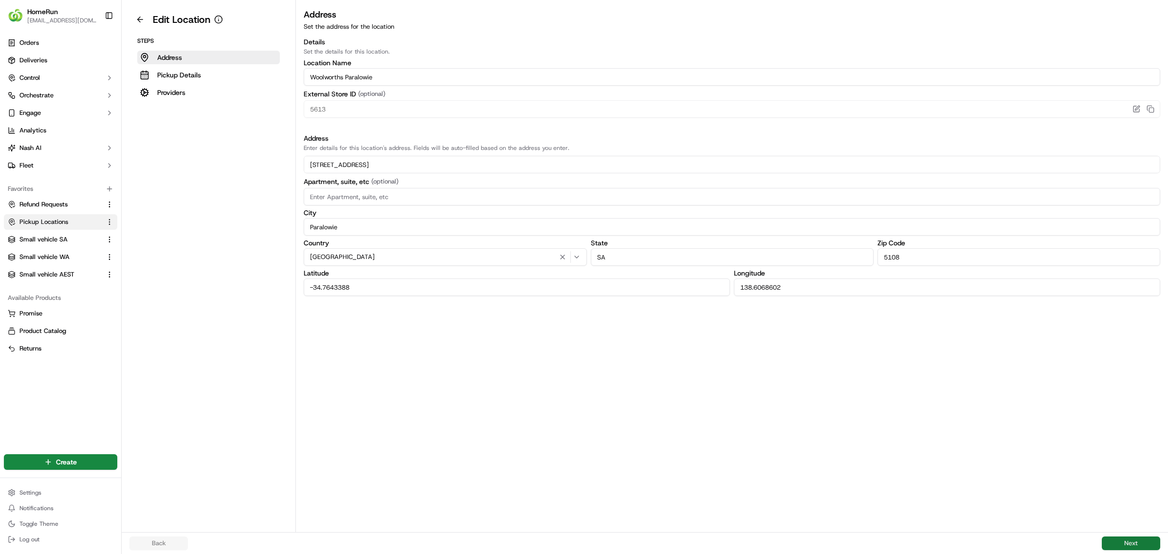
click at [1125, 542] on button "Next" at bounding box center [1131, 543] width 58 height 14
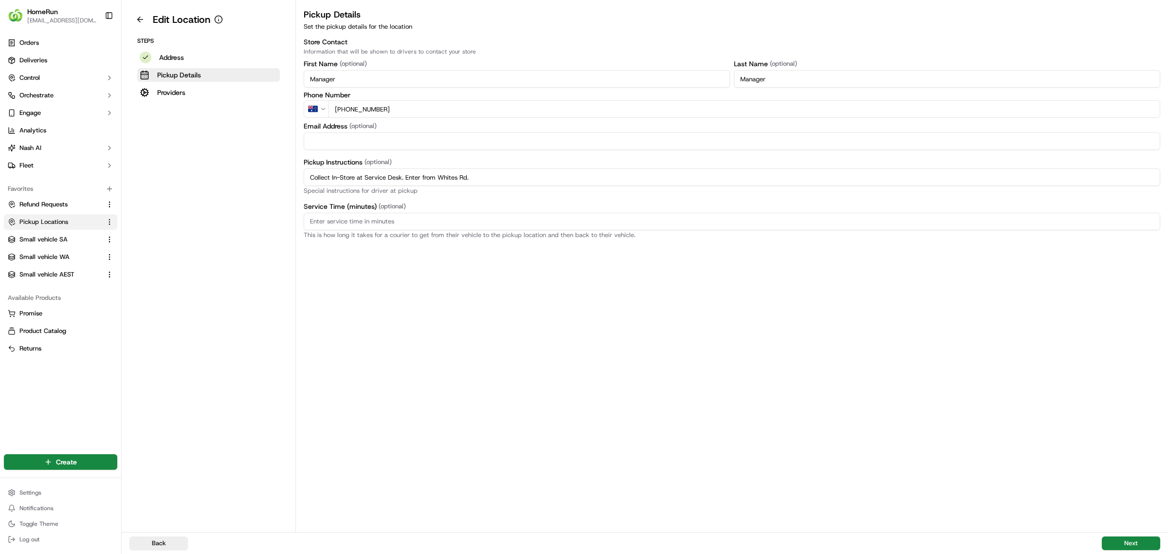
drag, startPoint x: 480, startPoint y: 178, endPoint x: 174, endPoint y: 174, distance: 306.5
click at [173, 175] on div "Edit Location Steps Address Pickup Details Providers Pickup Details Set the pic…" at bounding box center [645, 266] width 1046 height 532
paste input "Pickup from instore collection point. Enter from Whites Rd. Scan Delivery Partn…"
type input "Pickup from instore collection point. Enter from Whites Rd. Scan Delivery Partn…"
click at [1125, 541] on button "Next" at bounding box center [1131, 543] width 58 height 14
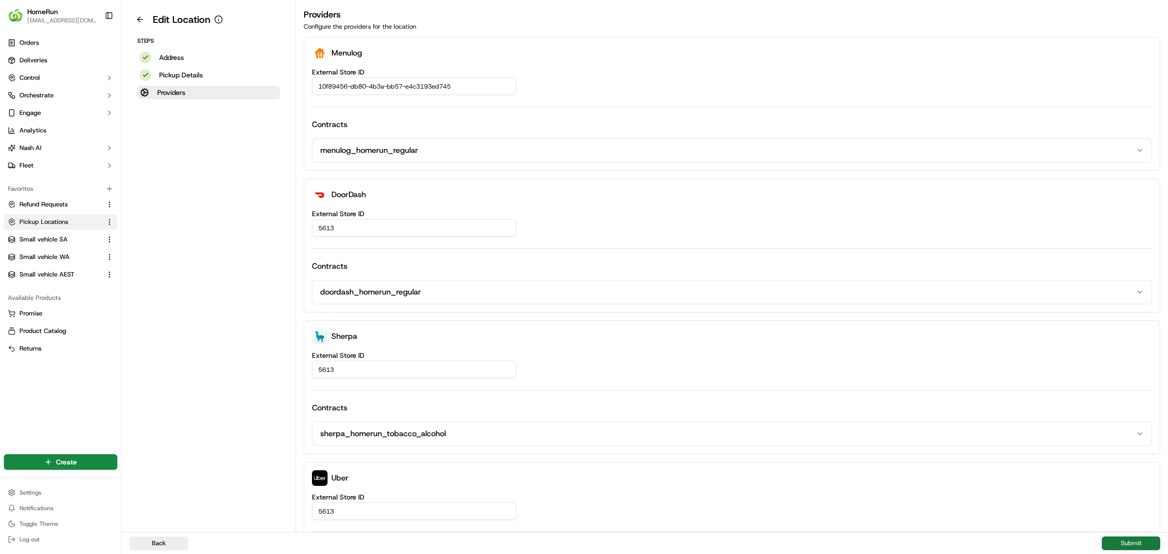
click at [1124, 538] on button "Submit" at bounding box center [1131, 543] width 58 height 14
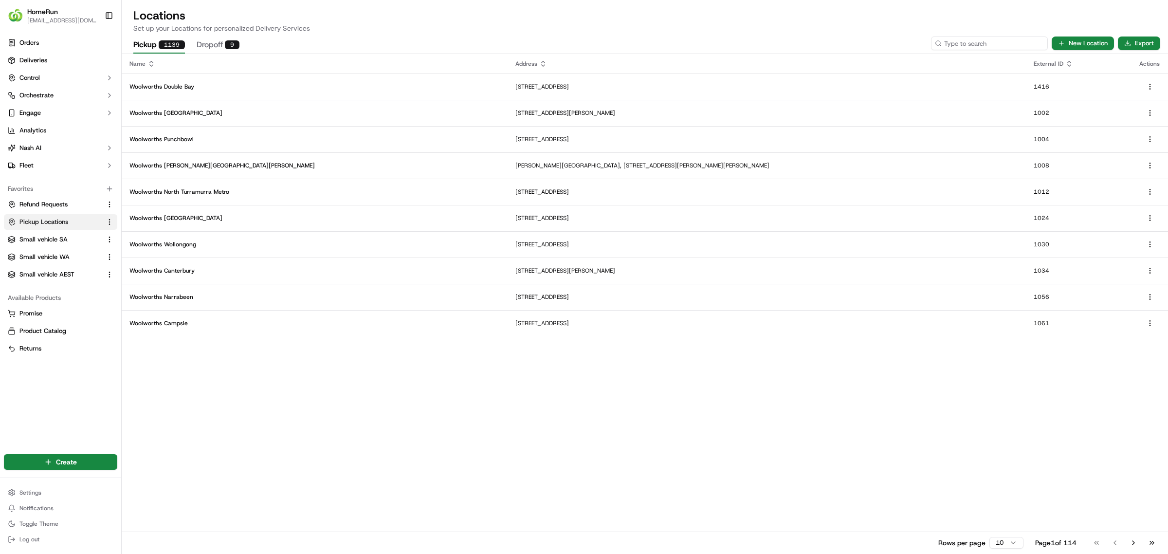
click at [998, 41] on input at bounding box center [989, 43] width 117 height 14
type input "5616"
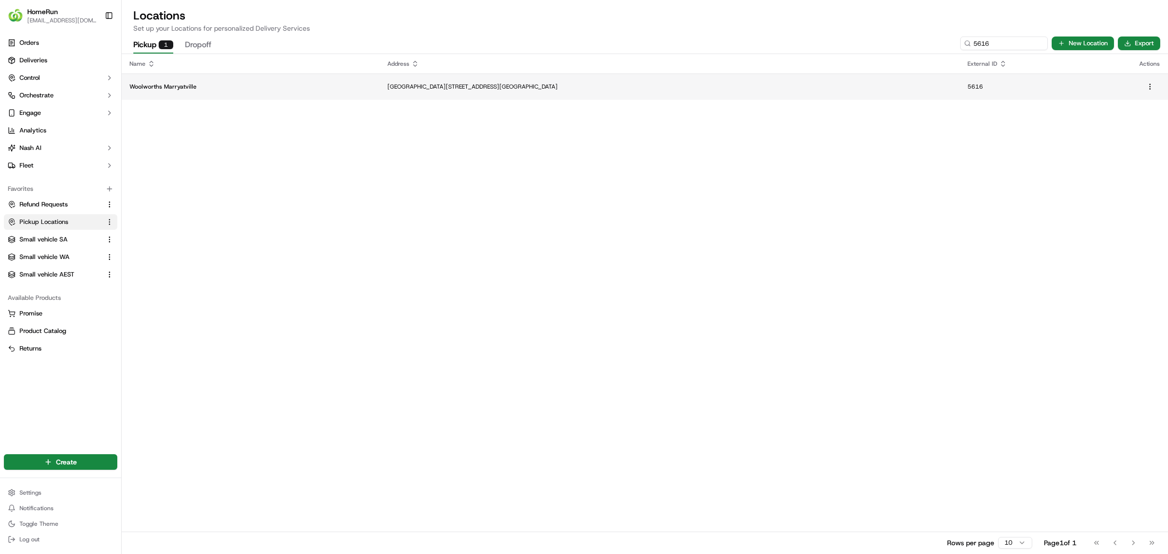
click at [826, 88] on p "[GEOGRAPHIC_DATA][STREET_ADDRESS][GEOGRAPHIC_DATA]" at bounding box center [669, 87] width 564 height 8
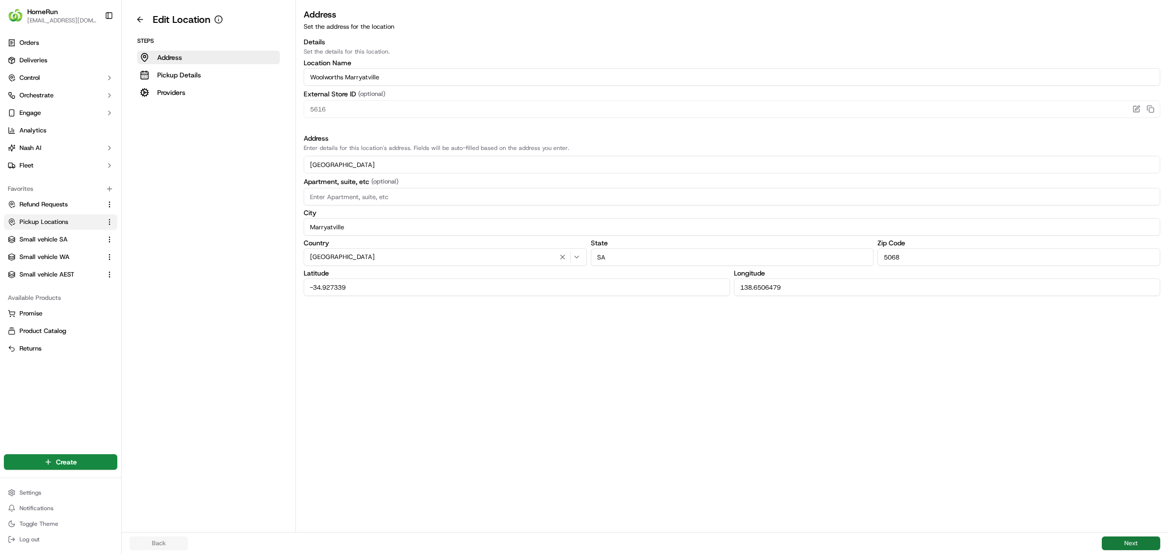
click at [1132, 543] on button "Next" at bounding box center [1131, 543] width 58 height 14
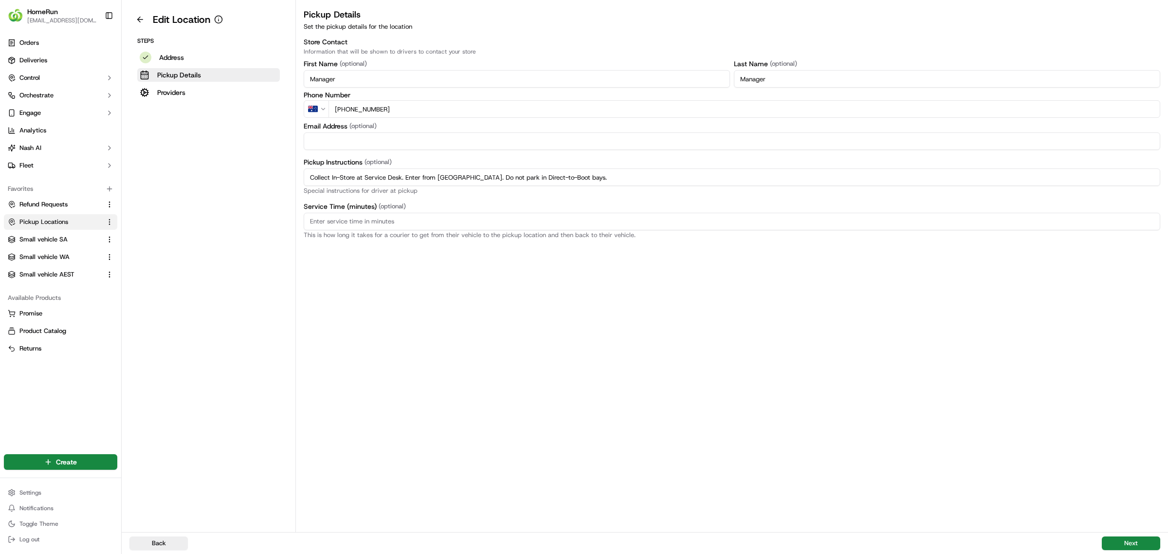
drag, startPoint x: 657, startPoint y: 177, endPoint x: 342, endPoint y: 173, distance: 315.8
click at [281, 172] on div "Edit Location Steps Address Pickup Details Providers Pickup Details Set the pic…" at bounding box center [645, 266] width 1046 height 532
paste input "Pickup from instore collection point. Enter from Tusmore AveScan Delivery Partn…"
type input "Pickup from instore collection point. Enter from Tusmore AveScan Delivery Partn…"
click at [1134, 541] on button "Next" at bounding box center [1131, 543] width 58 height 14
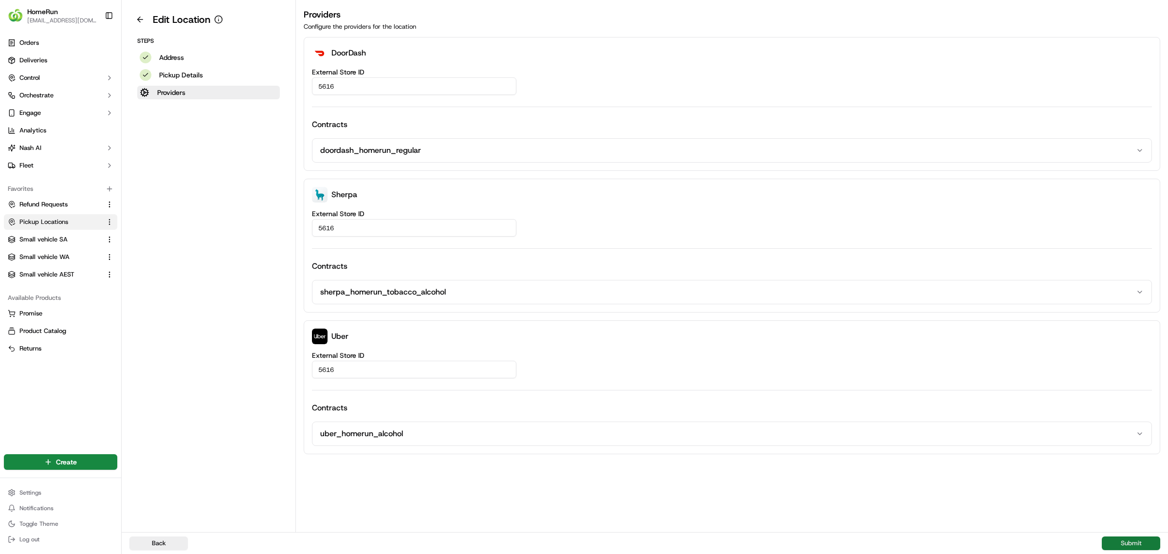
click at [1133, 539] on button "Submit" at bounding box center [1131, 543] width 58 height 14
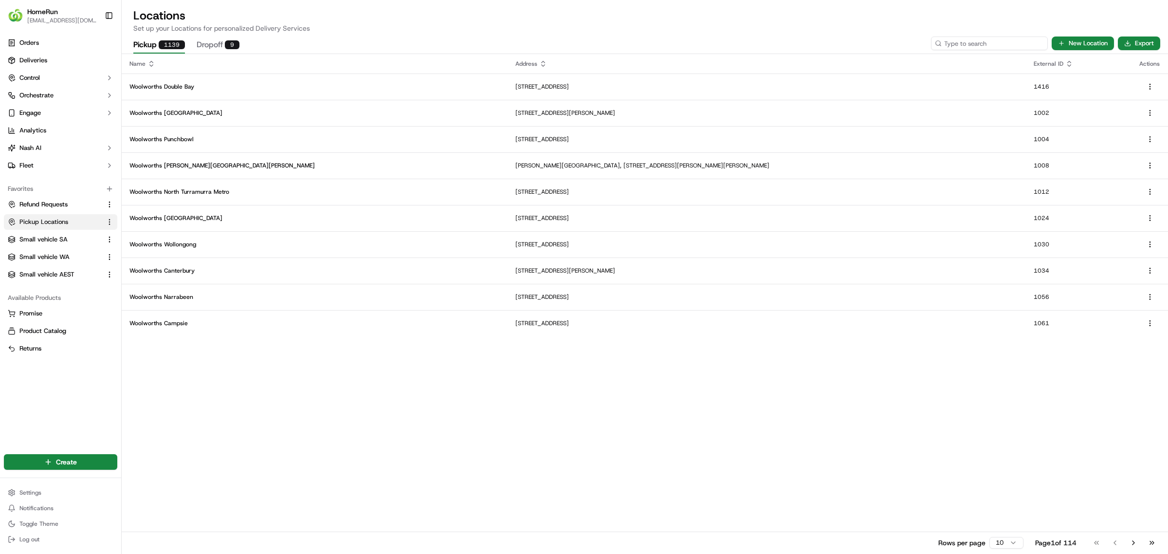
click at [988, 43] on input at bounding box center [989, 43] width 117 height 14
type input "5618"
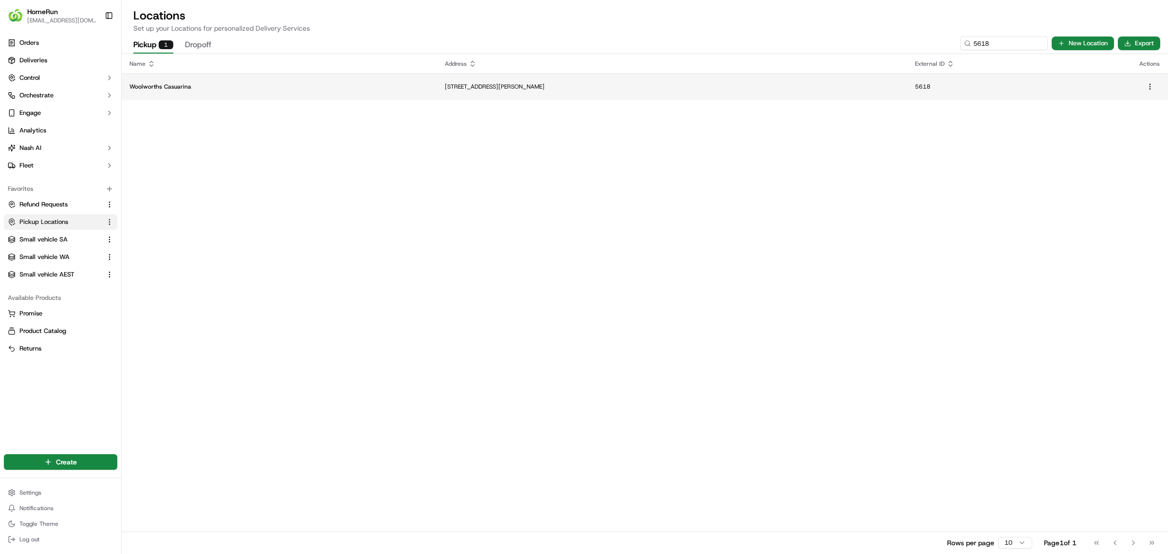
click at [855, 91] on td "[STREET_ADDRESS][PERSON_NAME]" at bounding box center [672, 86] width 470 height 26
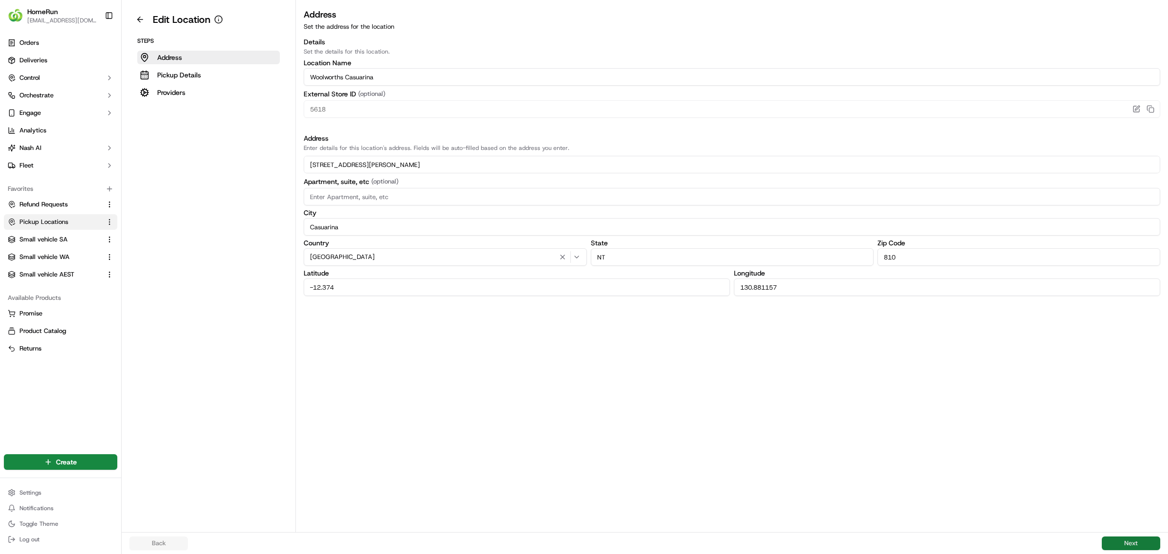
click at [1132, 542] on button "Next" at bounding box center [1131, 543] width 58 height 14
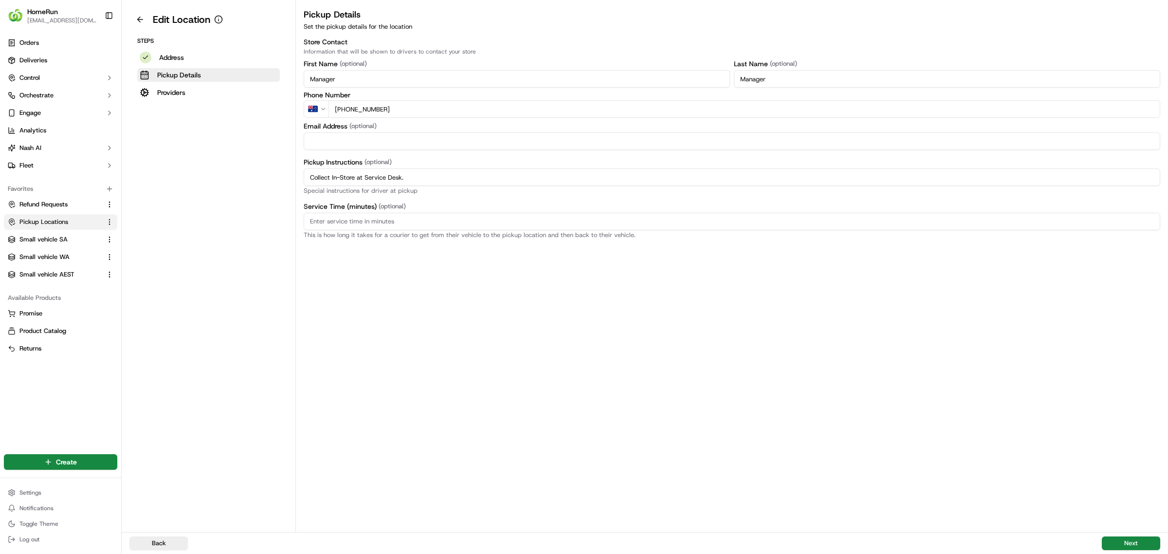
drag, startPoint x: 448, startPoint y: 177, endPoint x: 229, endPoint y: 181, distance: 219.0
click at [229, 181] on div "Edit Location Steps Address Pickup Details Providers Pickup Details Set the pic…" at bounding box center [645, 266] width 1046 height 532
paste input "Pickup from instore collection point. Scan Delivery Partner QR Code Poster to c…"
type input "Pickup from instore collection point. Scan Delivery Partner QR Code Poster to c…"
click at [1133, 542] on button "Next" at bounding box center [1131, 543] width 58 height 14
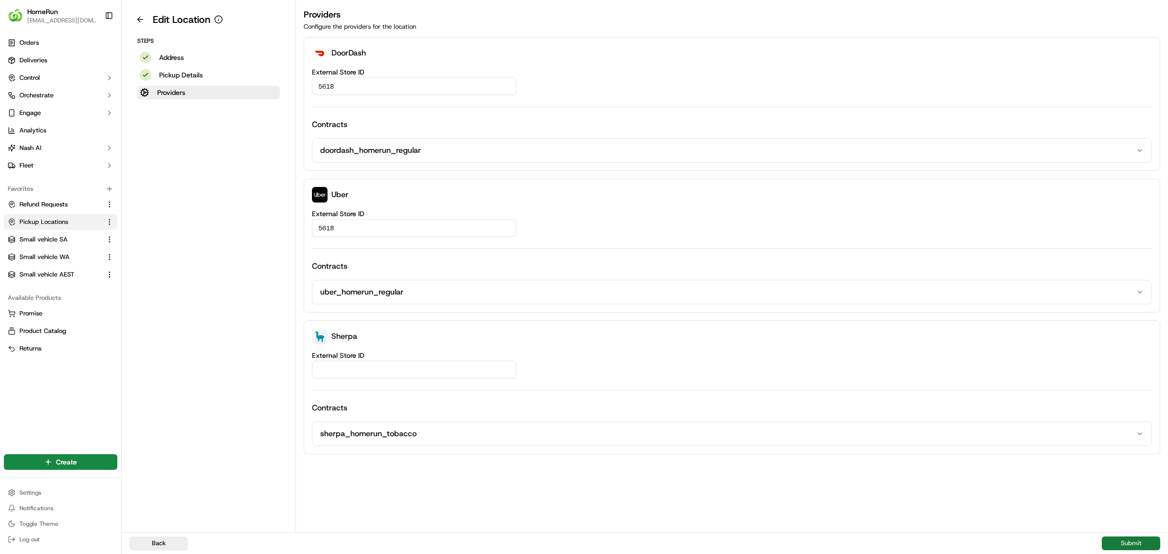
click at [1133, 542] on button "Submit" at bounding box center [1131, 543] width 58 height 14
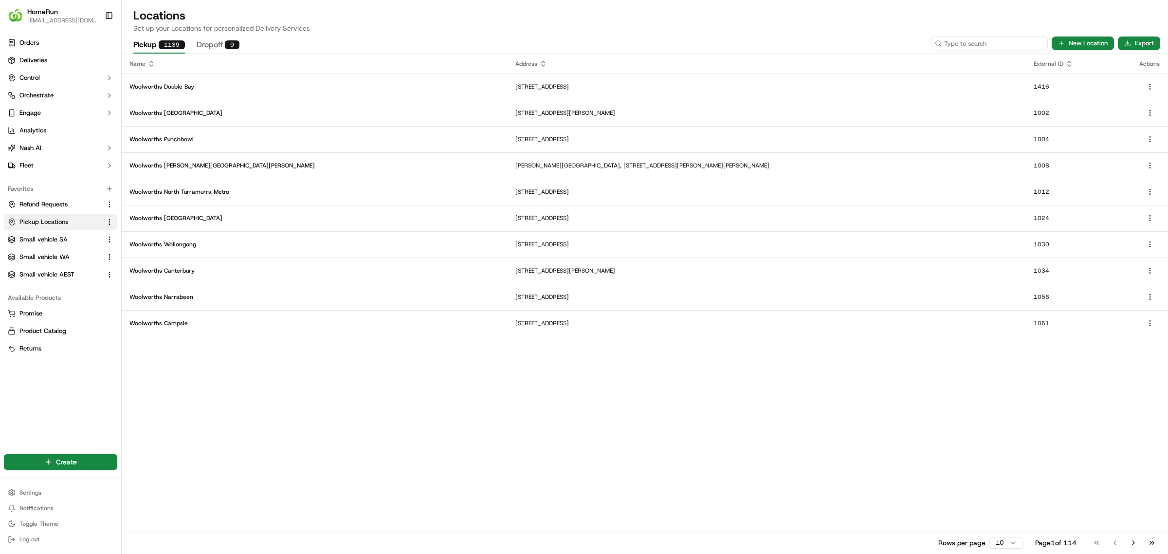
click at [1000, 43] on input at bounding box center [989, 43] width 117 height 14
type input "5619"
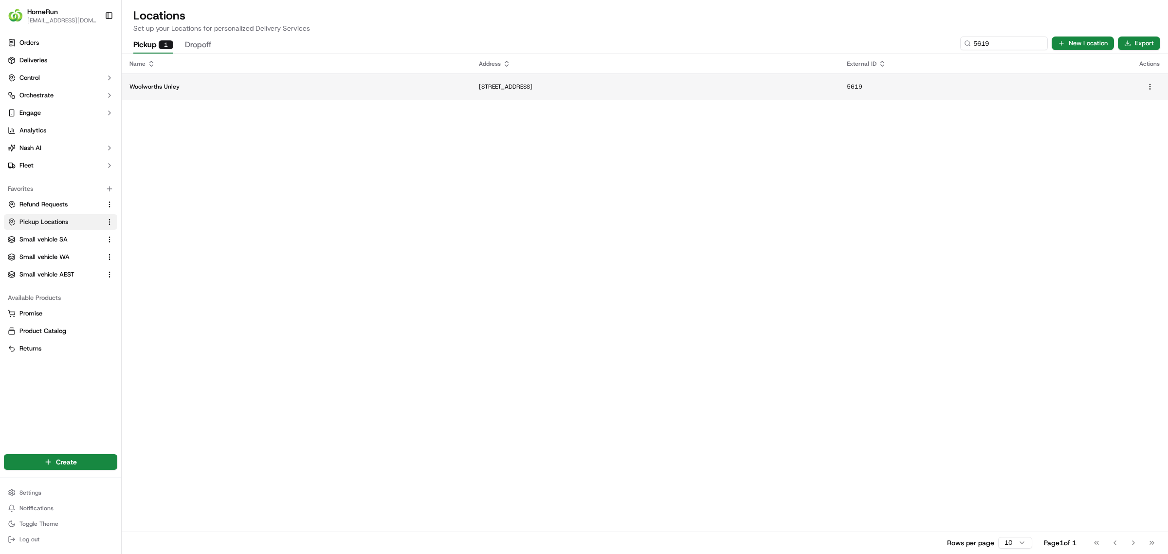
click at [672, 79] on td "[STREET_ADDRESS]" at bounding box center [655, 86] width 368 height 26
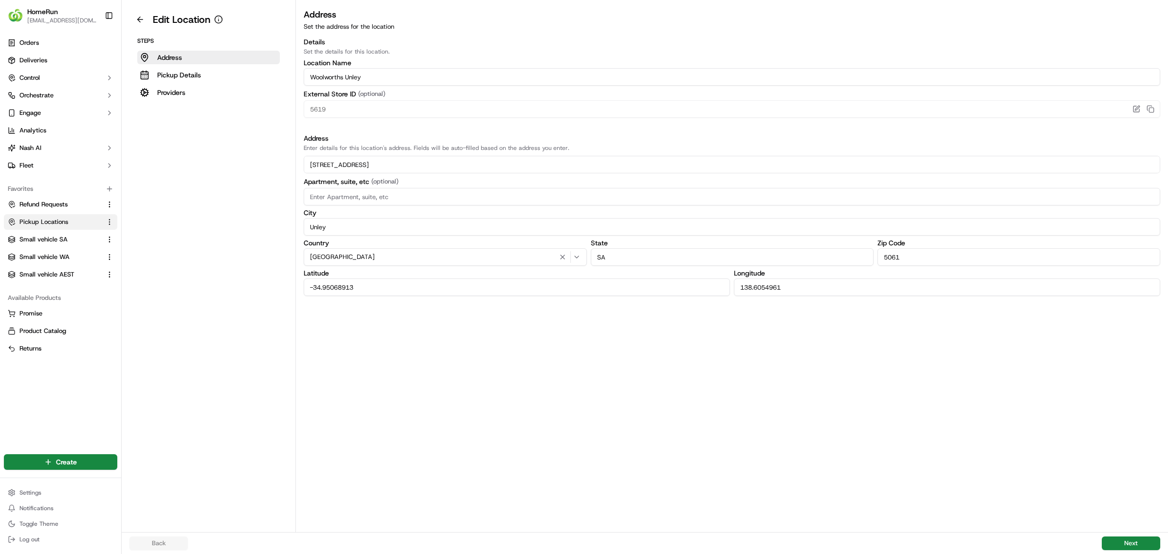
drag, startPoint x: 1130, startPoint y: 545, endPoint x: 933, endPoint y: 470, distance: 210.8
click at [1126, 544] on button "Next" at bounding box center [1131, 543] width 58 height 14
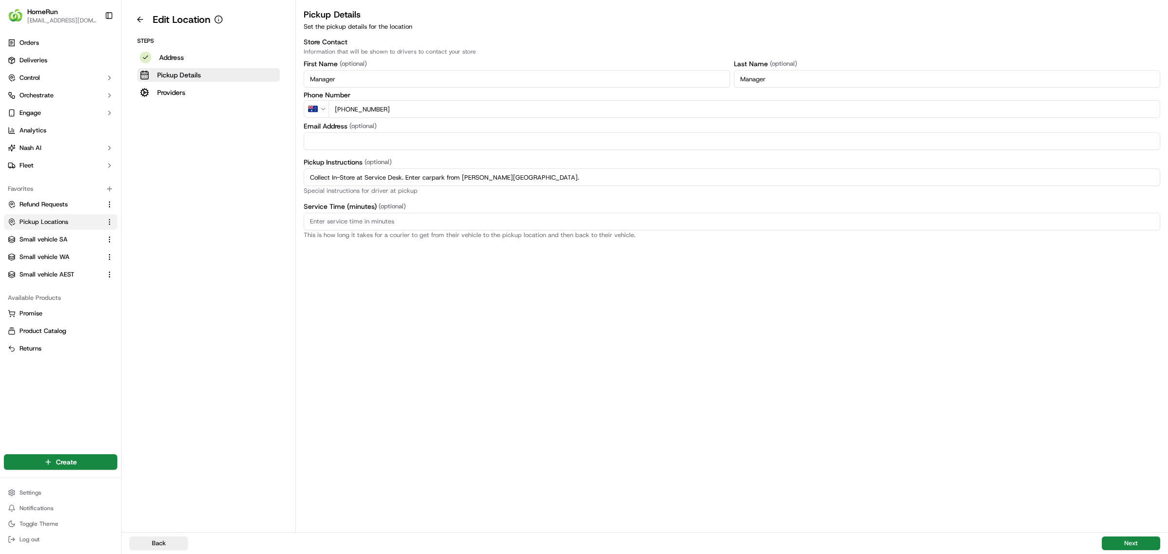
drag, startPoint x: 533, startPoint y: 179, endPoint x: 202, endPoint y: 176, distance: 330.9
click at [202, 176] on div "Edit Location Steps Address Pickup Details Providers Pickup Details Set the pic…" at bounding box center [645, 266] width 1046 height 532
paste input "Pickup from instore collection point. Enter carpark from [PERSON_NAME] St. Scan…"
type input "Pickup from instore collection point. Enter carpark from [PERSON_NAME] St. Scan…"
click at [1127, 538] on button "Next" at bounding box center [1131, 543] width 58 height 14
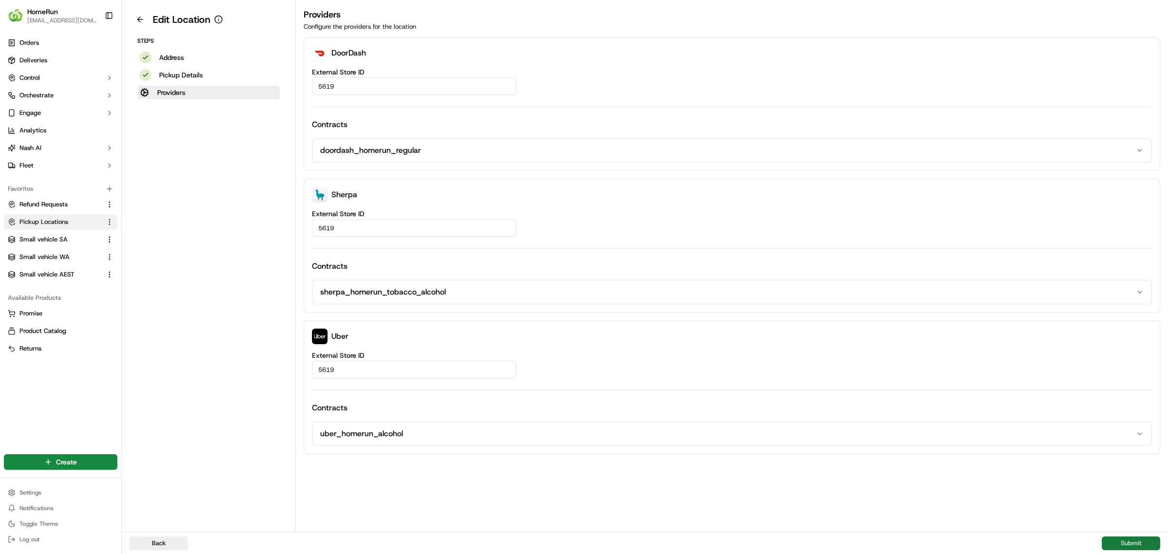
click at [1124, 541] on button "Submit" at bounding box center [1131, 543] width 58 height 14
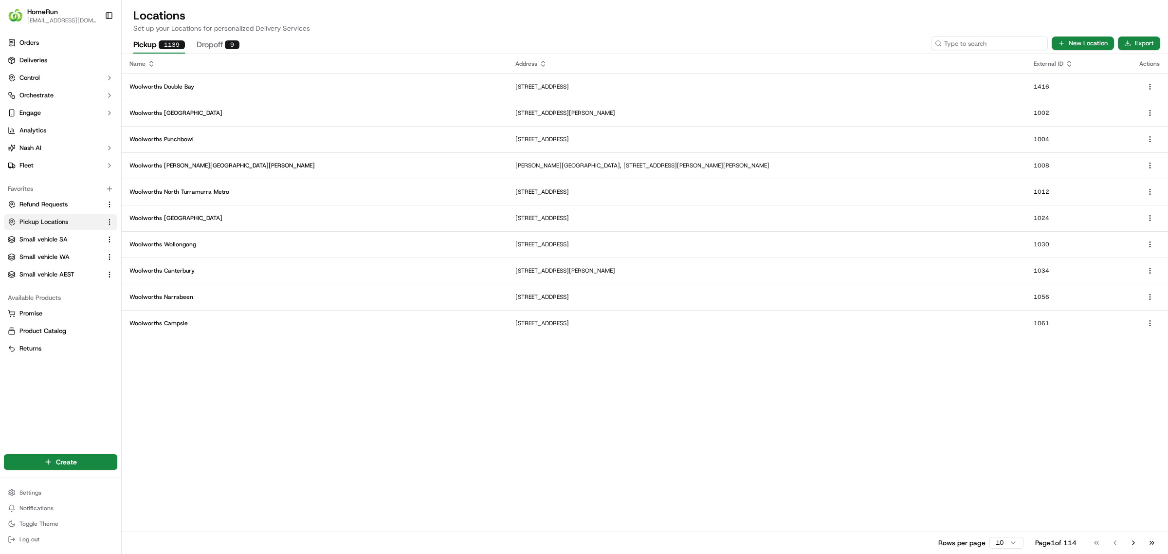
click at [979, 48] on input at bounding box center [989, 43] width 117 height 14
type input "5626"
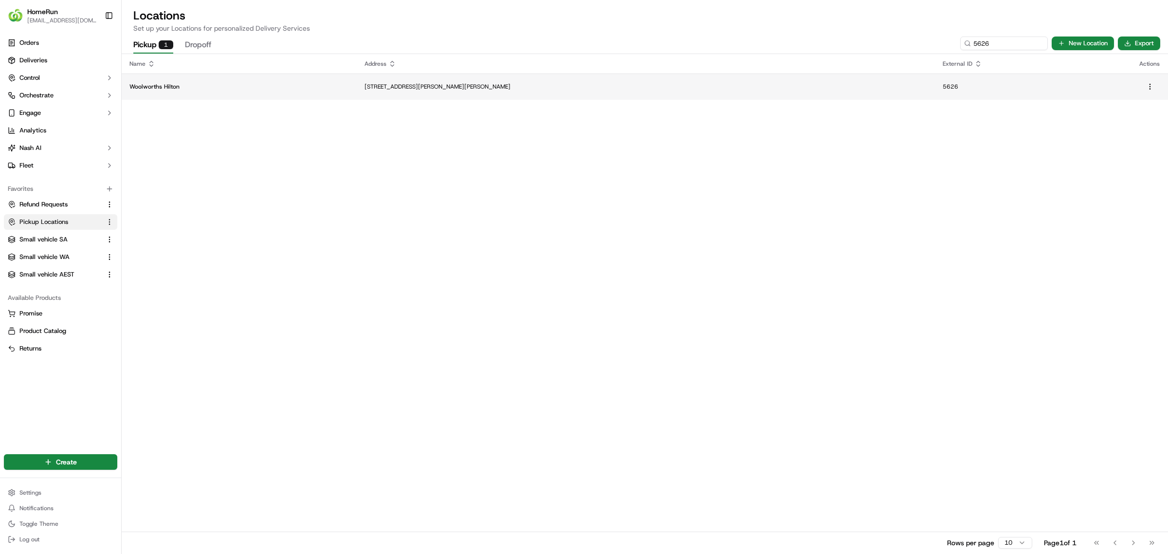
click at [407, 84] on p "[STREET_ADDRESS][PERSON_NAME][PERSON_NAME]" at bounding box center [645, 87] width 562 height 8
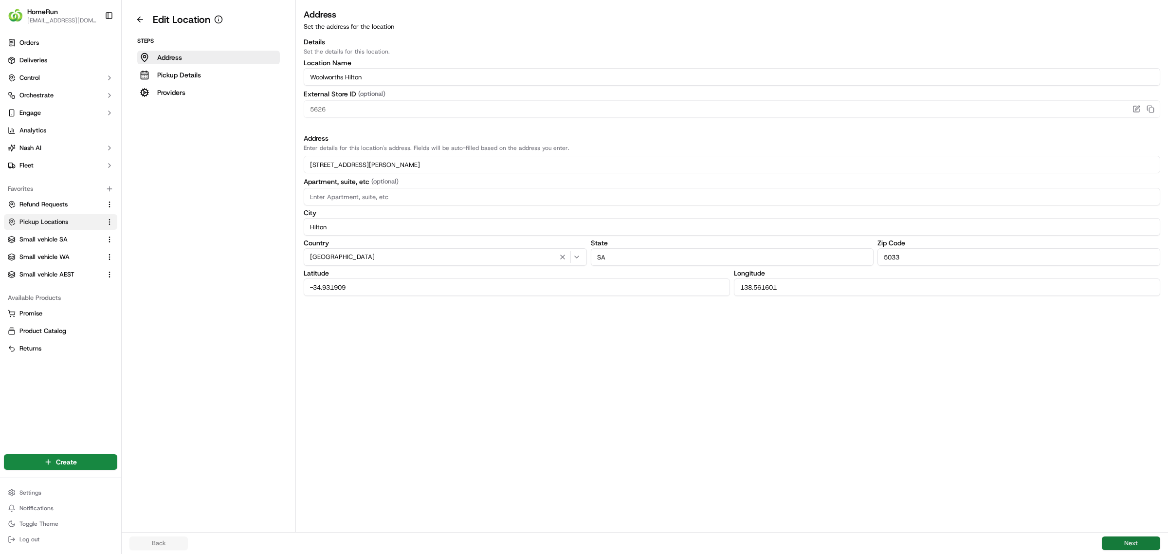
drag, startPoint x: 1126, startPoint y: 540, endPoint x: 1101, endPoint y: 537, distance: 25.5
click at [1124, 541] on button "Next" at bounding box center [1131, 543] width 58 height 14
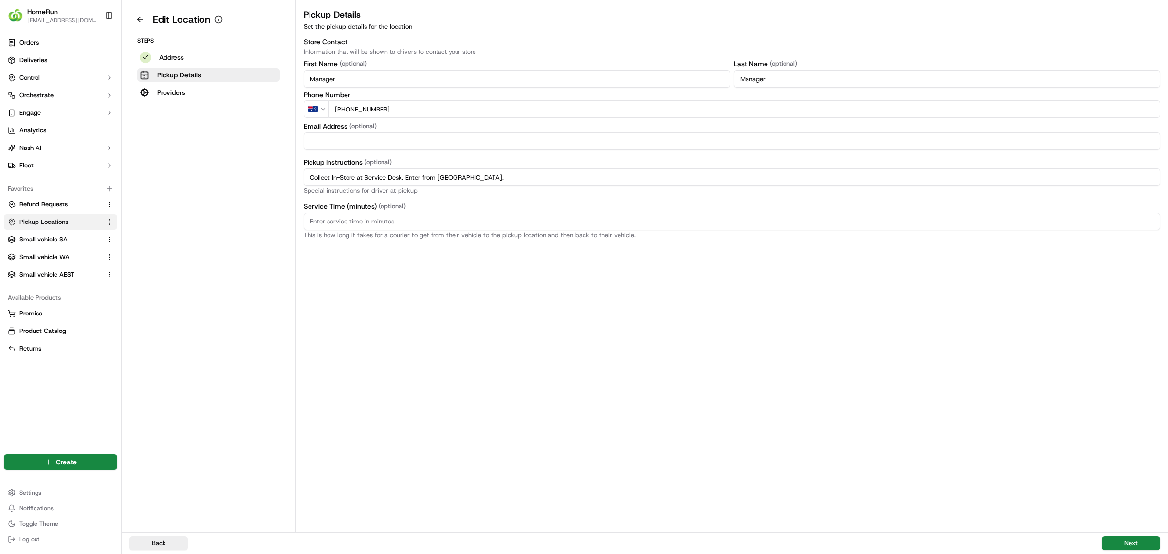
drag, startPoint x: 484, startPoint y: 178, endPoint x: 325, endPoint y: 170, distance: 159.3
click at [205, 170] on div "Edit Location Steps Address Pickup Details Providers Pickup Details Set the pic…" at bounding box center [645, 266] width 1046 height 532
paste input "Pickup from instore collection point. Enter from [GEOGRAPHIC_DATA]. Scan Delive…"
type input "Pickup from instore collection point. Enter from [GEOGRAPHIC_DATA]. Scan Delive…"
click at [1136, 540] on button "Next" at bounding box center [1131, 543] width 58 height 14
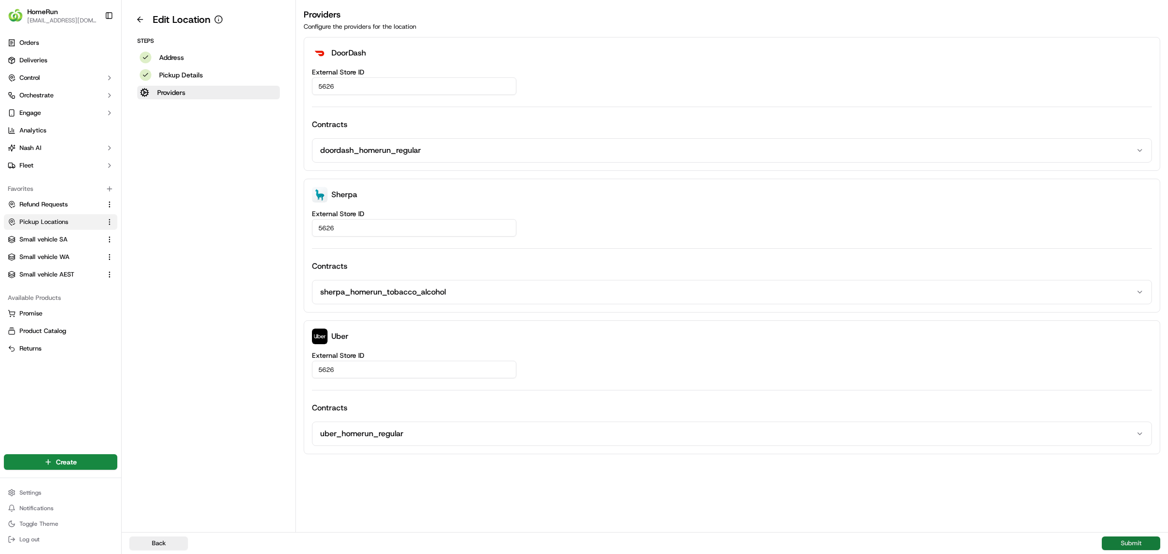
click at [1127, 541] on button "Submit" at bounding box center [1131, 543] width 58 height 14
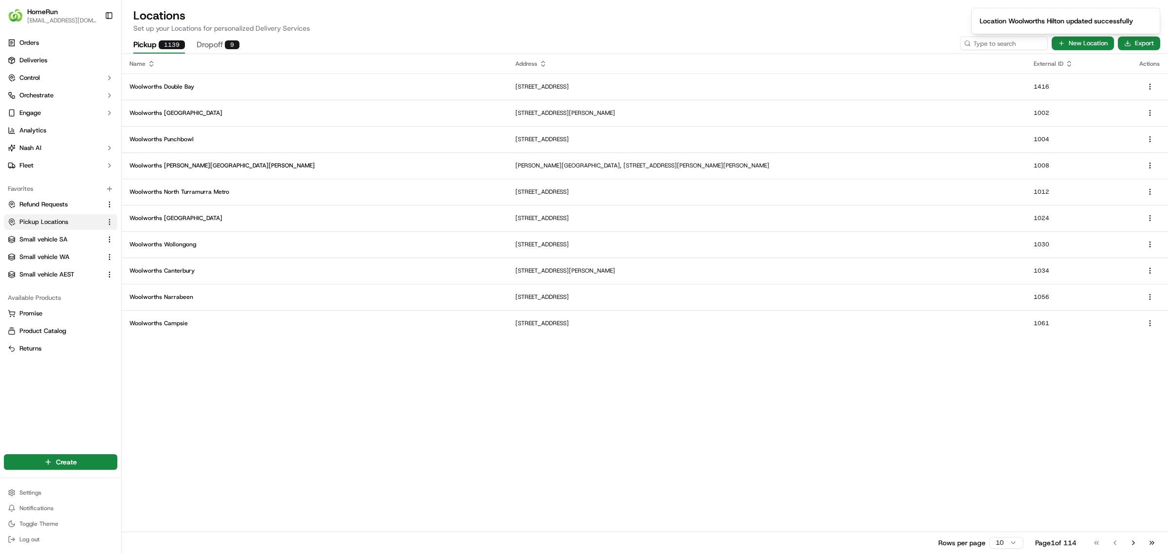
click at [976, 39] on ol "Location Woolworths Hilton updated successfully" at bounding box center [1065, 21] width 204 height 42
click at [975, 44] on input at bounding box center [989, 43] width 117 height 14
type input "5631"
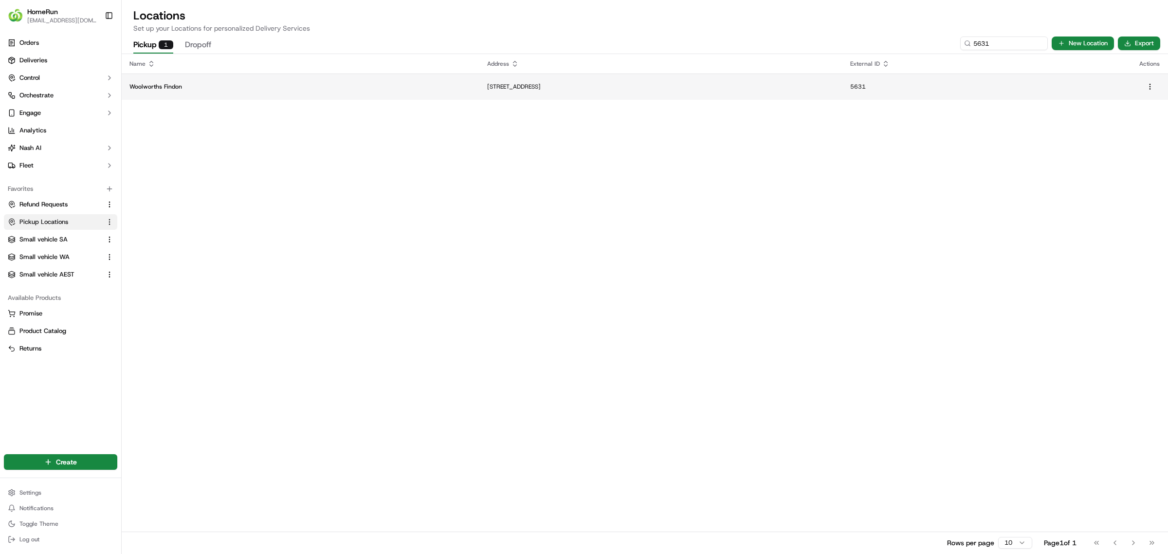
click at [513, 81] on td "[STREET_ADDRESS]" at bounding box center [660, 86] width 363 height 26
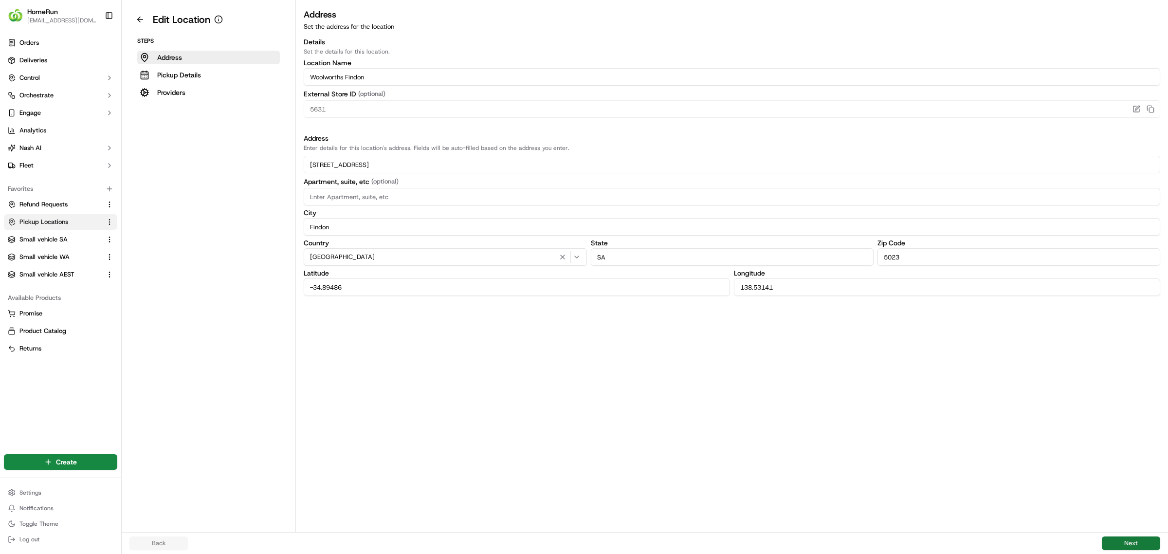
click at [1126, 540] on button "Next" at bounding box center [1131, 543] width 58 height 14
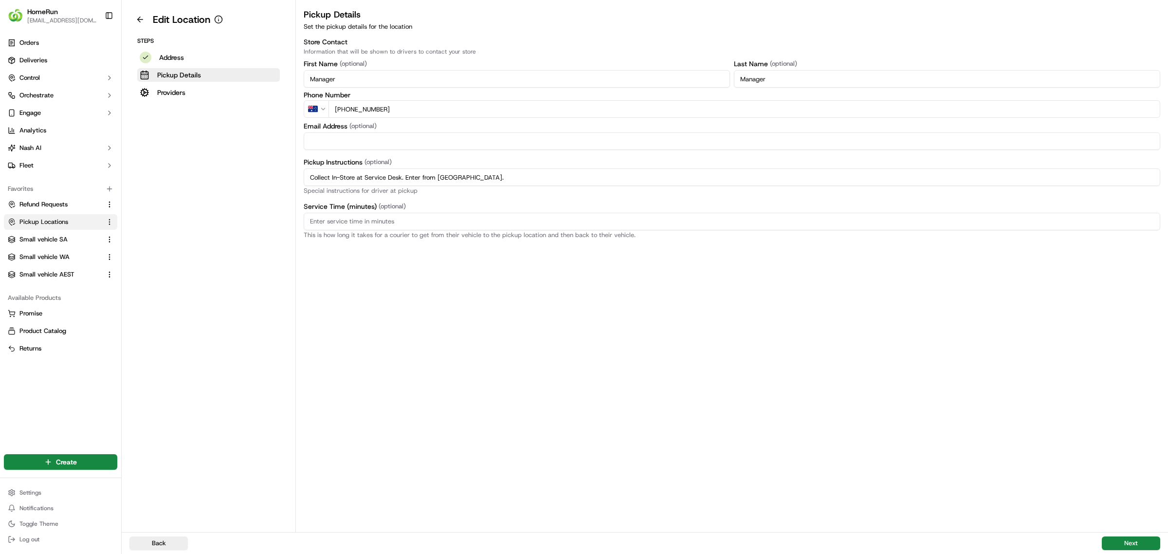
drag, startPoint x: 492, startPoint y: 178, endPoint x: 176, endPoint y: 146, distance: 317.3
click at [159, 166] on div "Edit Location Steps Address Pickup Details Providers Pickup Details Set the pic…" at bounding box center [645, 266] width 1046 height 532
paste input "Pickup from instore collection point. Enter from [GEOGRAPHIC_DATA]. Scan Delive…"
type input "Pickup from instore collection point. Enter from [GEOGRAPHIC_DATA]. Scan Delive…"
click at [1125, 541] on button "Next" at bounding box center [1131, 543] width 58 height 14
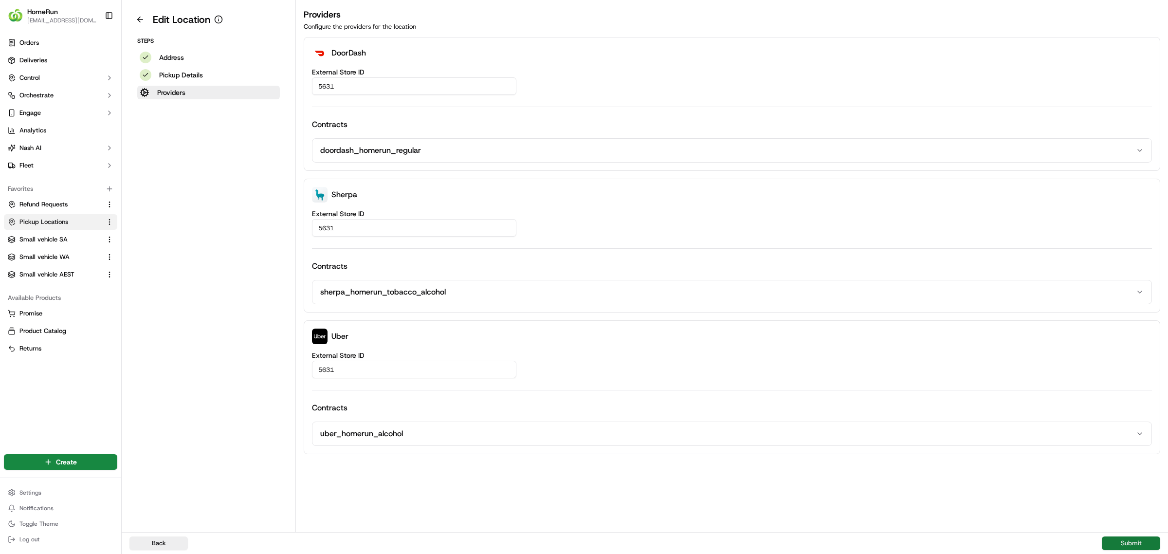
click at [1123, 540] on button "Submit" at bounding box center [1131, 543] width 58 height 14
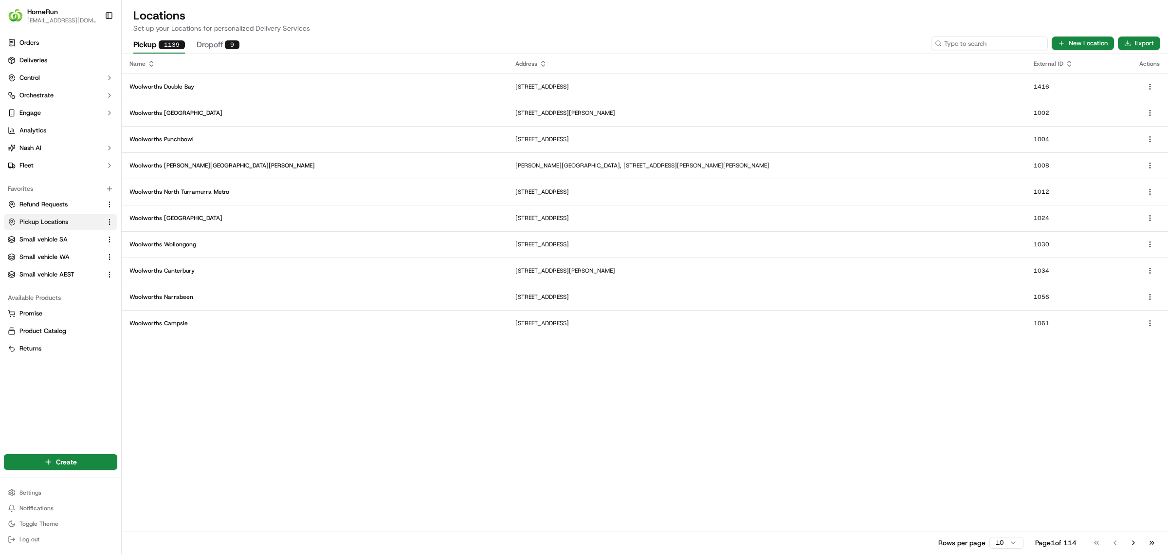
click at [986, 42] on input at bounding box center [989, 43] width 117 height 14
type input "5635"
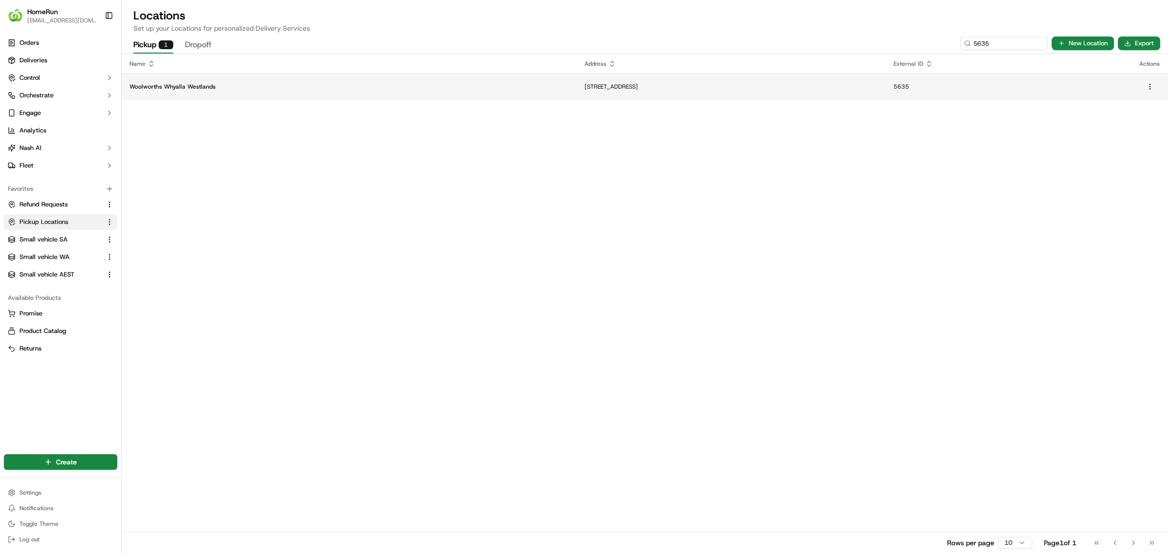
click at [584, 83] on p "[STREET_ADDRESS]" at bounding box center [730, 87] width 293 height 8
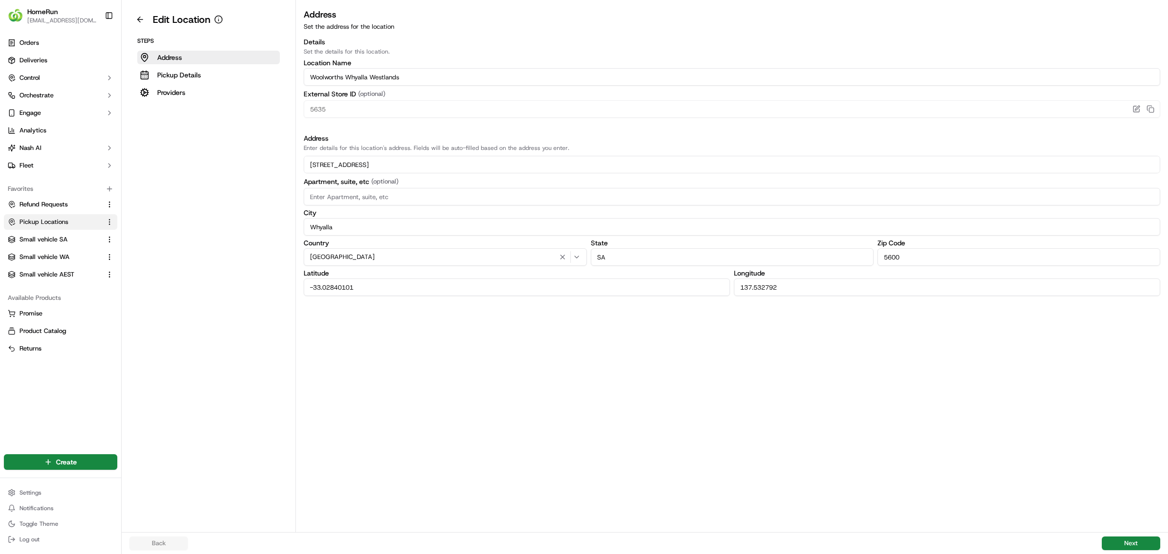
drag, startPoint x: 1122, startPoint y: 538, endPoint x: 825, endPoint y: 436, distance: 314.8
click at [1120, 538] on button "Next" at bounding box center [1131, 543] width 58 height 14
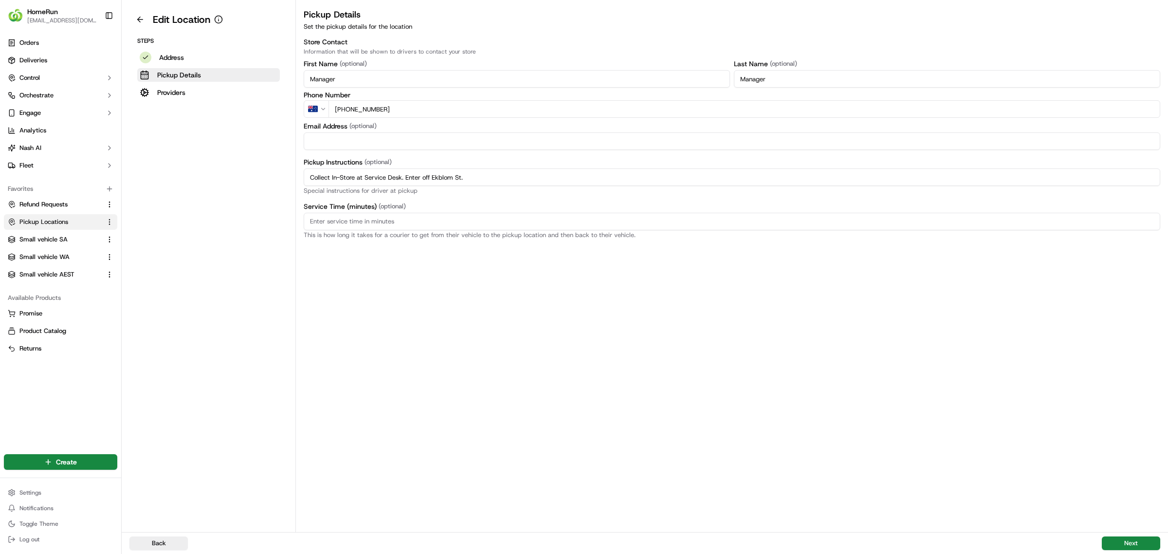
drag, startPoint x: 485, startPoint y: 177, endPoint x: 211, endPoint y: 159, distance: 274.5
click at [210, 159] on div "Edit Location Steps Address Pickup Details Providers Pickup Details Set the pic…" at bounding box center [645, 266] width 1046 height 532
paste input "Pickup from instore collection point. Enter from [GEOGRAPHIC_DATA]. Scan Delive…"
type input "Pickup from instore collection point. Enter from [GEOGRAPHIC_DATA]. Scan Delive…"
drag, startPoint x: 1132, startPoint y: 541, endPoint x: 1057, endPoint y: 494, distance: 88.0
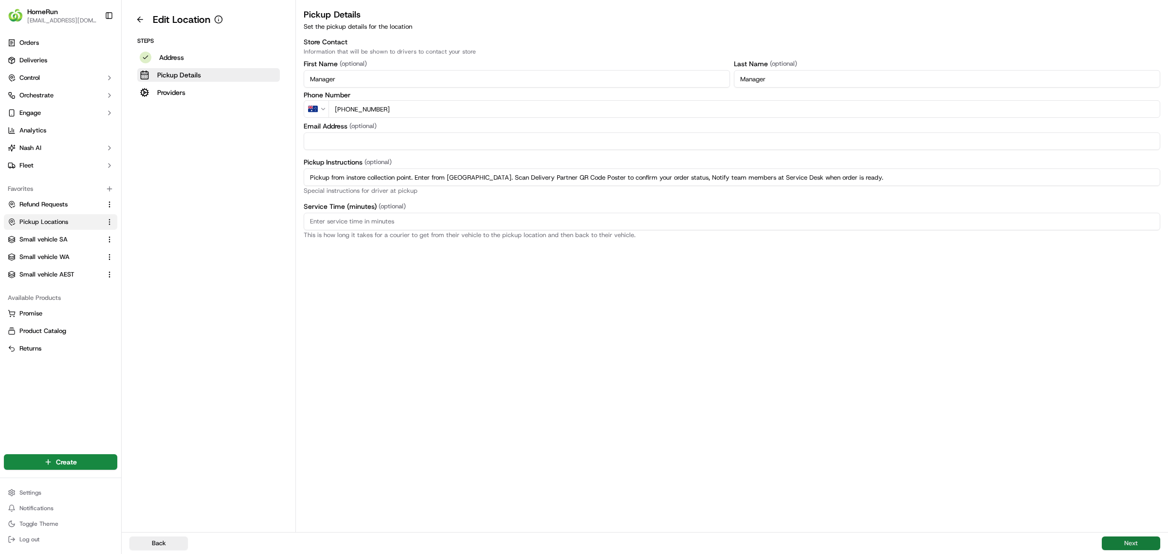
click at [1131, 541] on button "Next" at bounding box center [1131, 543] width 58 height 14
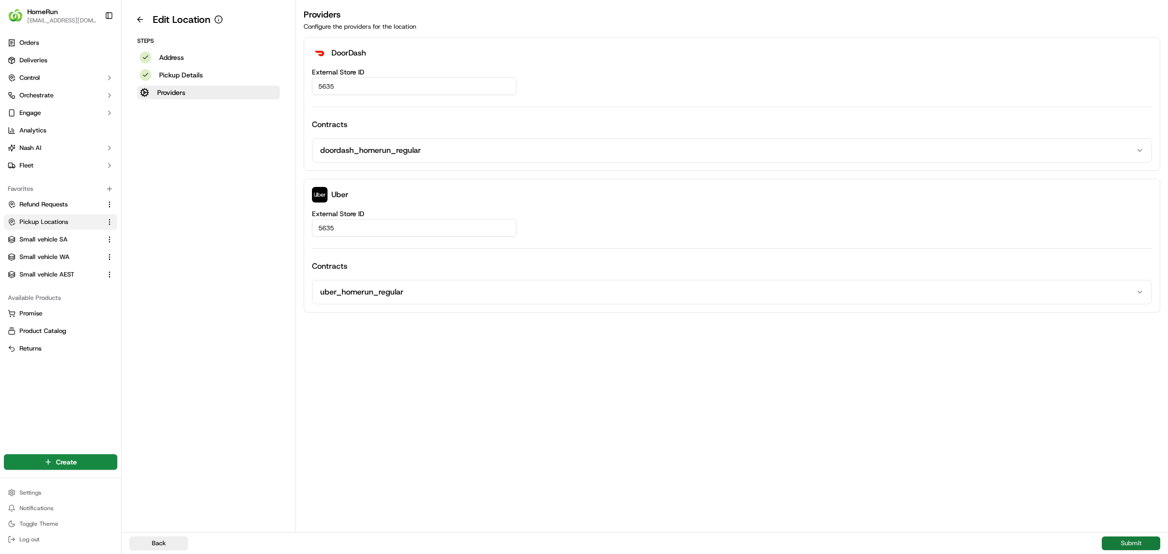
click at [1127, 541] on button "Submit" at bounding box center [1131, 543] width 58 height 14
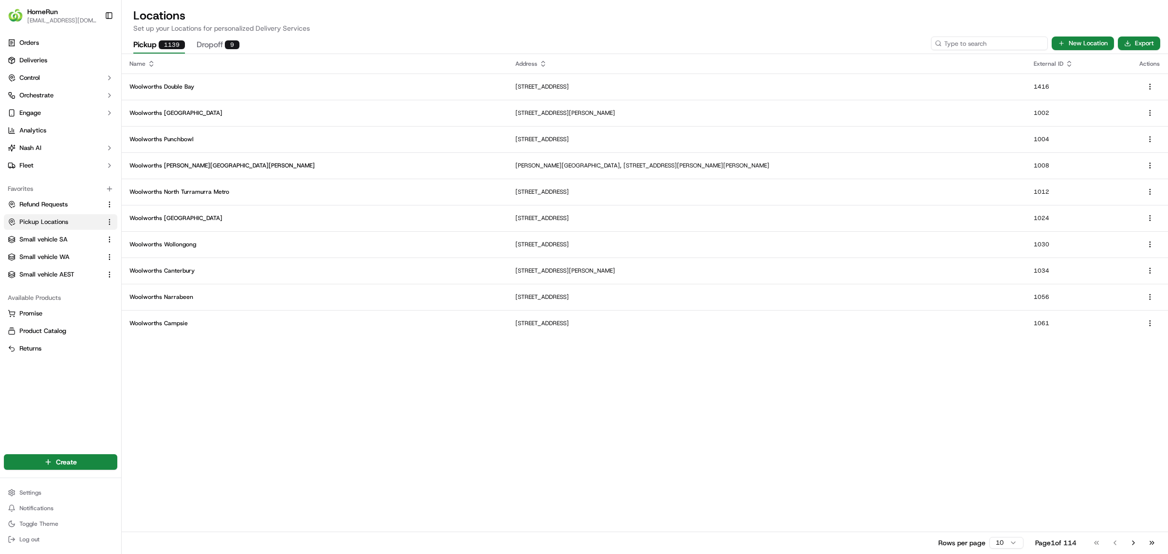
click at [1000, 40] on input at bounding box center [989, 43] width 117 height 14
type input "5635"
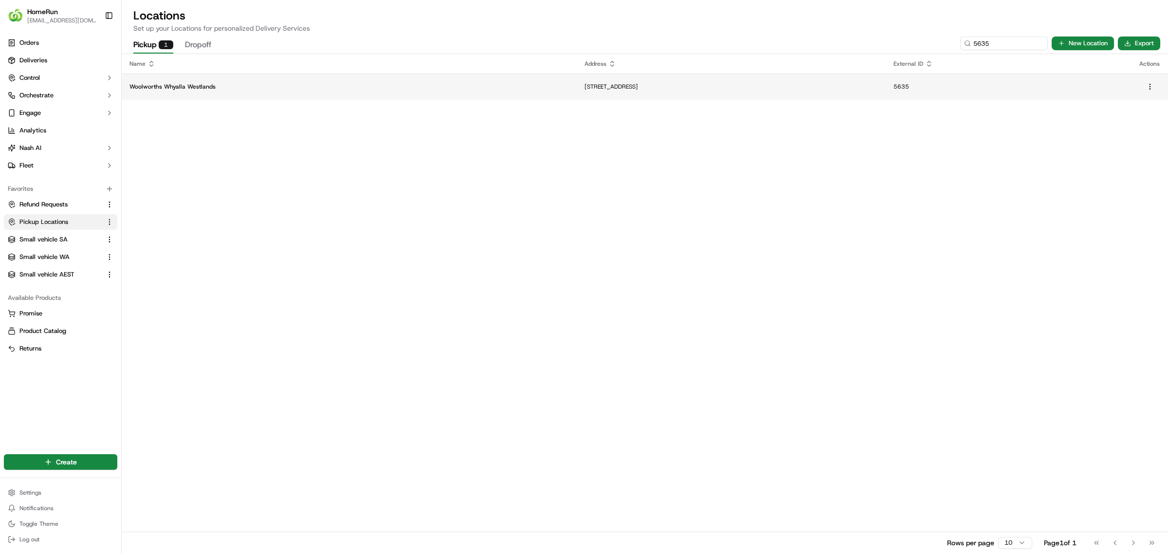
click at [810, 83] on p "[STREET_ADDRESS]" at bounding box center [730, 87] width 293 height 8
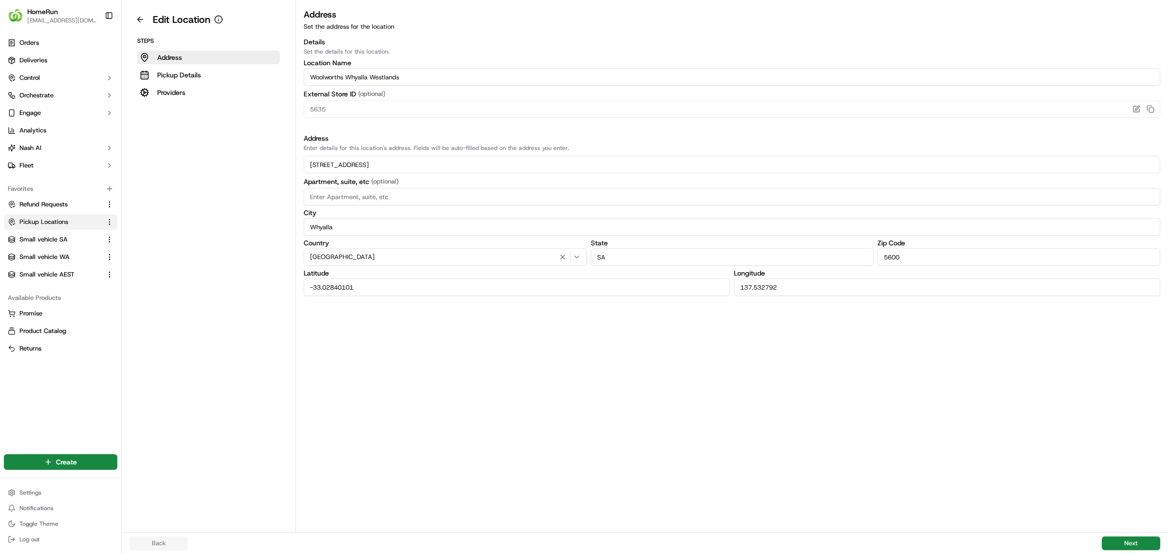
drag, startPoint x: 1127, startPoint y: 541, endPoint x: 1096, endPoint y: 528, distance: 33.6
click at [1127, 541] on button "Next" at bounding box center [1131, 543] width 58 height 14
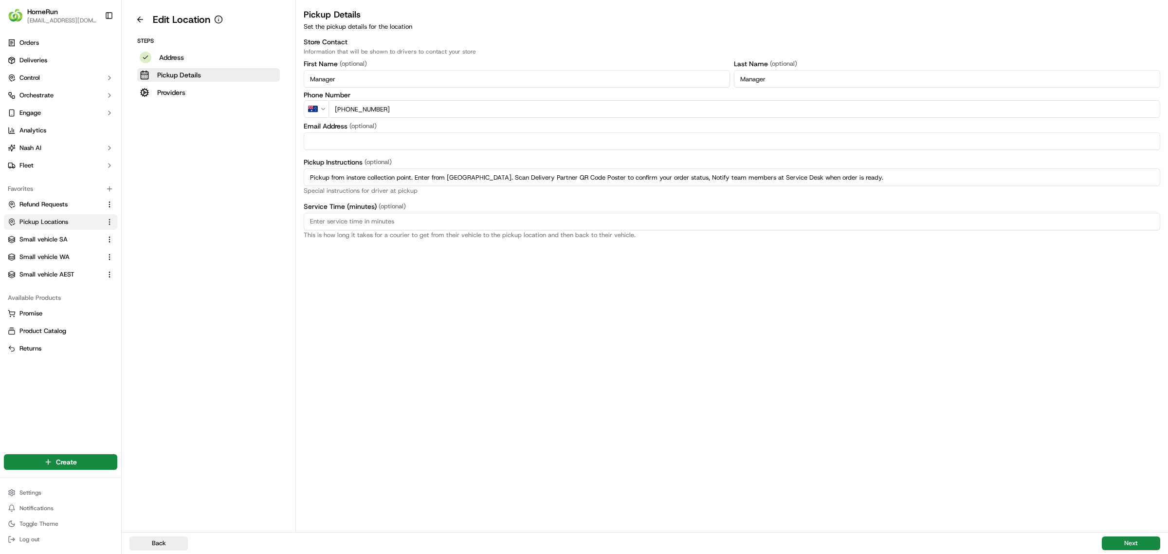
drag, startPoint x: 883, startPoint y: 174, endPoint x: 389, endPoint y: 167, distance: 493.9
click at [230, 168] on div "Edit Location Steps Address Pickup Details Providers Pickup Details Set the pic…" at bounding box center [645, 266] width 1046 height 532
paste input "off Ekblom St"
type input "Pickup from instore collection point. Enter off Ekblom St. Scan Delivery Partne…"
click at [1126, 540] on button "Next" at bounding box center [1131, 543] width 58 height 14
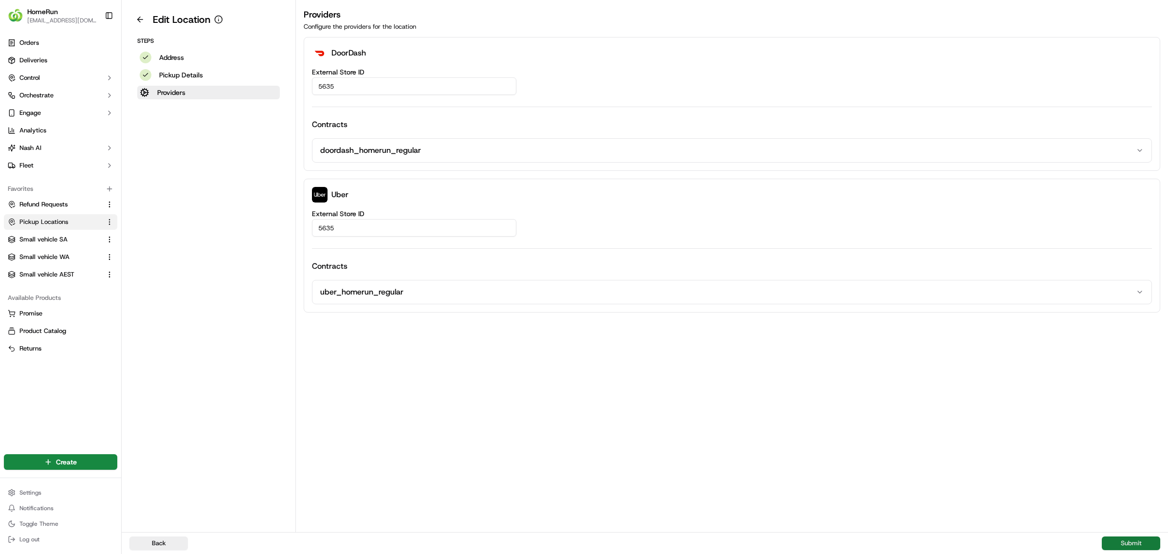
click at [1127, 541] on button "Submit" at bounding box center [1131, 543] width 58 height 14
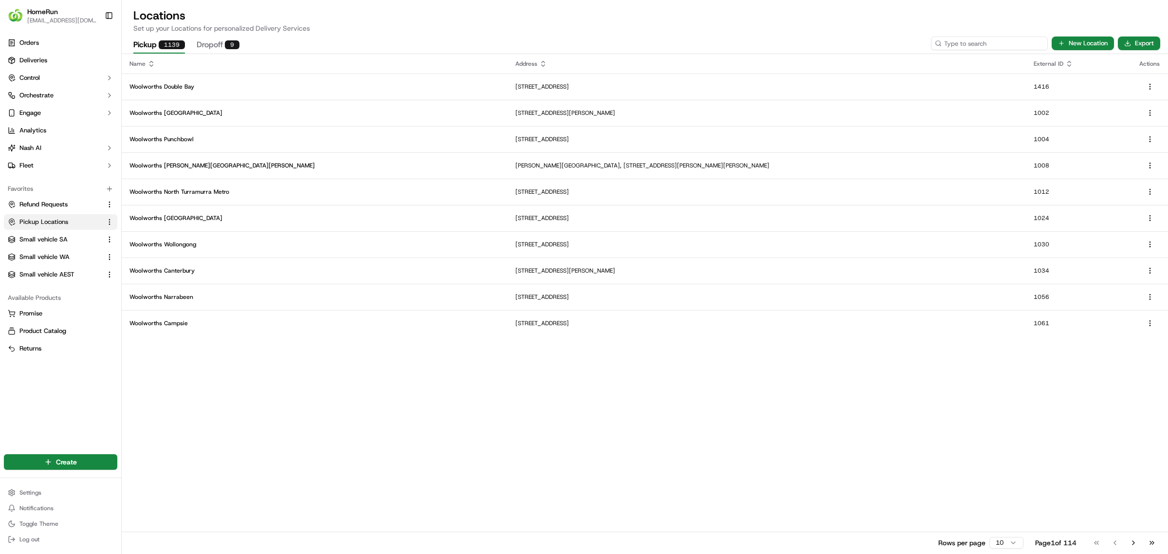
click at [976, 44] on input at bounding box center [989, 43] width 117 height 14
type input "5642"
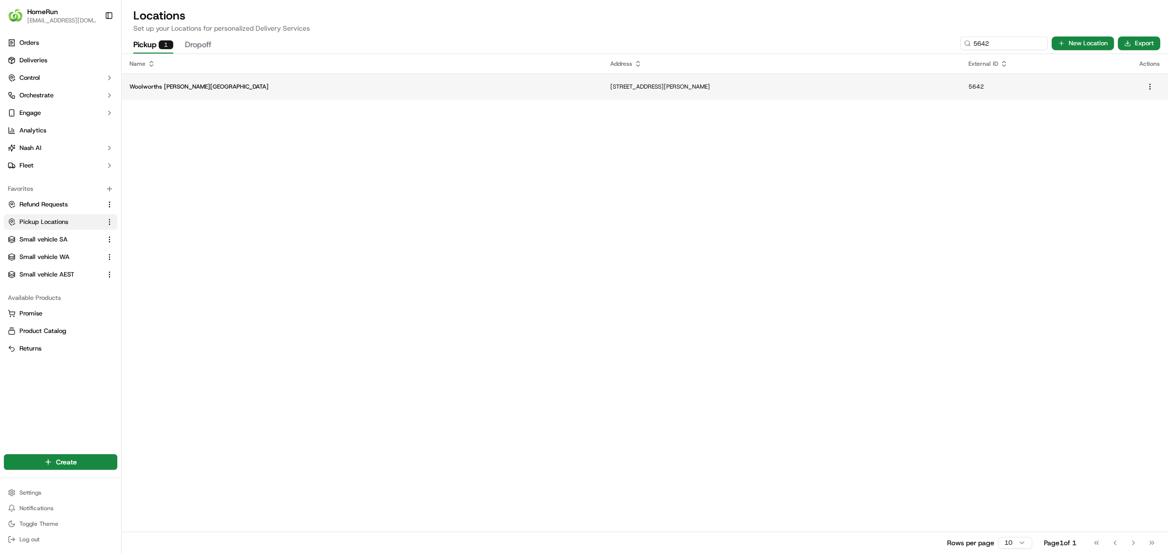
click at [650, 81] on td "[STREET_ADDRESS][PERSON_NAME]" at bounding box center [781, 86] width 358 height 26
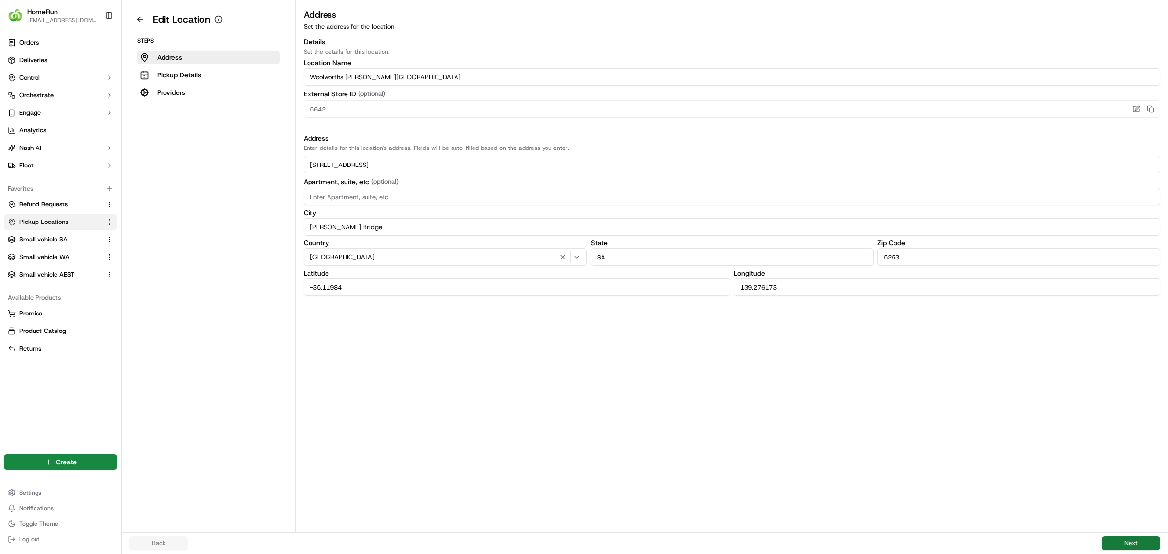
drag, startPoint x: 1130, startPoint y: 542, endPoint x: 906, endPoint y: 465, distance: 236.8
click at [1130, 542] on button "Next" at bounding box center [1131, 543] width 58 height 14
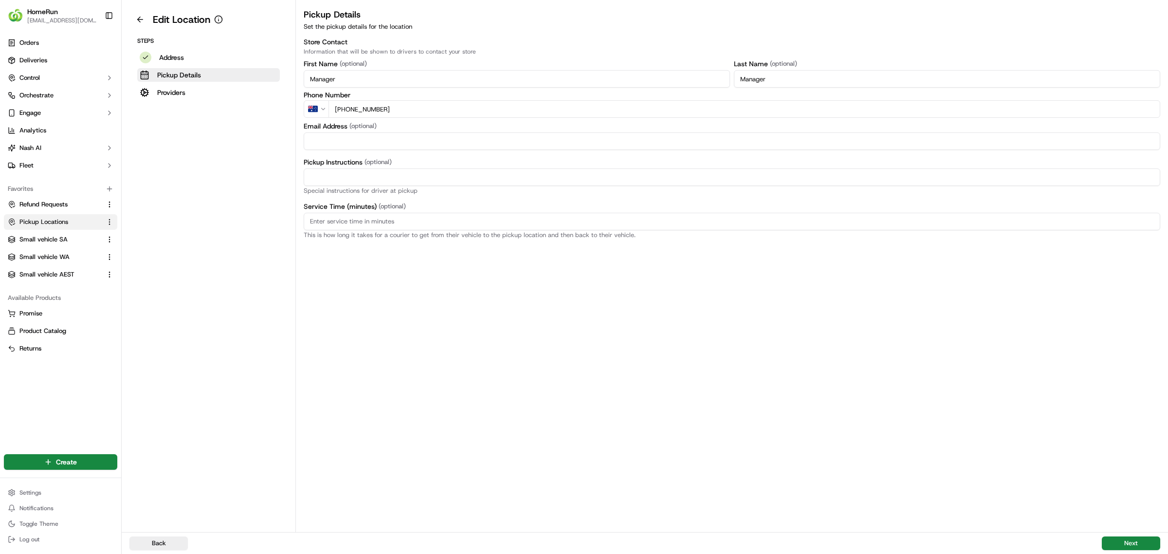
click at [349, 182] on input "Pickup Instructions (optional)" at bounding box center [732, 177] width 856 height 18
paste input "Pickup from instore collection point. Scan Delivery Partner QR Code Poster to c…"
type input "Pickup from instore collection point. Scan Delivery Partner QR Code Poster to c…"
click at [1136, 538] on button "Next" at bounding box center [1131, 543] width 58 height 14
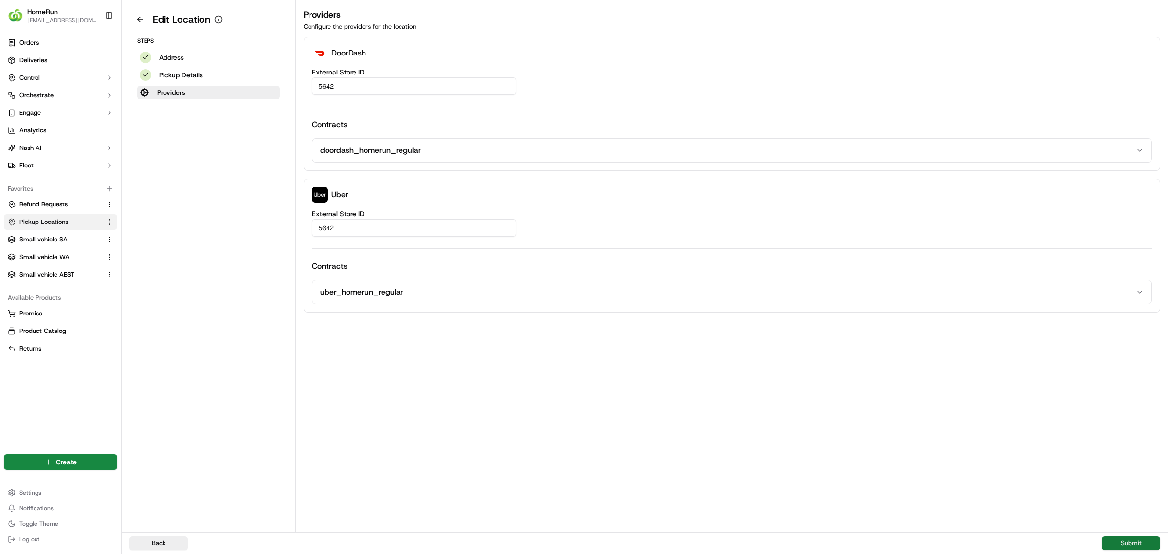
click at [1134, 538] on button "Submit" at bounding box center [1131, 543] width 58 height 14
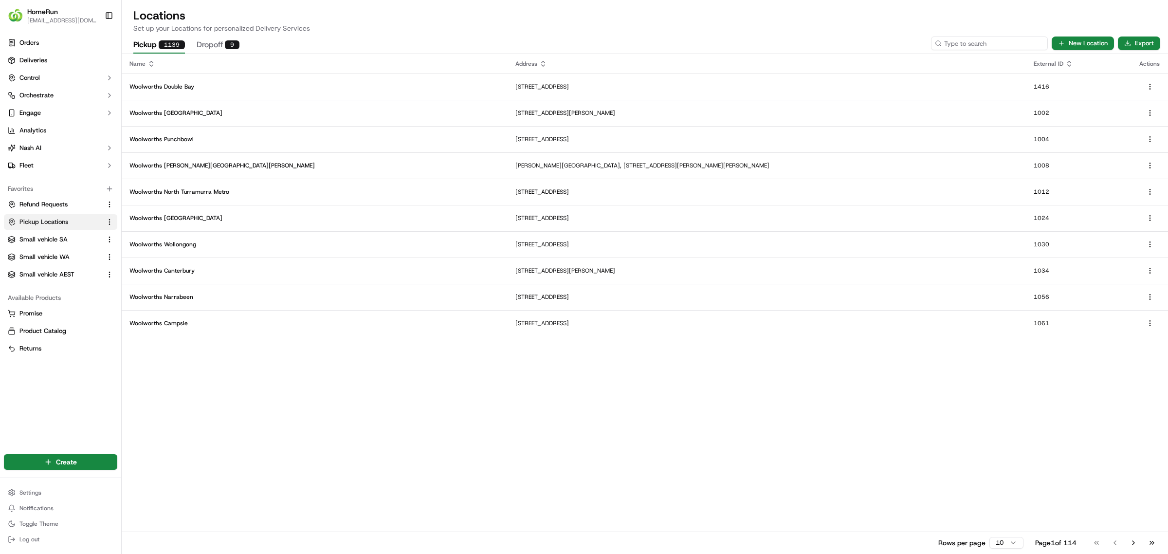
click at [988, 40] on input at bounding box center [989, 43] width 117 height 14
type input "5645"
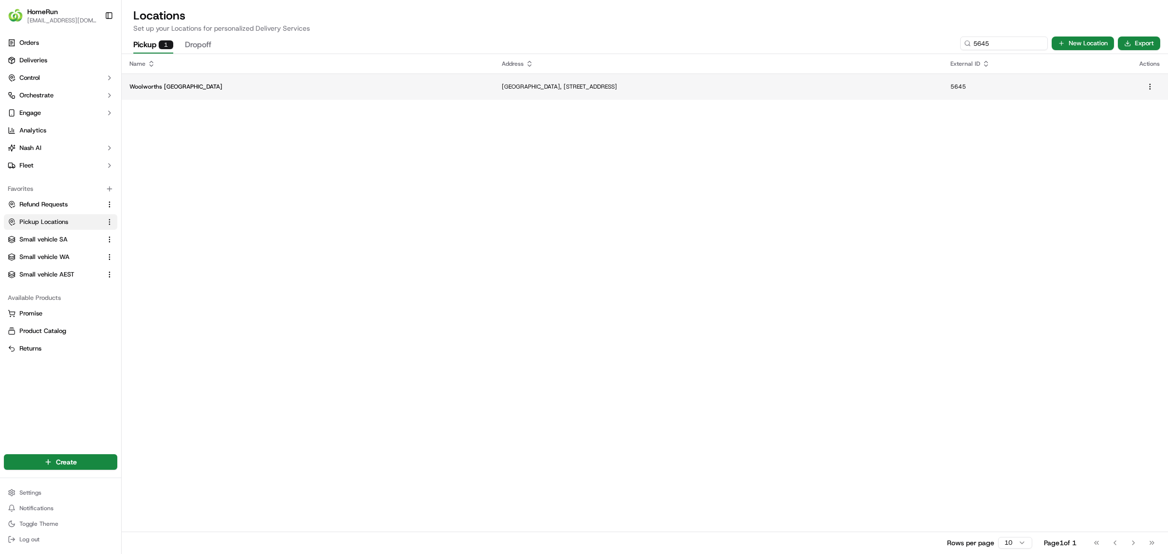
click at [502, 87] on p "[GEOGRAPHIC_DATA], [STREET_ADDRESS]" at bounding box center [719, 87] width 434 height 8
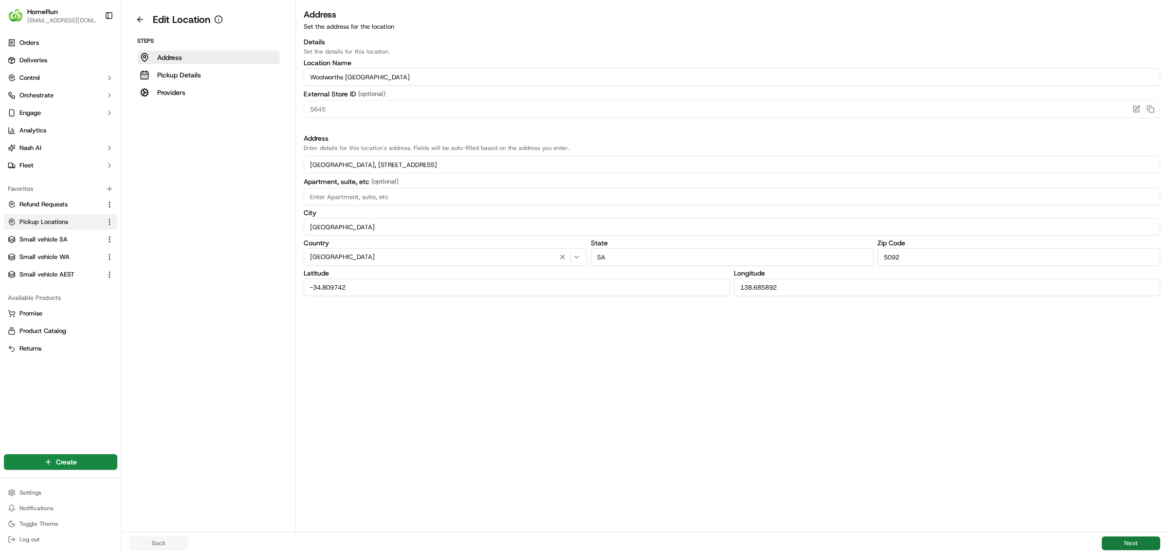
click at [1132, 542] on button "Next" at bounding box center [1131, 543] width 58 height 14
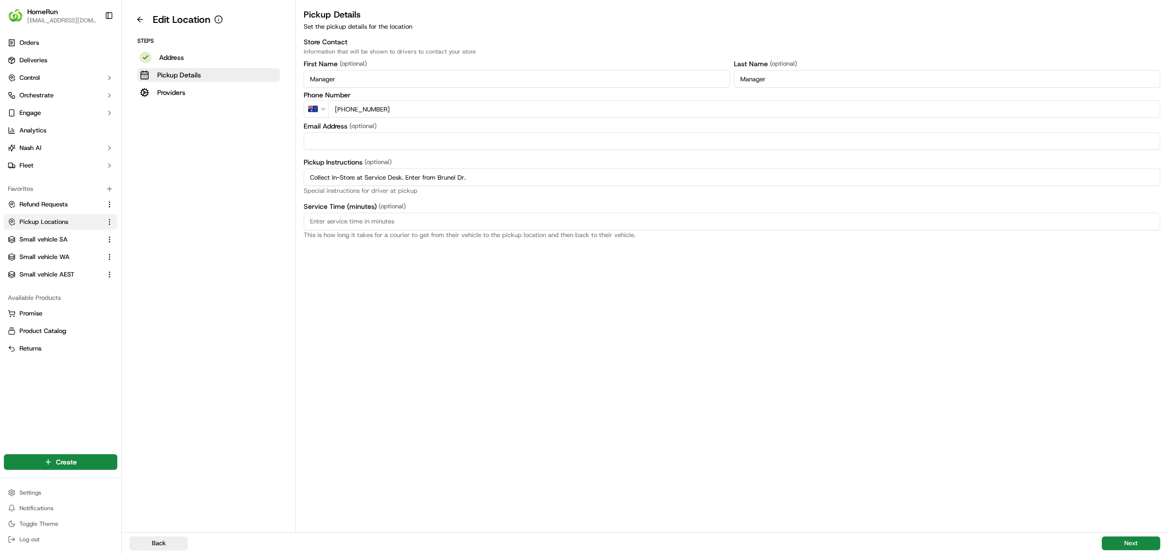
drag, startPoint x: 475, startPoint y: 174, endPoint x: 370, endPoint y: 179, distance: 104.7
click at [268, 174] on div "Edit Location Steps Address Pickup Details Providers Pickup Details Set the pic…" at bounding box center [645, 266] width 1046 height 532
paste input "Pickup from instore collection point. Enter from Brunel Dr. Scan Delivery Partn…"
type input "Pickup from instore collection point. Enter from Brunel Dr. Scan Delivery Partn…"
click at [1129, 541] on button "Next" at bounding box center [1131, 543] width 58 height 14
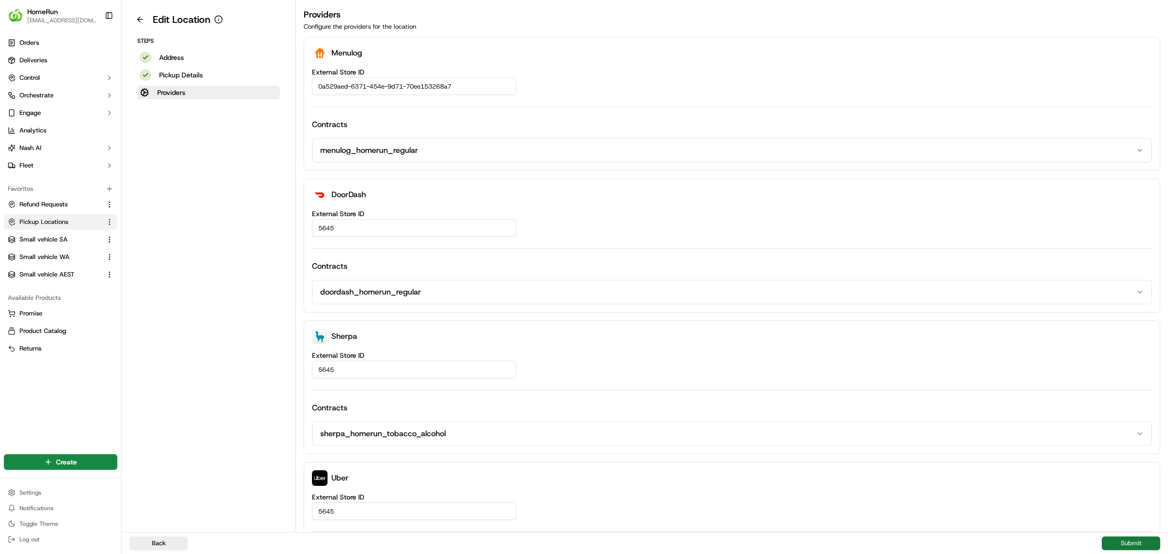
click at [1127, 541] on button "Submit" at bounding box center [1131, 543] width 58 height 14
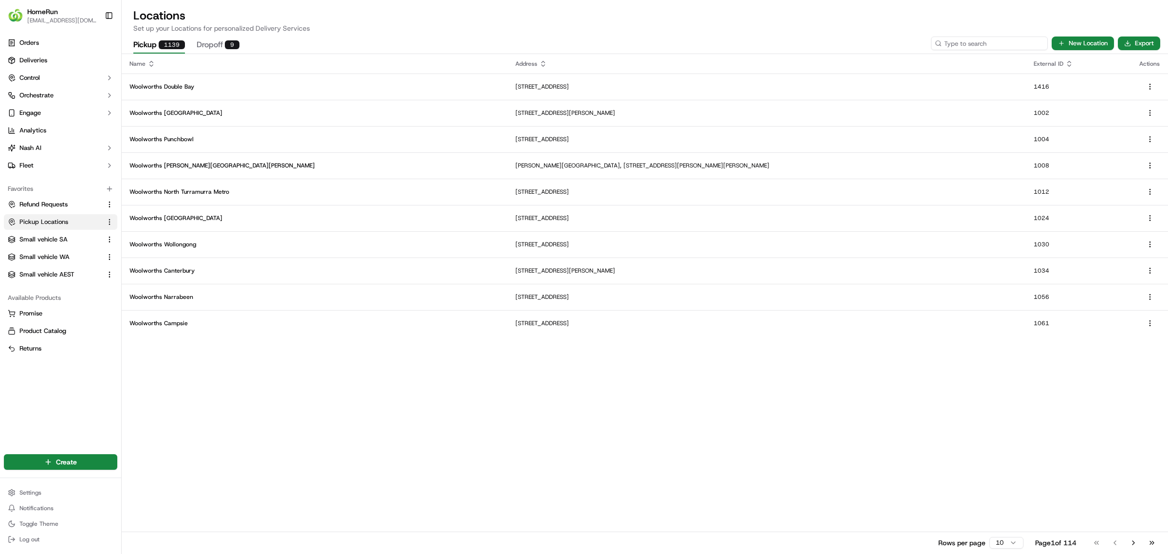
click at [985, 45] on input at bounding box center [989, 43] width 117 height 14
type input "5659"
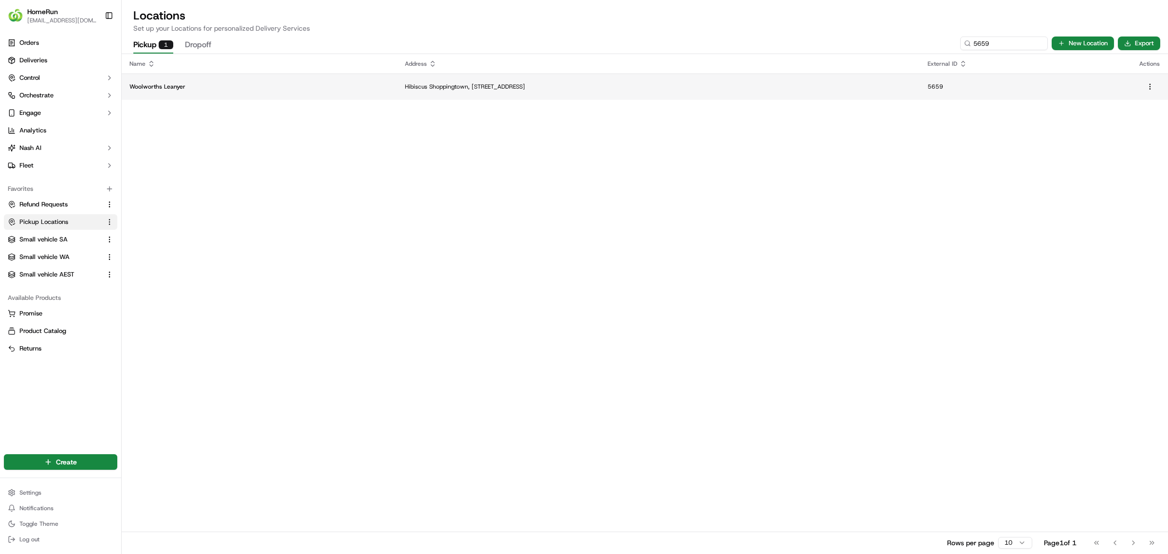
click at [640, 81] on td "Hibiscus Shoppingtown, [STREET_ADDRESS]" at bounding box center [658, 86] width 523 height 26
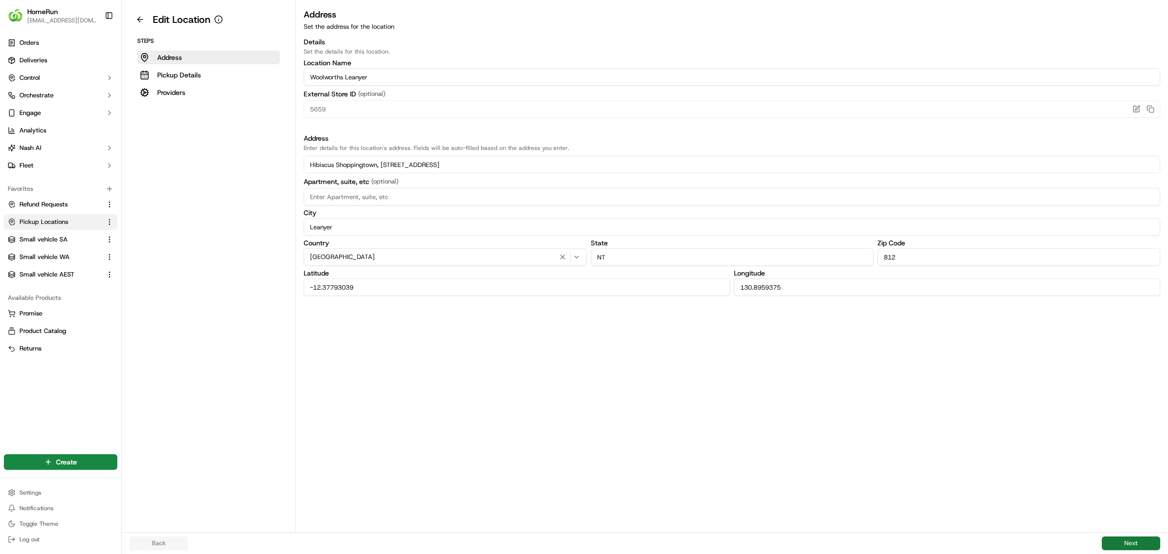
click at [1124, 537] on button "Next" at bounding box center [1131, 543] width 58 height 14
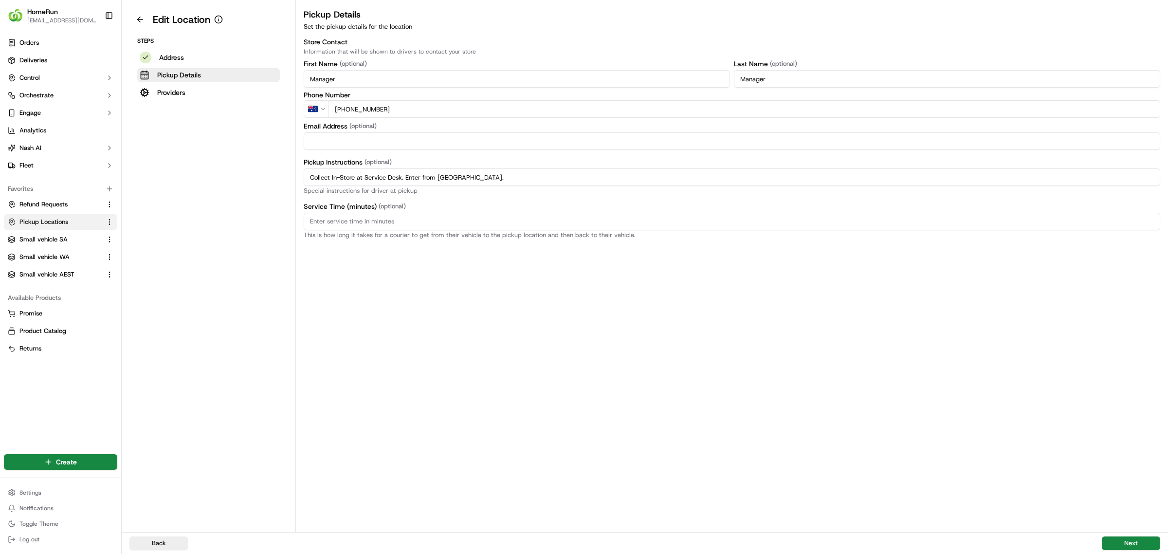
drag, startPoint x: 425, startPoint y: 179, endPoint x: 237, endPoint y: 175, distance: 187.8
click at [237, 175] on div "Edit Location Steps Address Pickup Details Providers Pickup Details Set the pic…" at bounding box center [645, 266] width 1046 height 532
paste input "Pickup from instore collection point. Enter from Baroalba St. Scan Delivery Par…"
type input "Pickup from instore collection point. Enter from Baroalba St. Scan Delivery Par…"
click at [1125, 541] on button "Next" at bounding box center [1131, 543] width 58 height 14
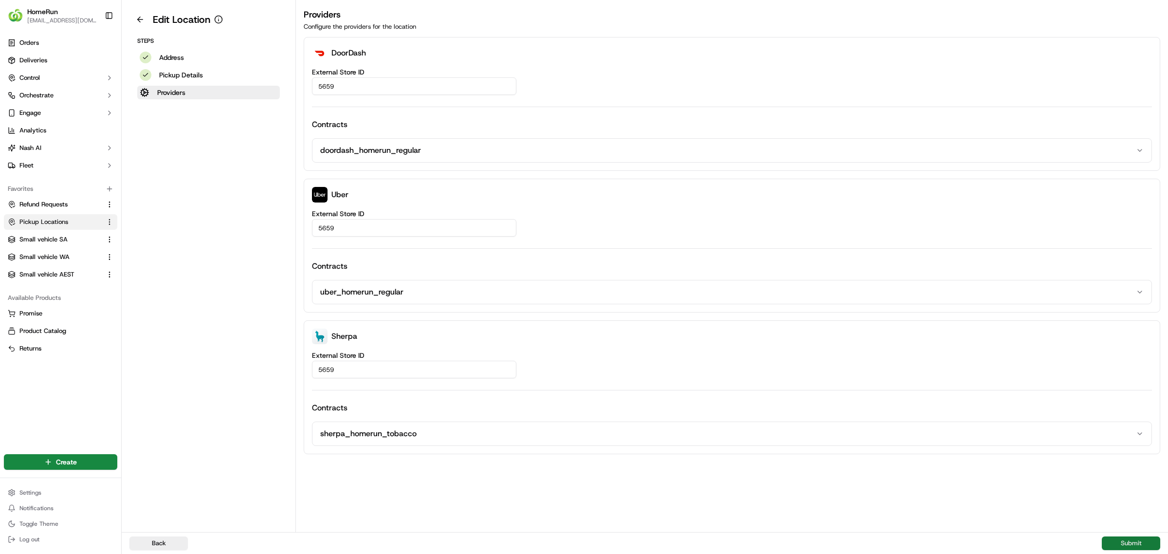
click at [1129, 536] on button "Submit" at bounding box center [1131, 543] width 58 height 14
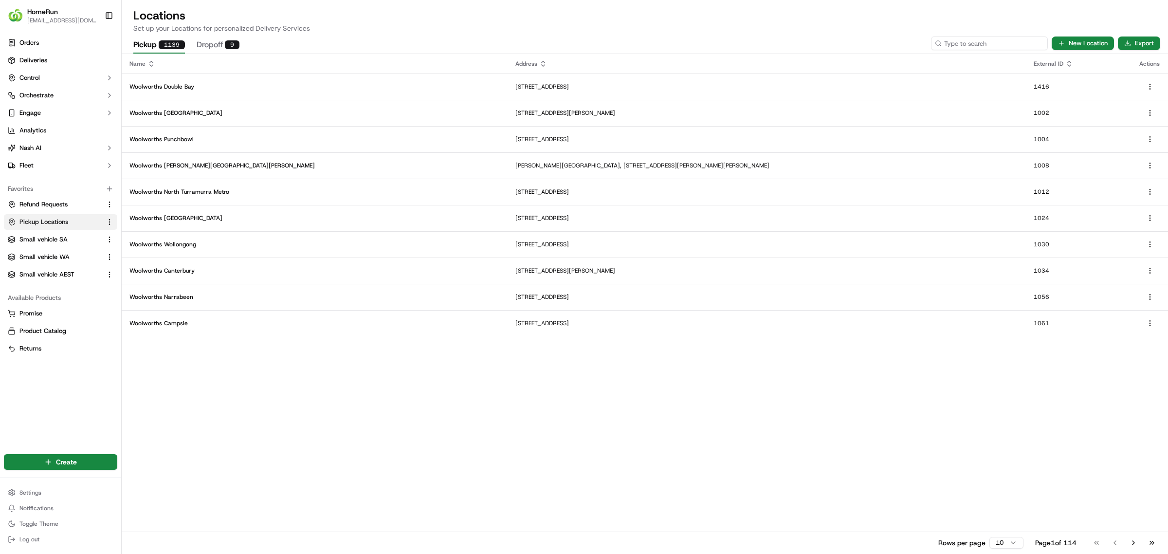
click at [971, 42] on input at bounding box center [989, 43] width 117 height 14
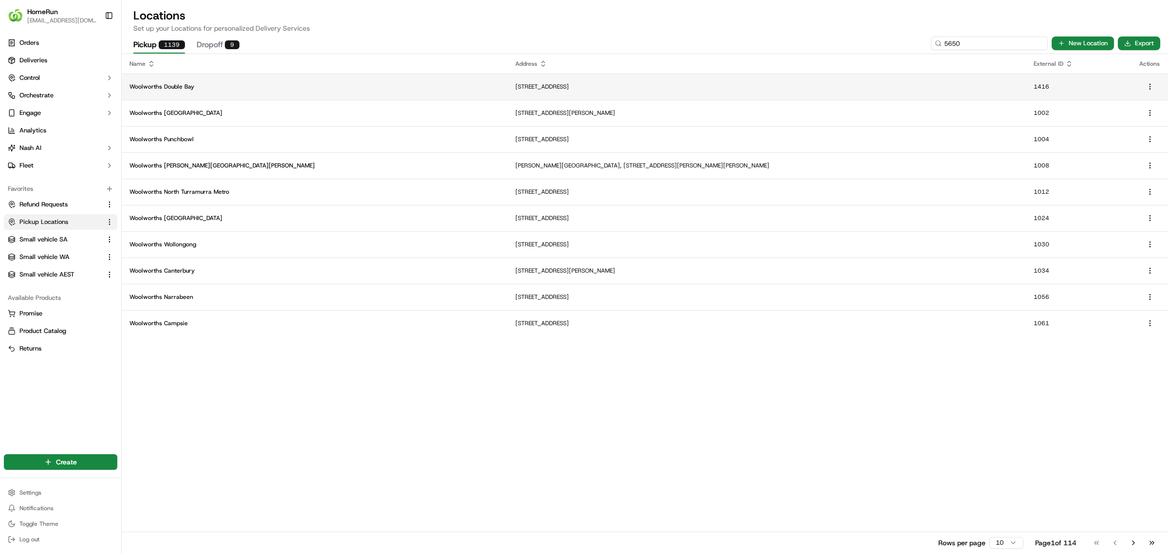
type input "5650"
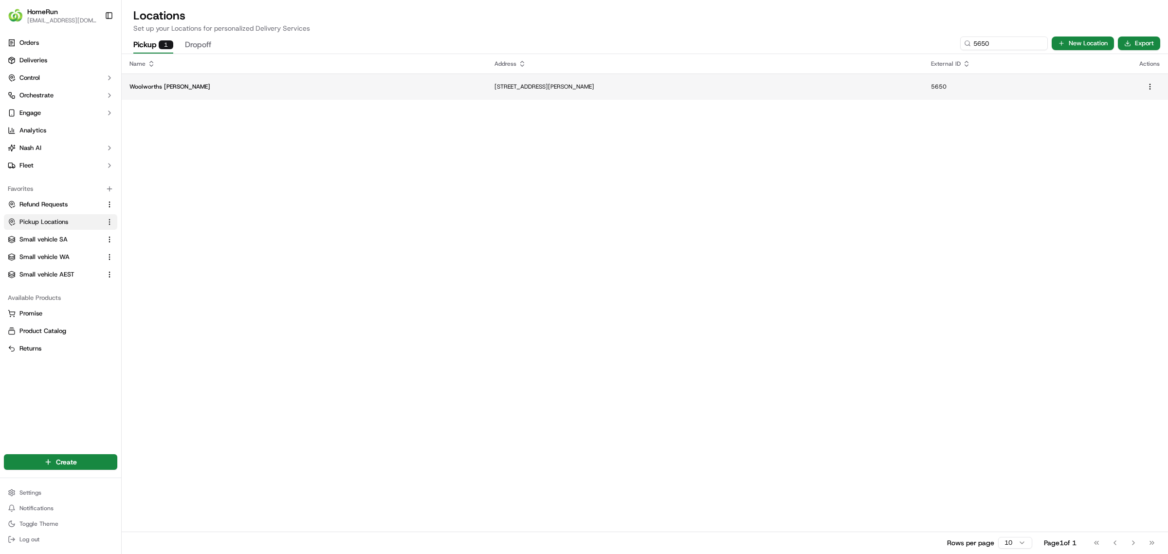
click at [769, 90] on p "[STREET_ADDRESS][PERSON_NAME]" at bounding box center [704, 87] width 421 height 8
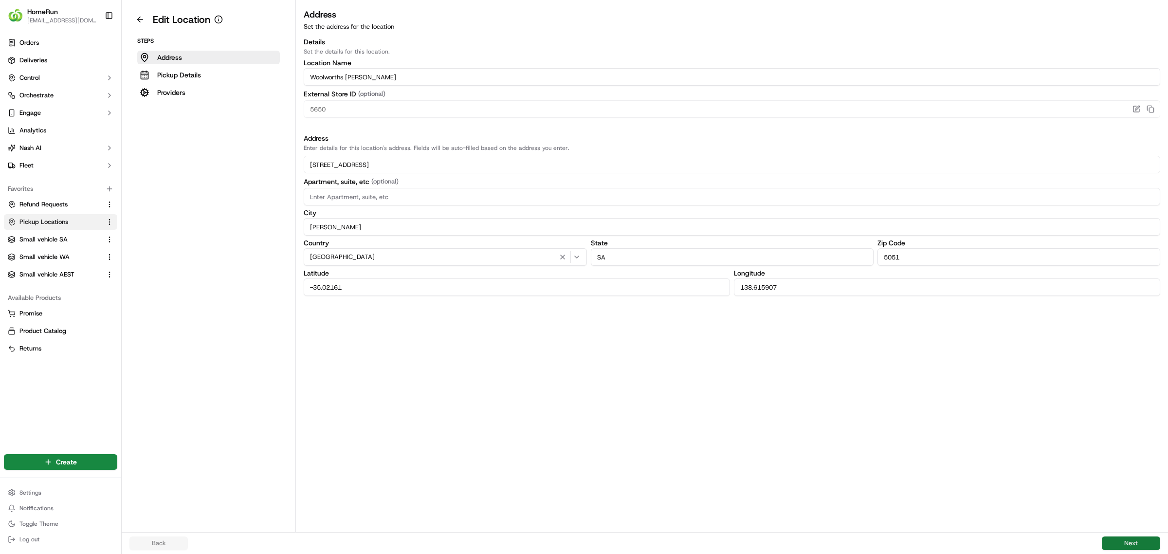
click at [1129, 541] on button "Next" at bounding box center [1131, 543] width 58 height 14
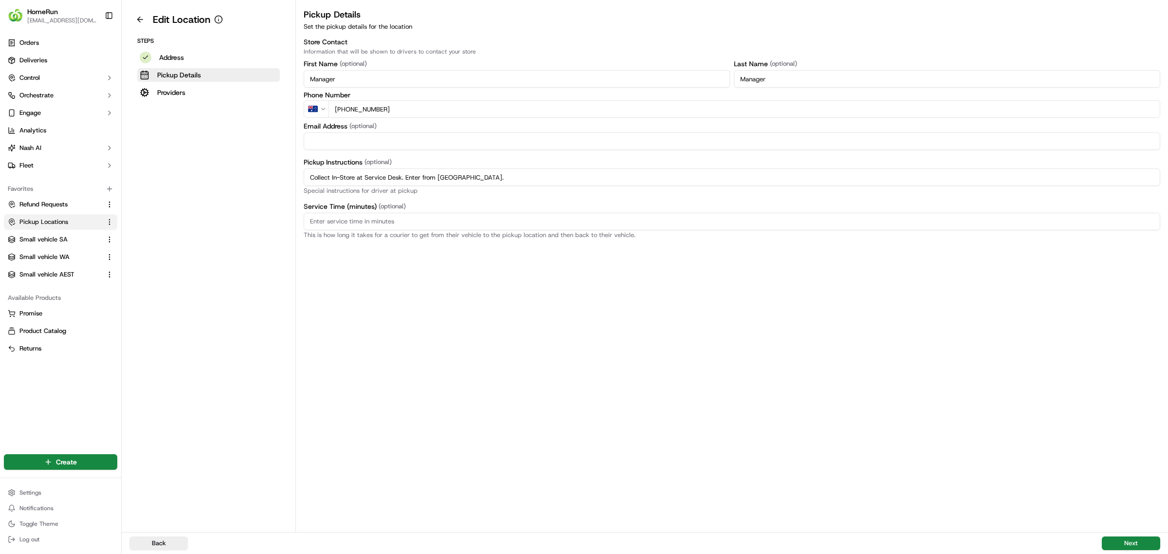
drag, startPoint x: 504, startPoint y: 176, endPoint x: 397, endPoint y: 129, distance: 117.2
click at [177, 173] on div "Edit Location Steps Address Pickup Details Providers Pickup Details Set the pic…" at bounding box center [645, 266] width 1046 height 532
paste input "Pickup from instore collection point. Enter from [GEOGRAPHIC_DATA]. Scan Delive…"
type input "Pickup from instore collection point. Enter from [GEOGRAPHIC_DATA]. Scan Delive…"
click at [1132, 540] on button "Next" at bounding box center [1131, 543] width 58 height 14
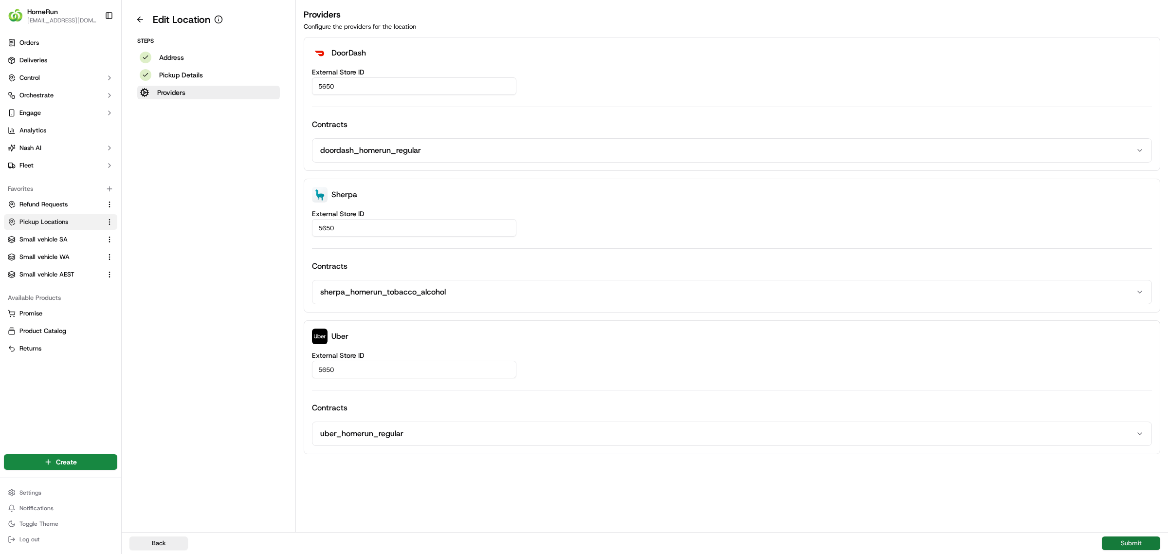
click at [1128, 539] on button "Submit" at bounding box center [1131, 543] width 58 height 14
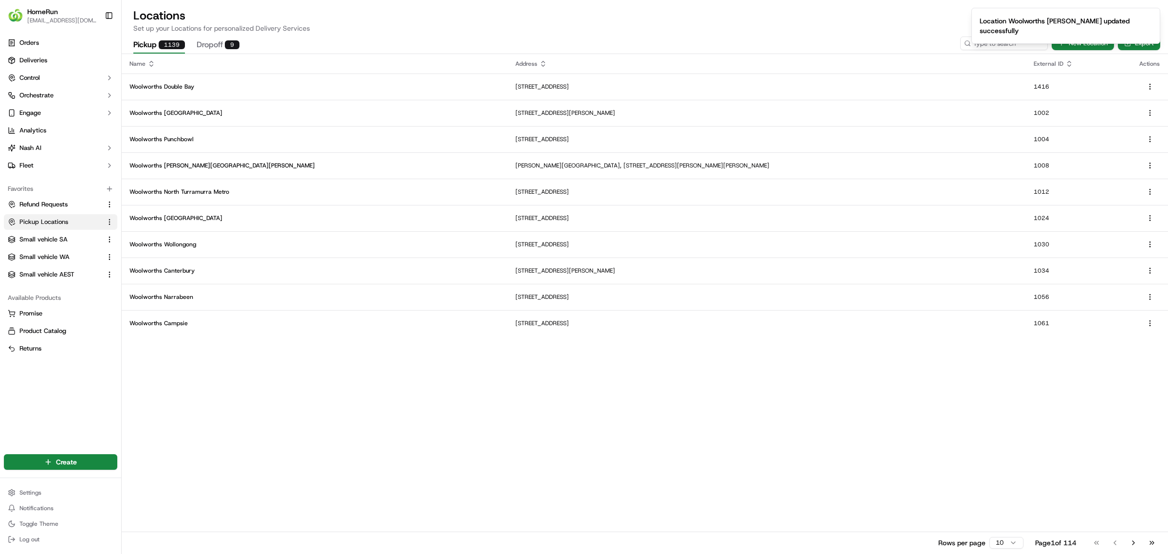
click at [858, 33] on div "Pickup 1139 Dropoff 9 New Location Export" at bounding box center [645, 43] width 1046 height 20
click at [988, 45] on input at bounding box center [989, 43] width 117 height 14
type input "5661"
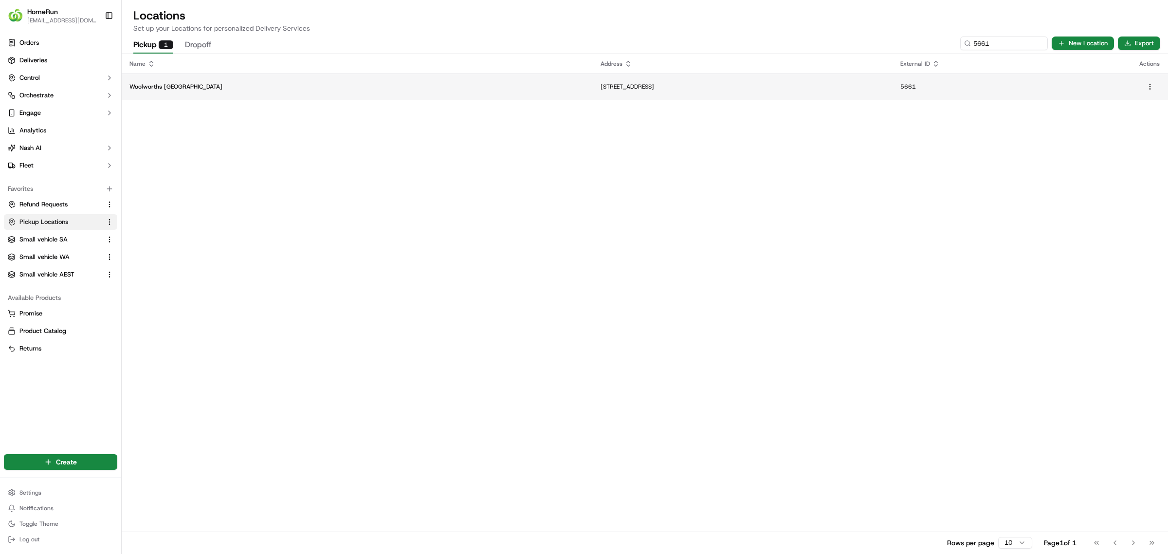
click at [868, 88] on p "[STREET_ADDRESS]" at bounding box center [742, 87] width 284 height 8
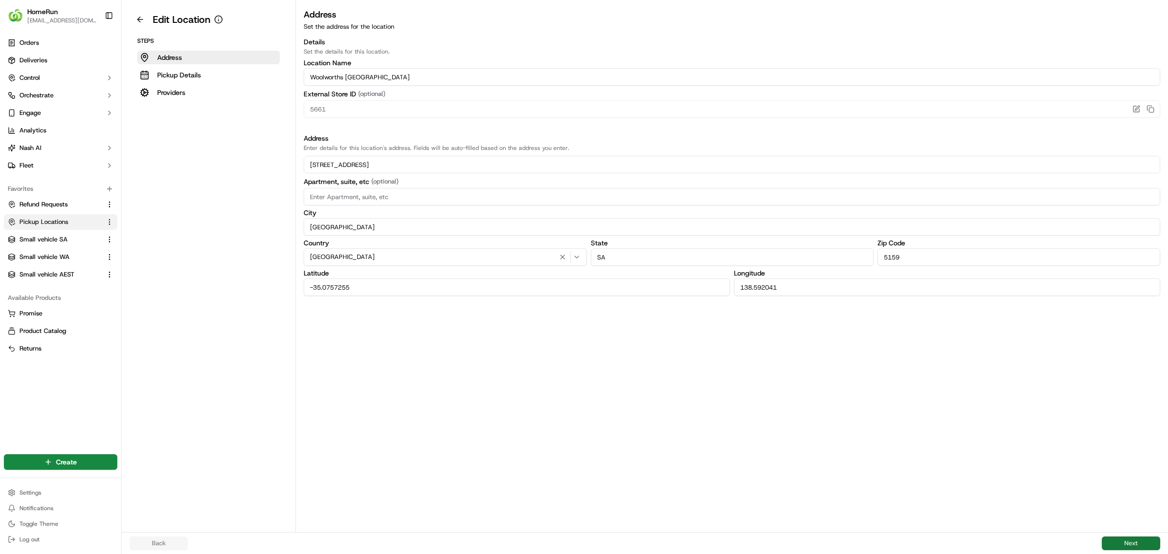
click at [1127, 539] on button "Next" at bounding box center [1131, 543] width 58 height 14
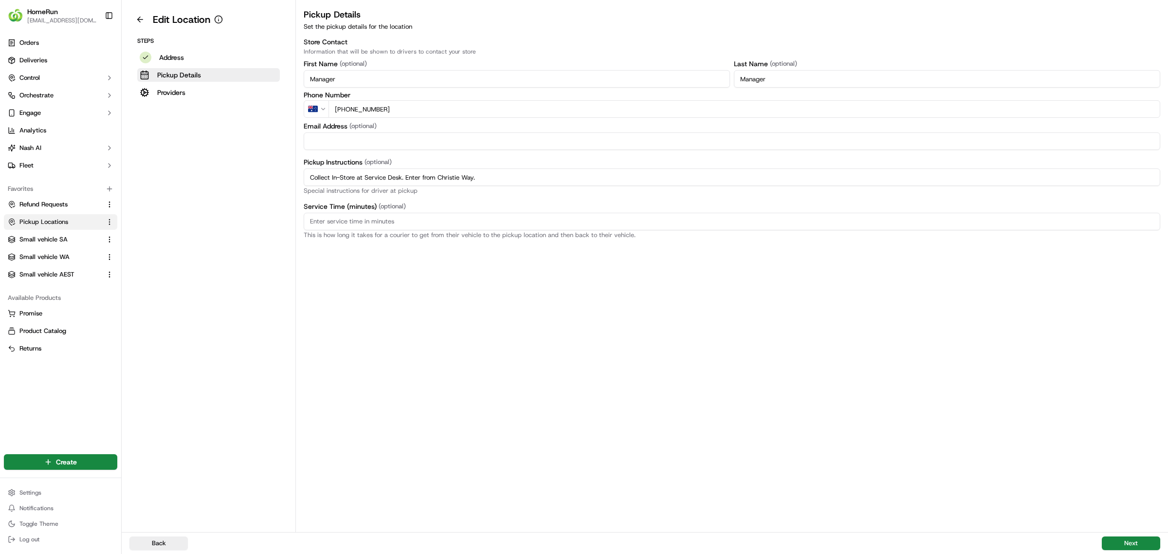
drag, startPoint x: 516, startPoint y: 175, endPoint x: 205, endPoint y: 172, distance: 311.4
click at [205, 172] on div "Edit Location Steps Address Pickup Details Providers Pickup Details Set the pic…" at bounding box center [645, 266] width 1046 height 532
paste input "Pickup from instore collection point. Enter from Christie Way. Scan Delivery Pa…"
type input "Pickup from instore collection point. Enter from Christie Way. Scan Delivery Pa…"
click at [1126, 542] on button "Next" at bounding box center [1131, 543] width 58 height 14
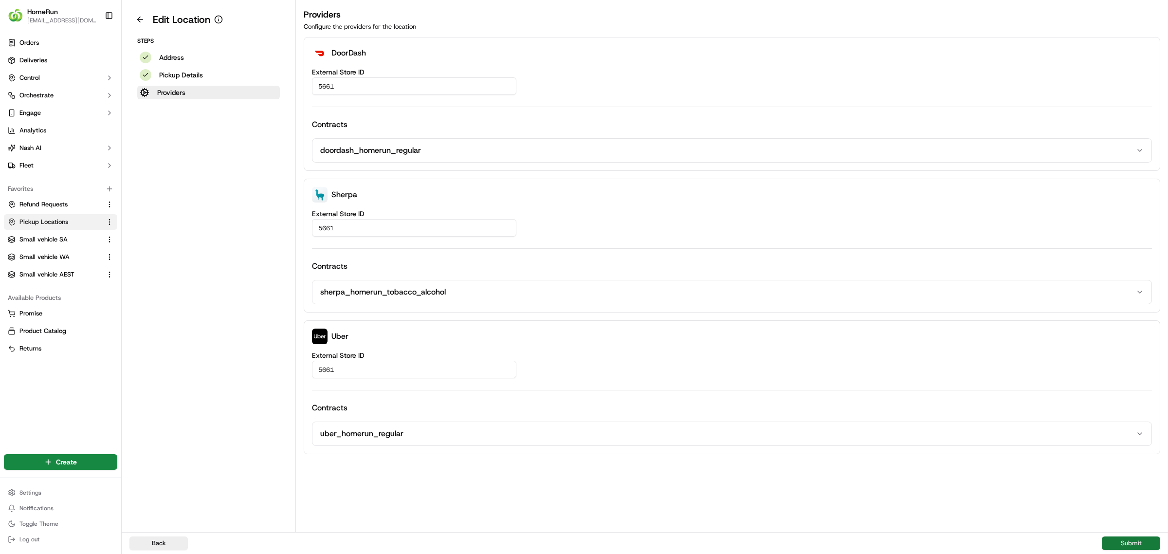
click at [1131, 539] on button "Submit" at bounding box center [1131, 543] width 58 height 14
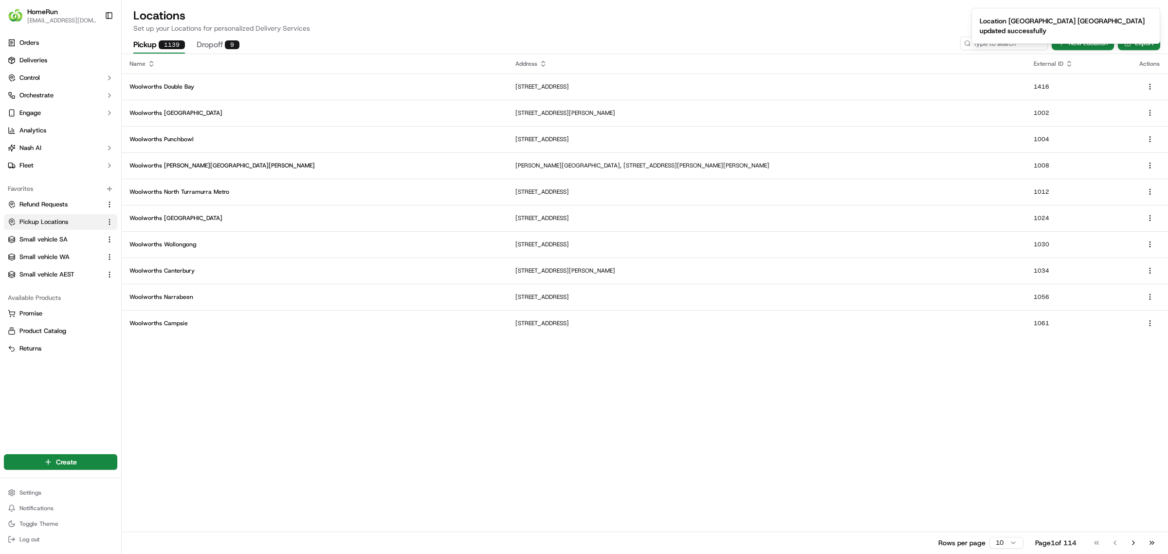
click at [850, 25] on p "Set up your Locations for personalized Delivery Services" at bounding box center [644, 28] width 1023 height 10
click at [976, 42] on input at bounding box center [989, 43] width 117 height 14
type input "5664"
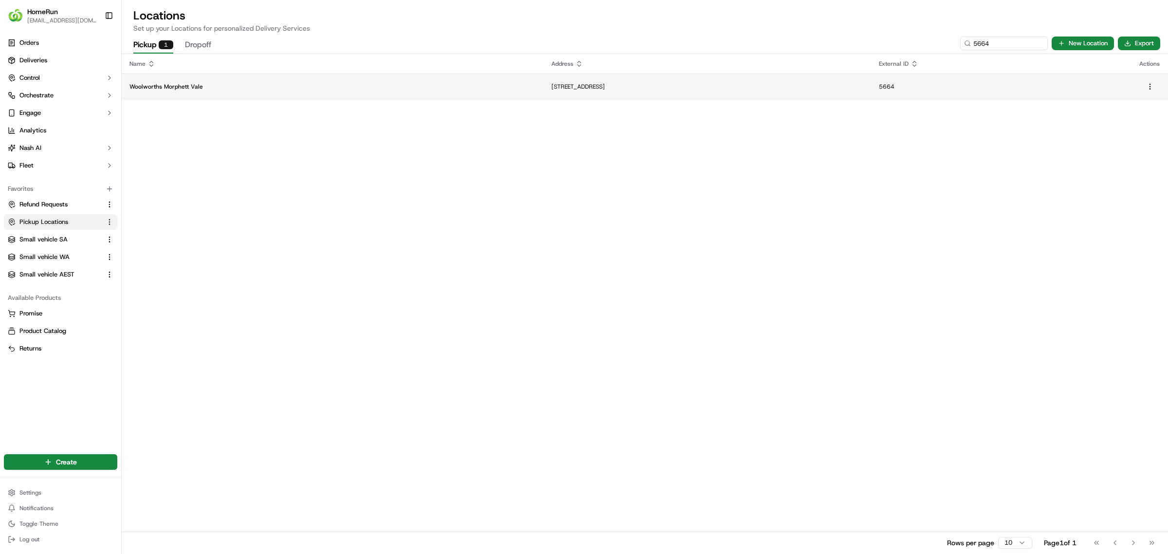
click at [551, 83] on p "[STREET_ADDRESS]" at bounding box center [707, 87] width 312 height 8
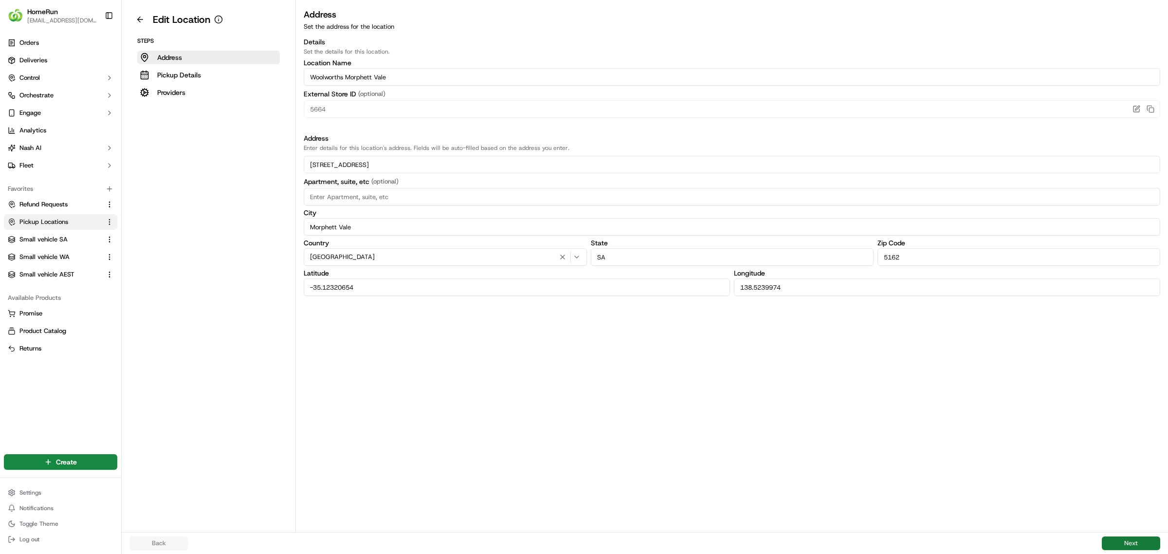
click at [1132, 544] on button "Next" at bounding box center [1131, 543] width 58 height 14
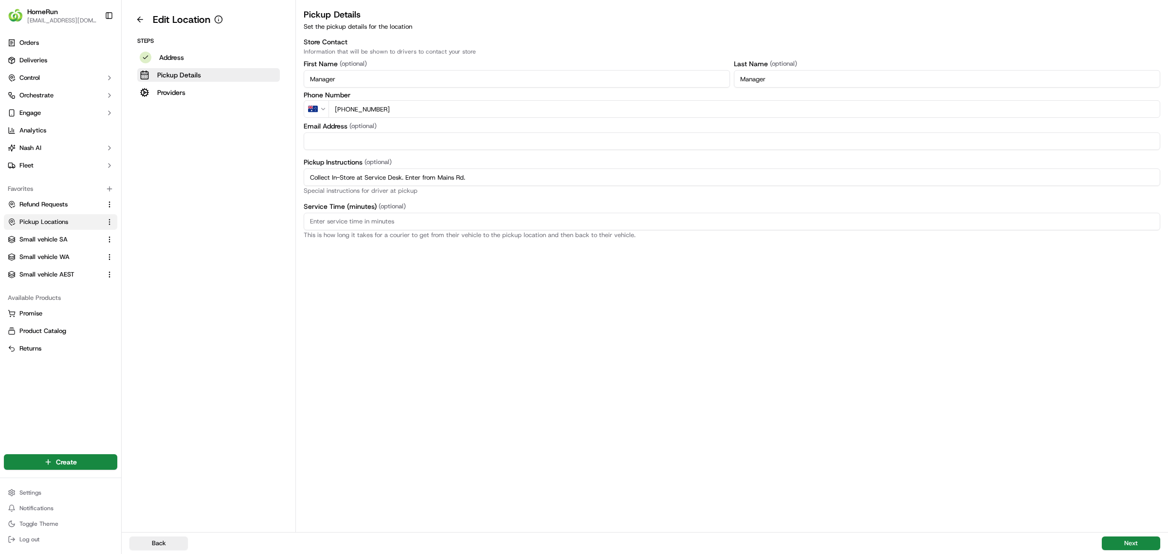
drag, startPoint x: 487, startPoint y: 178, endPoint x: 326, endPoint y: 181, distance: 160.6
click at [220, 177] on div "Edit Location Steps Address Pickup Details Providers Pickup Details Set the pic…" at bounding box center [645, 266] width 1046 height 532
paste input "Pickup from instore collection point. Enter from Mains Rd. Scan Delivery Partne…"
type input "Pickup from instore collection point. Enter from Mains Rd. Scan Delivery Partne…"
click at [1121, 539] on button "Next" at bounding box center [1131, 543] width 58 height 14
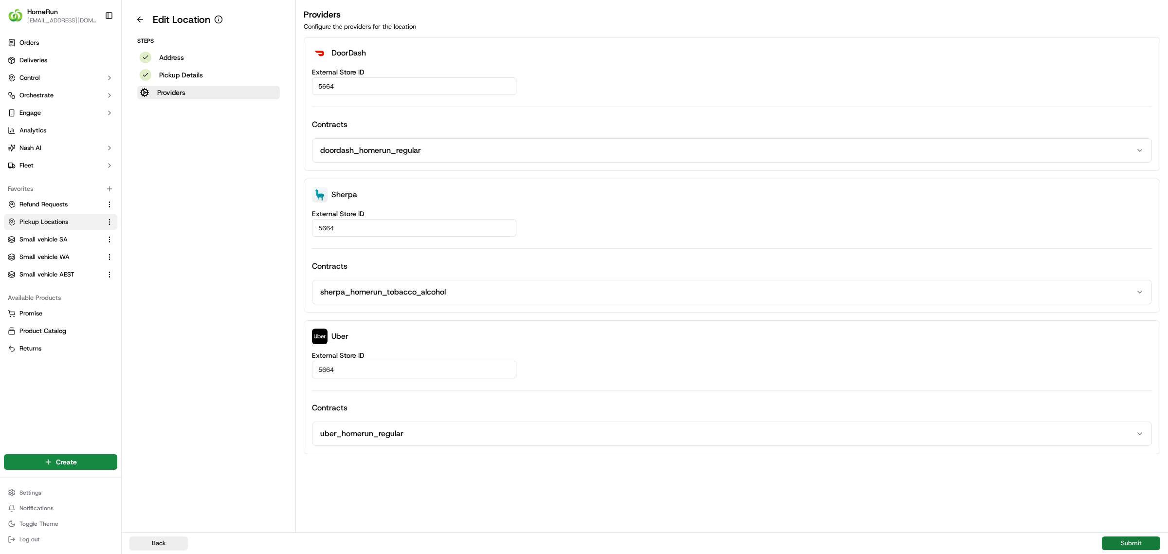
click at [1136, 539] on button "Submit" at bounding box center [1131, 543] width 58 height 14
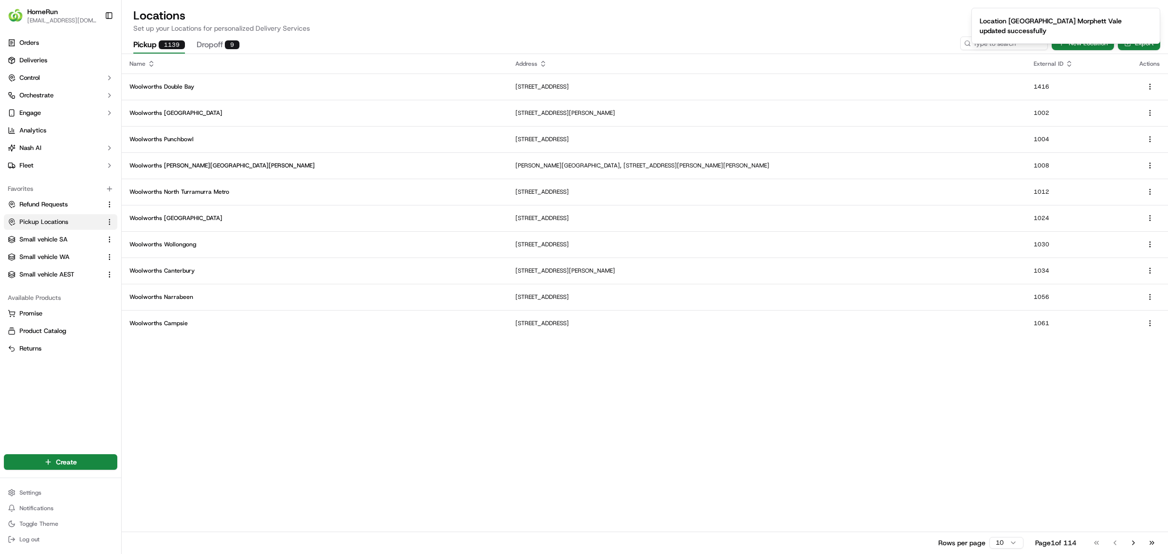
click at [914, 32] on p "Set up your Locations for personalized Delivery Services" at bounding box center [644, 28] width 1023 height 10
click at [979, 47] on input at bounding box center [989, 43] width 117 height 14
type input "5665"
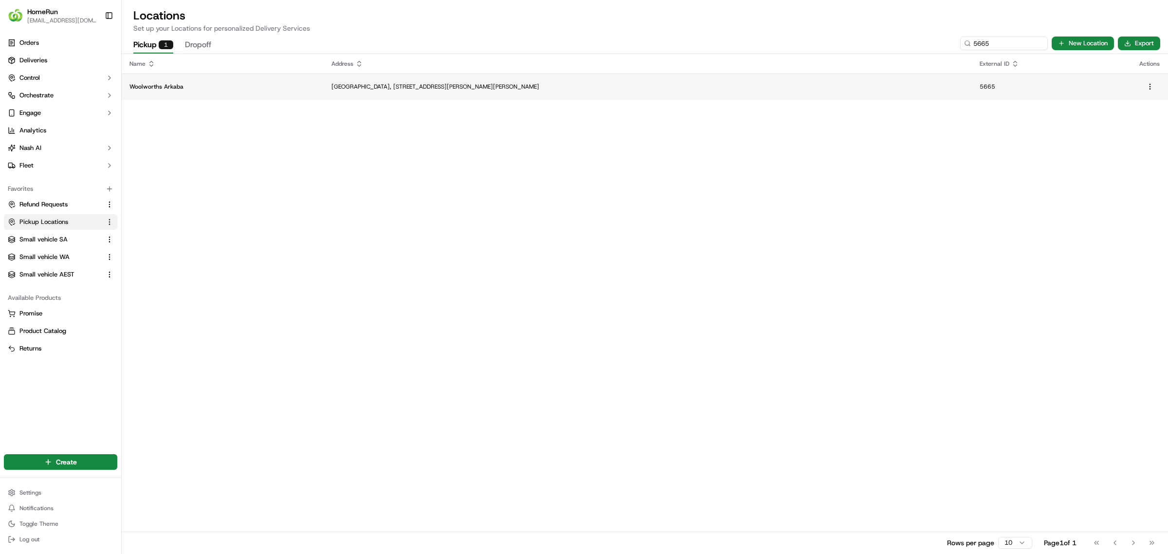
click at [828, 84] on p "[GEOGRAPHIC_DATA], [STREET_ADDRESS][PERSON_NAME][PERSON_NAME]" at bounding box center [647, 87] width 633 height 8
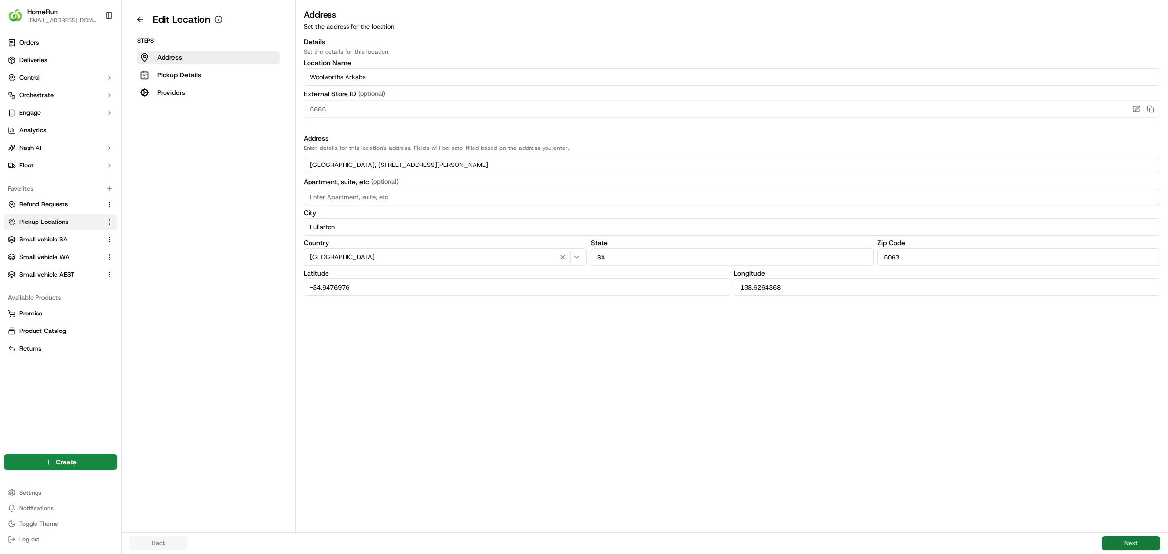
click at [1117, 539] on button "Next" at bounding box center [1131, 543] width 58 height 14
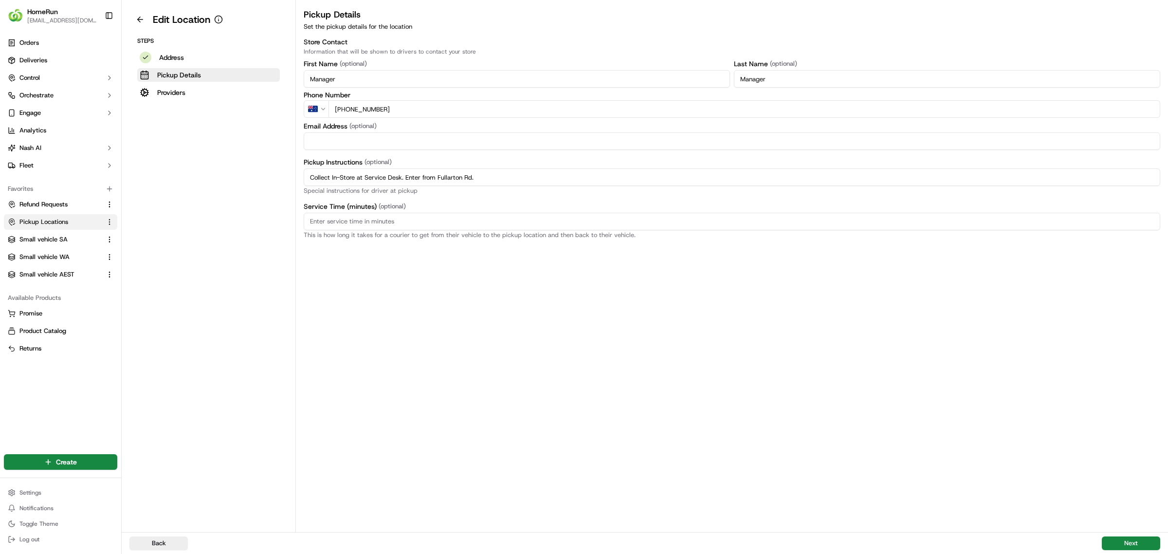
drag, startPoint x: 499, startPoint y: 176, endPoint x: 259, endPoint y: 182, distance: 240.0
click at [259, 182] on div "Edit Location Steps Address Pickup Details Providers Pickup Details Set the pic…" at bounding box center [645, 266] width 1046 height 532
paste input "Pickup from instore collection point. Enter from Fullarton Rd. Scan Delivery Pa…"
type input "Pickup from instore collection point. Enter from Fullarton Rd. Scan Delivery Pa…"
click at [1122, 535] on div "Back Next" at bounding box center [645, 543] width 1046 height 22
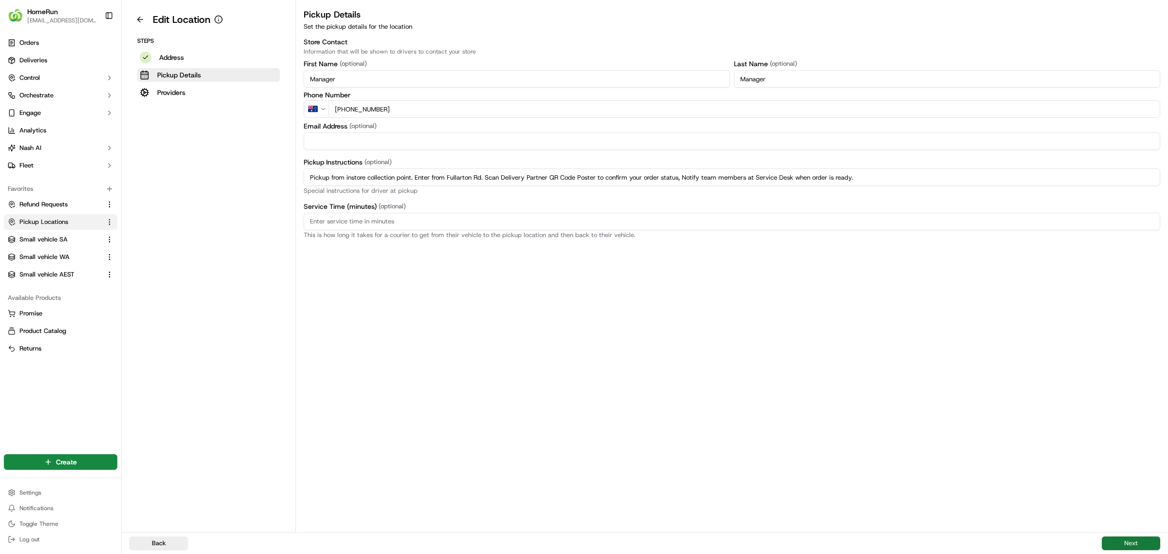
click at [1130, 542] on button "Next" at bounding box center [1131, 543] width 58 height 14
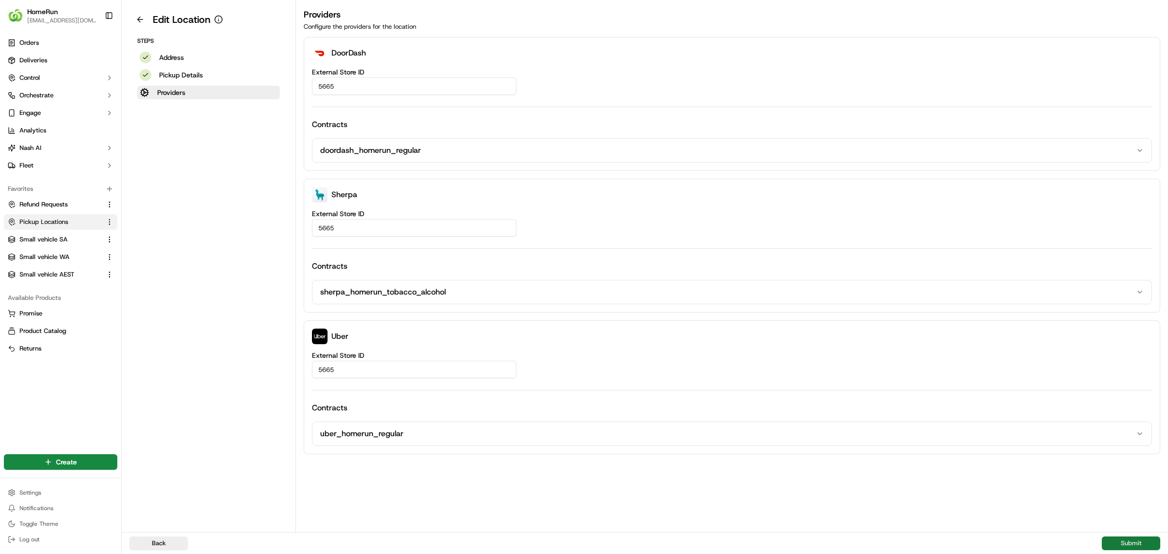
click at [1122, 538] on button "Submit" at bounding box center [1131, 543] width 58 height 14
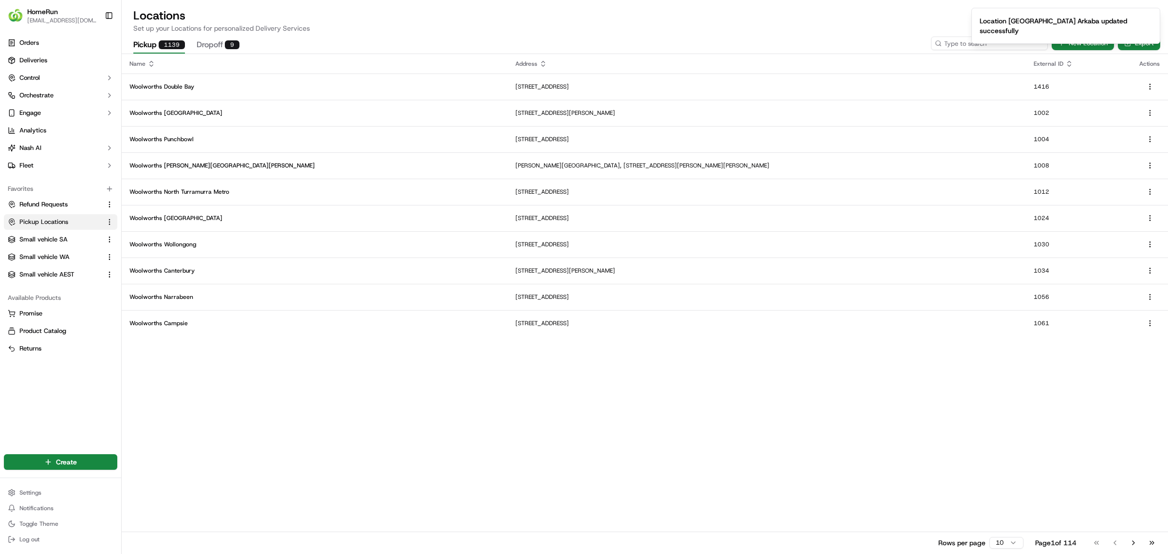
click at [989, 43] on input at bounding box center [989, 43] width 117 height 14
type input "5677"
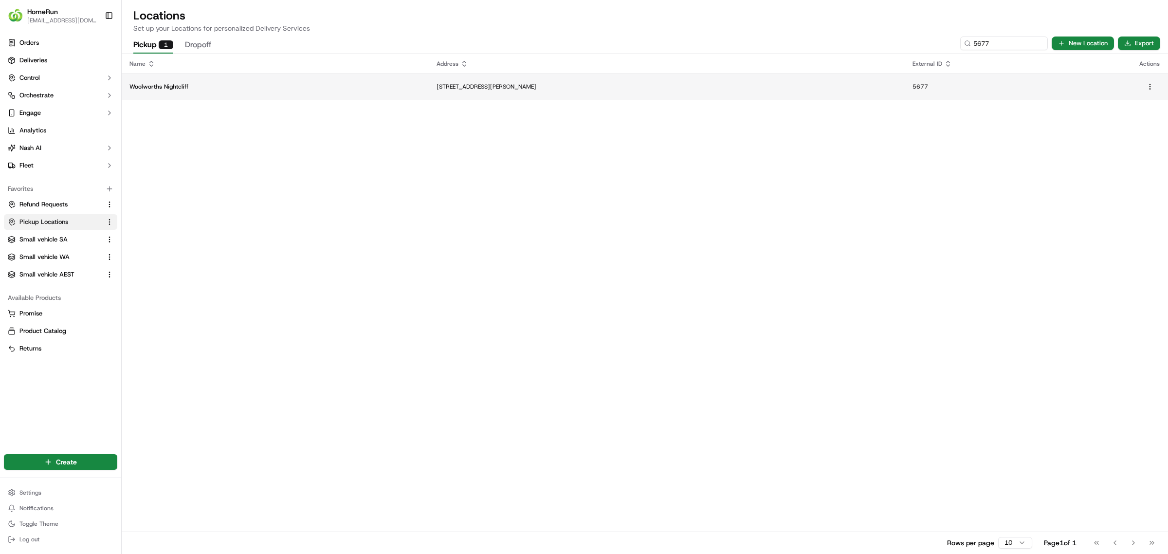
click at [847, 90] on td "[STREET_ADDRESS][PERSON_NAME]" at bounding box center [667, 86] width 476 height 26
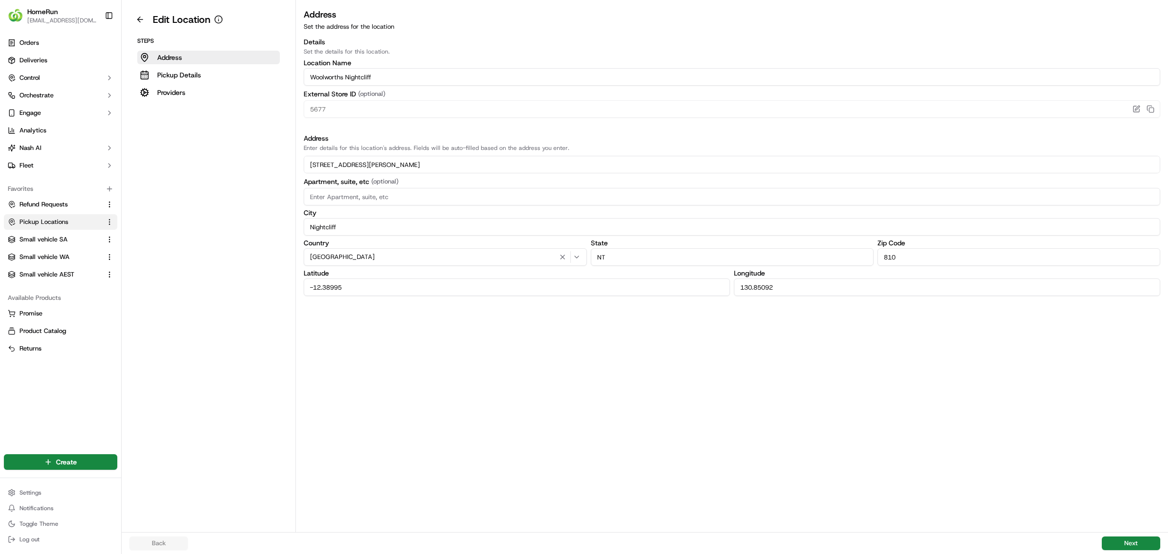
click at [1121, 535] on div "Back Next" at bounding box center [645, 543] width 1046 height 22
drag, startPoint x: 1127, startPoint y: 539, endPoint x: 891, endPoint y: 448, distance: 252.9
click at [1124, 539] on button "Next" at bounding box center [1131, 543] width 58 height 14
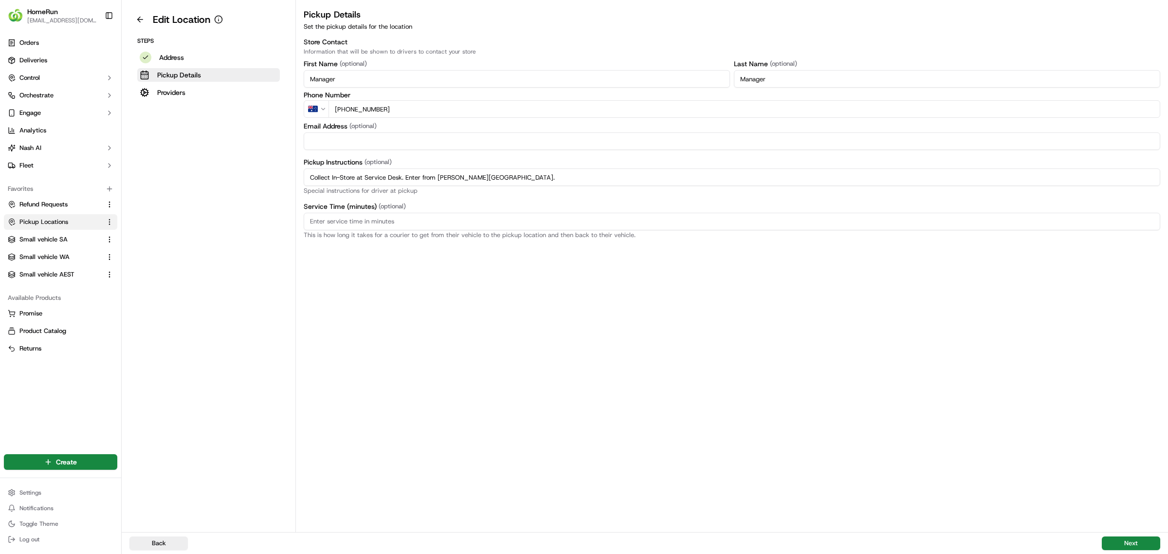
drag, startPoint x: 516, startPoint y: 178, endPoint x: 242, endPoint y: 179, distance: 273.9
click at [242, 179] on div "Edit Location Steps Address Pickup Details Providers Pickup Details Set the pic…" at bounding box center [645, 266] width 1046 height 532
paste input "Pickup from instore collection point. Enter from [PERSON_NAME][GEOGRAPHIC_DATA]…"
type input "Pickup from instore collection point. Enter from [PERSON_NAME][GEOGRAPHIC_DATA]…"
click at [1120, 542] on button "Next" at bounding box center [1131, 543] width 58 height 14
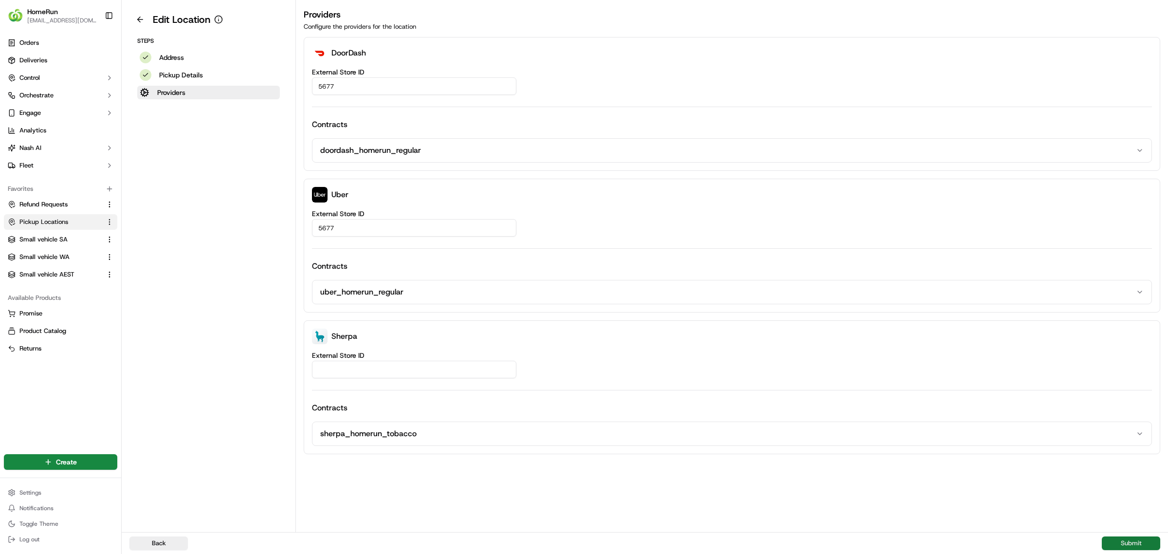
click at [1122, 536] on button "Submit" at bounding box center [1131, 543] width 58 height 14
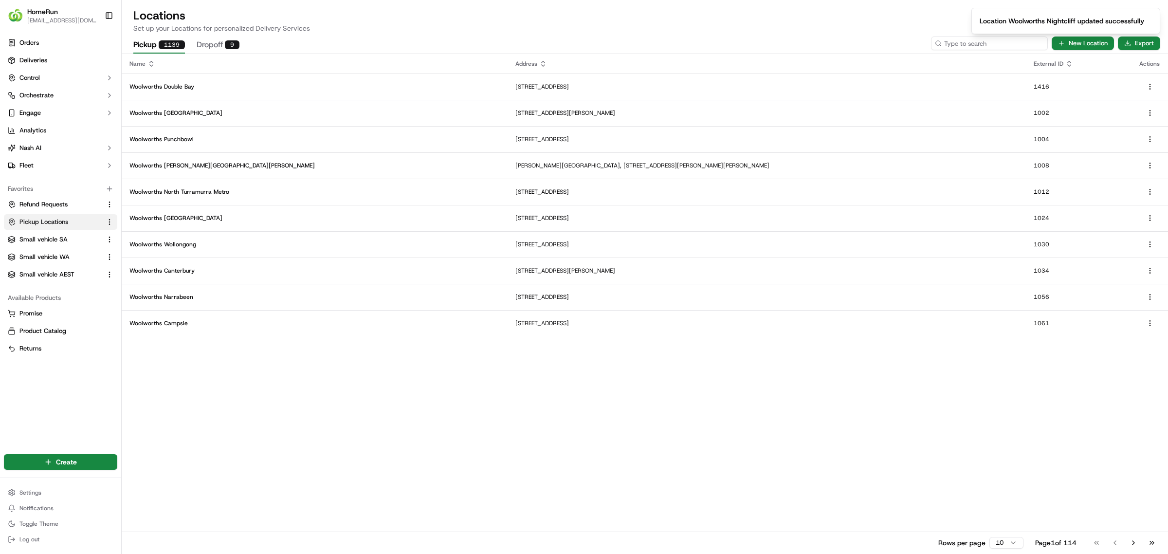
click at [991, 46] on input at bounding box center [989, 43] width 117 height 14
type input "5731"
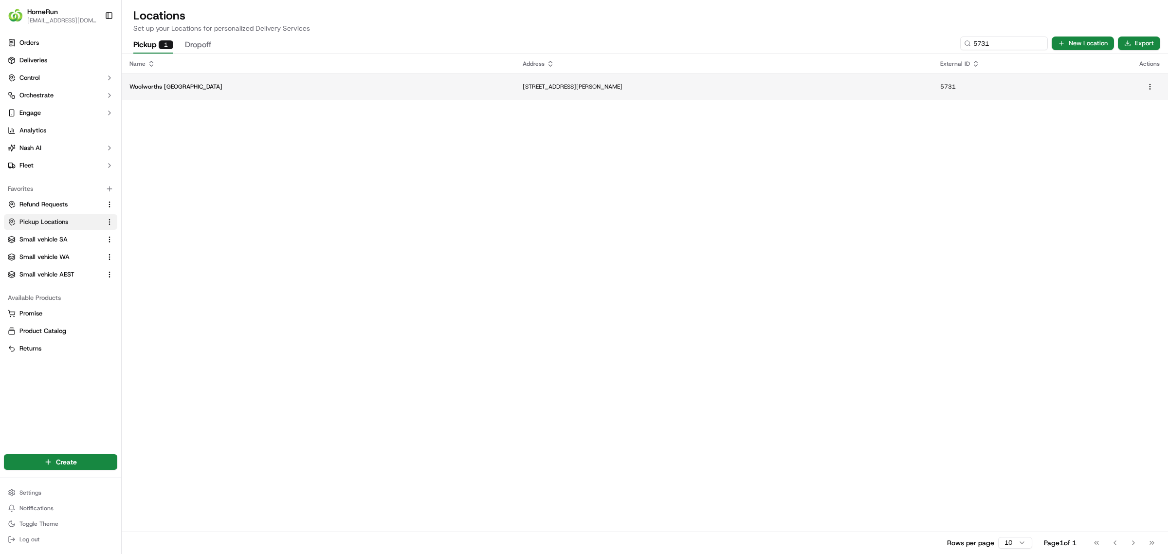
click at [859, 90] on td "[STREET_ADDRESS][PERSON_NAME]" at bounding box center [723, 86] width 417 height 26
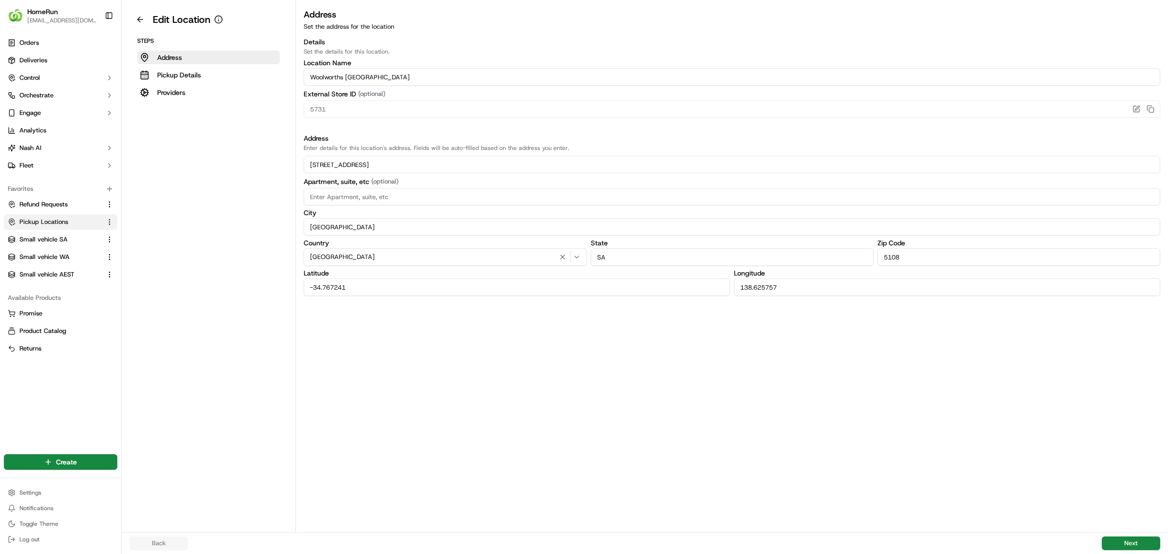
drag, startPoint x: 1135, startPoint y: 541, endPoint x: 918, endPoint y: 454, distance: 234.1
click at [1135, 540] on button "Next" at bounding box center [1131, 543] width 58 height 14
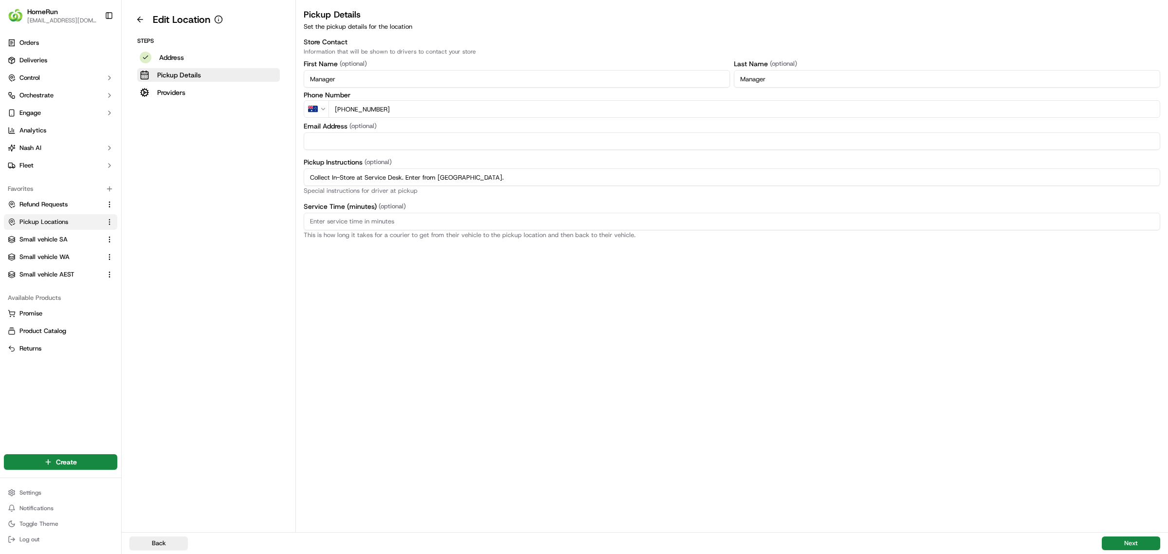
drag, startPoint x: 499, startPoint y: 175, endPoint x: 240, endPoint y: 171, distance: 259.4
click at [232, 171] on div "Edit Location Steps Address Pickup Details Providers Pickup Details Set the pic…" at bounding box center [645, 266] width 1046 height 532
paste input "Pickup from instore collection point. Enter from [GEOGRAPHIC_DATA]. Scan Delive…"
type input "Pickup from instore collection point. Enter from [GEOGRAPHIC_DATA]. Scan Delive…"
click at [1129, 538] on button "Next" at bounding box center [1131, 543] width 58 height 14
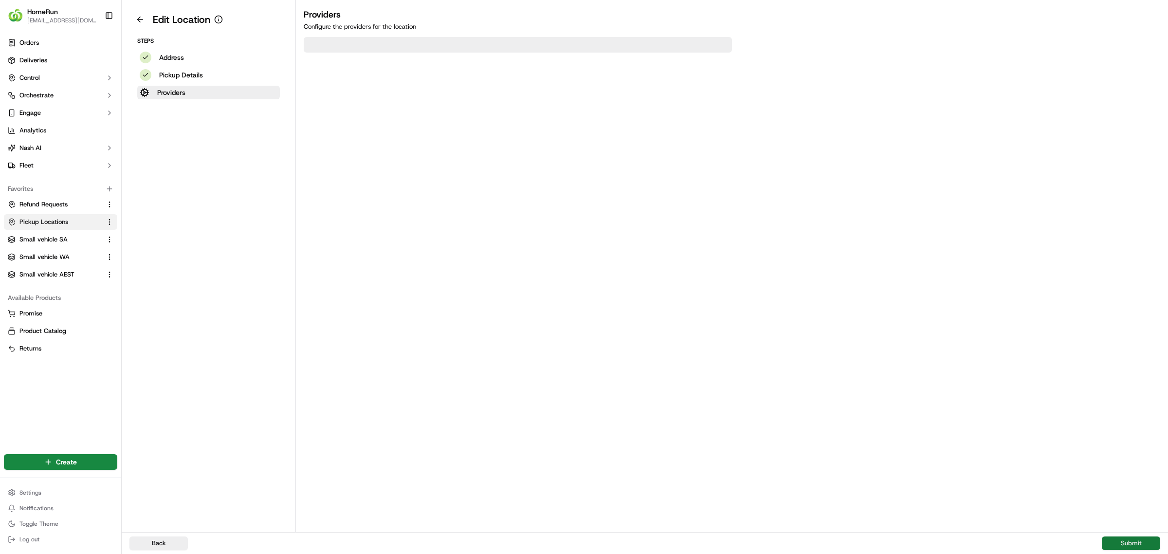
click at [1128, 537] on button "Submit" at bounding box center [1131, 543] width 58 height 14
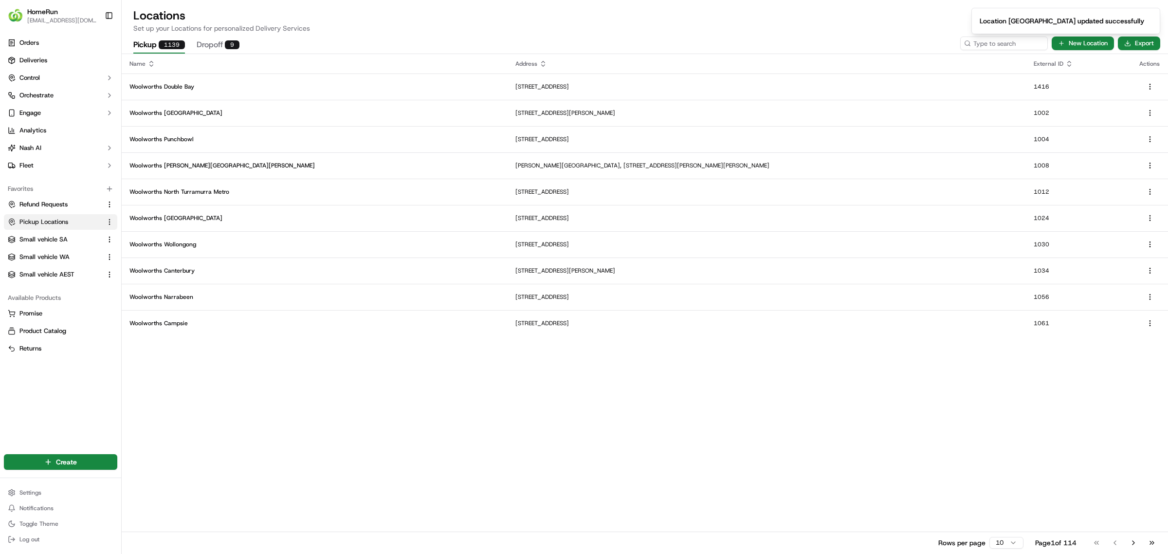
drag, startPoint x: 839, startPoint y: 30, endPoint x: 848, endPoint y: 28, distance: 9.0
click at [839, 30] on p "Set up your Locations for personalized Delivery Services" at bounding box center [644, 28] width 1023 height 10
click at [981, 44] on input at bounding box center [989, 43] width 117 height 14
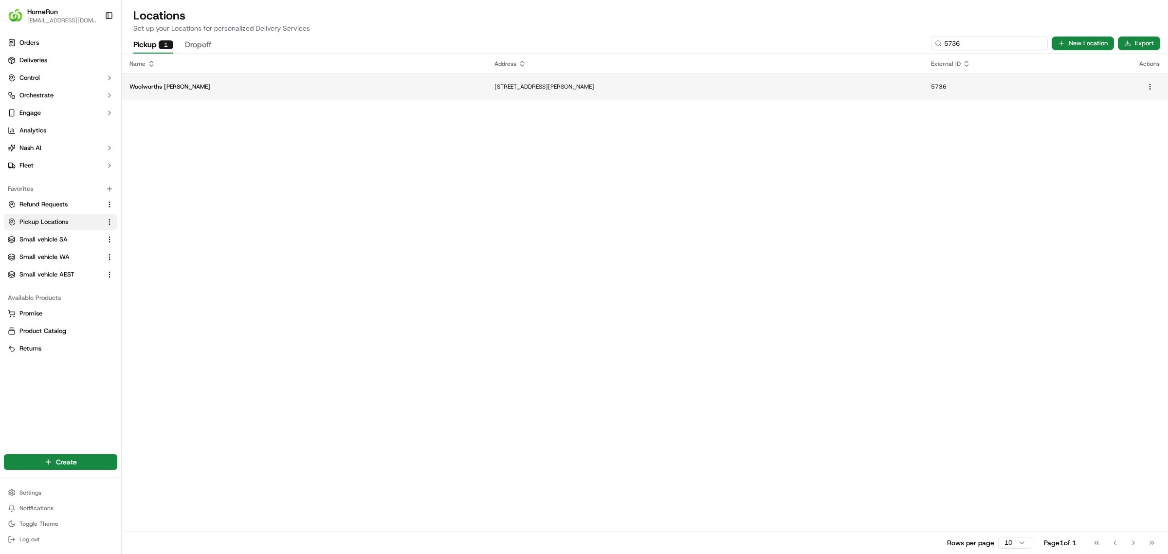
type input "5736"
click at [494, 85] on p "[STREET_ADDRESS][PERSON_NAME]" at bounding box center [704, 87] width 421 height 8
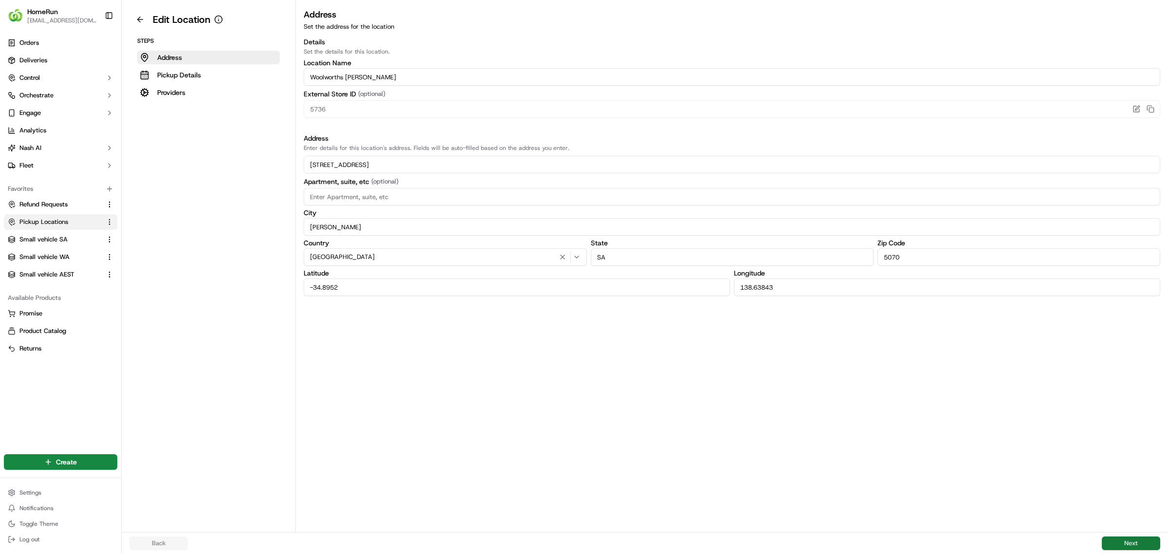
click at [1129, 542] on button "Next" at bounding box center [1131, 543] width 58 height 14
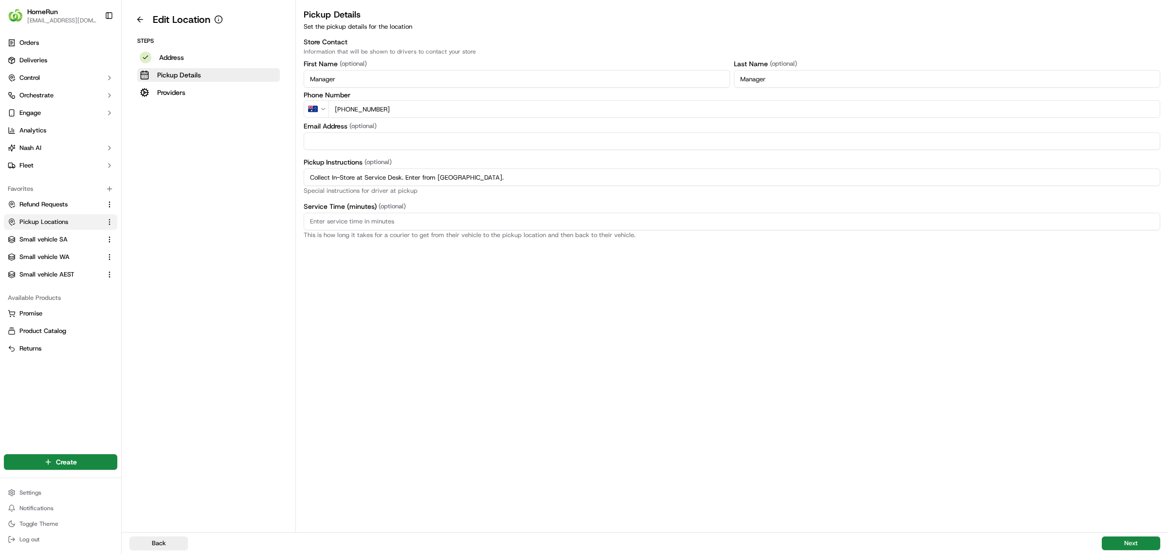
drag, startPoint x: 514, startPoint y: 181, endPoint x: 199, endPoint y: 154, distance: 317.0
click at [199, 154] on div "Edit Location Steps Address Pickup Details Providers Pickup Details Set the pic…" at bounding box center [645, 266] width 1046 height 532
paste input "Pickup from instore collection point. Enter from [GEOGRAPHIC_DATA]. Scan Delive…"
type input "Pickup from instore collection point. Enter from [GEOGRAPHIC_DATA]. Scan Delive…"
click at [1129, 539] on button "Next" at bounding box center [1131, 543] width 58 height 14
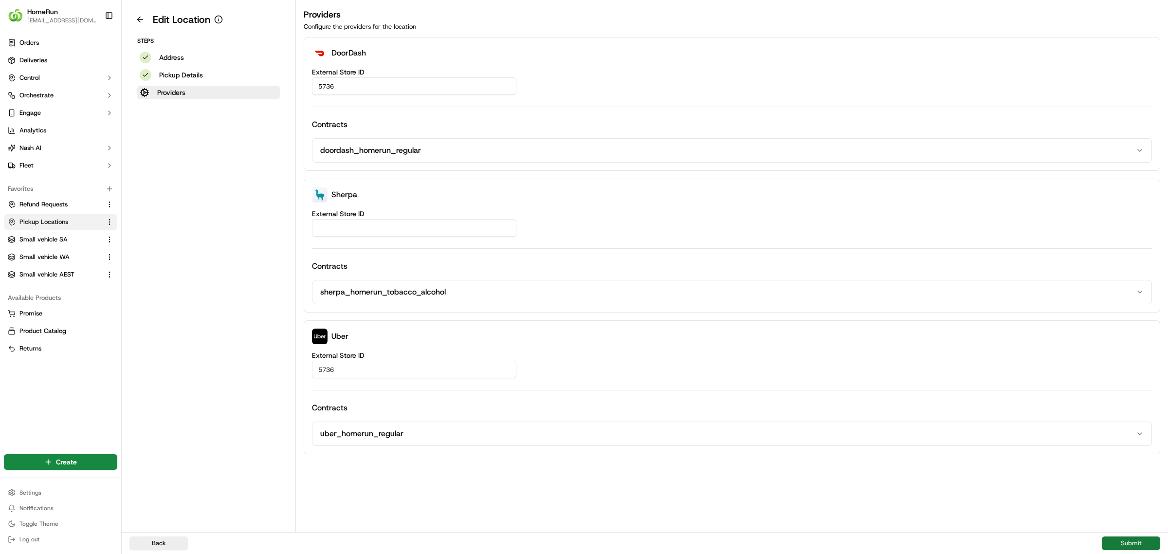
click at [1129, 539] on button "Submit" at bounding box center [1131, 543] width 58 height 14
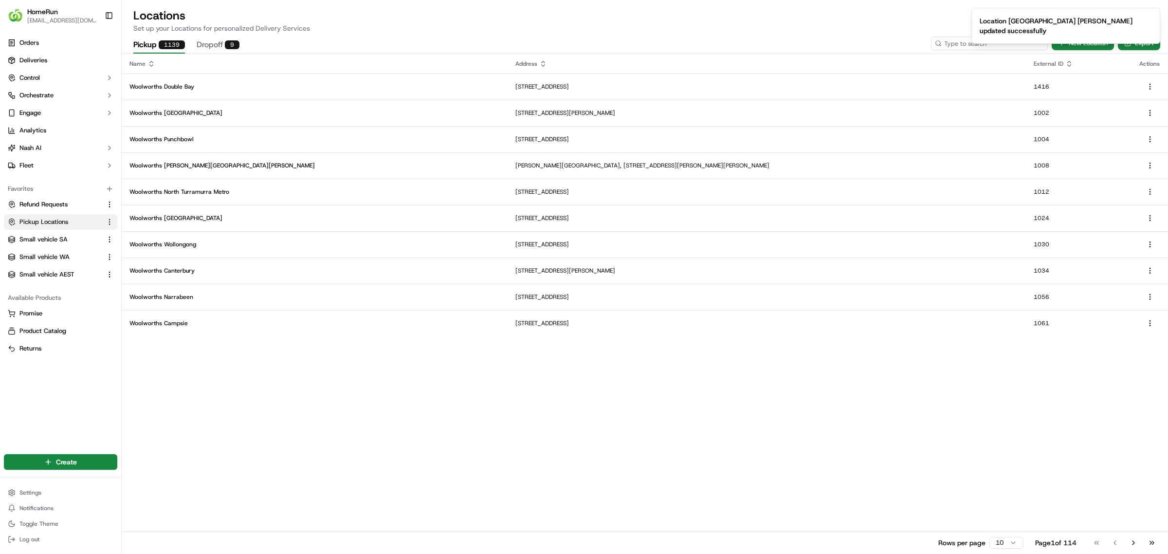
click at [977, 45] on input at bounding box center [989, 43] width 117 height 14
type input "5798"
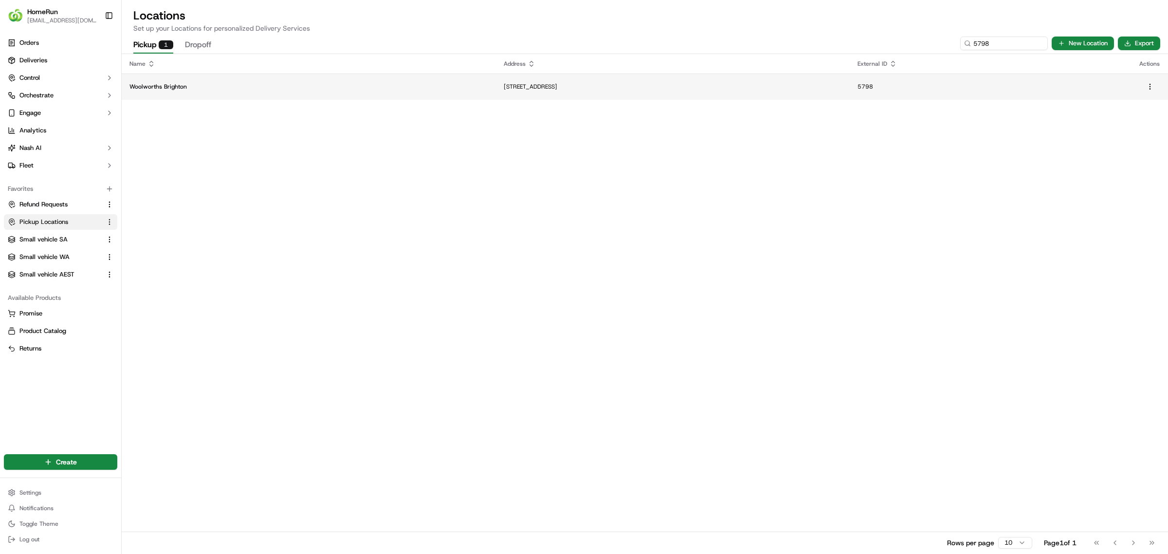
click at [504, 83] on p "[STREET_ADDRESS]" at bounding box center [673, 87] width 339 height 8
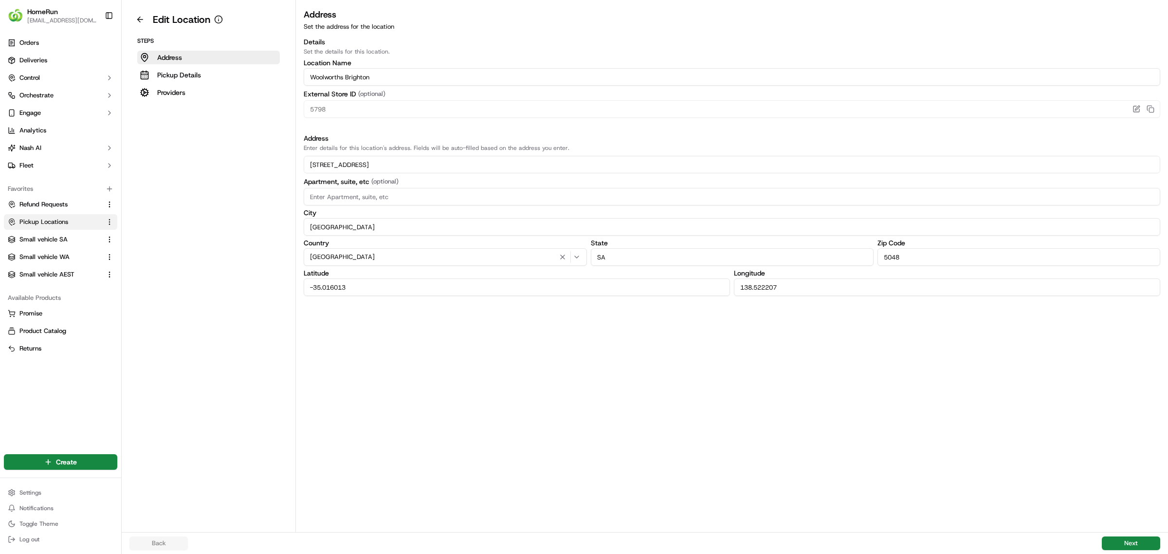
click at [1118, 535] on div "Back Next" at bounding box center [645, 543] width 1046 height 22
drag, startPoint x: 1127, startPoint y: 543, endPoint x: 1121, endPoint y: 539, distance: 7.6
click at [1127, 543] on button "Next" at bounding box center [1131, 543] width 58 height 14
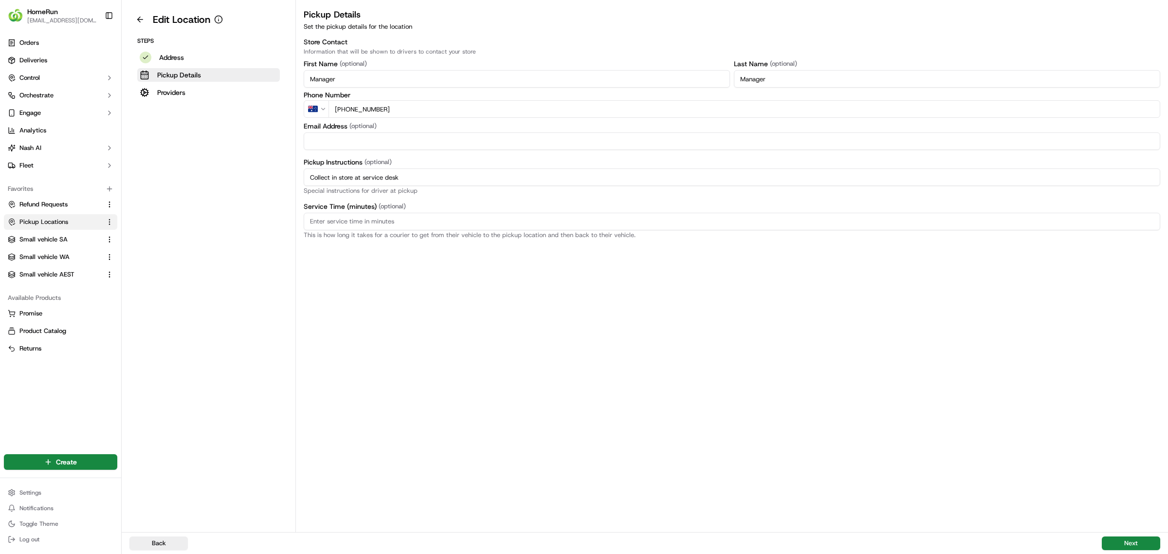
drag, startPoint x: 441, startPoint y: 178, endPoint x: 228, endPoint y: 162, distance: 214.2
click at [220, 163] on div "Edit Location Steps Address Pickup Details Providers Pickup Details Set the pic…" at bounding box center [645, 266] width 1046 height 532
paste input "Pickup from instore collection point. Scan Delivery Partner QR Code Poster to c…"
type input "Pickup from instore collection point. Scan Delivery Partner QR Code Poster to c…"
click at [1130, 538] on button "Next" at bounding box center [1131, 543] width 58 height 14
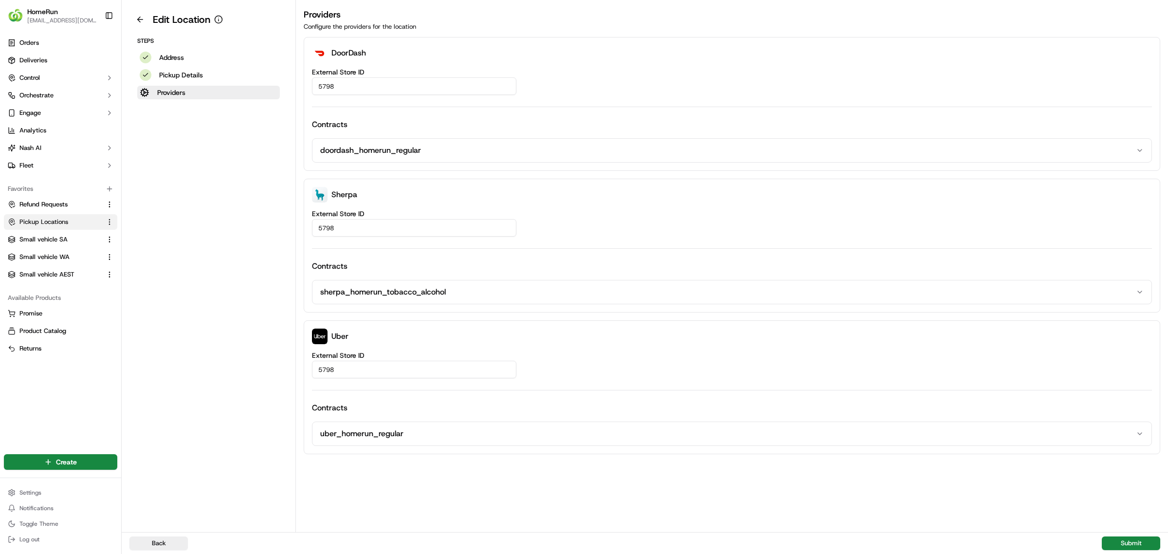
click at [1126, 536] on div "Back Submit" at bounding box center [645, 543] width 1046 height 22
click at [1134, 540] on button "Submit" at bounding box center [1131, 543] width 58 height 14
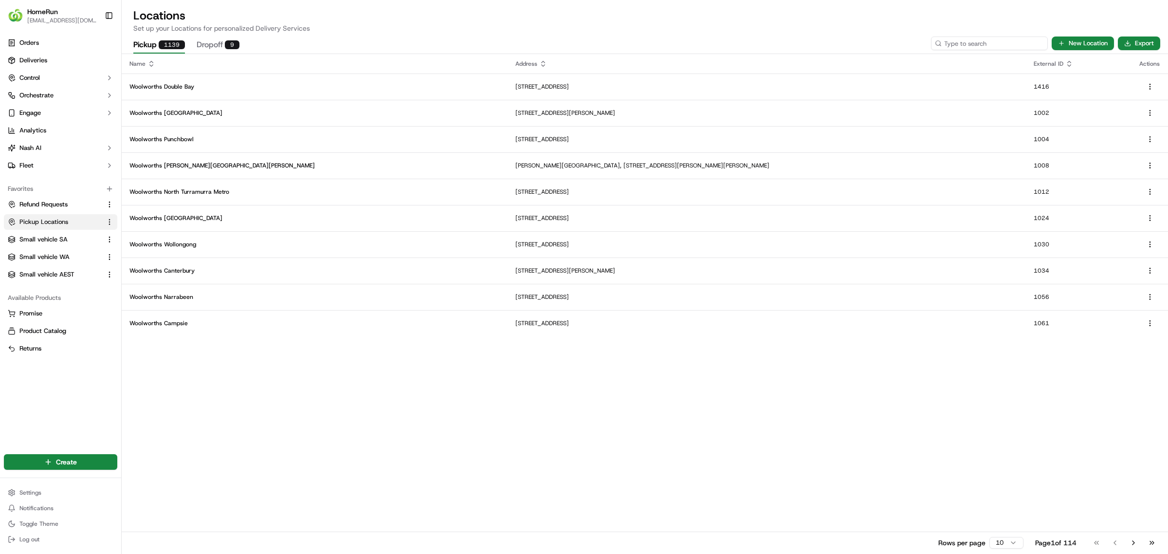
click at [984, 37] on input at bounding box center [989, 43] width 117 height 14
type input "5799"
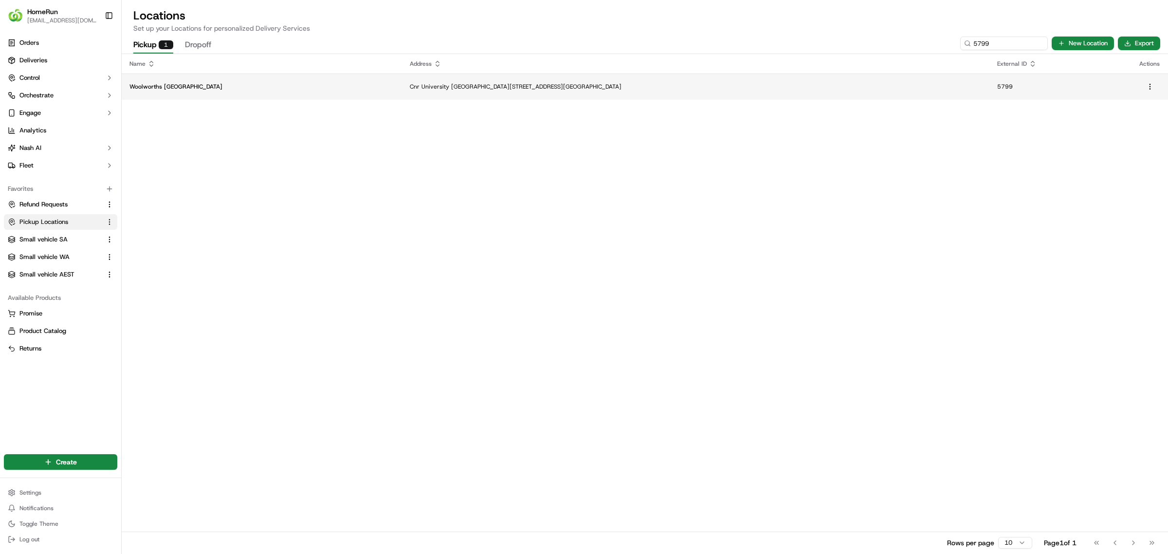
click at [670, 93] on td "Cnr University [GEOGRAPHIC_DATA][STREET_ADDRESS][GEOGRAPHIC_DATA]" at bounding box center [695, 86] width 587 height 26
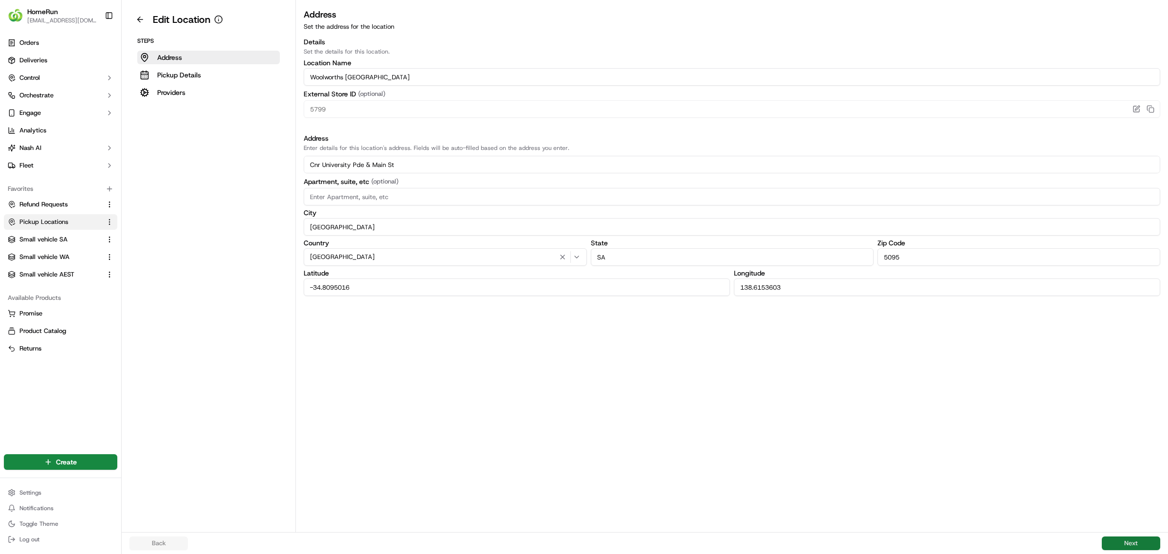
click at [1137, 538] on button "Next" at bounding box center [1131, 543] width 58 height 14
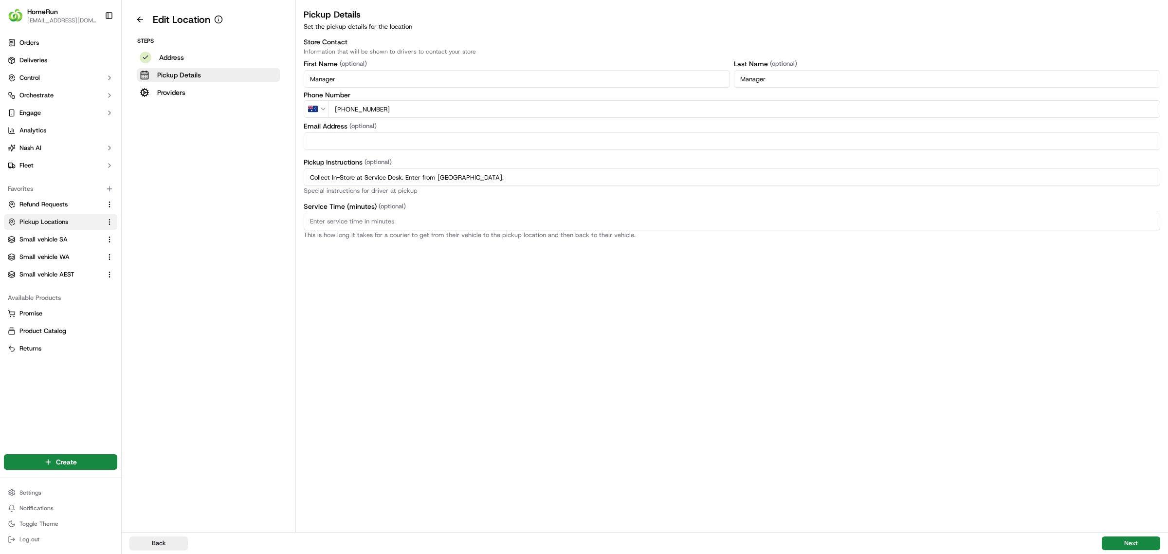
drag, startPoint x: 489, startPoint y: 178, endPoint x: 198, endPoint y: 173, distance: 291.0
click at [198, 174] on div "Edit Location Steps Address Pickup Details Providers Pickup Details Set the pic…" at bounding box center [645, 266] width 1046 height 532
paste input "Pickup from instore collection point. Enter from [GEOGRAPHIC_DATA]. Scan Delive…"
type input "Pickup from instore collection point. Enter from [GEOGRAPHIC_DATA]. Scan Delive…"
click at [1118, 538] on button "Next" at bounding box center [1131, 543] width 58 height 14
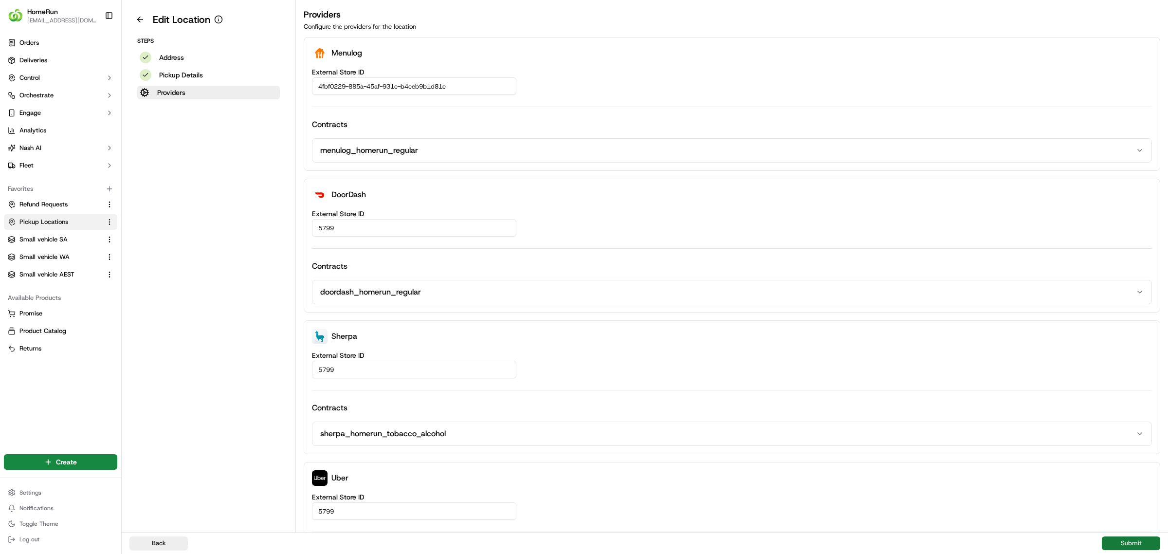
click at [1129, 539] on button "Submit" at bounding box center [1131, 543] width 58 height 14
